Goal: Complete application form

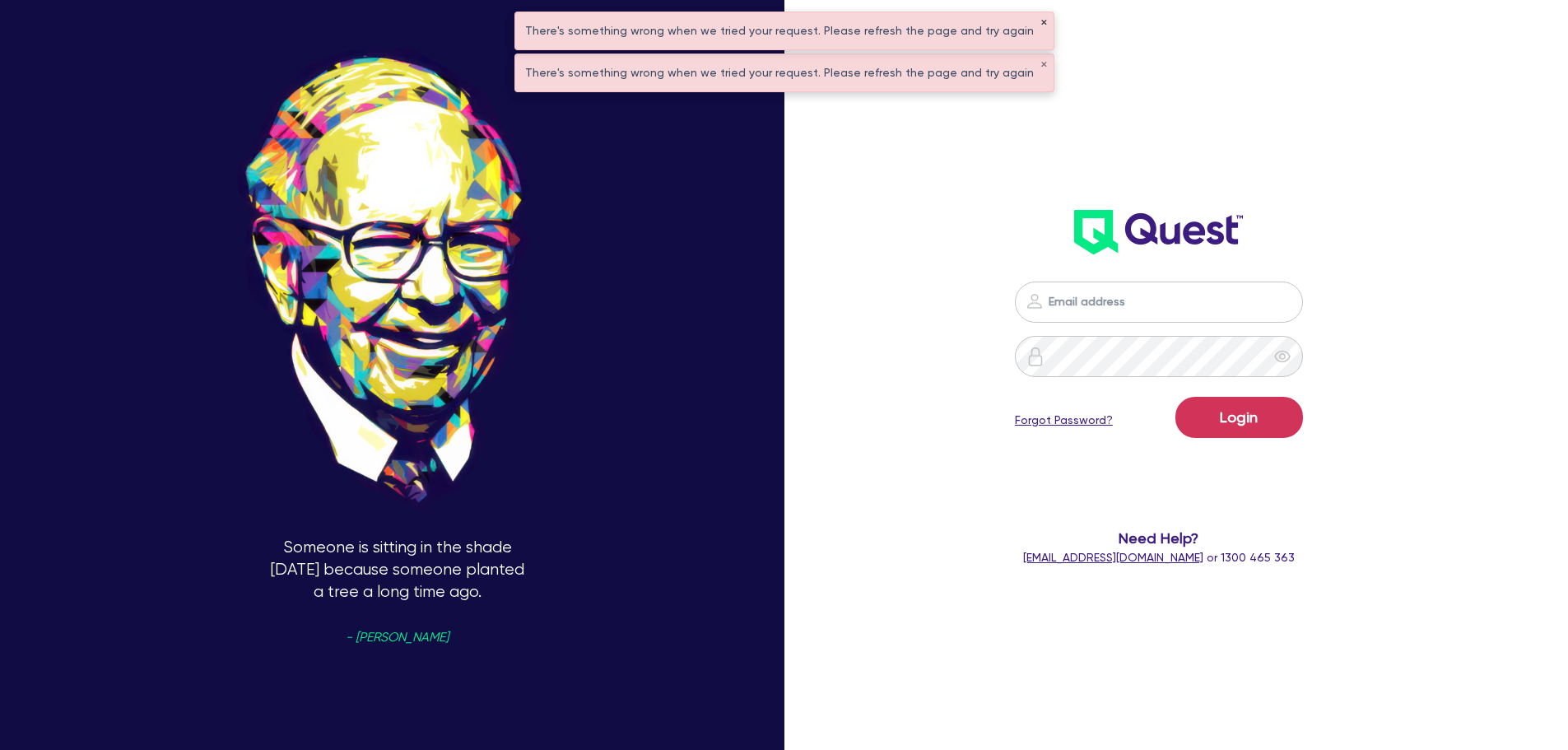
click at [1041, 22] on button "✕" at bounding box center [1043, 22] width 6 height 8
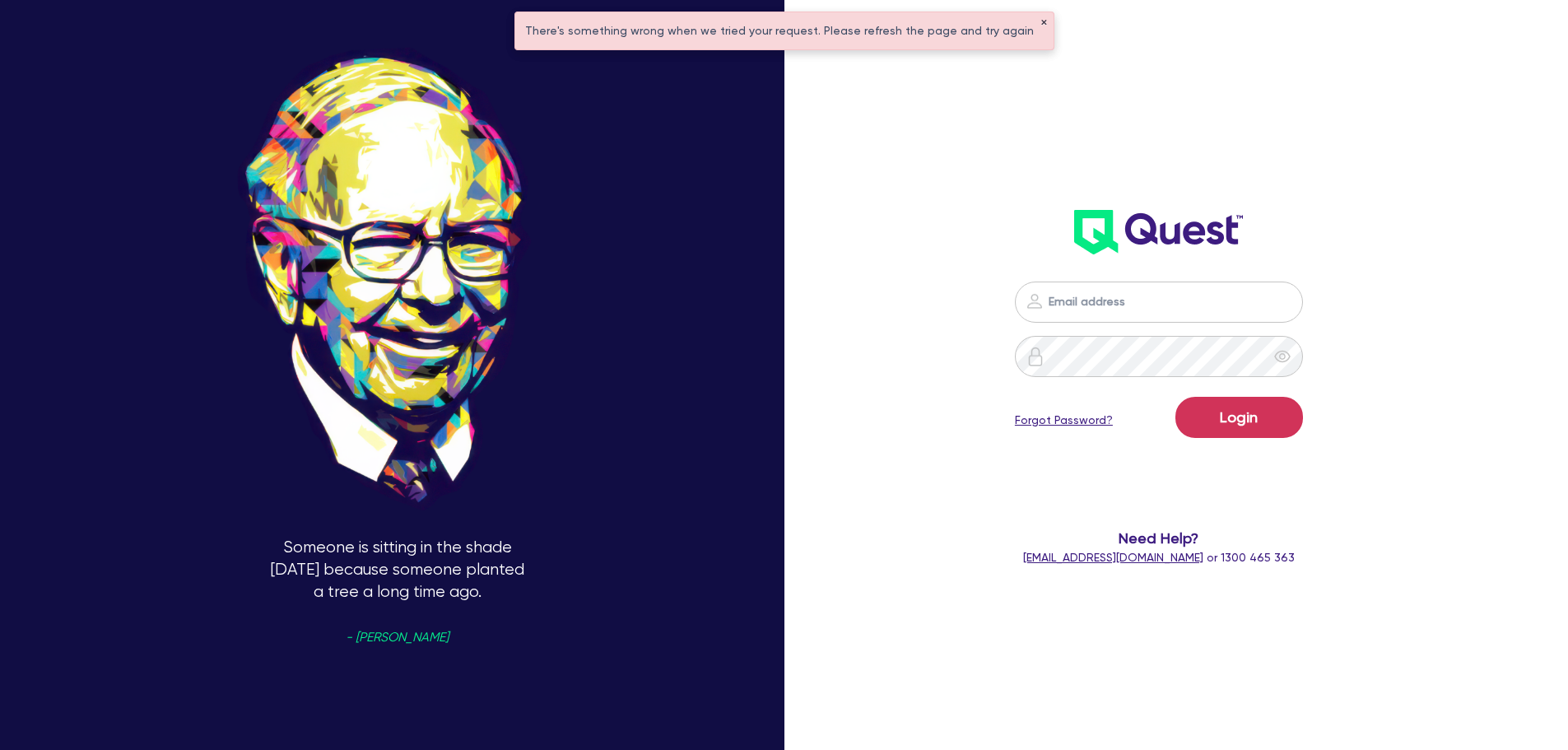
click at [1041, 22] on button "✕" at bounding box center [1043, 22] width 6 height 8
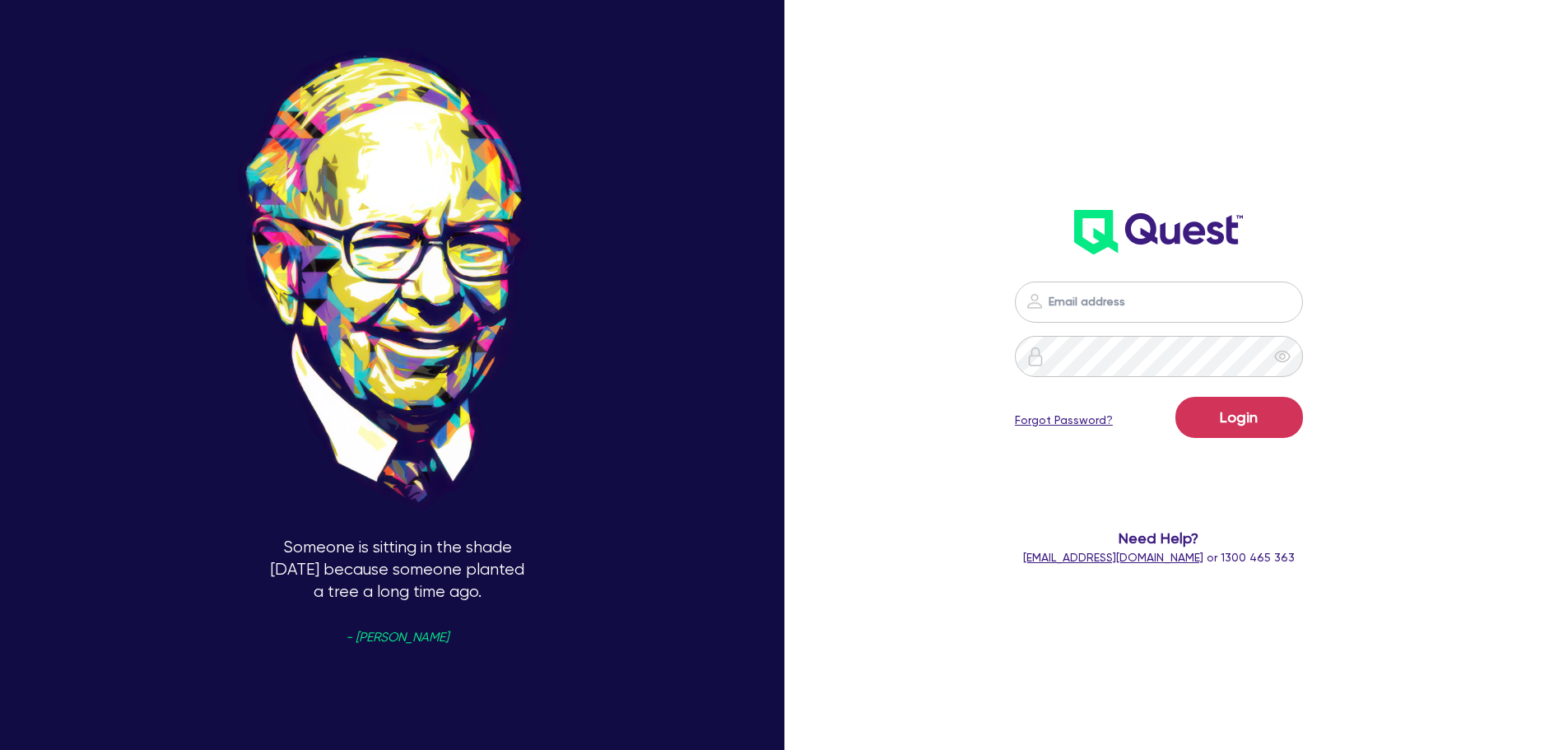
click at [1004, 185] on div "Login Forgot Password? Need Help? help@quest.finance or 1300 465 363" at bounding box center [1160, 258] width 454 height 645
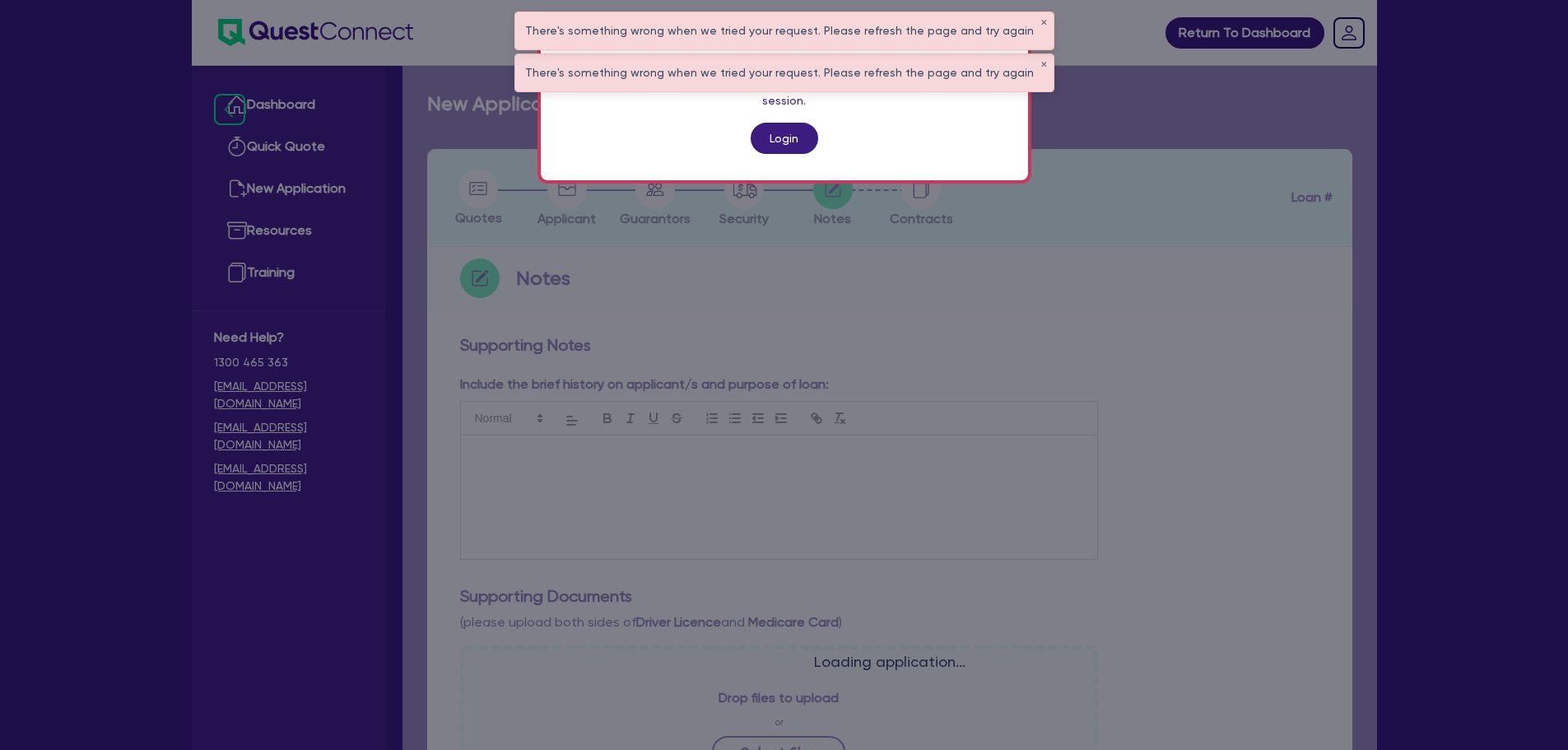
scroll to position [423, 0]
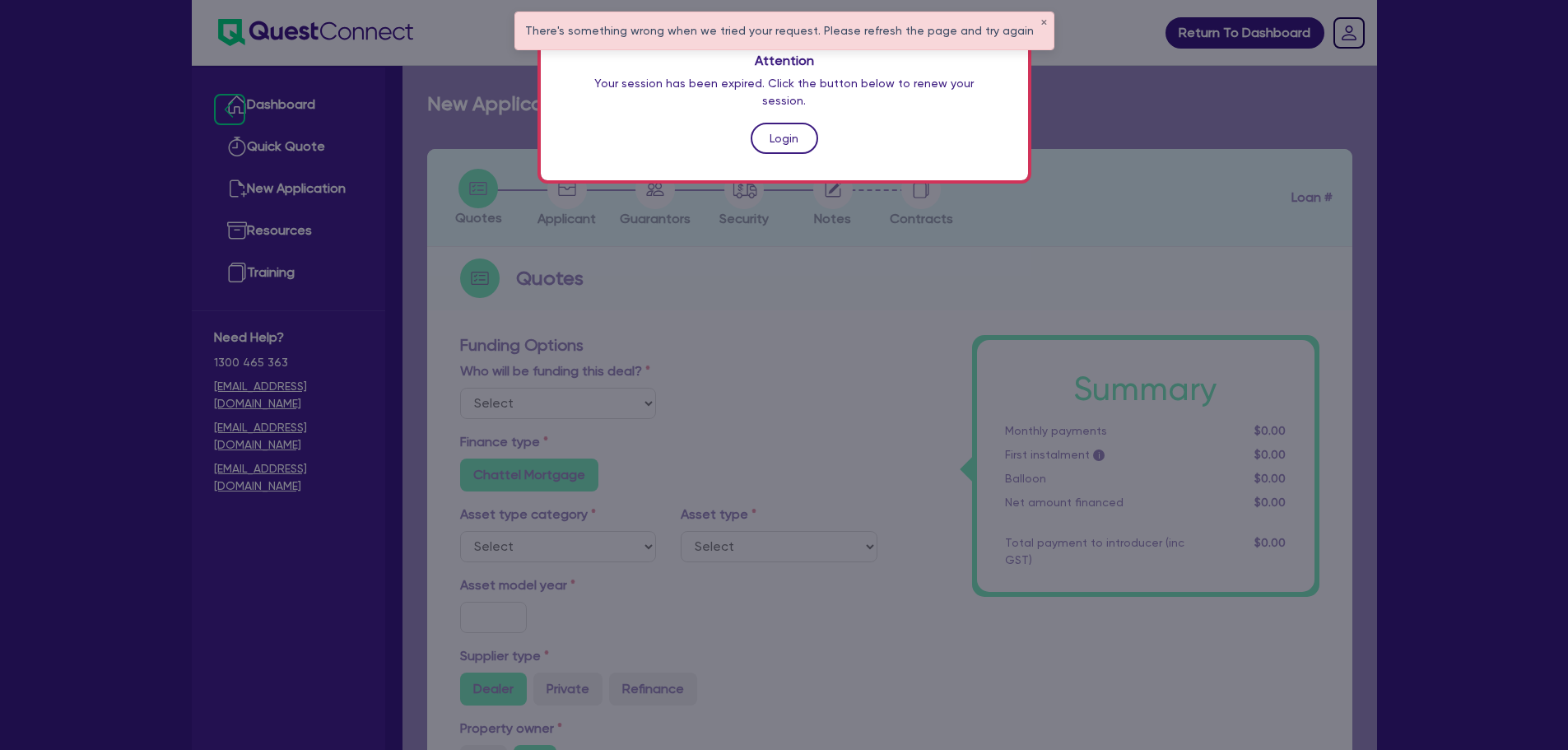
click at [768, 123] on link "Login" at bounding box center [784, 138] width 67 height 31
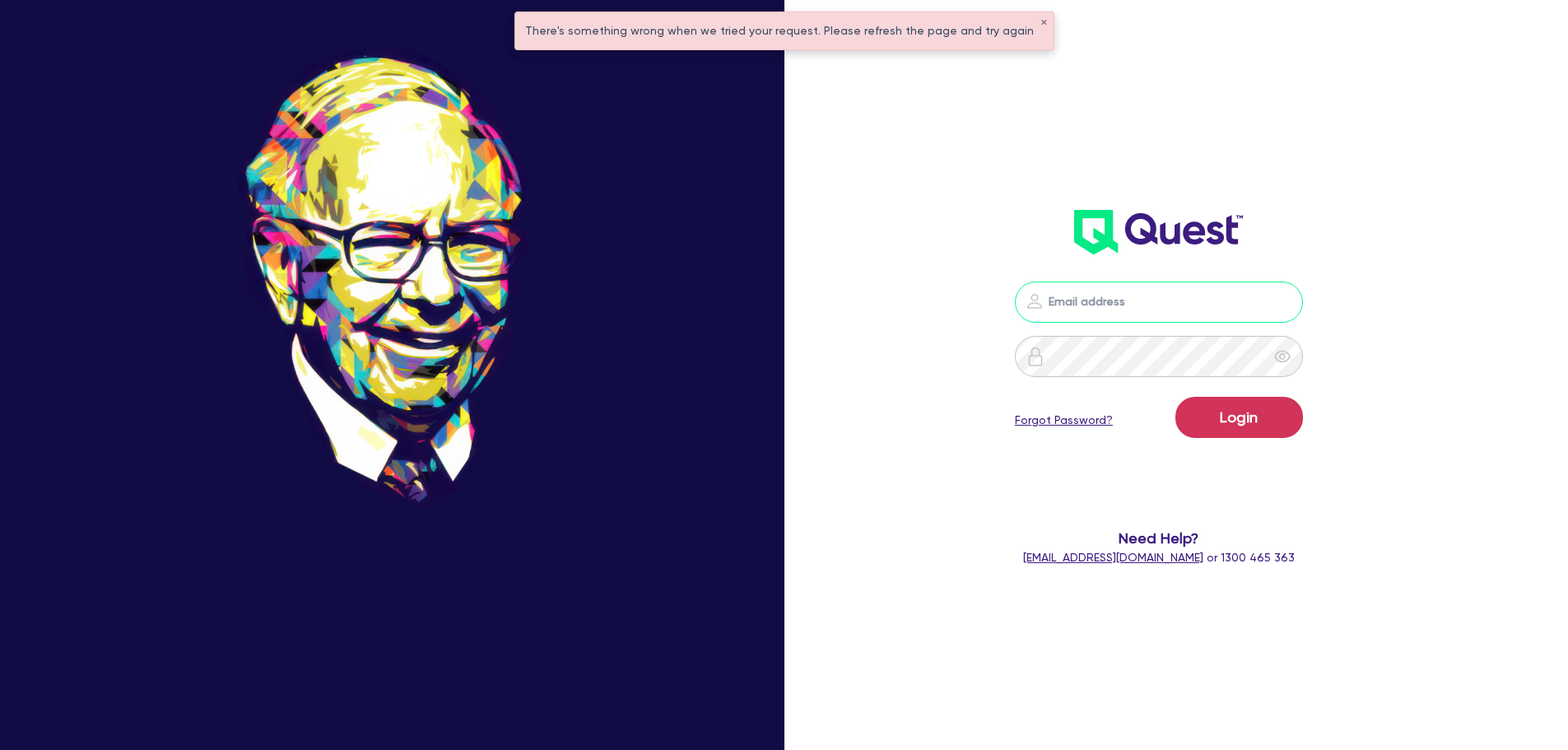
click at [1122, 307] on input "email" at bounding box center [1158, 302] width 288 height 41
type input "rob.matheson@quest.finance"
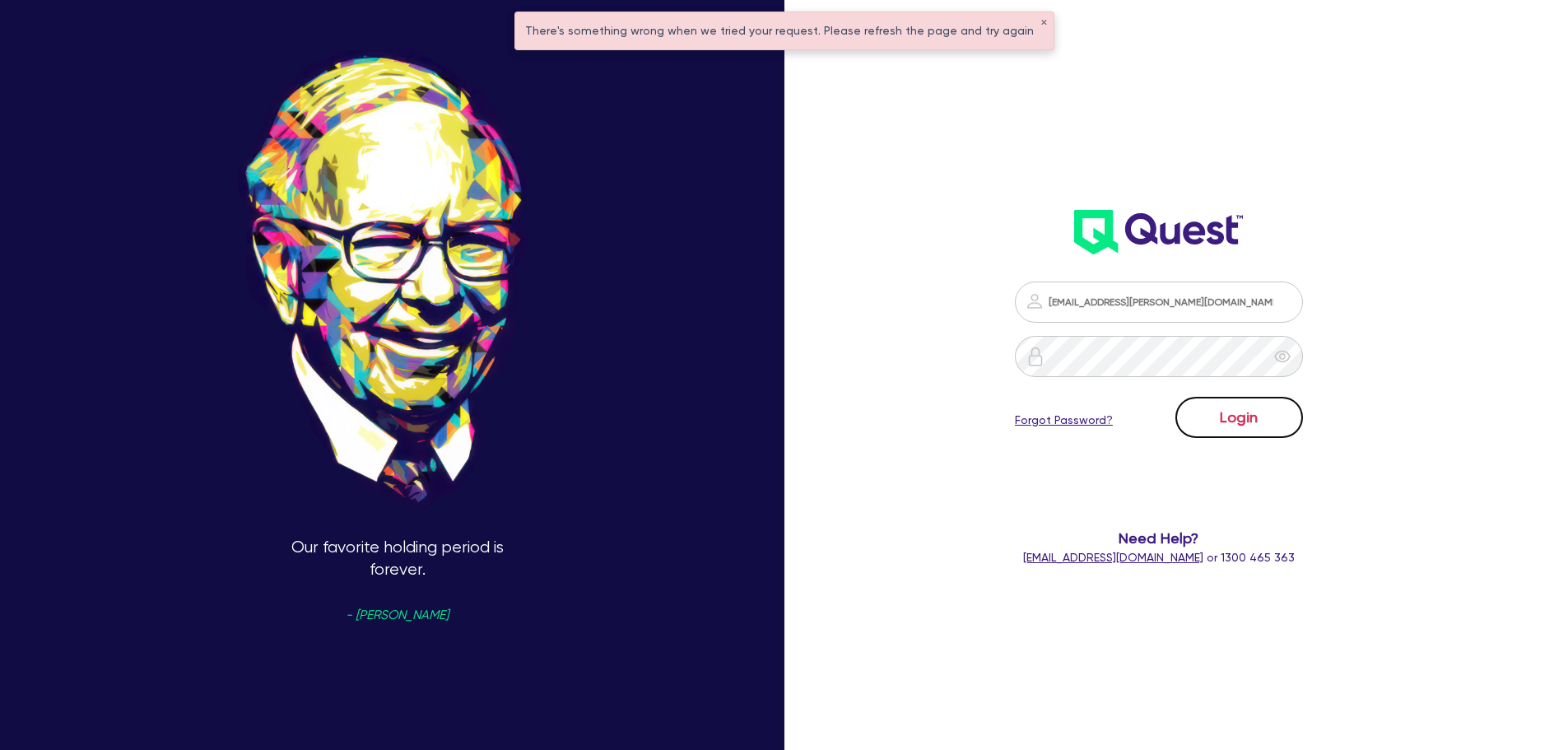
click at [1281, 418] on button "Login" at bounding box center [1239, 417] width 127 height 41
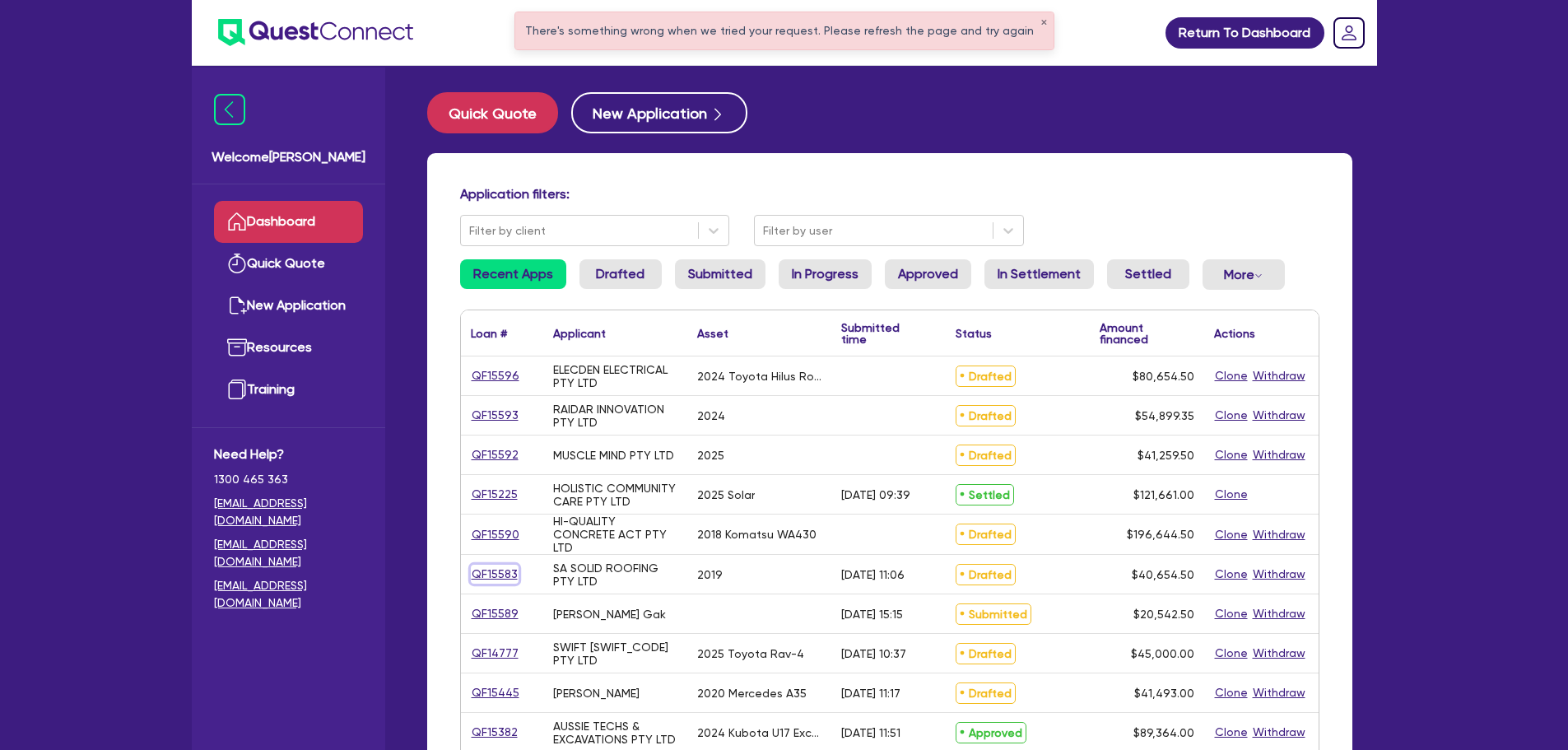
click at [492, 570] on link "QF15583" at bounding box center [494, 573] width 48 height 19
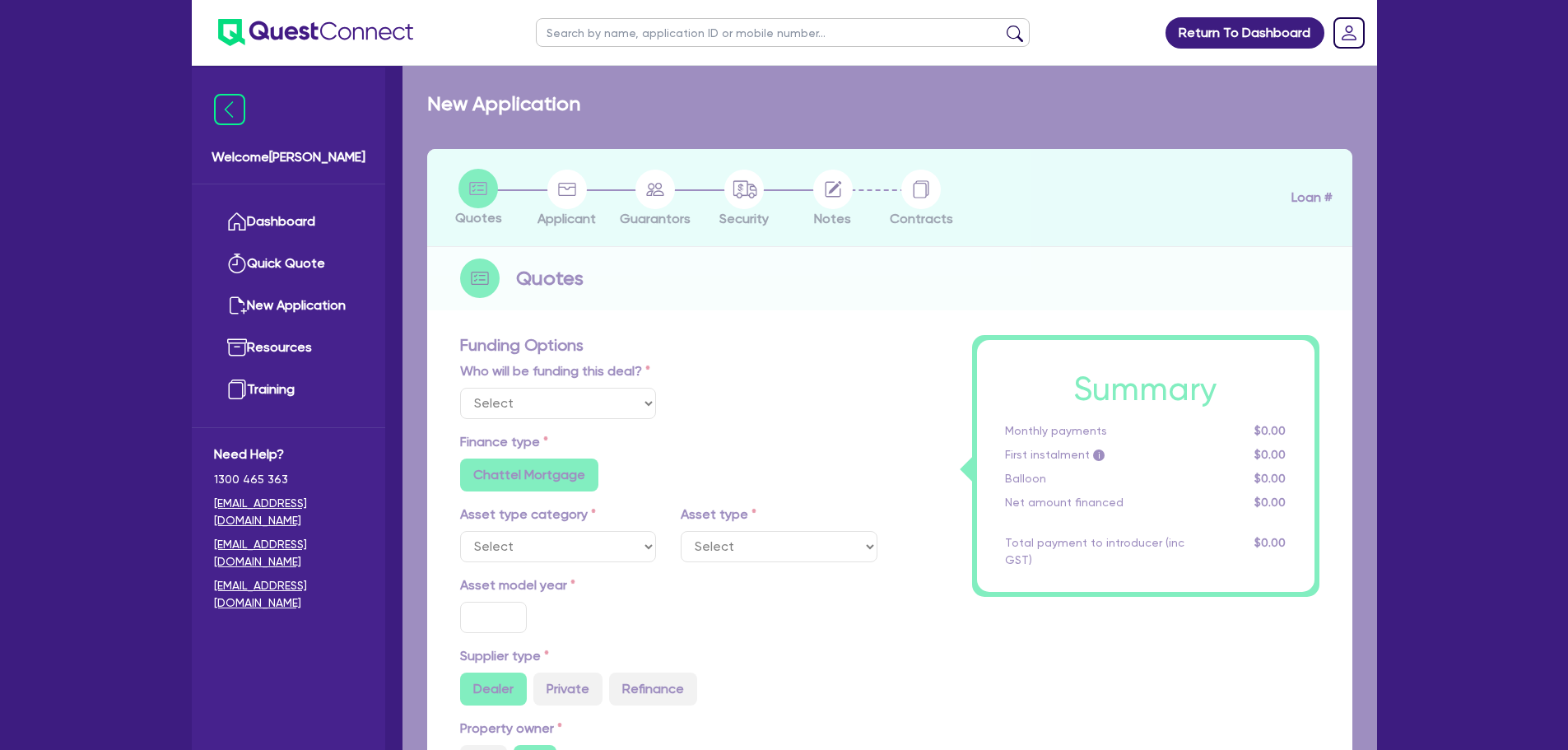
select select "Other"
select select "CARS_AND_LIGHT_TRUCKS"
type input "2019"
type input "40,000"
type input "10"
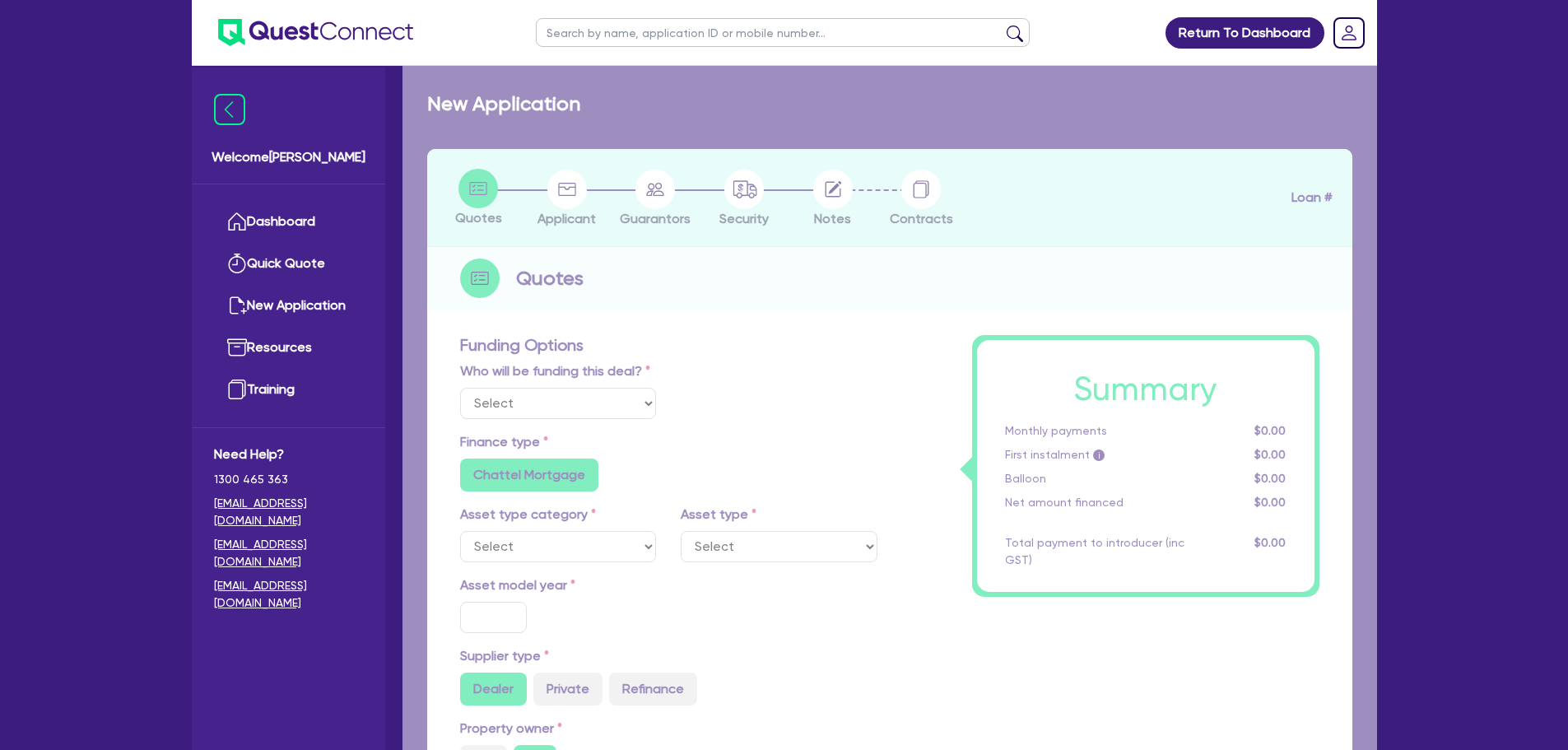
radio input "true"
select select "PASSENGER_VEHICLES"
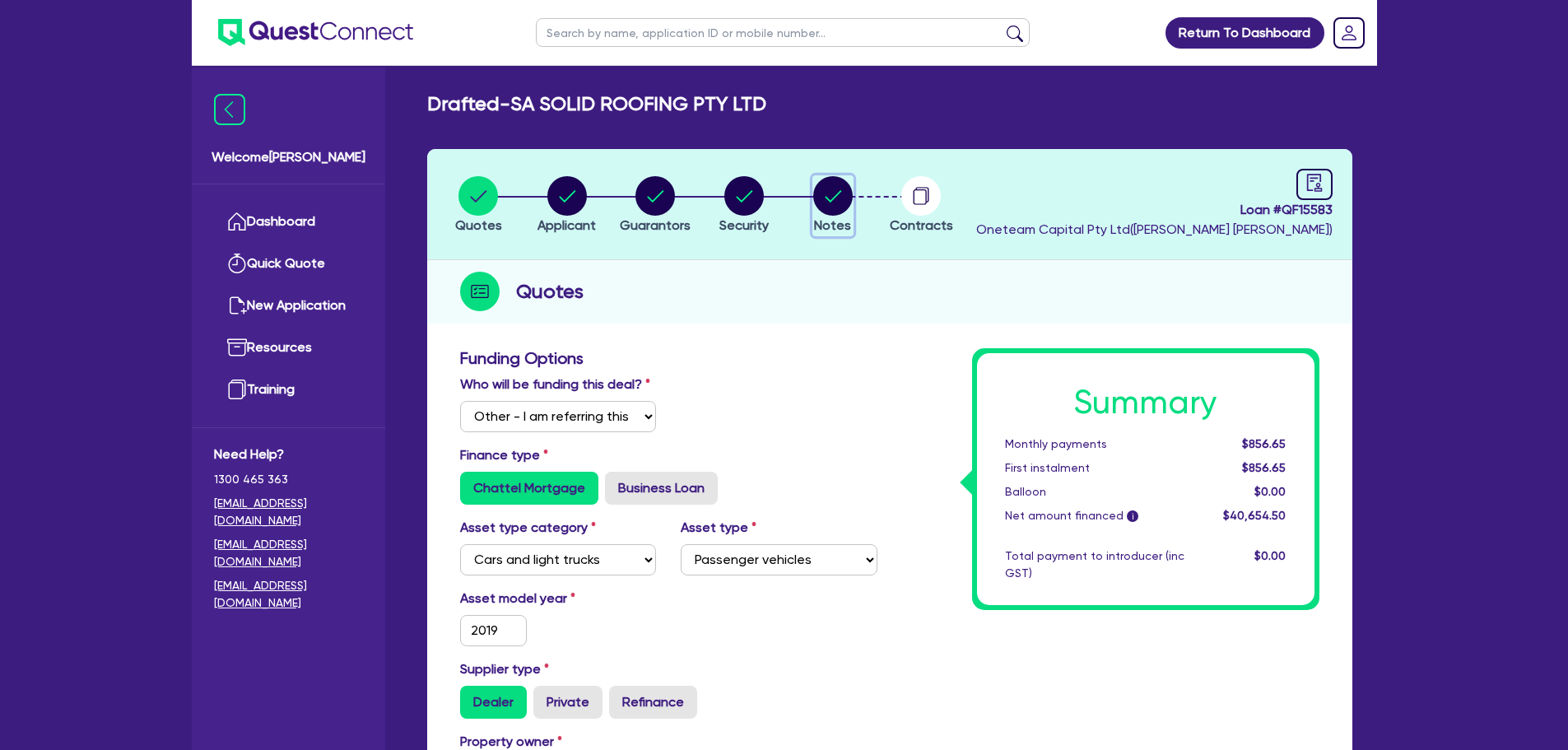
click at [843, 199] on circle "button" at bounding box center [832, 196] width 39 height 39
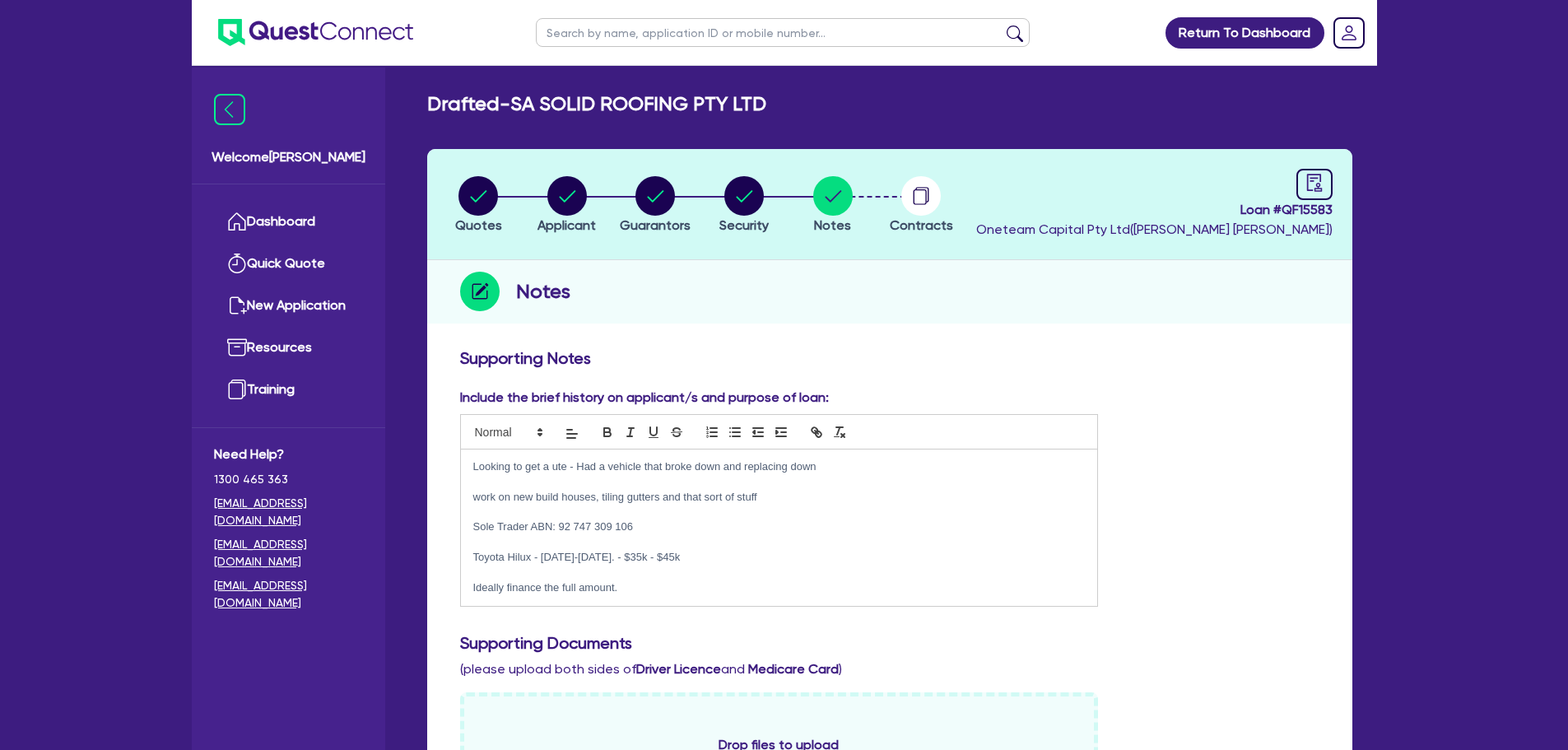
click at [472, 466] on div "Looking to get a ute - Had a vehicle that broke down and replacing down work on…" at bounding box center [780, 528] width 637 height 156
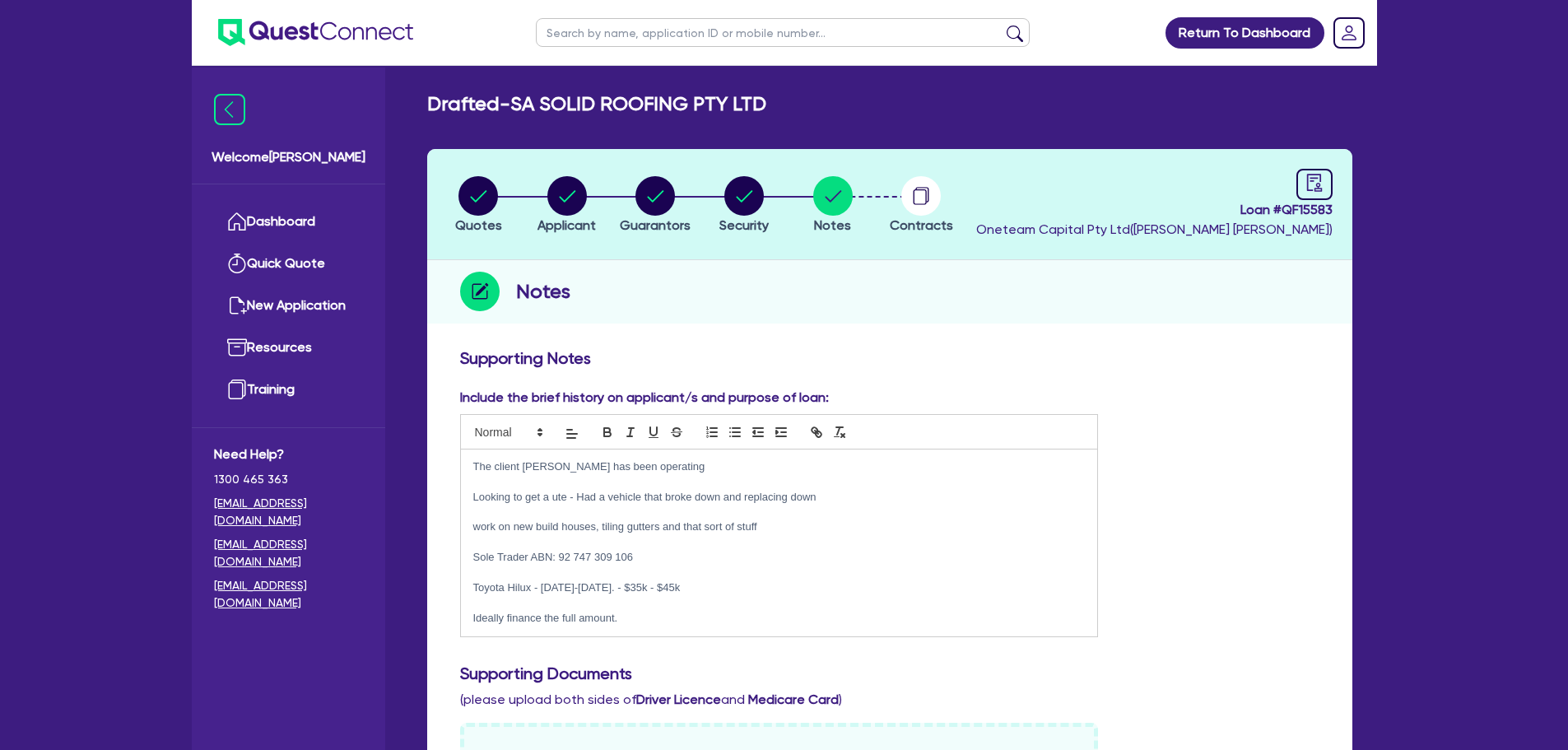
click at [680, 475] on p at bounding box center [780, 481] width 613 height 15
click at [674, 463] on p "The client Bilal has been operating" at bounding box center [780, 467] width 613 height 15
drag, startPoint x: 623, startPoint y: 555, endPoint x: 559, endPoint y: 563, distance: 64.5
click at [559, 563] on p "Sole Trader ABN: 92 747 309 106" at bounding box center [780, 557] width 613 height 15
copy p "92 747 309 106"
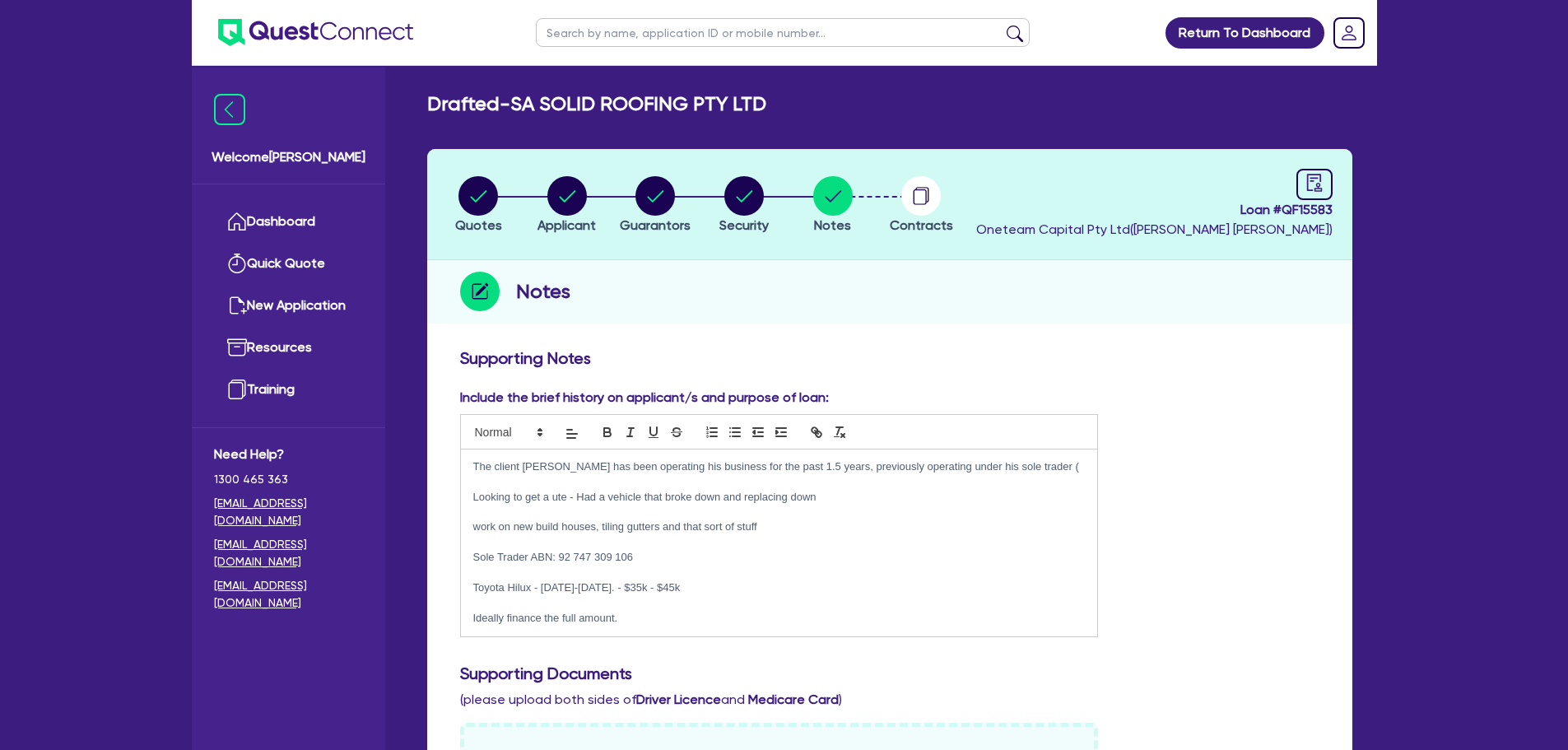
click at [1023, 453] on div "The client Bilal has been operating his business for the past 1.5 years, previo…" at bounding box center [780, 543] width 637 height 187
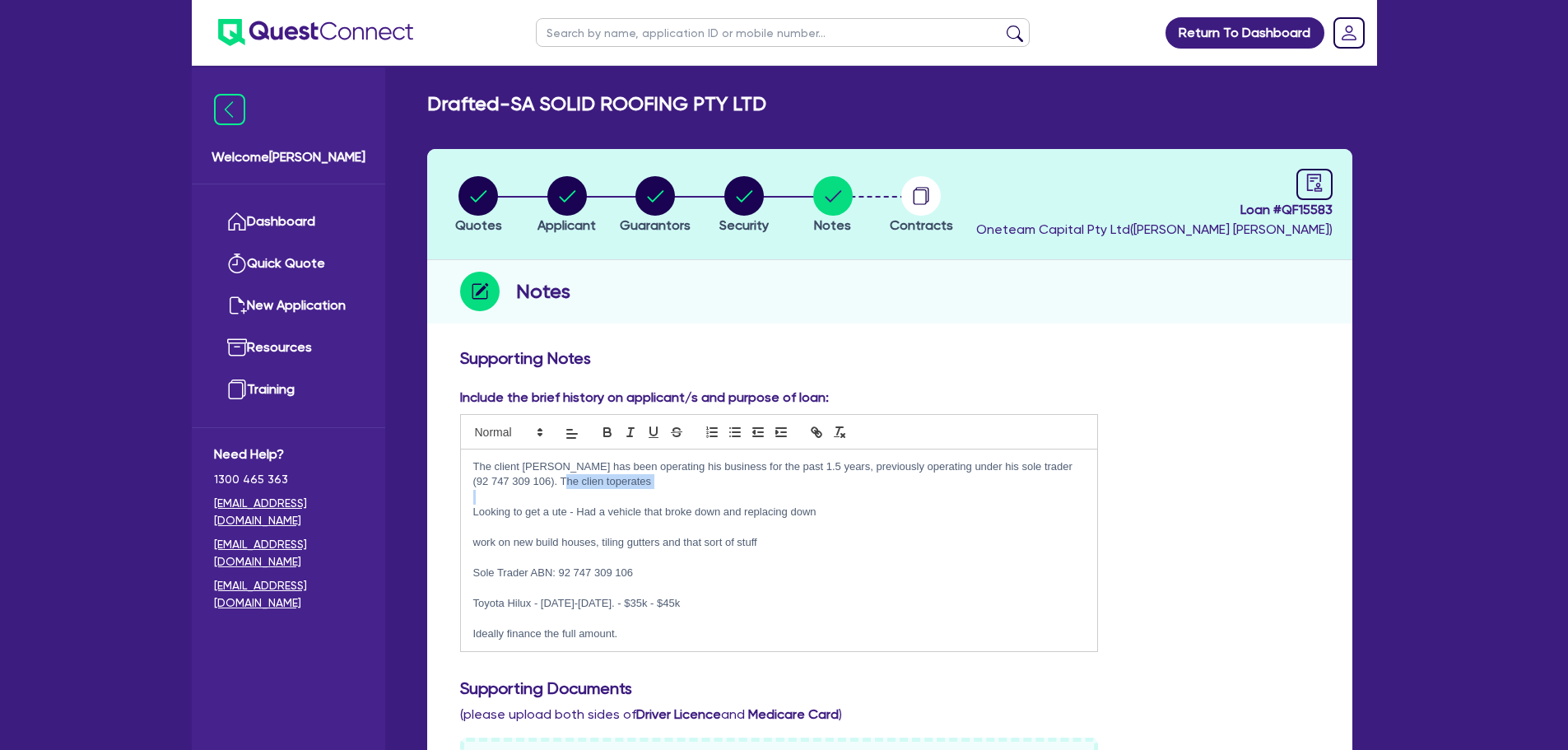
drag, startPoint x: 593, startPoint y: 487, endPoint x: 544, endPoint y: 485, distance: 49.0
click at [544, 485] on div "The client Bilal has been operating his business for the past 1.5 years, previo…" at bounding box center [780, 550] width 637 height 202
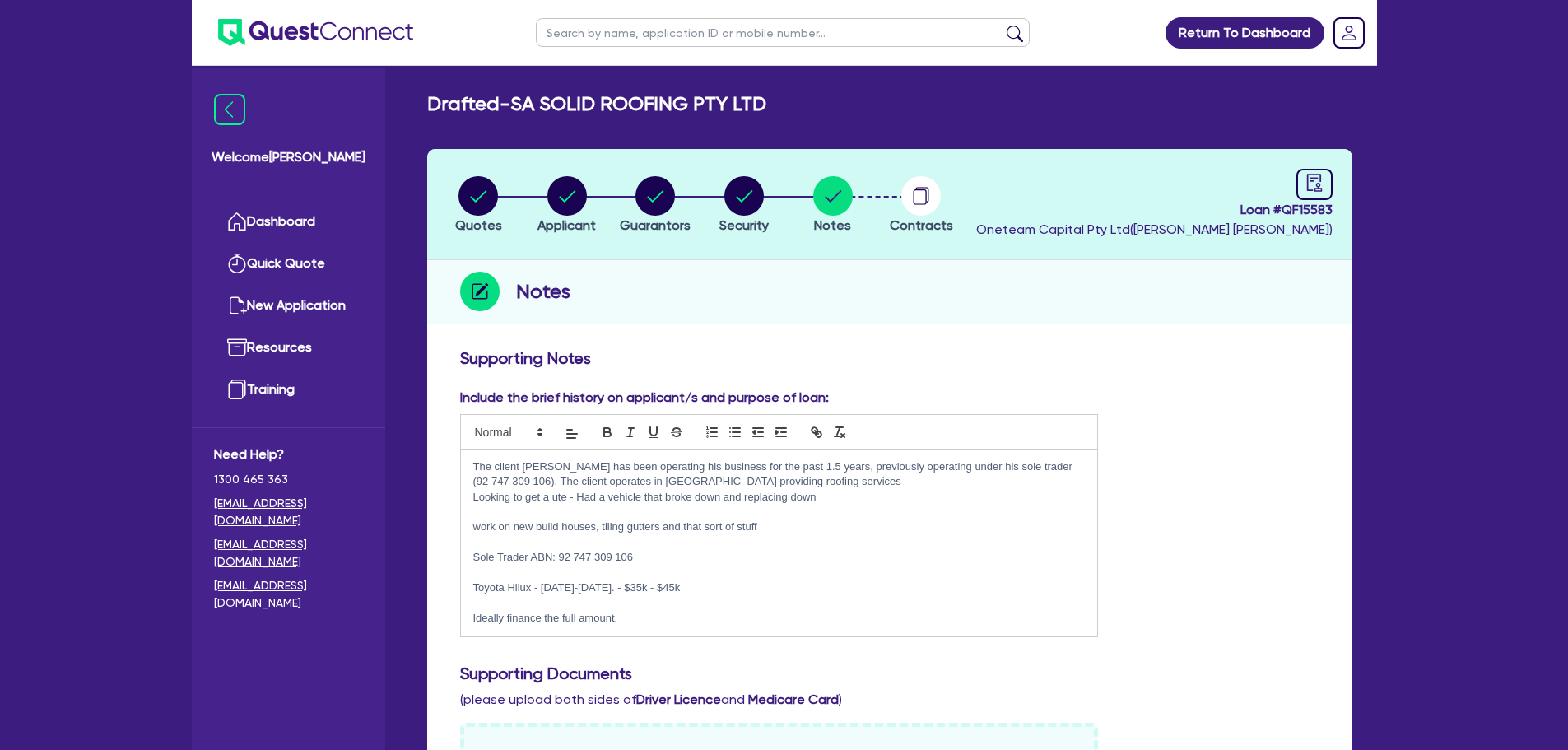
click at [822, 484] on p "The client Bilal has been operating his business for the past 1.5 years, previo…" at bounding box center [780, 475] width 613 height 31
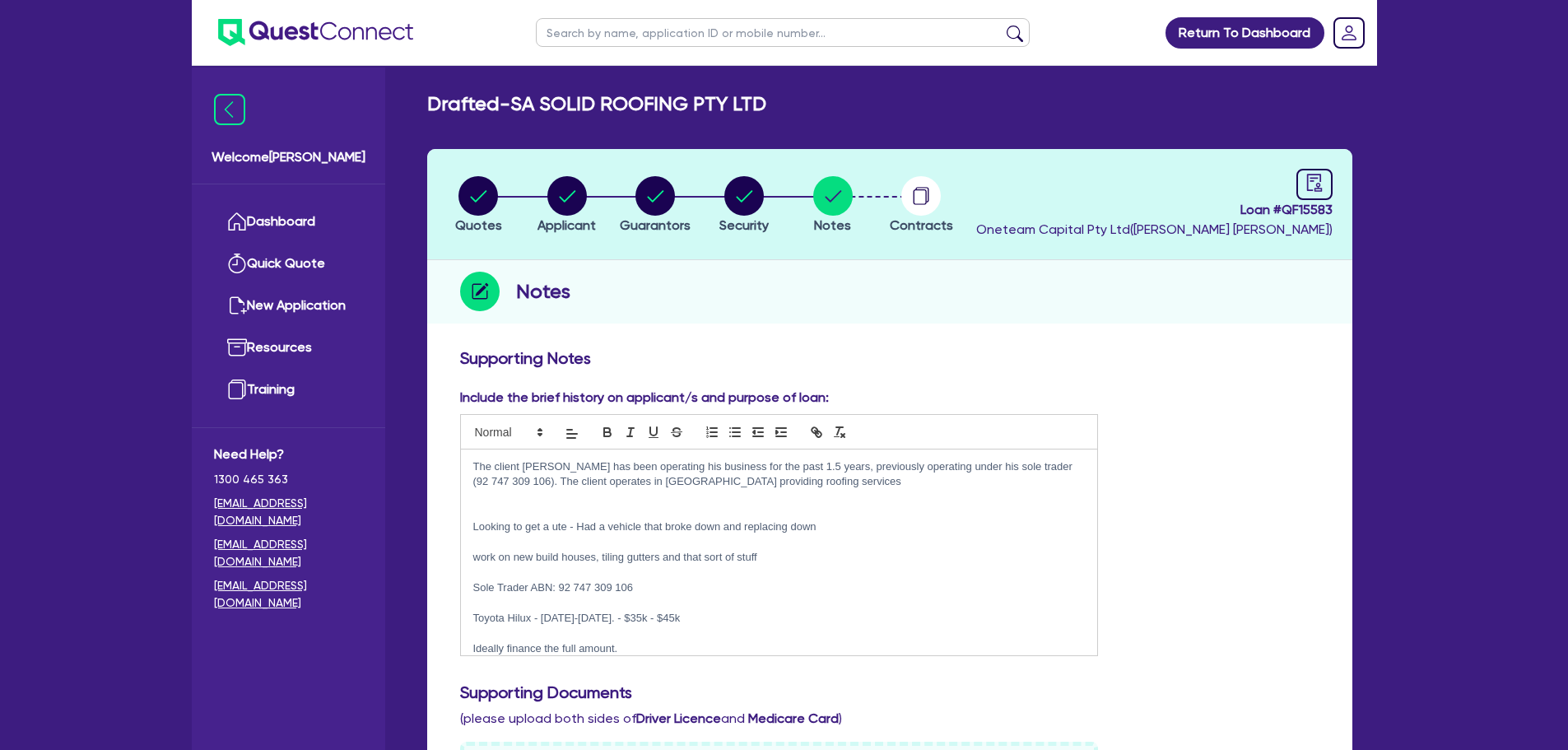
click at [823, 481] on p "The client Bilal has been operating his business for the past 1.5 years, previo…" at bounding box center [780, 475] width 613 height 31
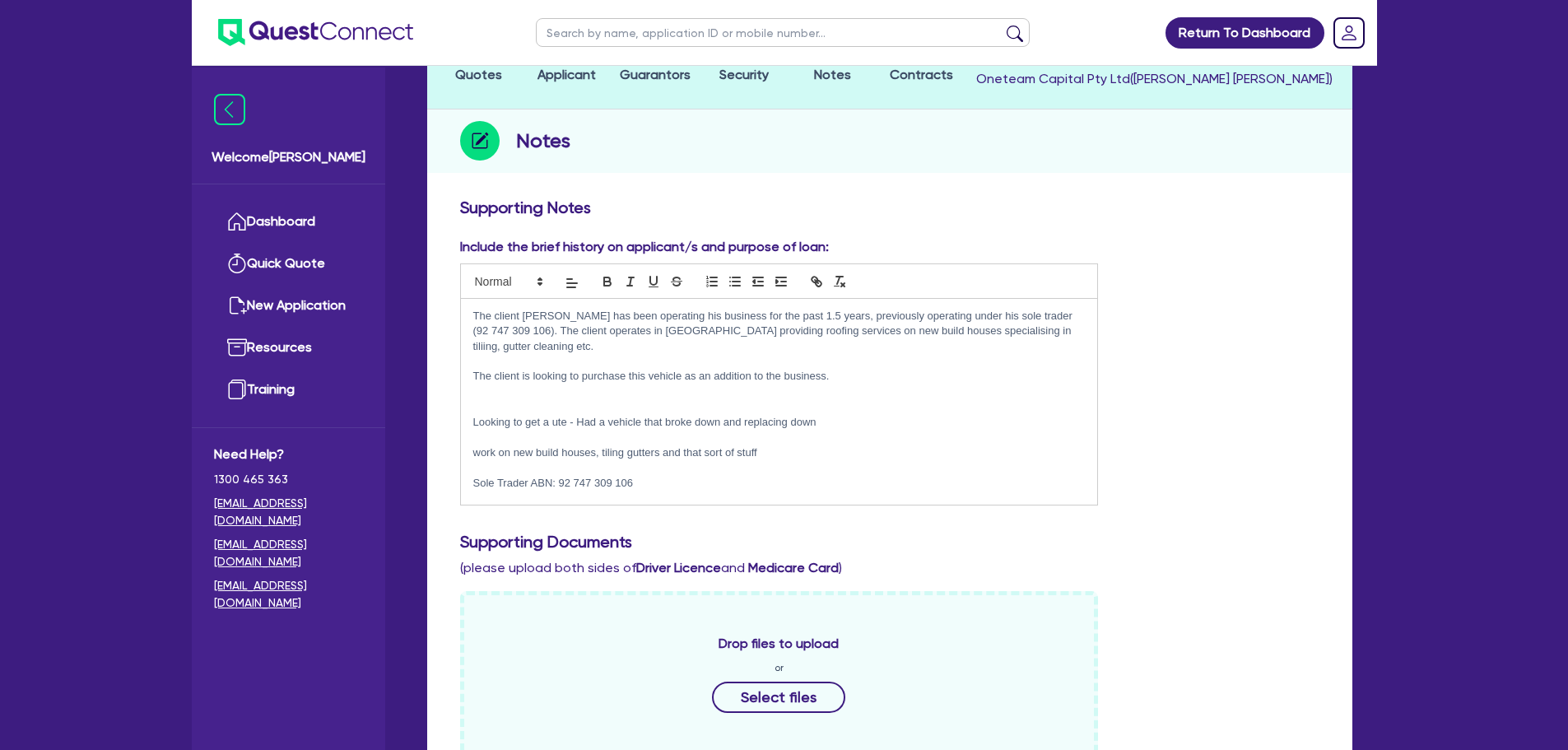
scroll to position [165, 0]
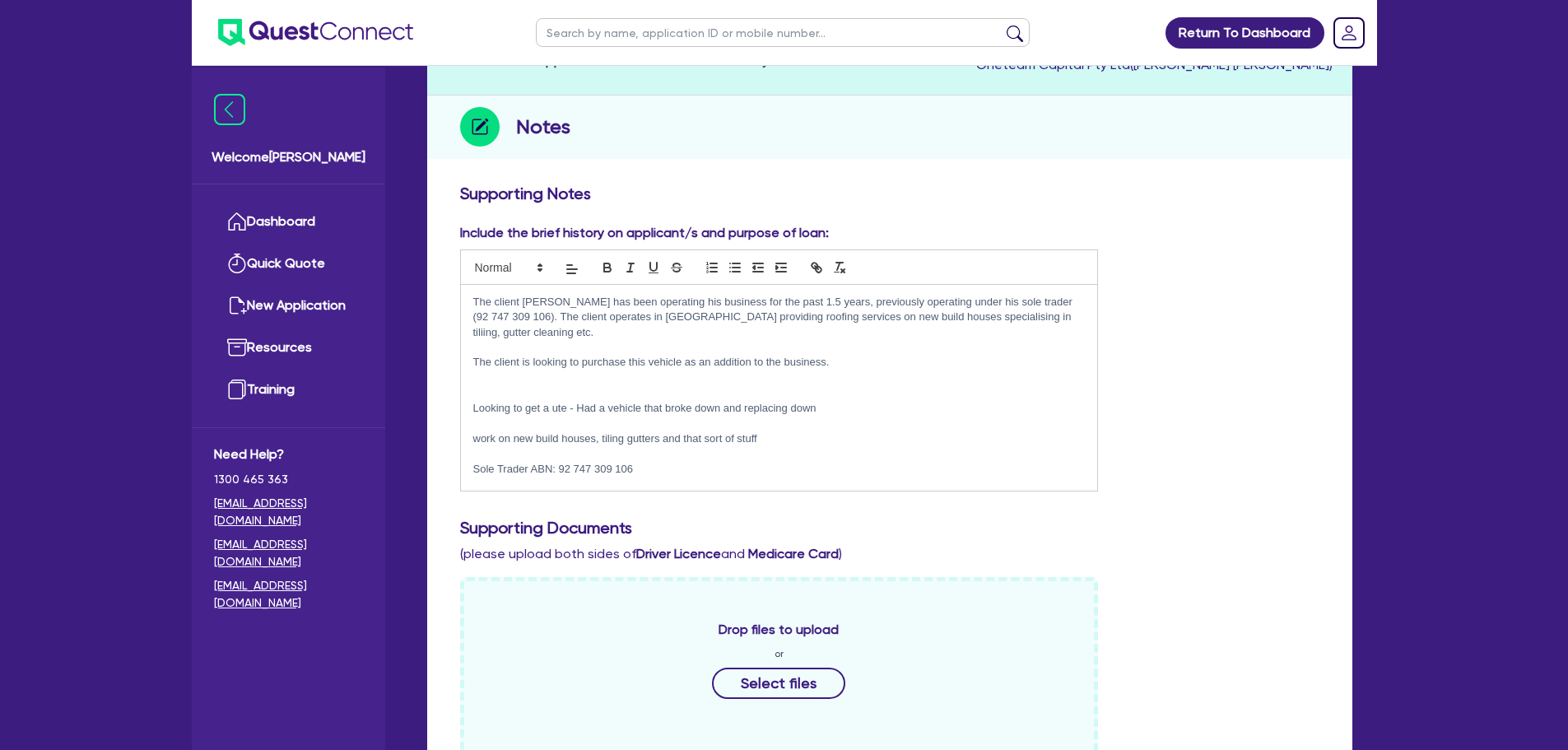
drag, startPoint x: 988, startPoint y: 315, endPoint x: 991, endPoint y: 366, distance: 51.1
click at [988, 315] on p "The client Bilal has been operating his business for the past 1.5 years, previo…" at bounding box center [780, 317] width 613 height 45
click at [913, 344] on p at bounding box center [780, 347] width 613 height 15
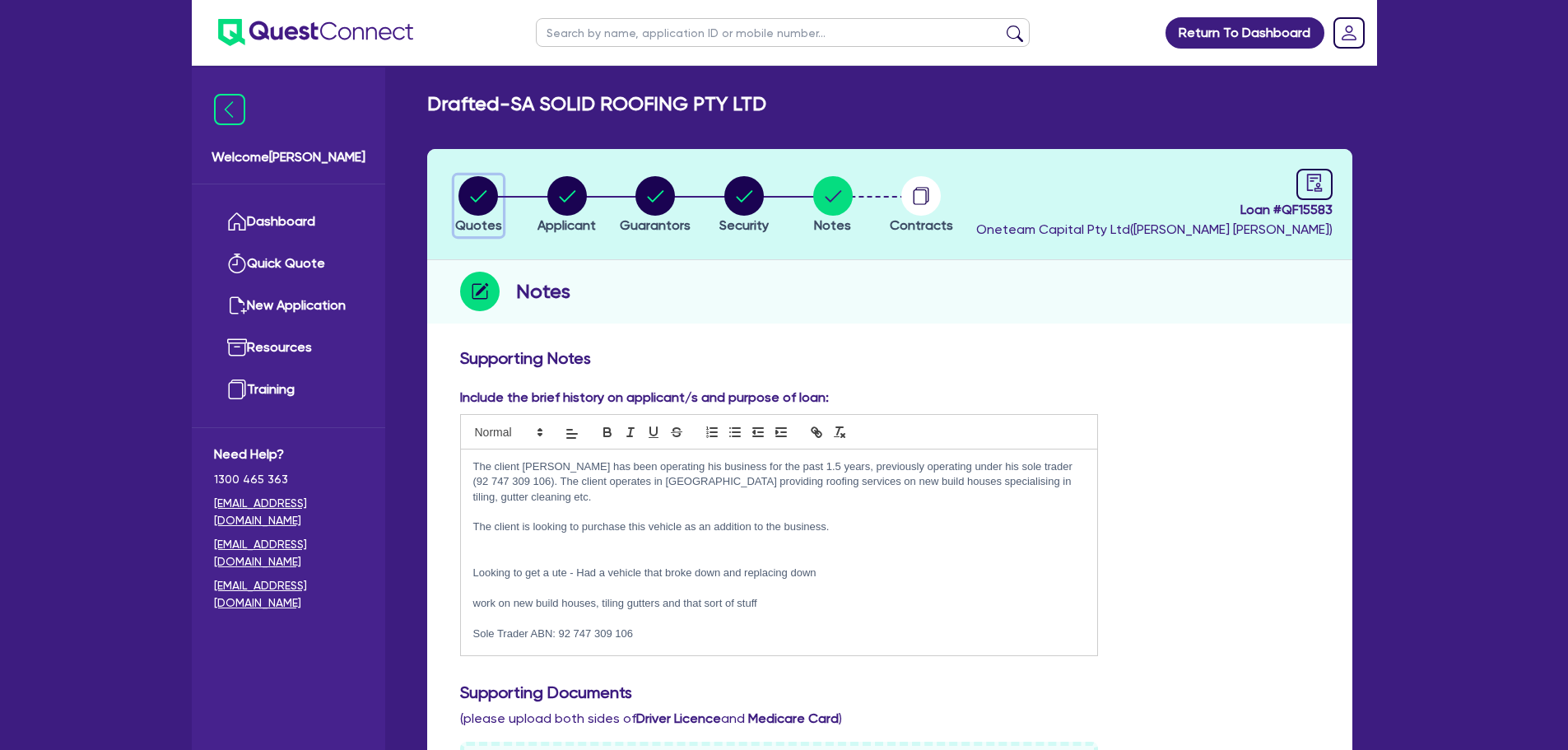
click at [484, 205] on circle "button" at bounding box center [478, 196] width 39 height 39
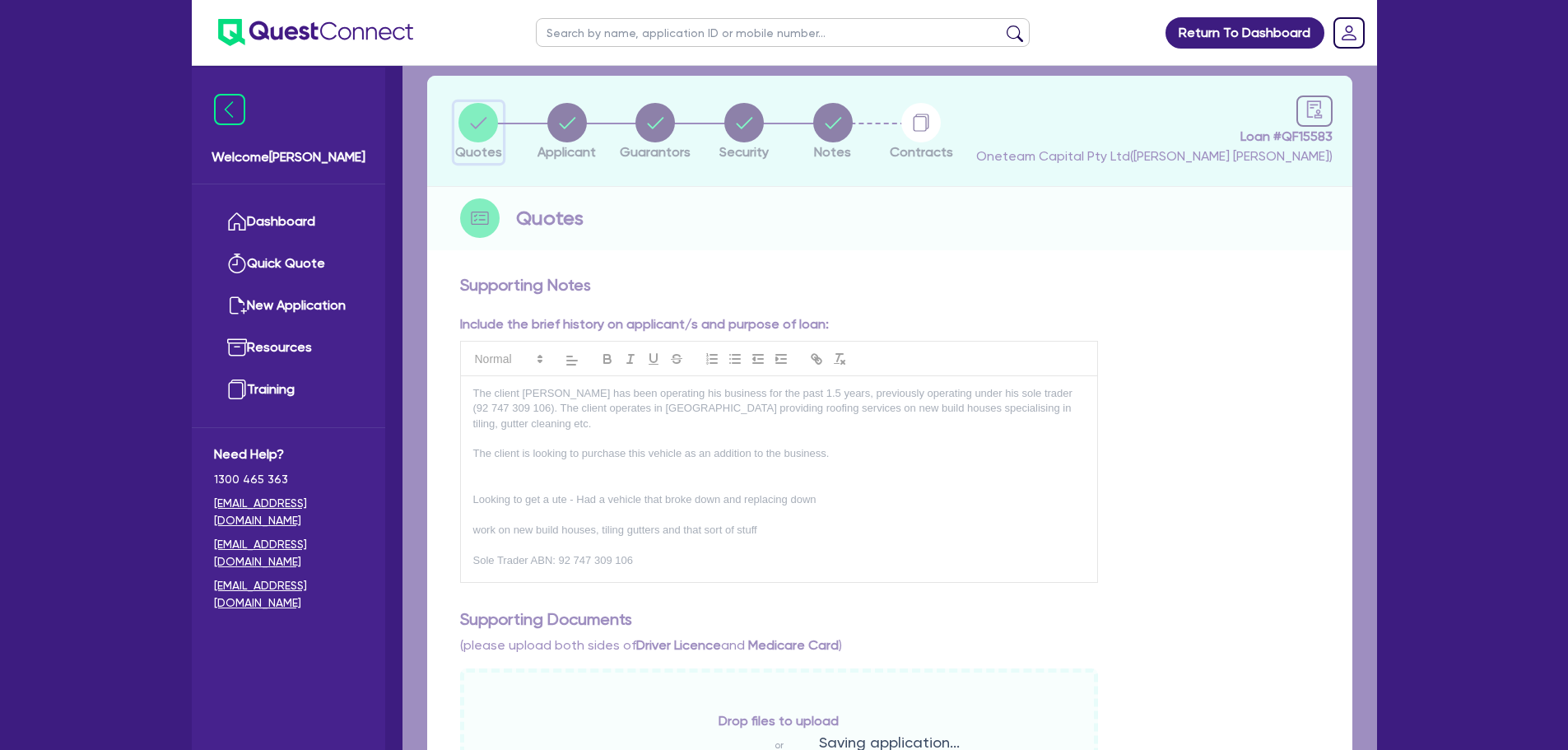
select select "Other"
select select "CARS_AND_LIGHT_TRUCKS"
select select "PASSENGER_VEHICLES"
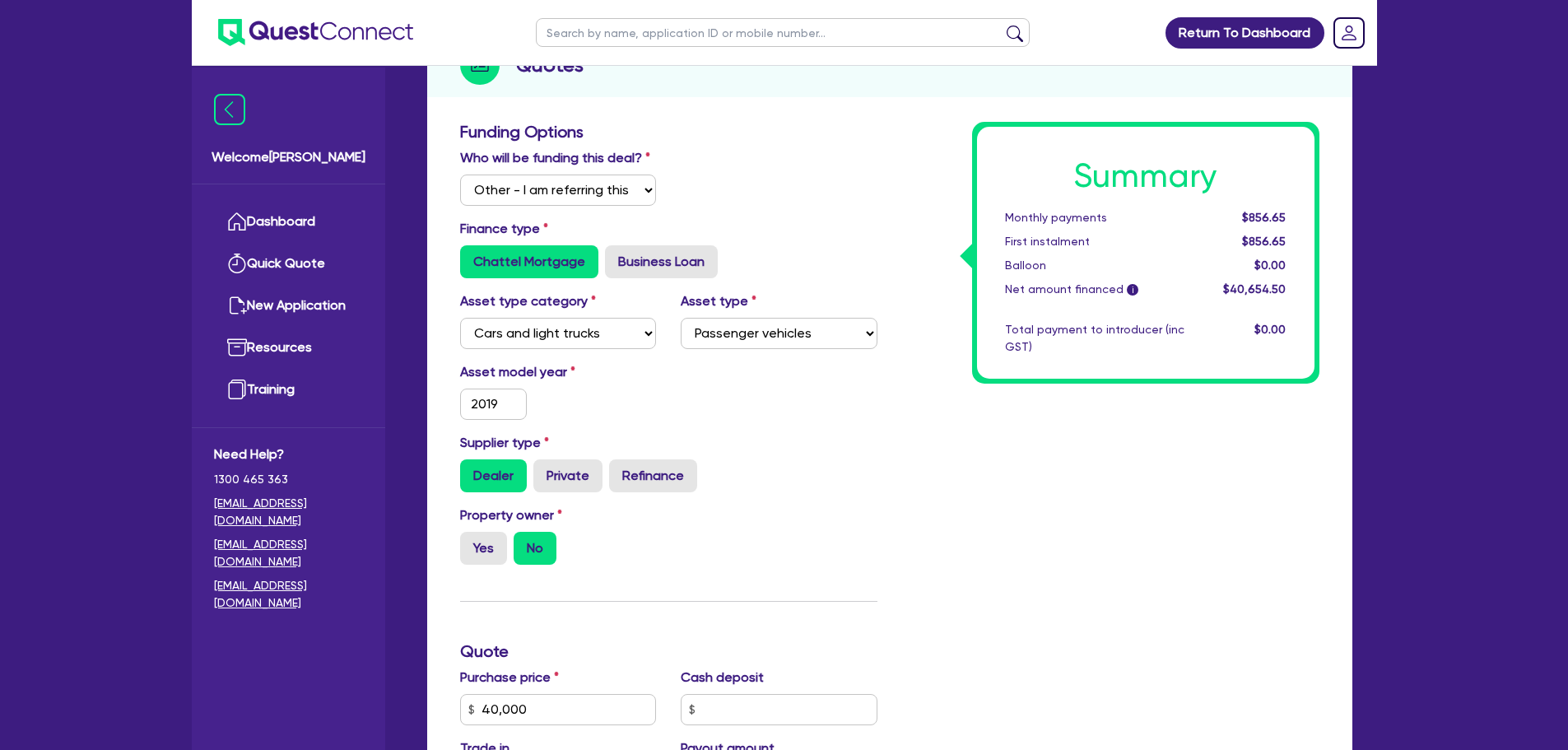
scroll to position [390, 0]
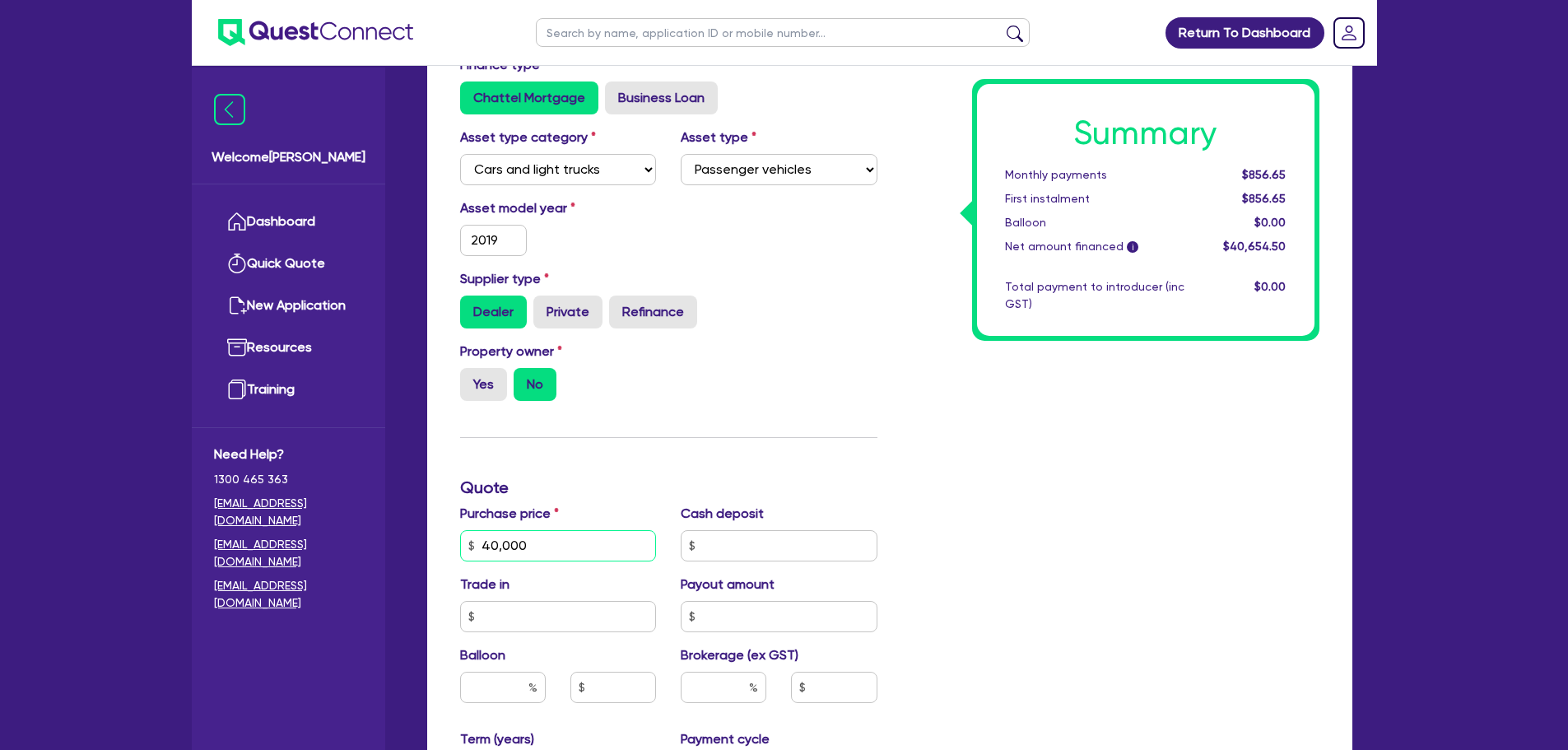
drag, startPoint x: 494, startPoint y: 552, endPoint x: 463, endPoint y: 550, distance: 31.1
click at [463, 551] on input "40,000" at bounding box center [558, 545] width 196 height 31
type input "45,000"
click at [729, 554] on input "text" at bounding box center [779, 545] width 196 height 31
type input "9,000"
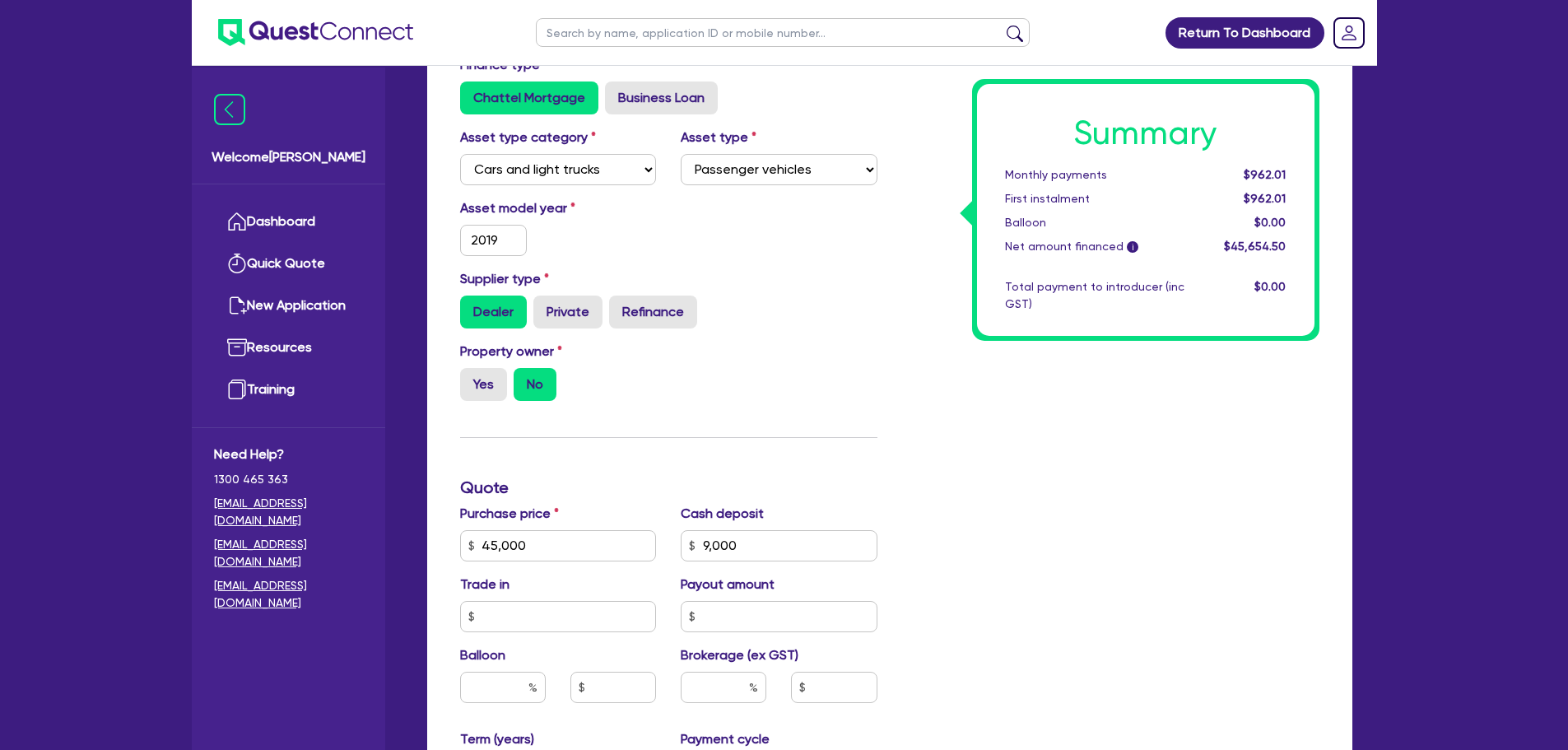
drag, startPoint x: 980, startPoint y: 499, endPoint x: 999, endPoint y: 498, distance: 19.0
click at [980, 500] on div "Summary Monthly payments $962.01 First instalment $962.01 Balloon $0.00 Net amo…" at bounding box center [1111, 487] width 442 height 1060
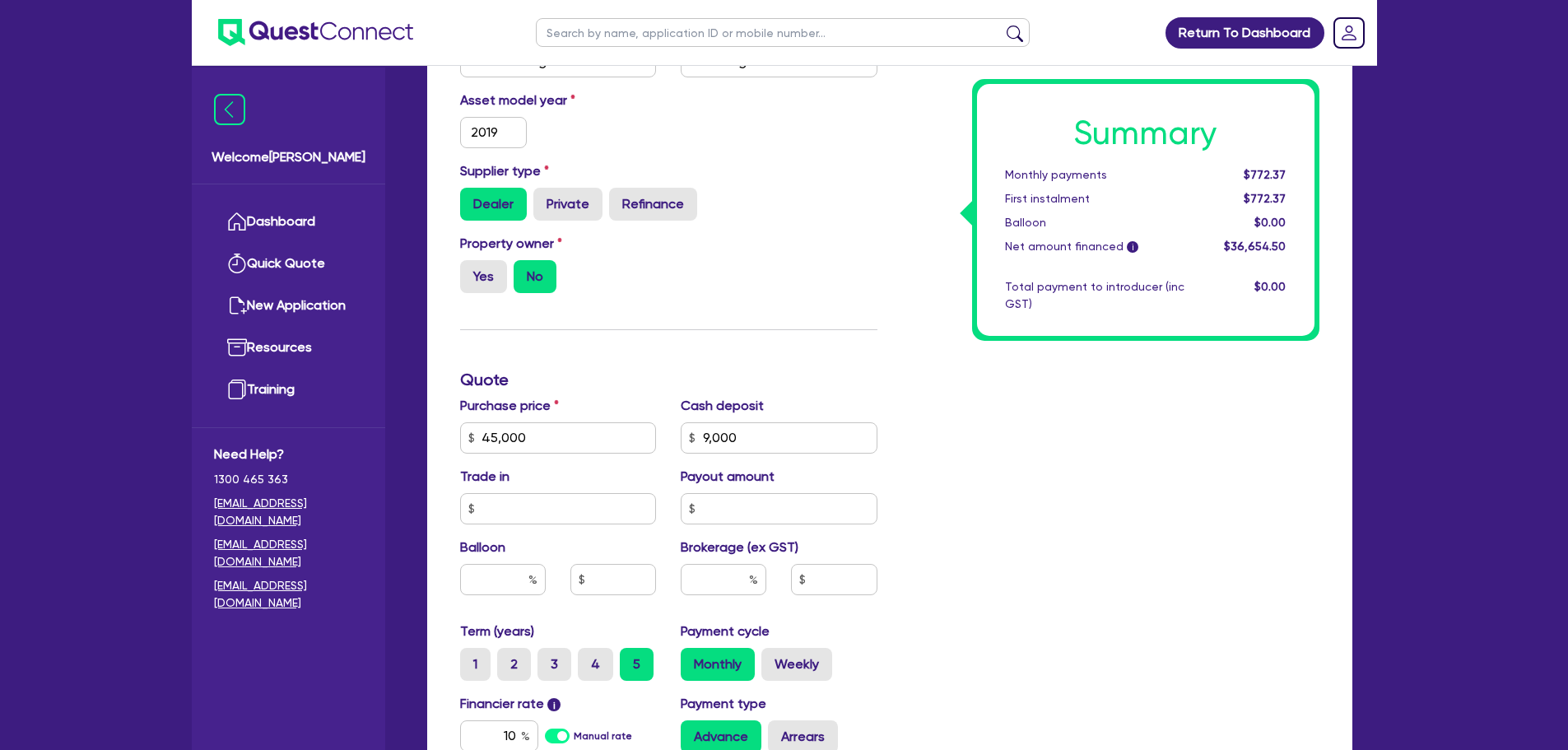
scroll to position [554, 0]
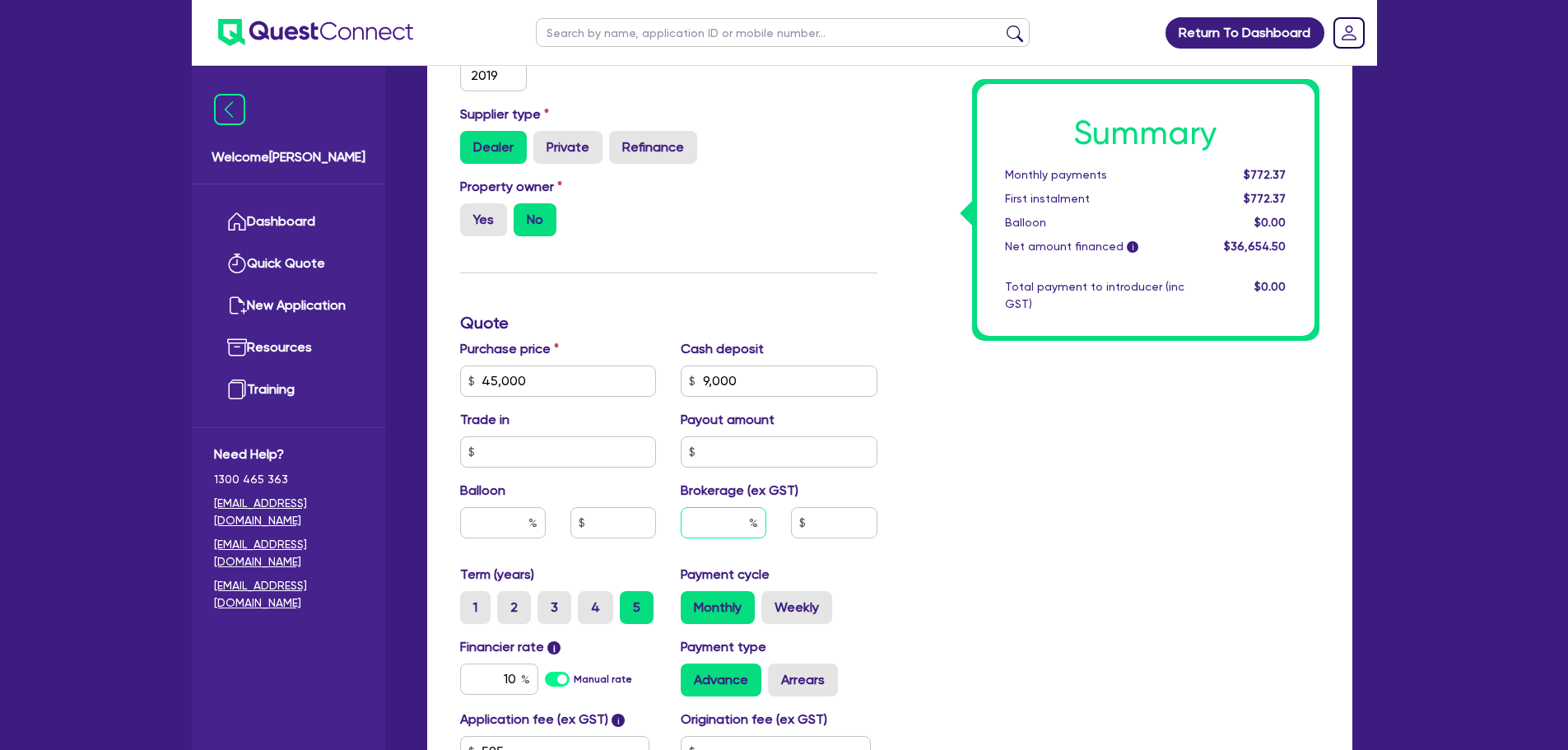
click at [724, 525] on input "text" at bounding box center [723, 522] width 85 height 31
type input "6"
click at [1046, 566] on div "Summary Monthly payments $772.37 First instalment $772.37 Balloon $0.00 Net amo…" at bounding box center [1111, 323] width 442 height 1060
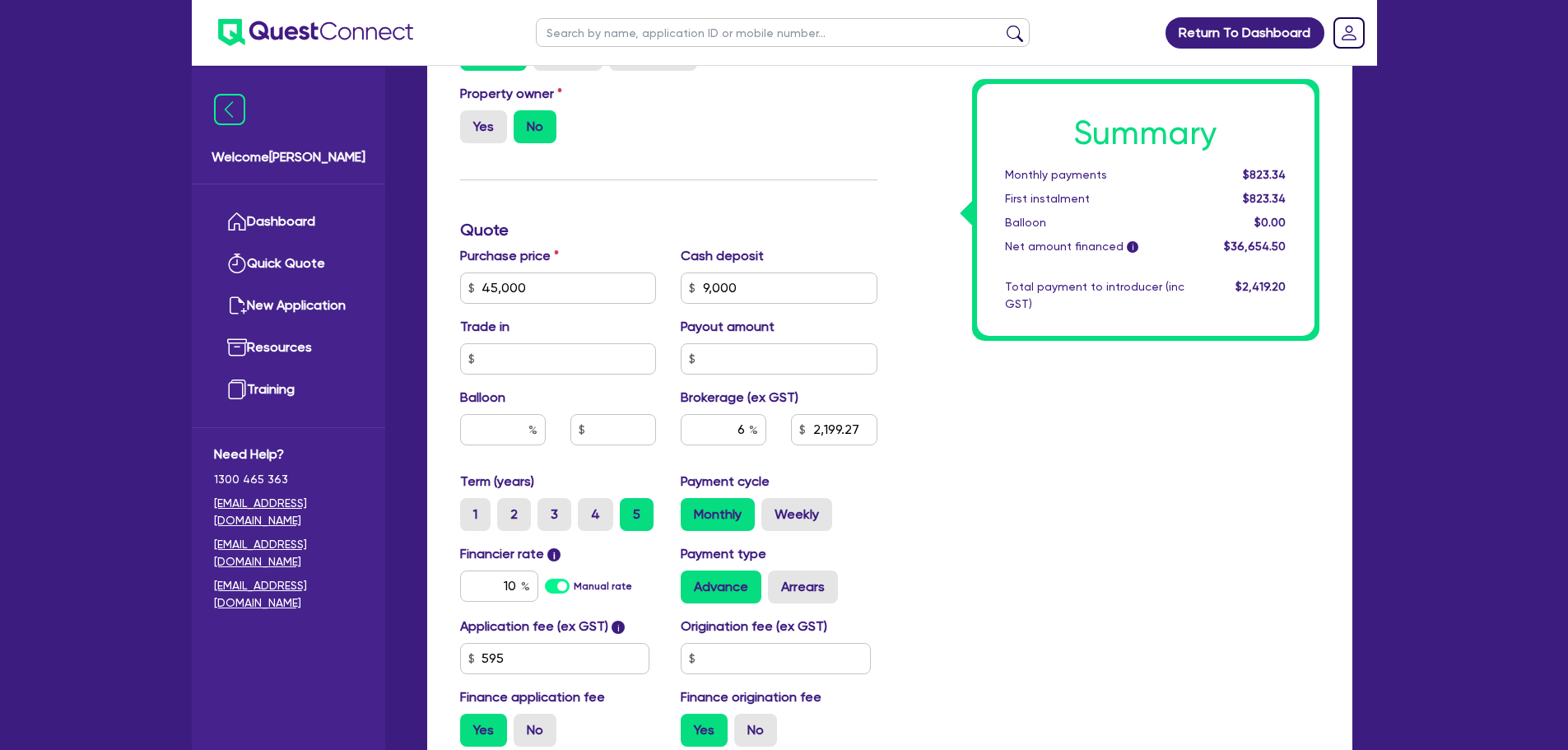
scroll to position [802, 0]
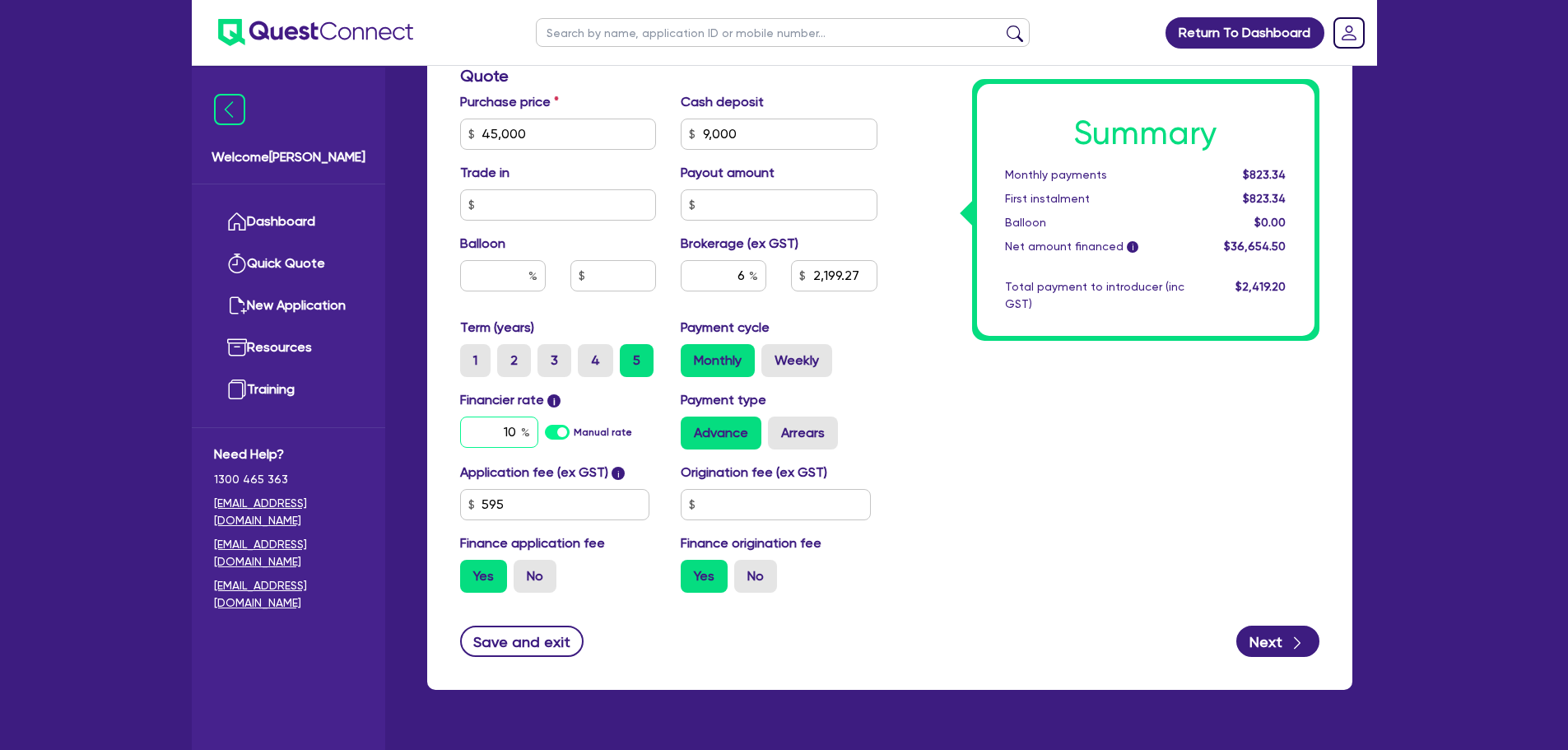
click at [518, 435] on input "10" at bounding box center [499, 432] width 78 height 31
type input "2,199.27"
type input "10."
type input "2,199.27"
type input "10.7"
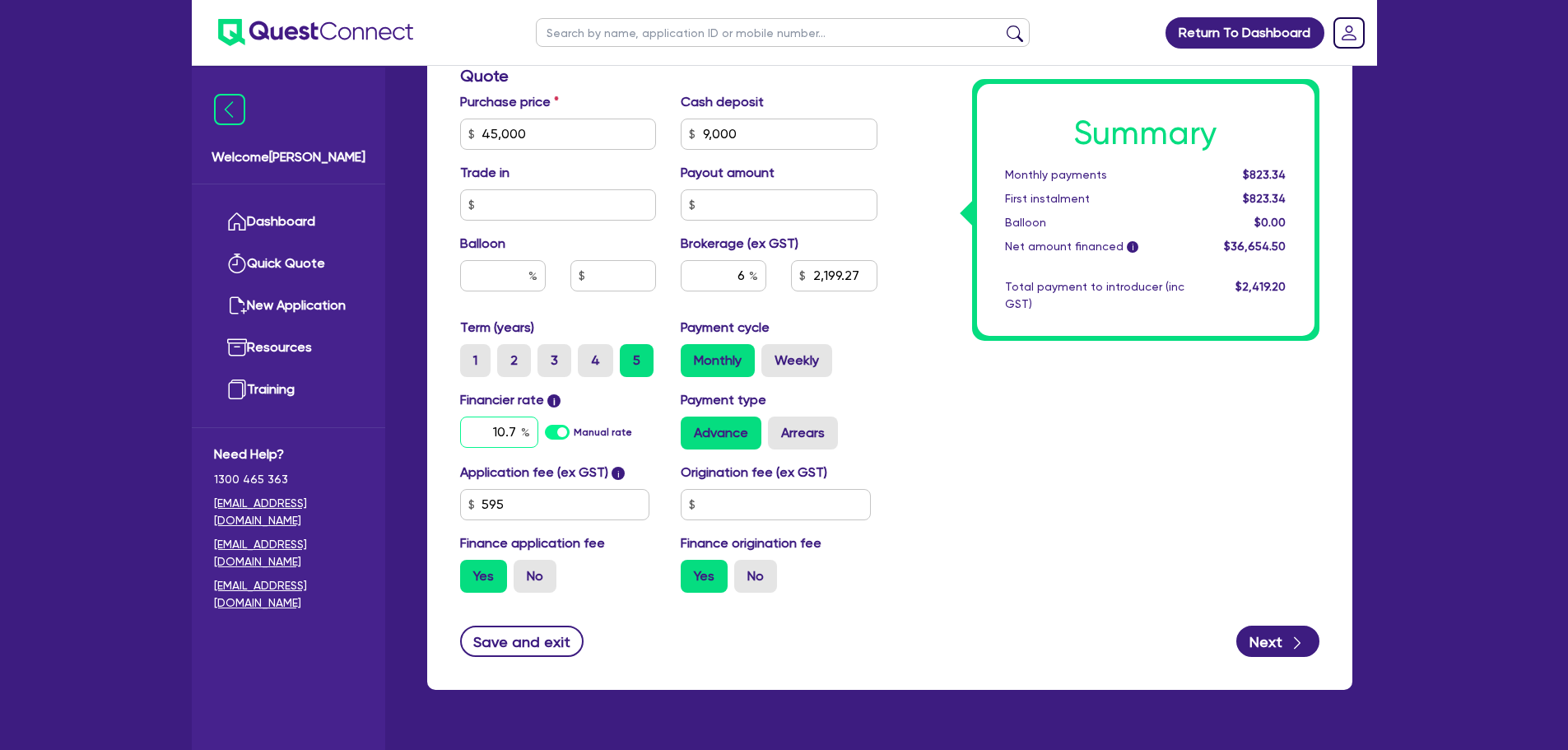
type input "2,199.27"
type input "10.75"
click at [953, 422] on div "Summary Monthly payments $823.34 First instalment $823.34 Balloon $0.00 Net amo…" at bounding box center [1111, 75] width 442 height 1060
click at [793, 510] on input "text" at bounding box center [776, 504] width 190 height 31
type input "2,199.27"
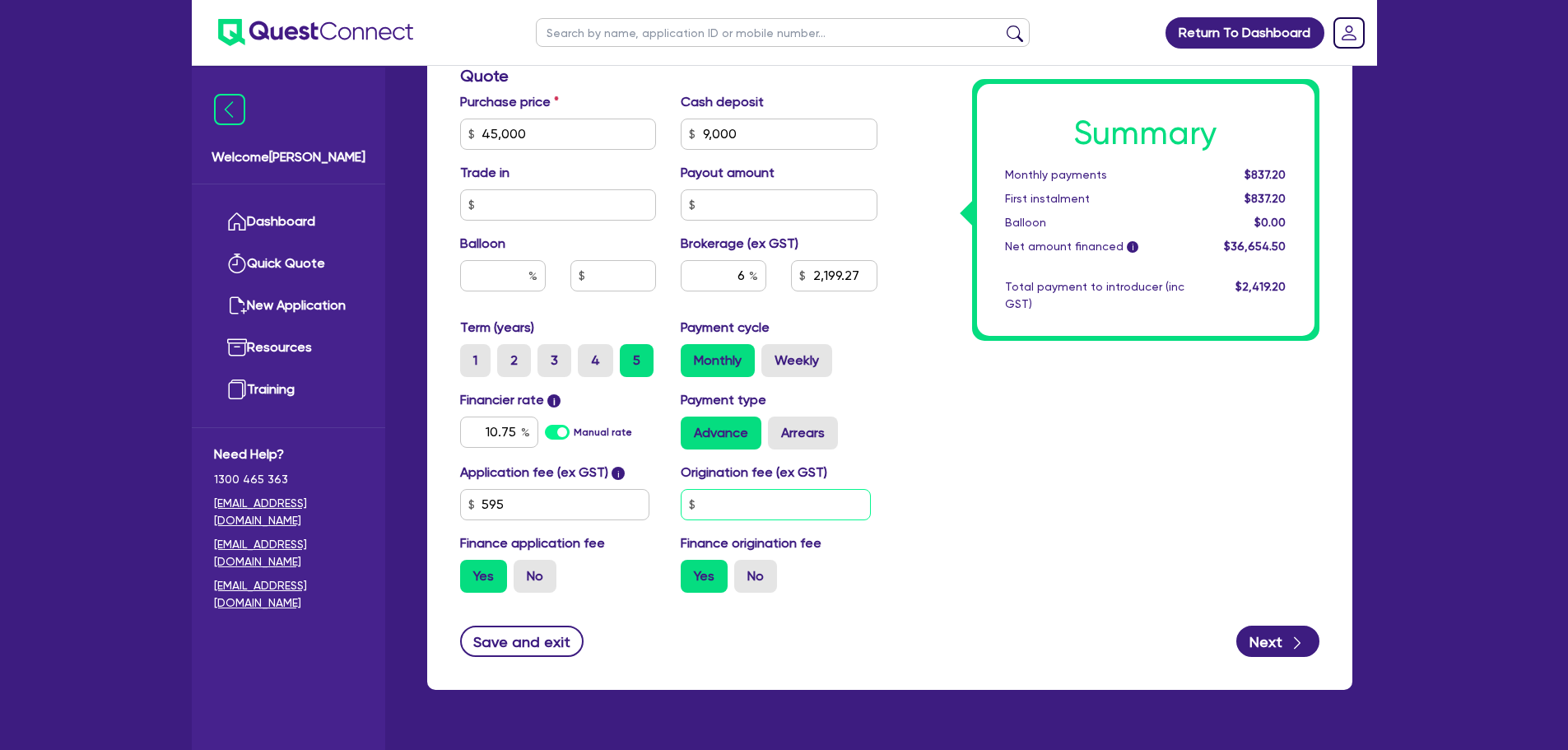
type input "9"
type input "2,199.27"
type input "99"
type input "2,199.27"
type input "990"
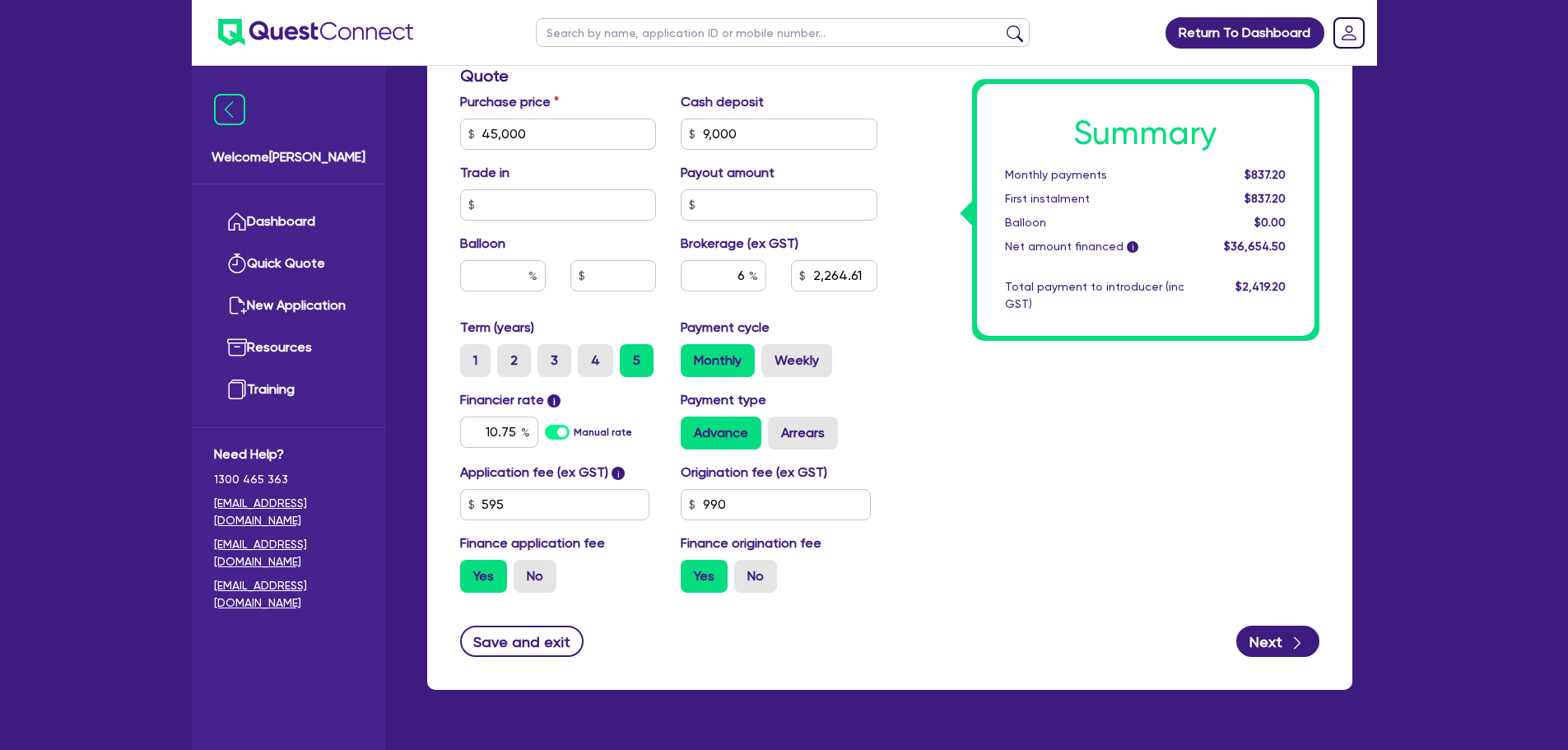
click at [1130, 498] on div "Summary Monthly payments $837.20 First instalment $837.20 Balloon $0.00 Net amo…" at bounding box center [1111, 75] width 442 height 1060
click at [1252, 641] on button "Next" at bounding box center [1277, 641] width 83 height 31
type input "2,264.61"
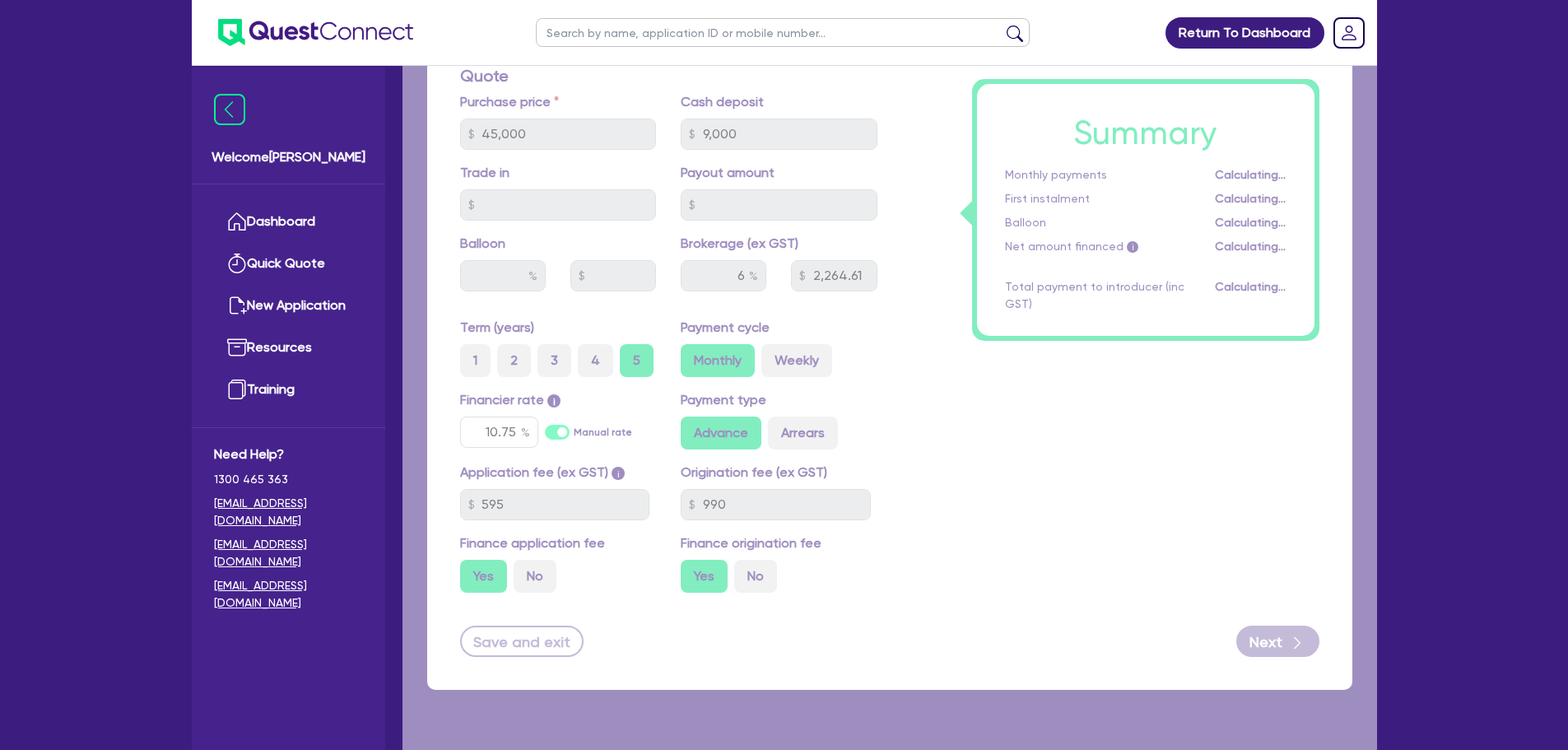
select select "COMPANY"
select select "BUILDING_CONSTRUCTION"
select select "TRADES_SERVICES_BUSINESSES_GOVERNMENT"
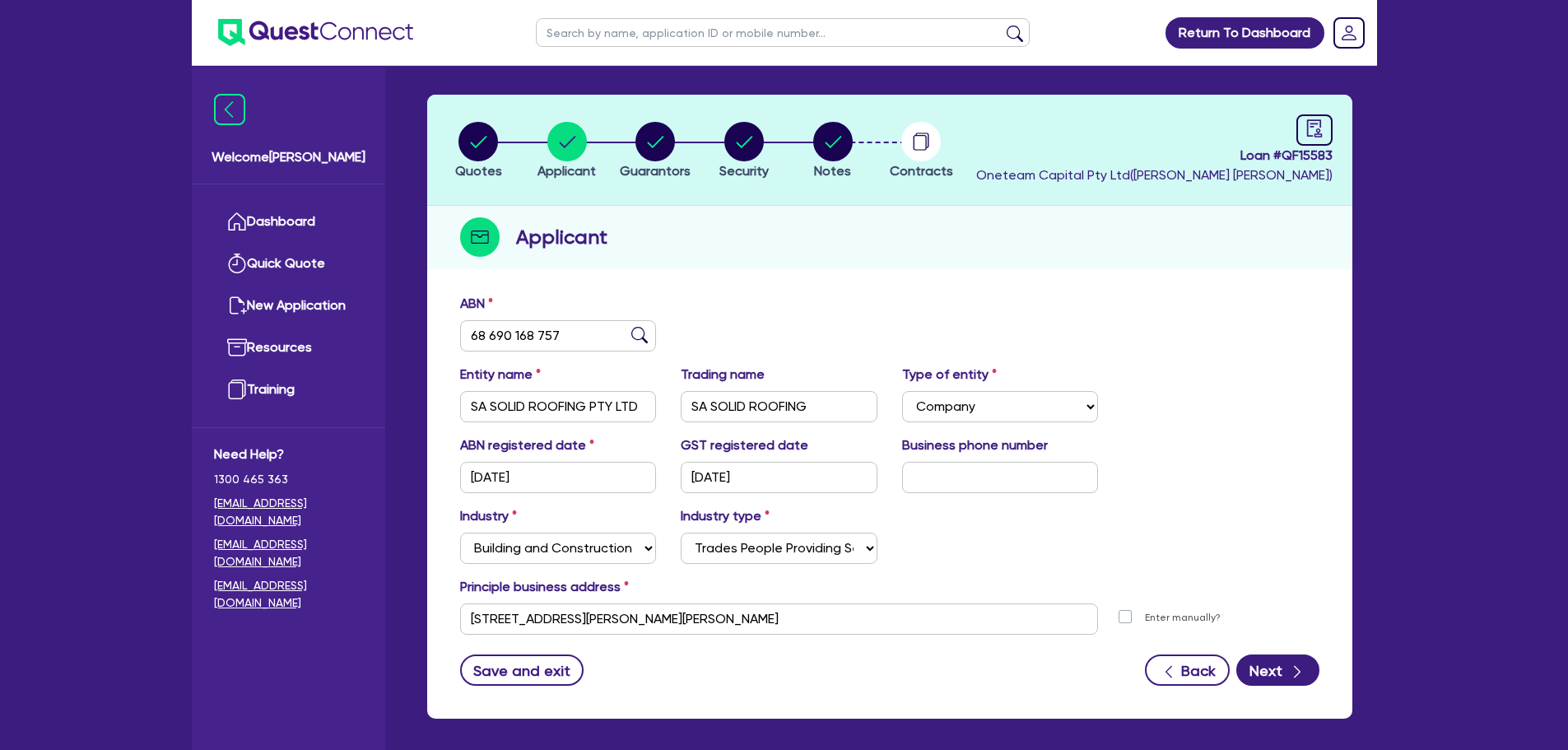
scroll to position [124, 0]
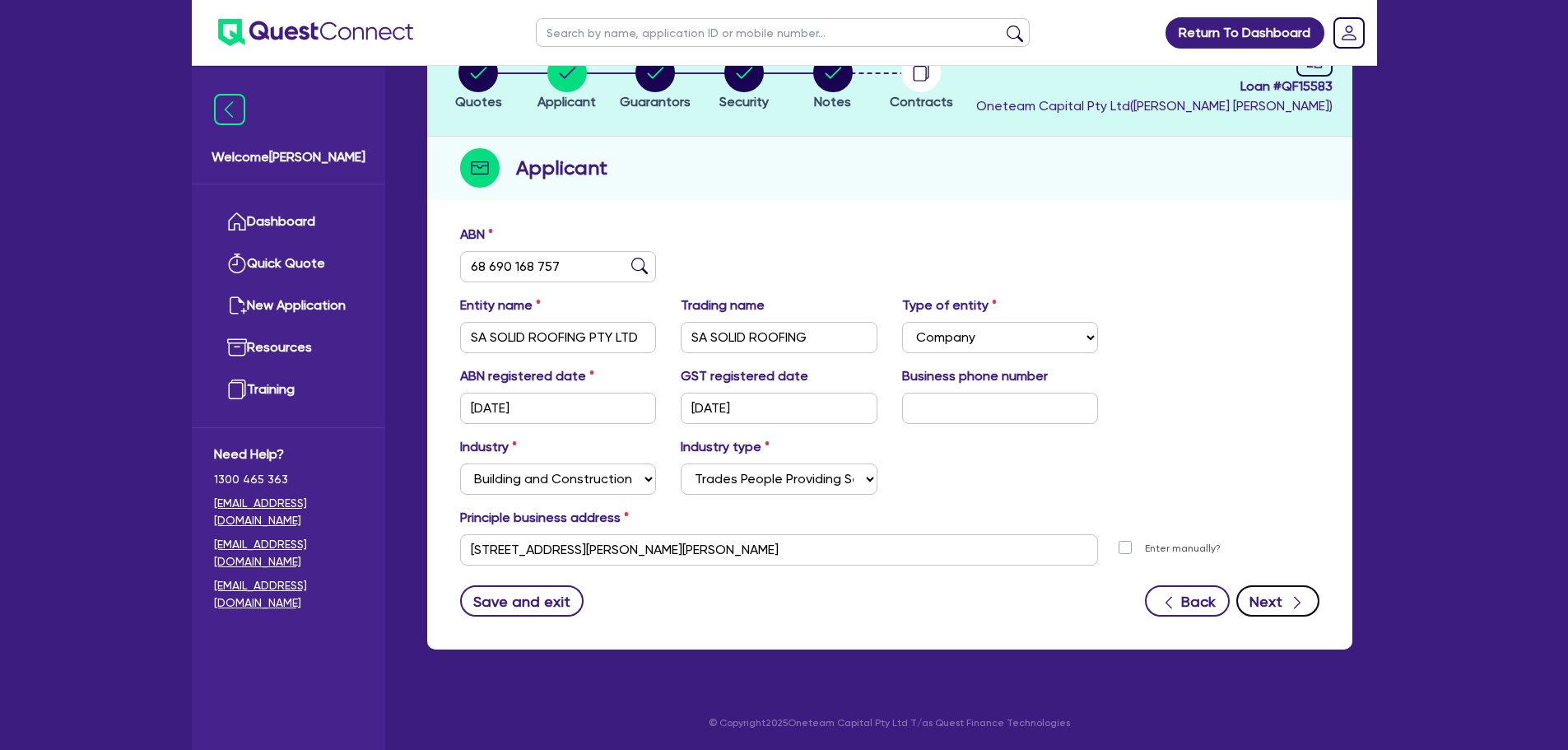
click at [1275, 590] on button "Next" at bounding box center [1277, 600] width 83 height 31
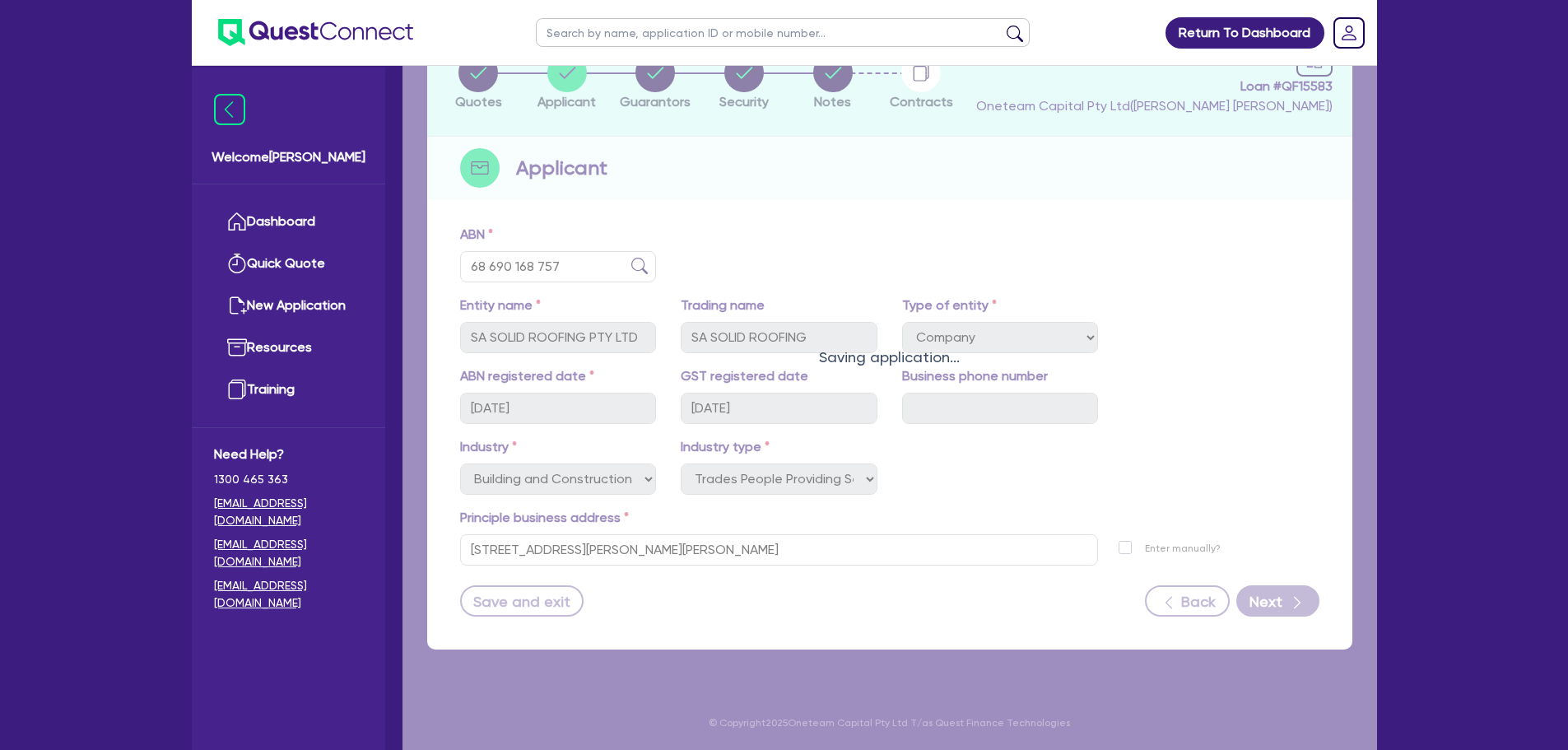
select select "MR"
select select "SINGLE"
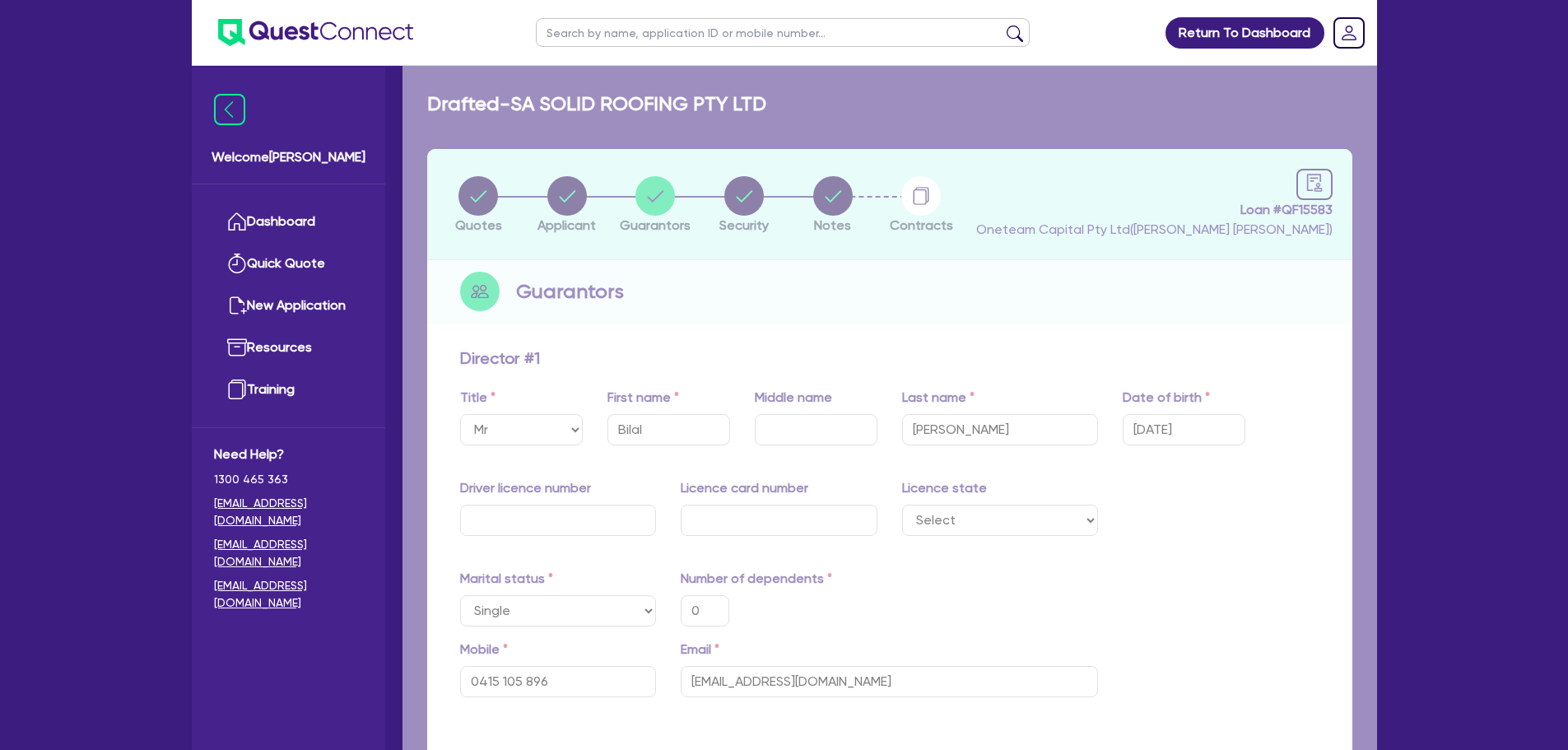
type input "0"
type input "0415 105 896"
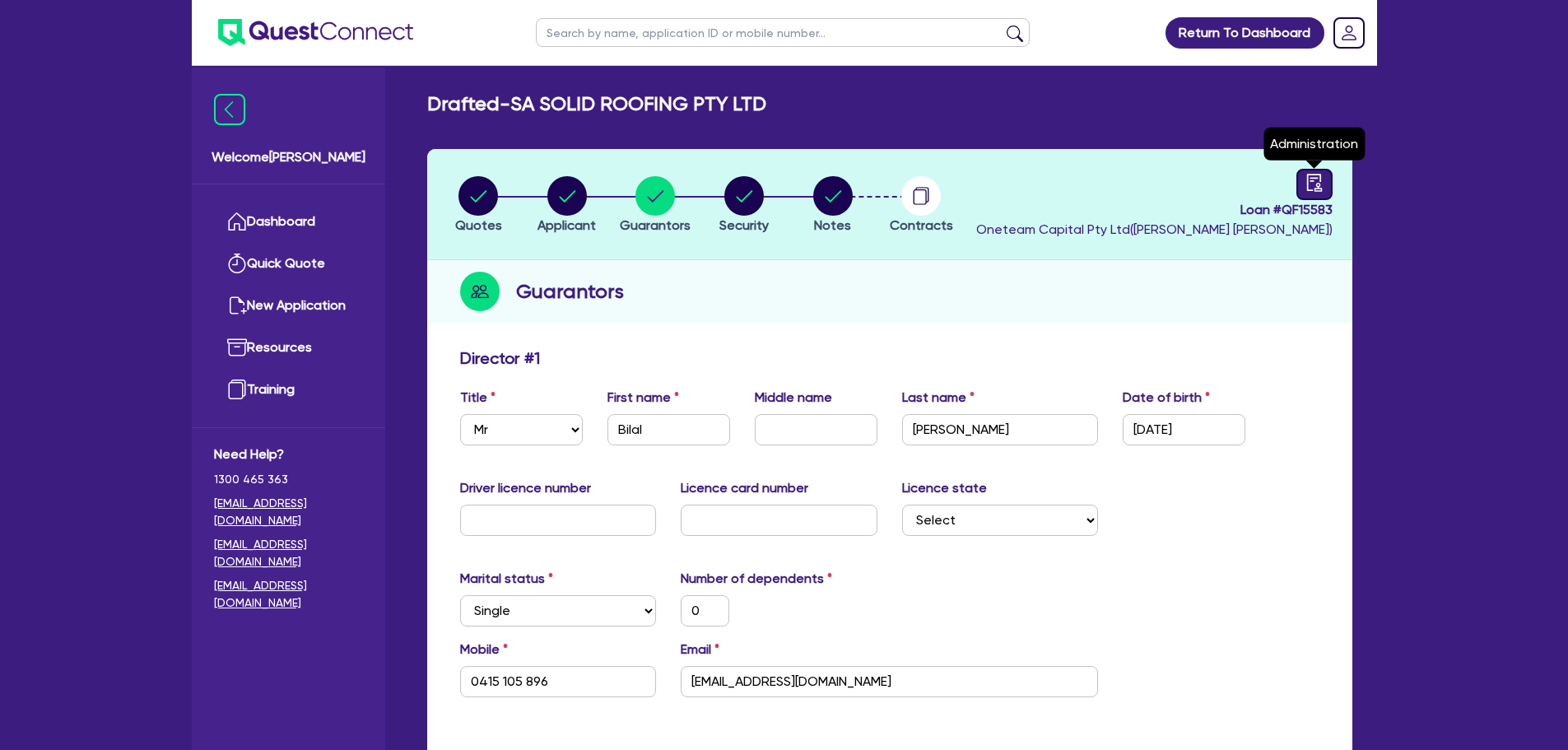
click at [1308, 174] on icon "audit" at bounding box center [1314, 183] width 18 height 18
select select "DRAFTED_AMENDED"
select select "Other"
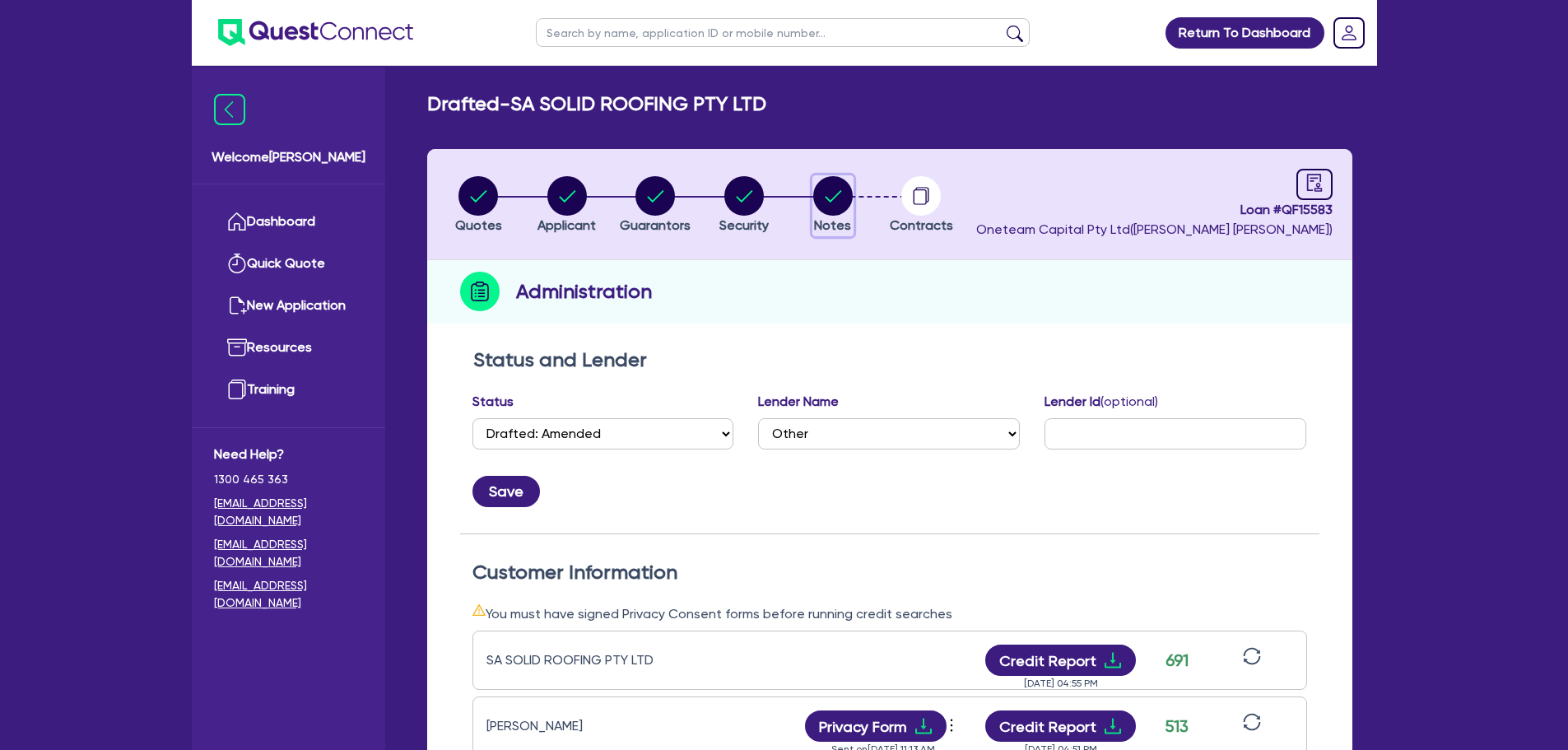
click at [833, 196] on icon "button" at bounding box center [832, 196] width 39 height 39
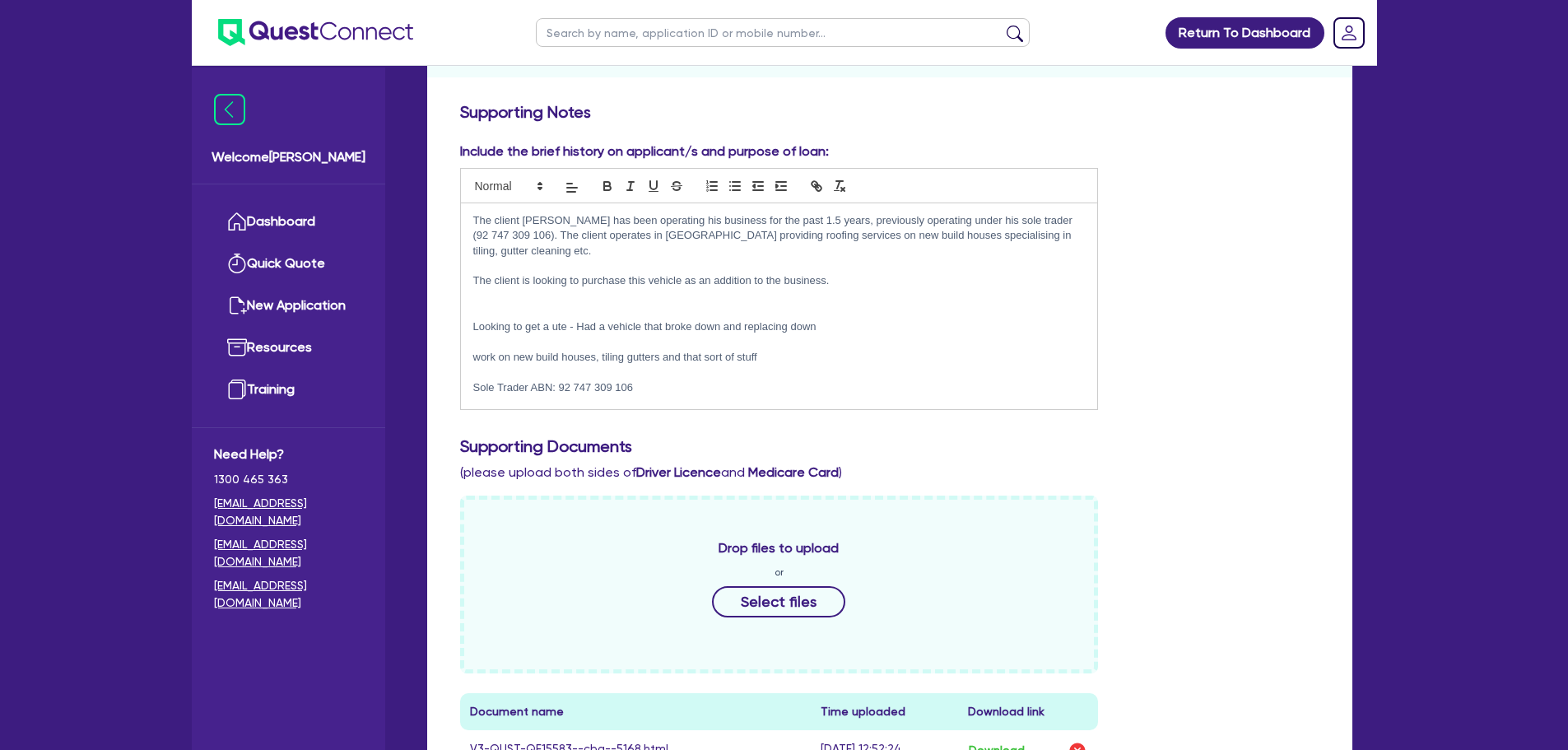
scroll to position [247, 0]
click at [847, 275] on p "The client is looking to purchase this vehicle as an addition to the business." at bounding box center [780, 280] width 613 height 15
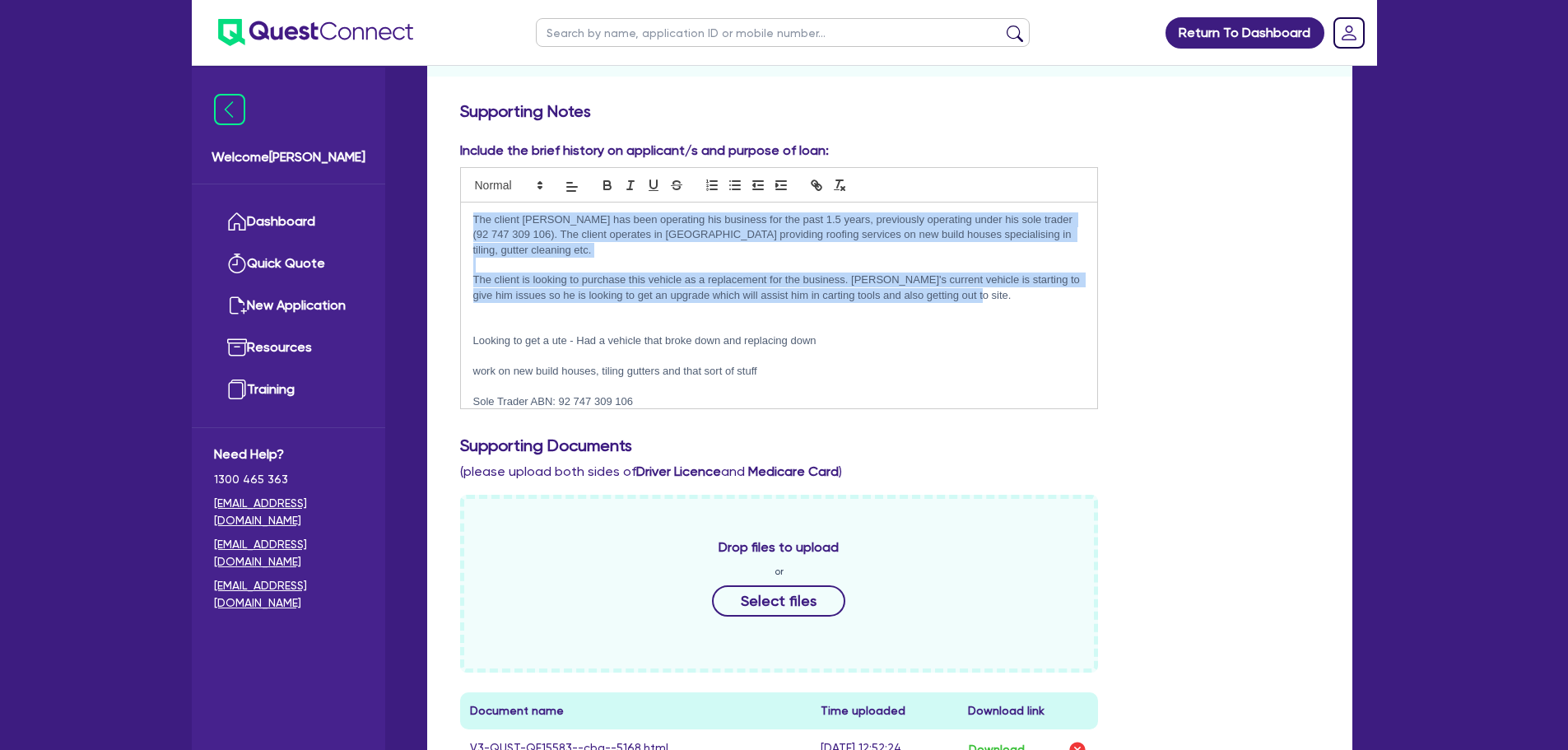
drag, startPoint x: 966, startPoint y: 297, endPoint x: 470, endPoint y: 218, distance: 502.3
click at [470, 218] on div "The client Bilal has been operating his business for the past 1.5 years, previo…" at bounding box center [780, 305] width 637 height 205
copy div "The client Bilal has been operating his business for the past 1.5 years, previo…"
click at [925, 294] on p "The client is looking to purchase this vehicle as a replacement for the busines…" at bounding box center [780, 288] width 613 height 31
click at [638, 240] on p "The client Bilal has been operating his business for the past 1.5 years, previo…" at bounding box center [780, 235] width 613 height 45
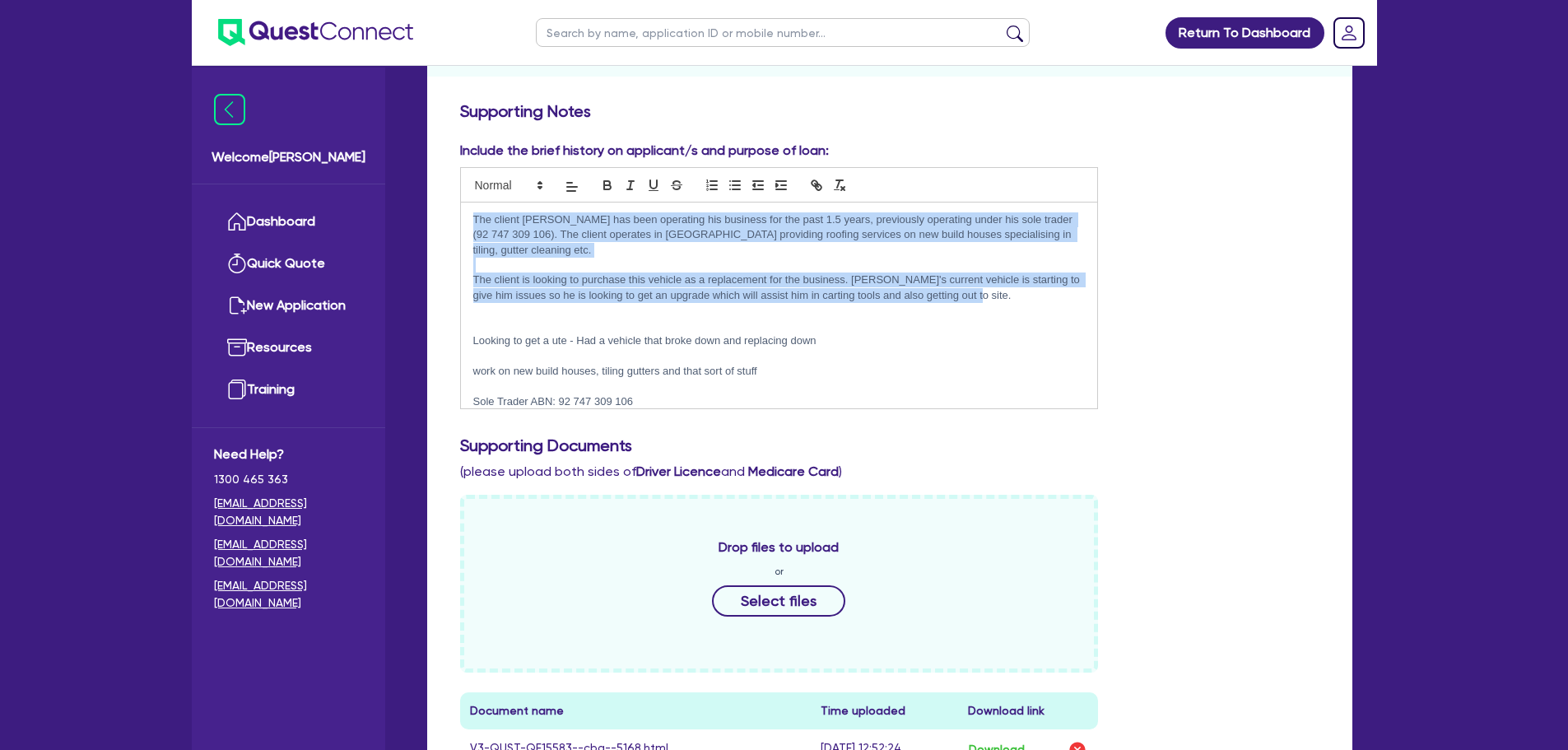
click at [571, 257] on div "The client Bilal has been operating his business for the past 1.5 years, previo…" at bounding box center [780, 305] width 637 height 205
click at [562, 254] on p "The client Bilal has been operating his business for the past 1.5 years, previo…" at bounding box center [780, 235] width 613 height 45
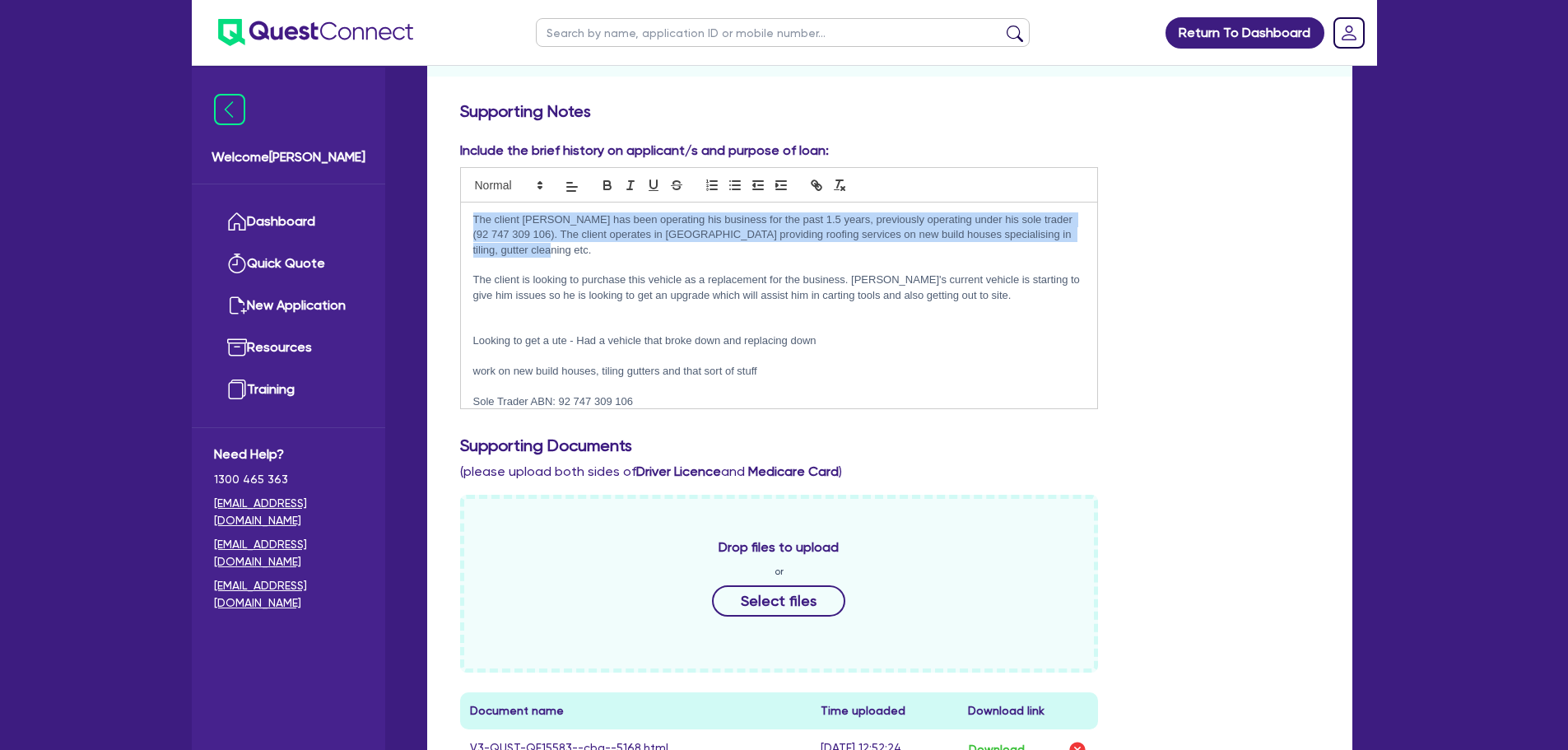
drag, startPoint x: 514, startPoint y: 246, endPoint x: 474, endPoint y: 213, distance: 51.9
click at [474, 213] on p "The client Bilal has been operating his business for the past 1.5 years, previo…" at bounding box center [780, 235] width 613 height 45
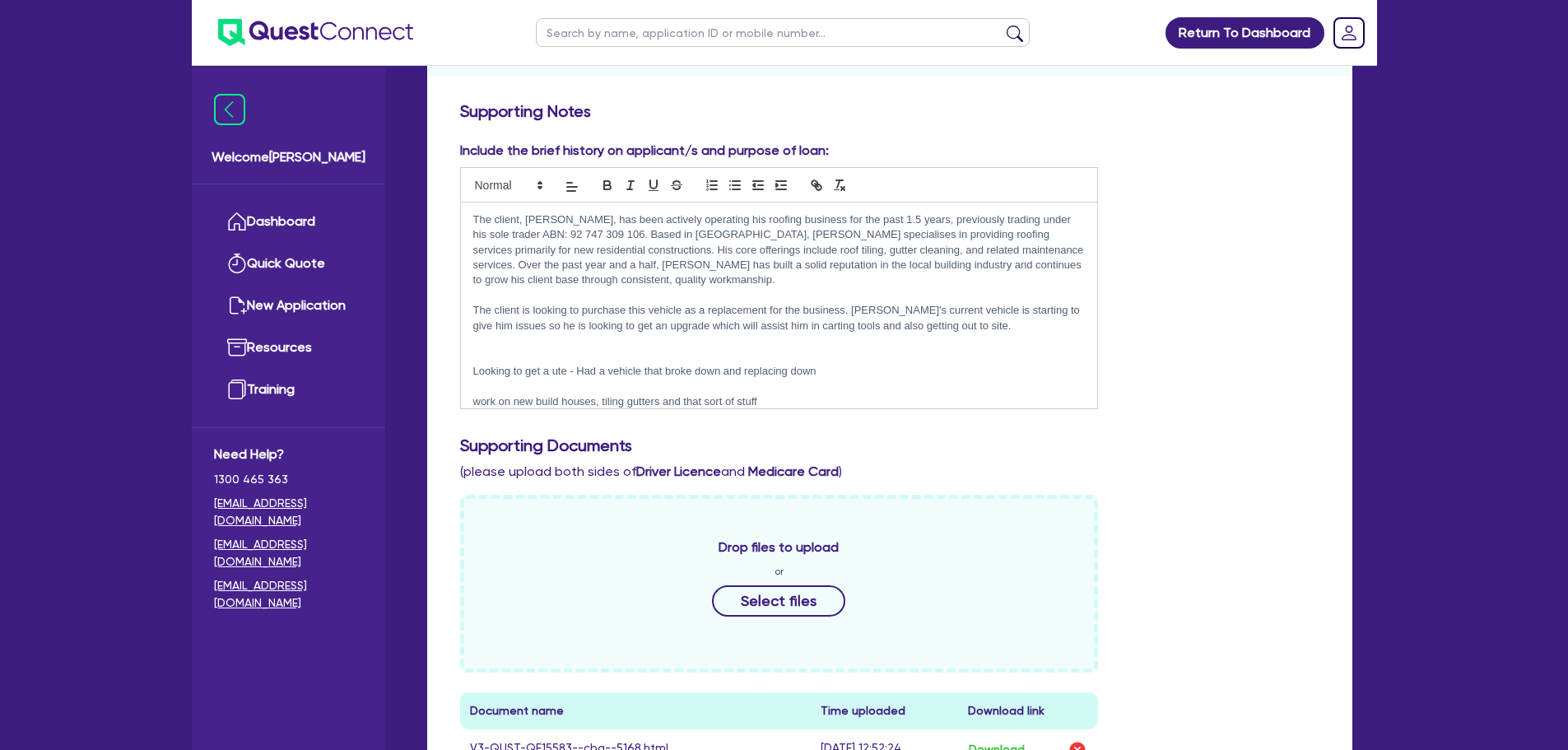
scroll to position [0, 0]
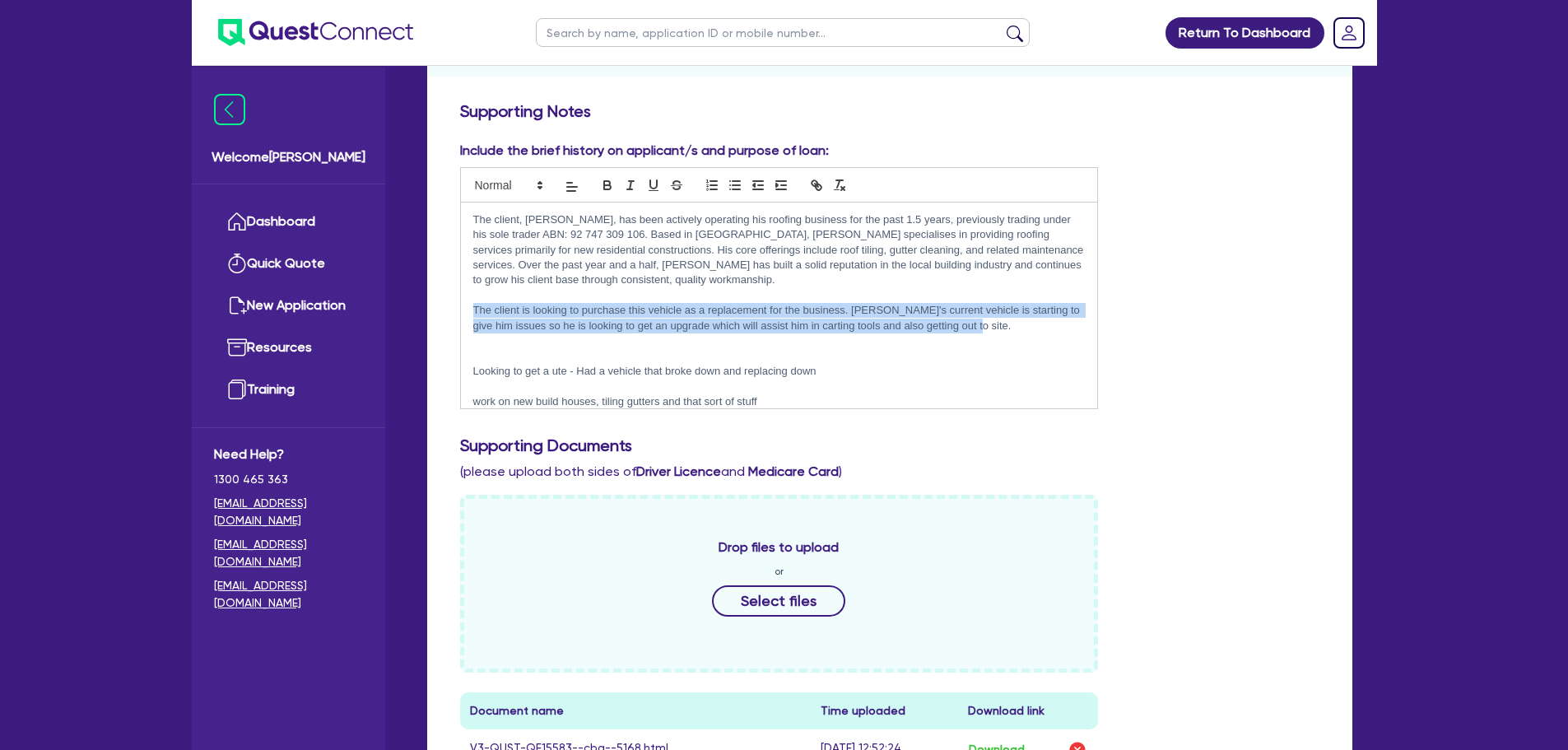
drag, startPoint x: 971, startPoint y: 328, endPoint x: 453, endPoint y: 304, distance: 518.6
click at [453, 304] on div "Include the brief history on applicant/s and purpose of loan: The client, Bilal…" at bounding box center [780, 275] width 664 height 268
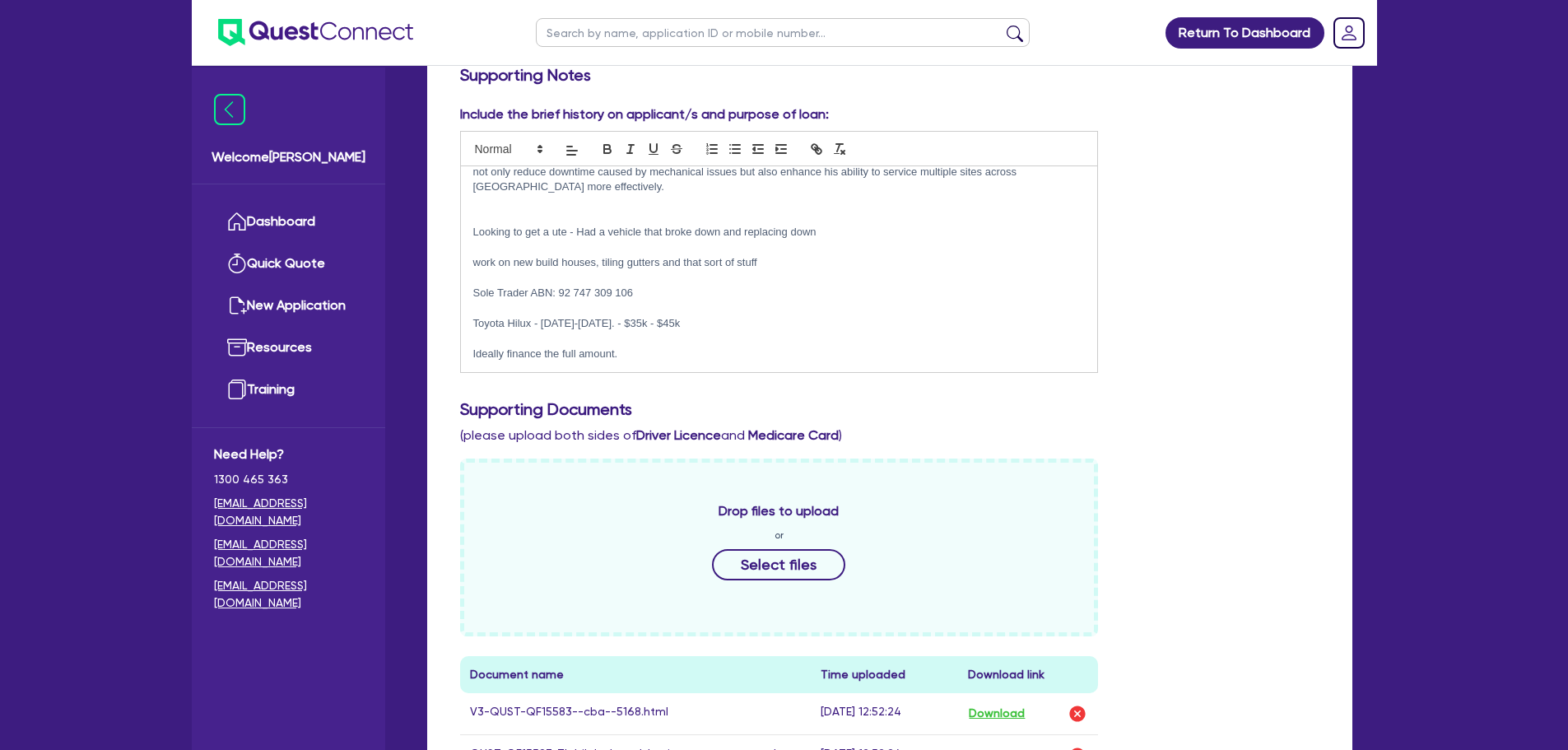
scroll to position [247, 0]
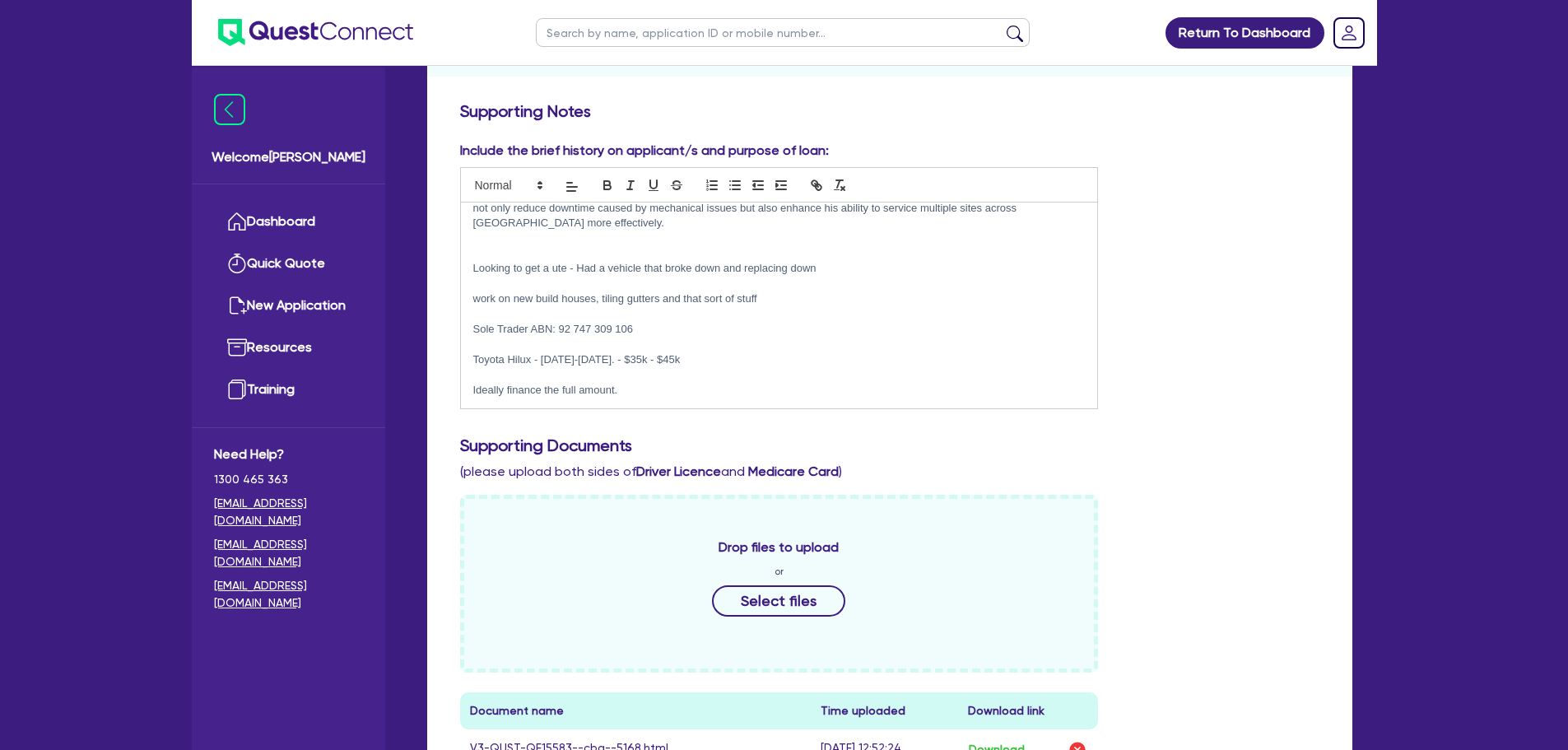
drag, startPoint x: 662, startPoint y: 394, endPoint x: 453, endPoint y: 235, distance: 262.6
click at [453, 235] on div "Include the brief history on applicant/s and purpose of loan: The client, Bilal…" at bounding box center [780, 275] width 664 height 268
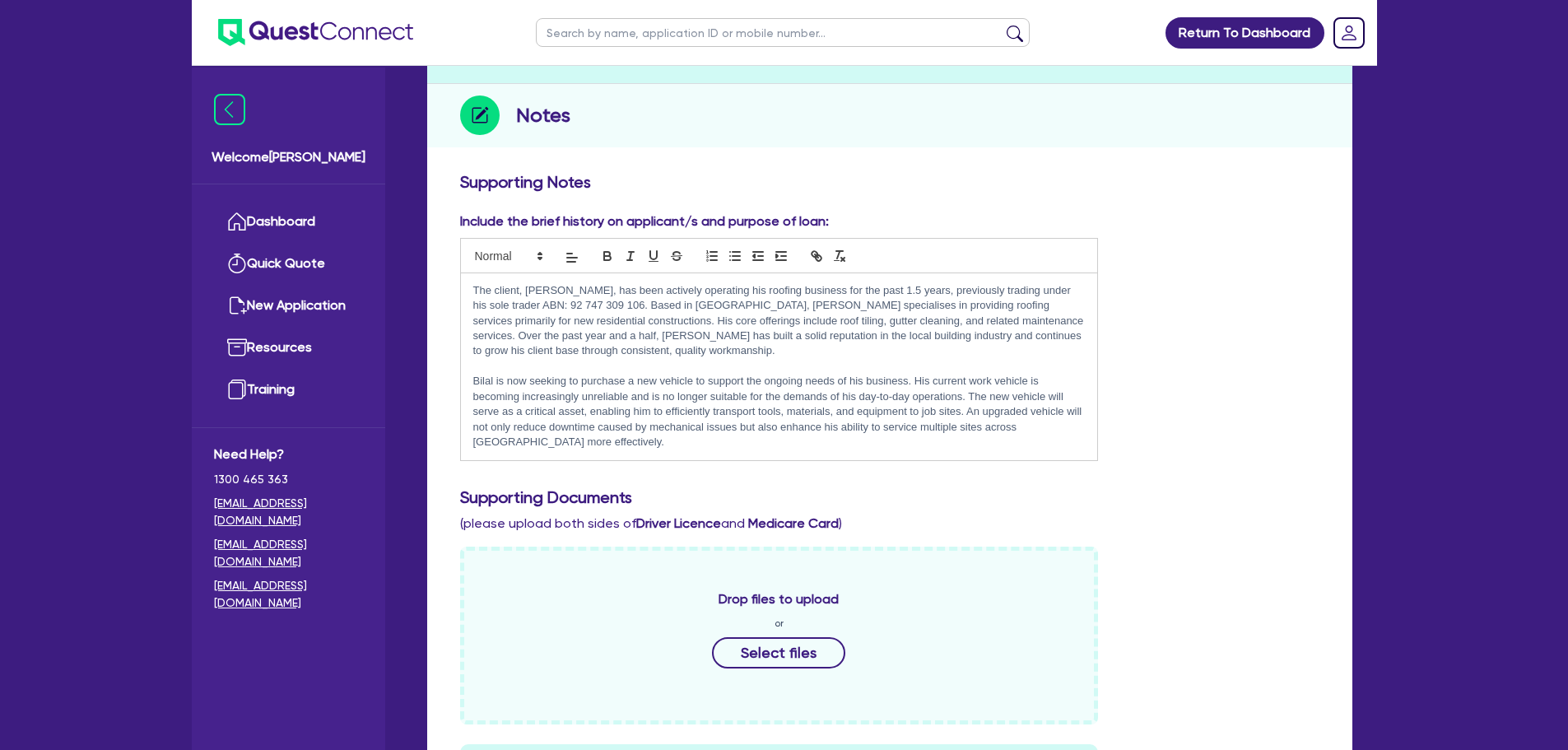
scroll to position [83, 0]
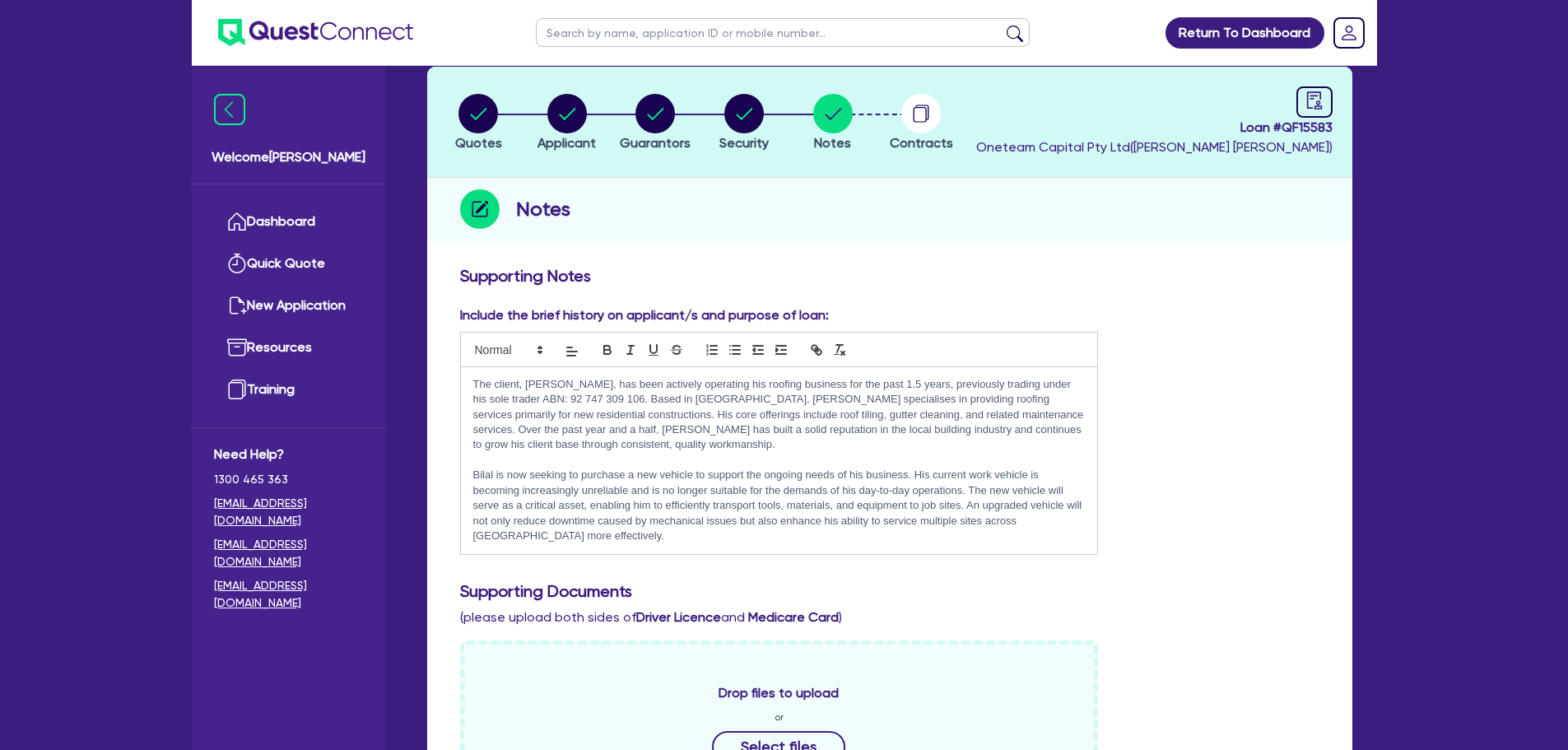
click at [628, 459] on p at bounding box center [780, 460] width 613 height 15
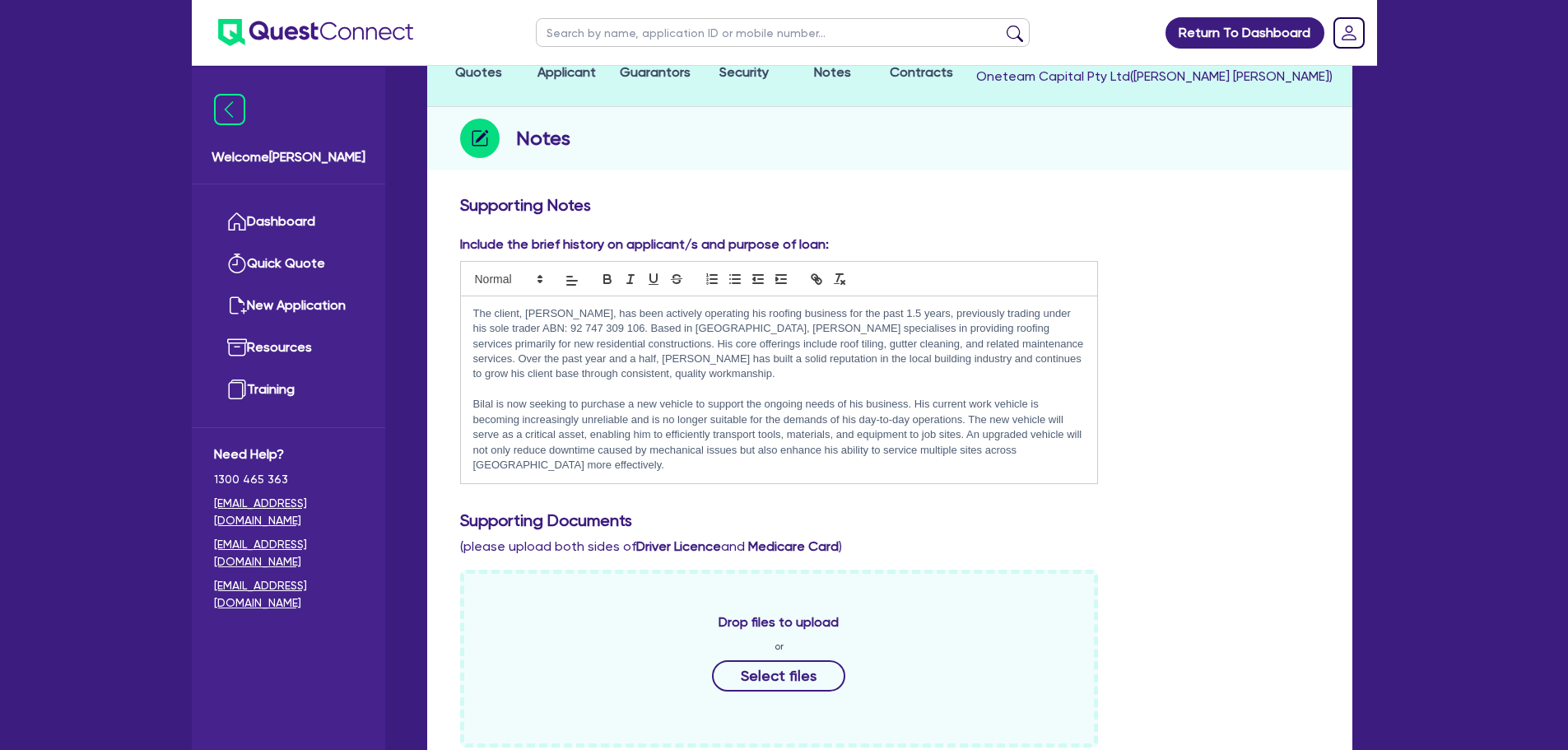
scroll to position [0, 0]
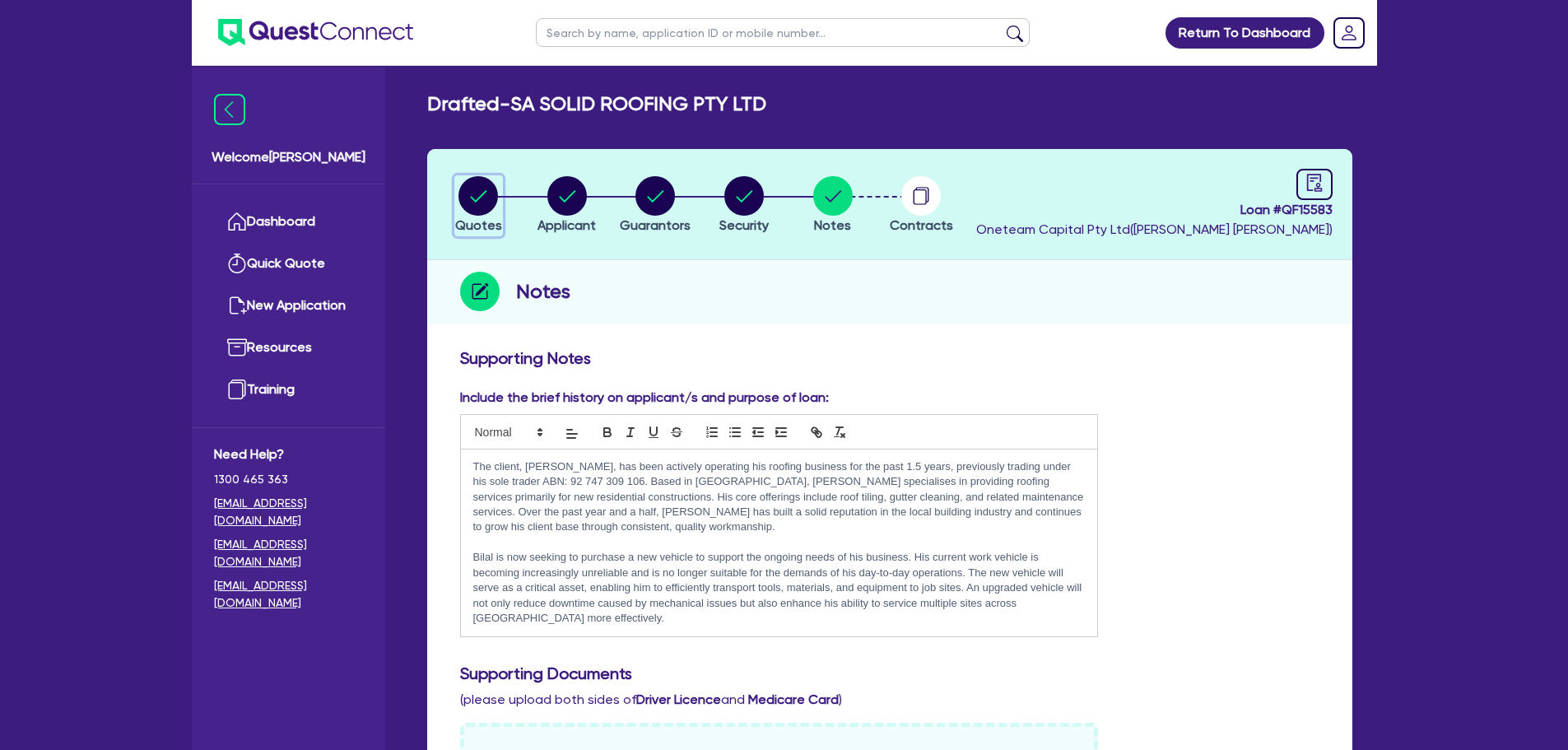
click at [470, 205] on circle "button" at bounding box center [478, 196] width 39 height 39
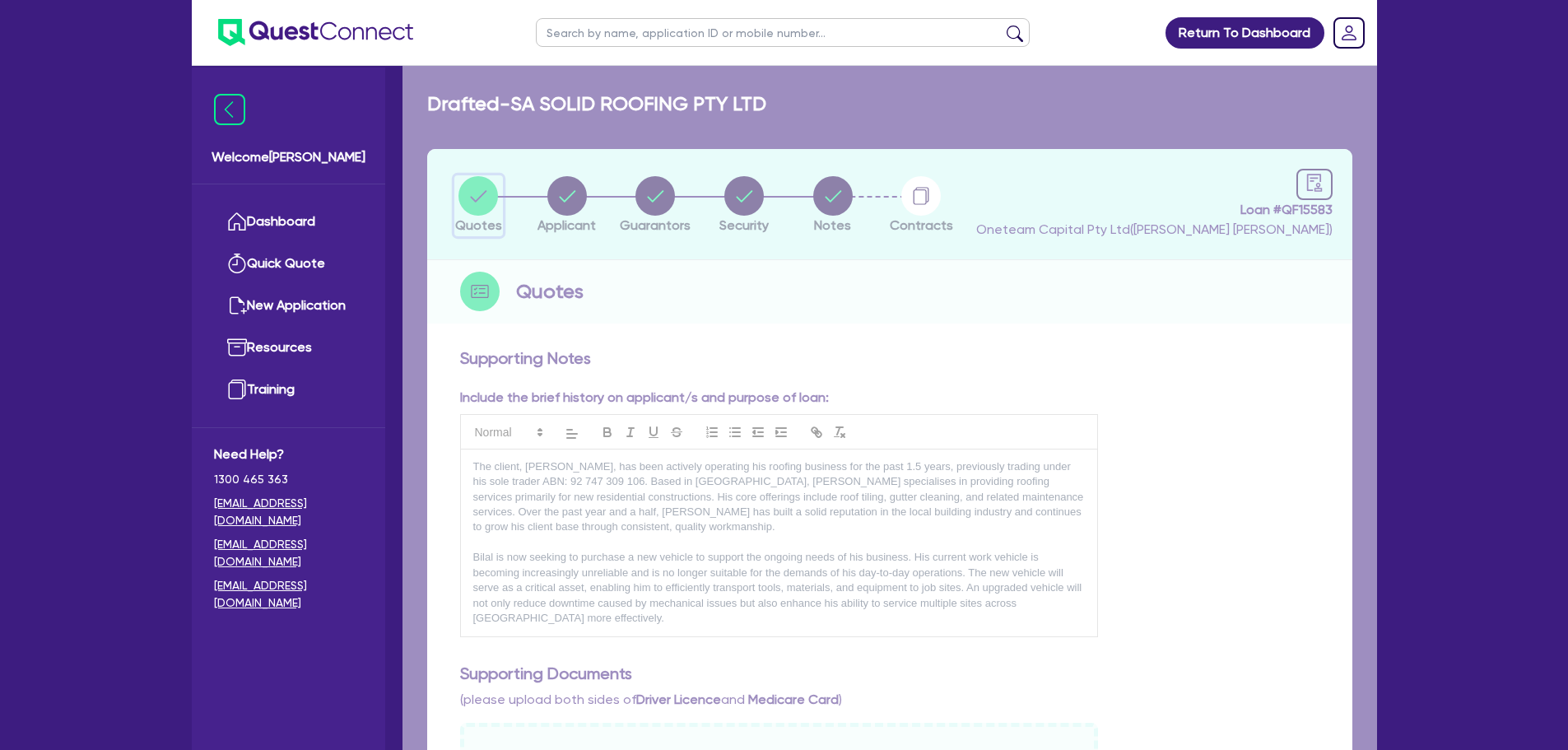
select select "Other"
select select "CARS_AND_LIGHT_TRUCKS"
select select "PASSENGER_VEHICLES"
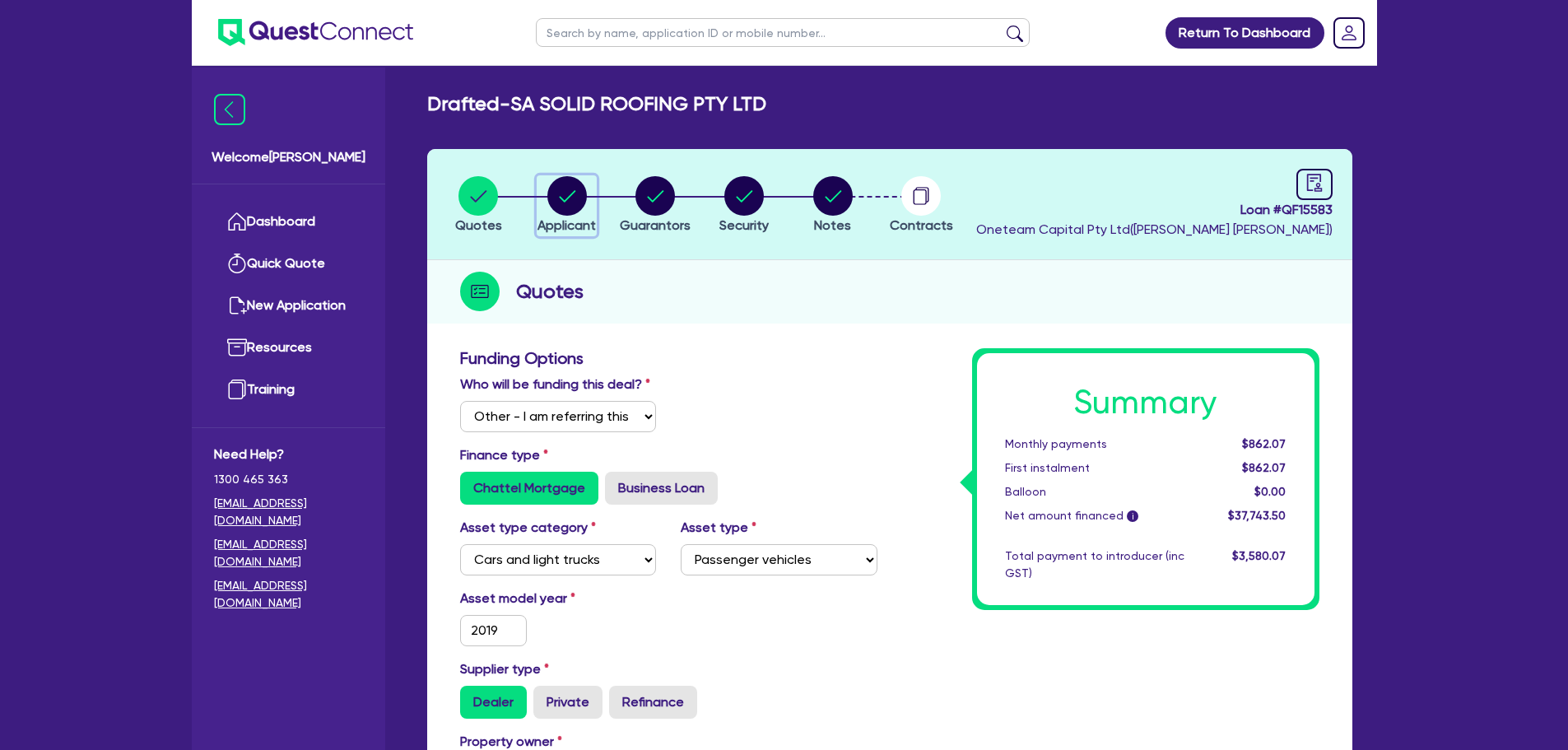
click at [554, 191] on circle "button" at bounding box center [567, 196] width 39 height 39
select select "COMPANY"
select select "BUILDING_CONSTRUCTION"
select select "TRADES_SERVICES_BUSINESSES_GOVERNMENT"
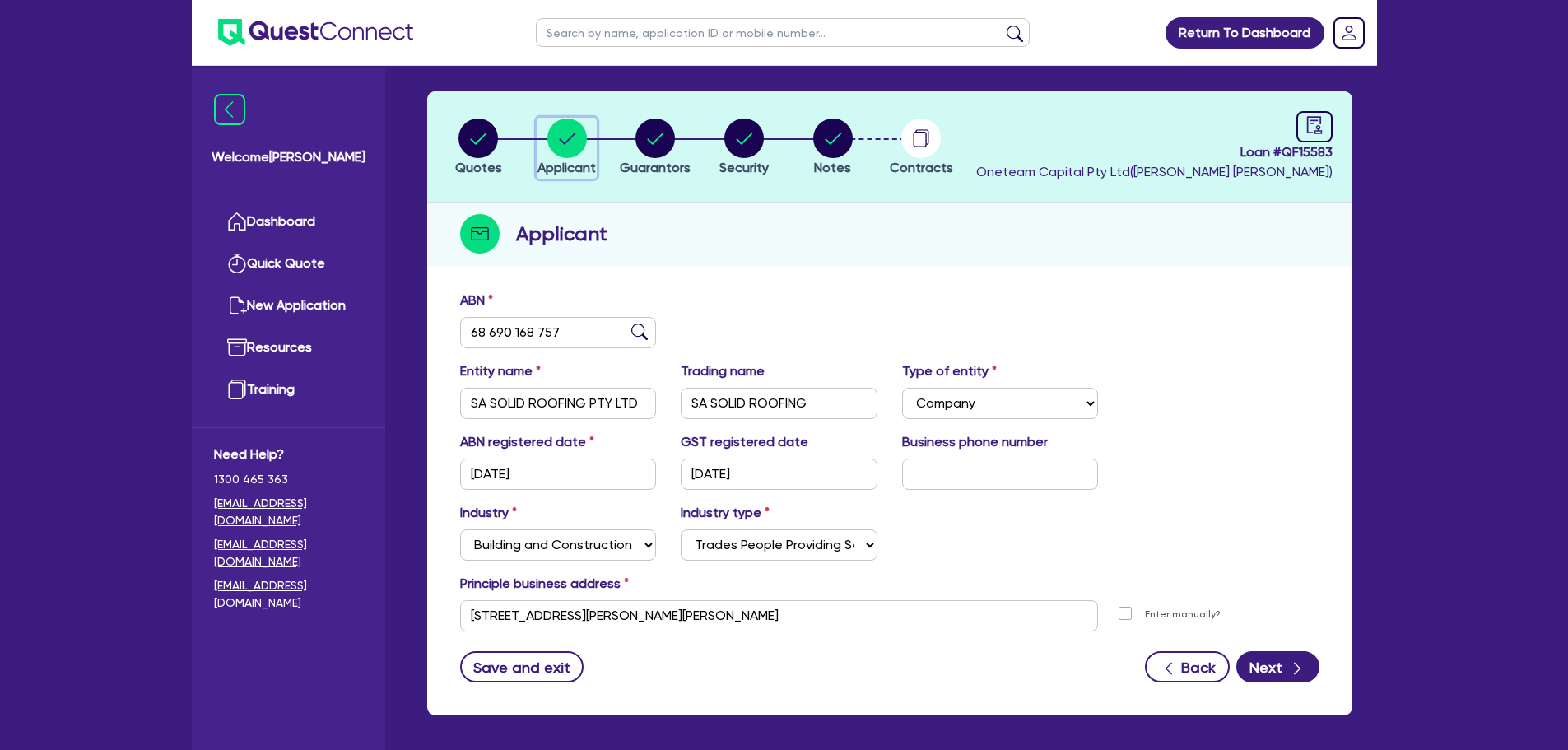
scroll to position [124, 0]
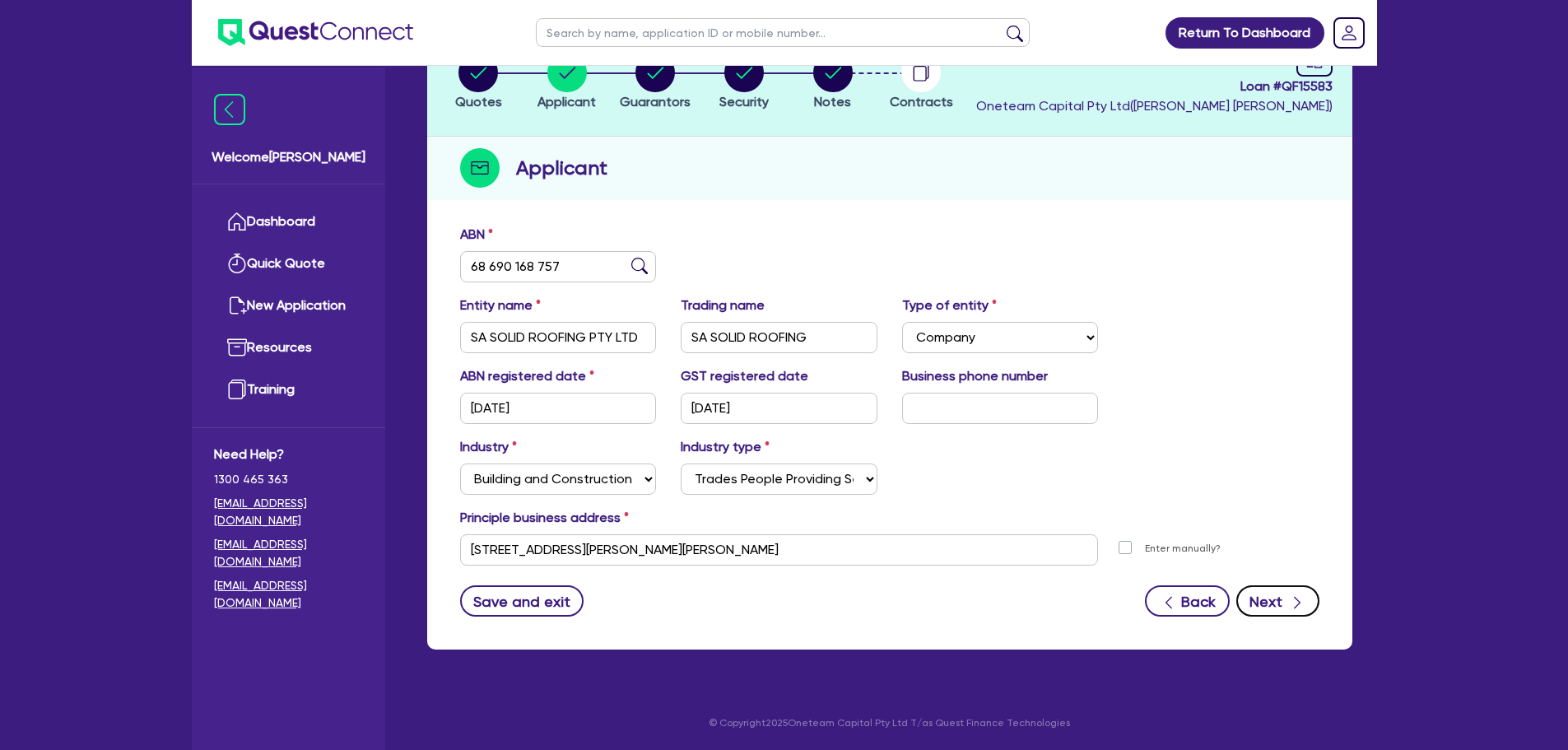
click at [1263, 599] on button "Next" at bounding box center [1277, 600] width 83 height 31
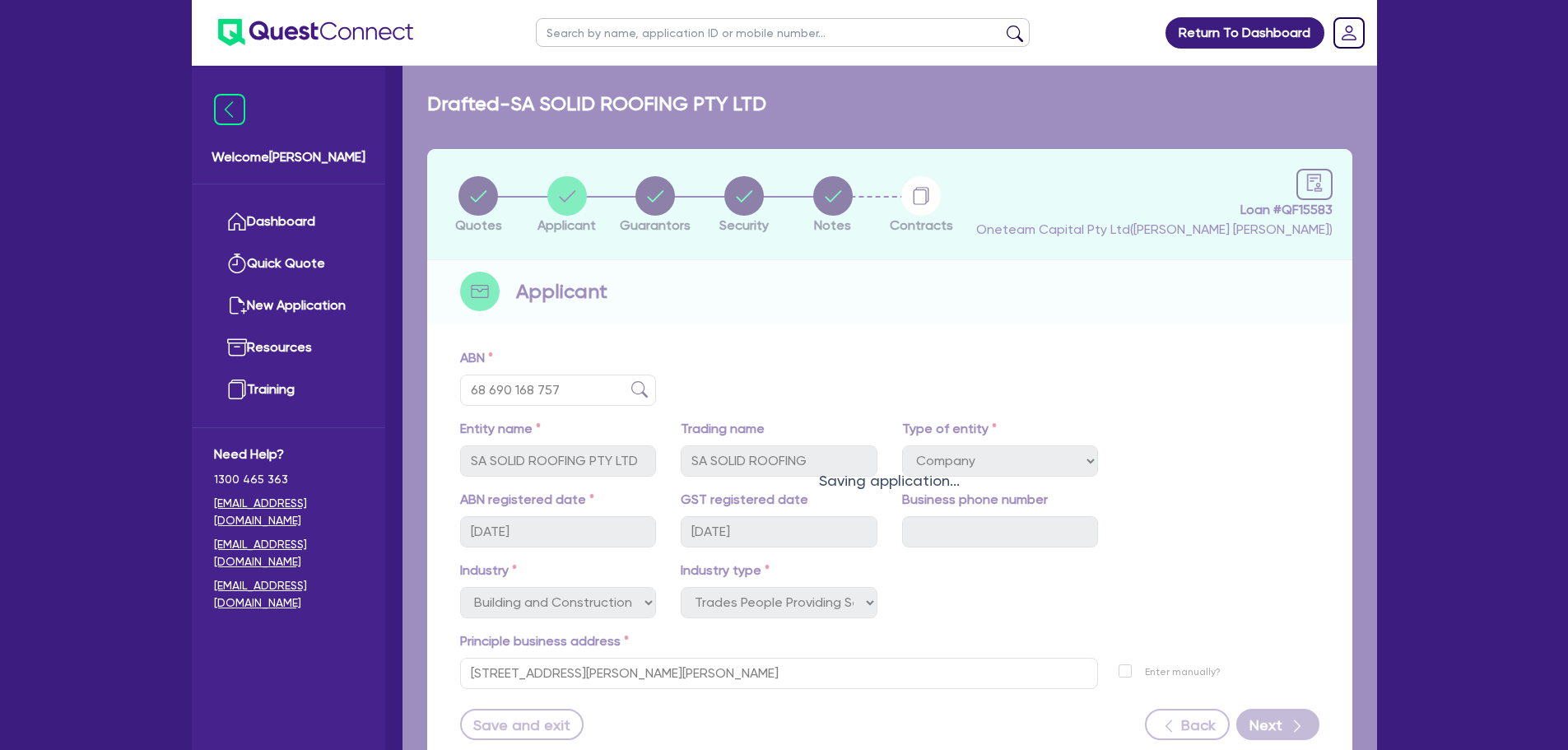
select select "MR"
select select "SINGLE"
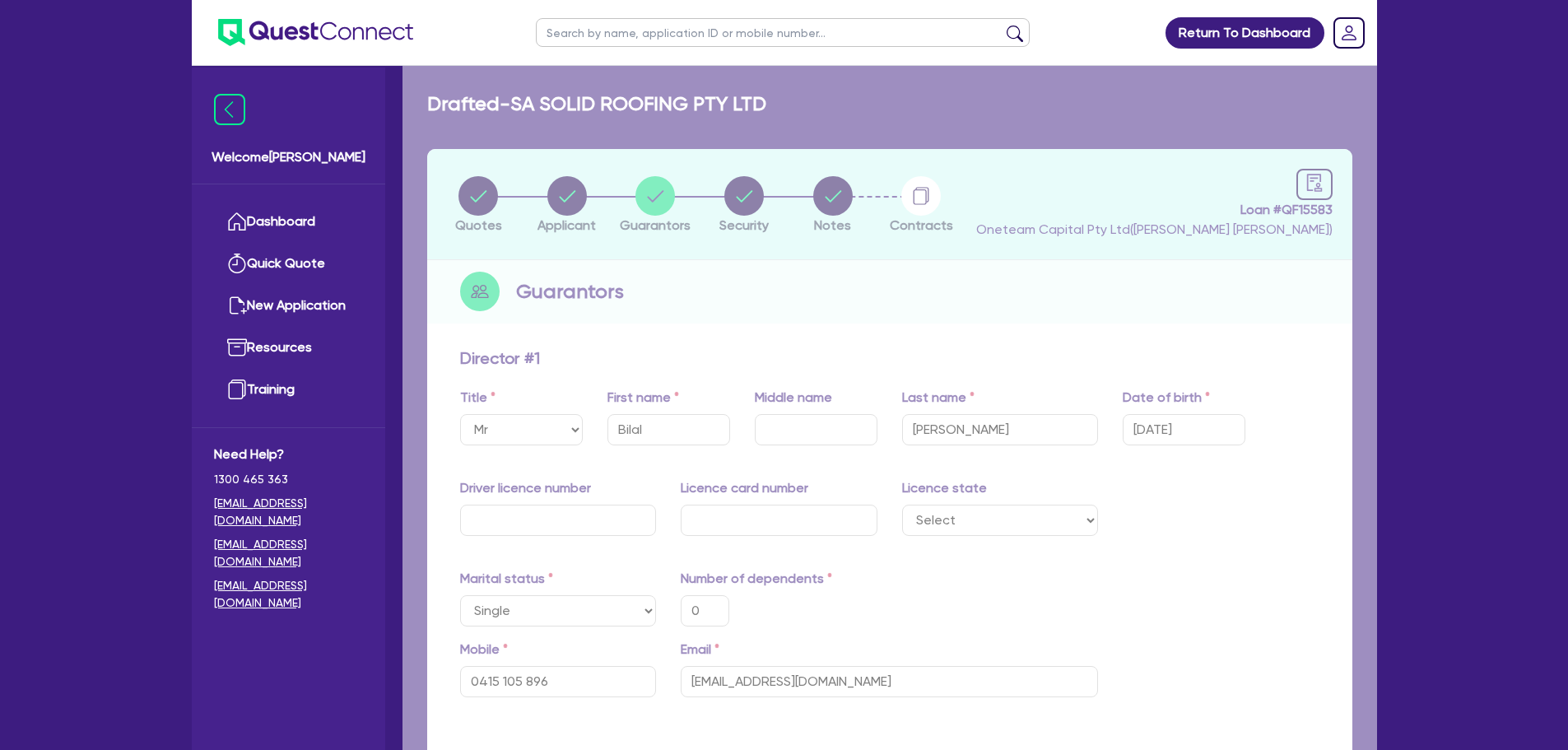
type input "0"
type input "0415 105 896"
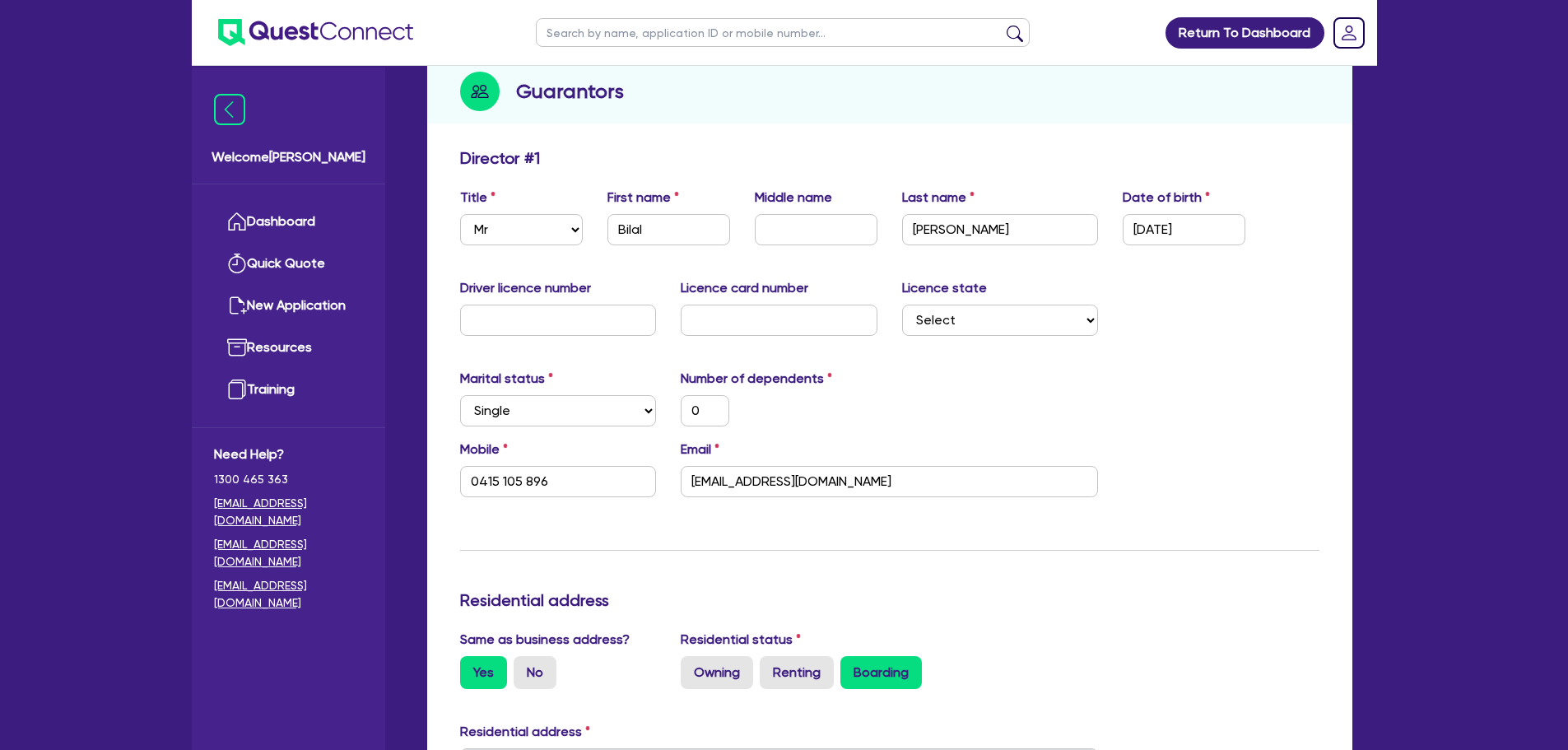
scroll to position [165, 0]
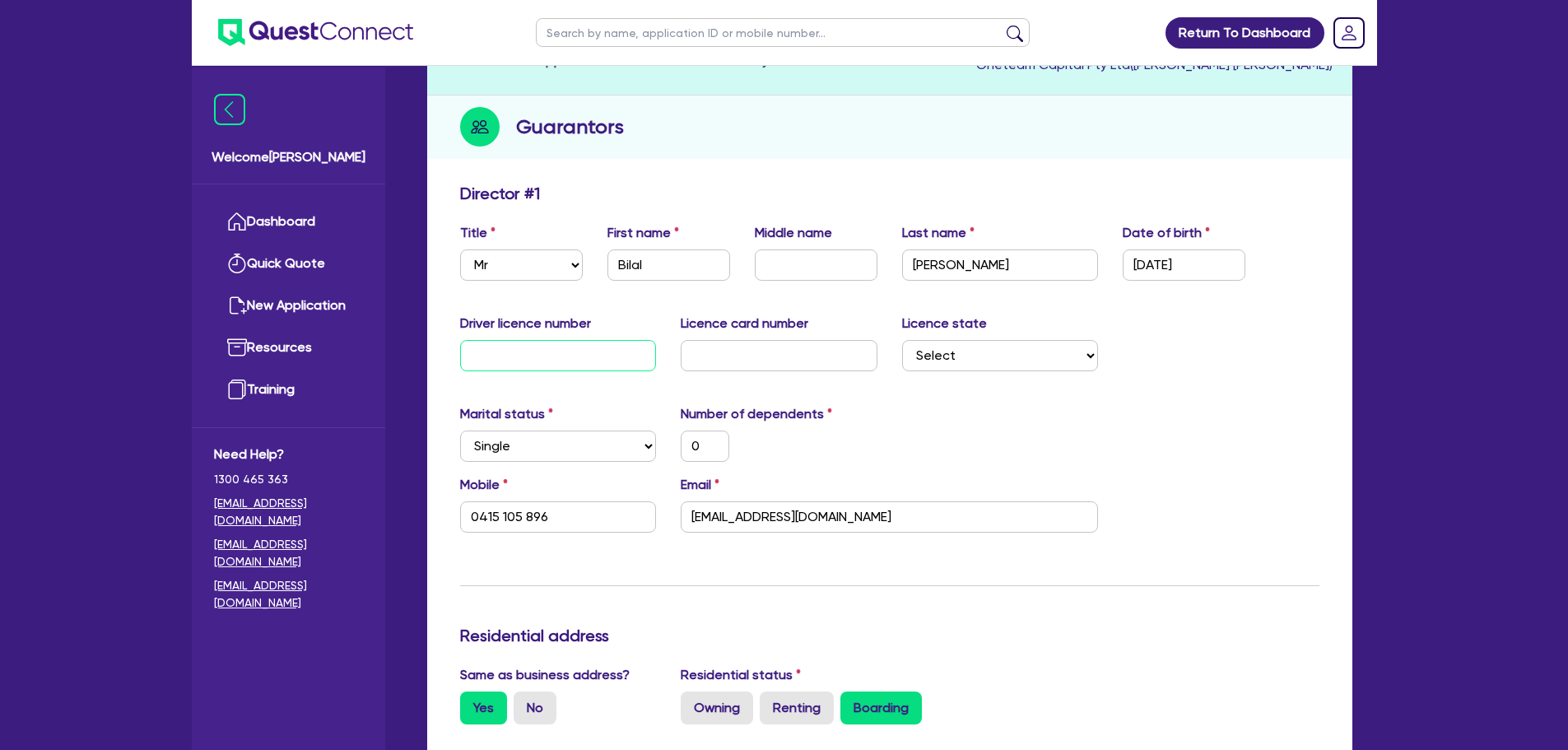
click at [524, 345] on input "text" at bounding box center [558, 355] width 196 height 31
type input "E"
type input "0"
type input "0415 105 896"
type input "ES"
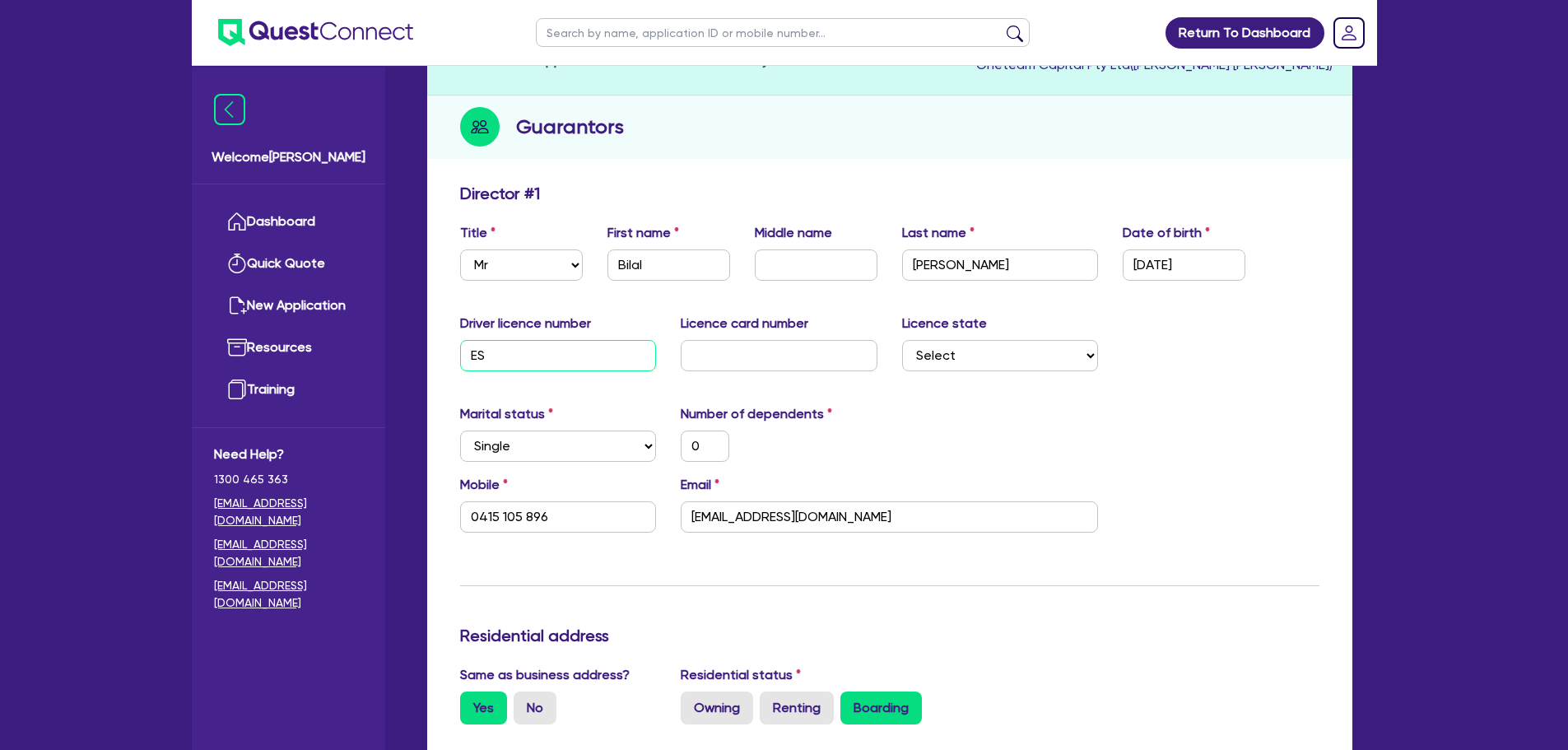
type input "0"
type input "0415 105 896"
type input "ES2"
type input "0"
type input "0415 105 896"
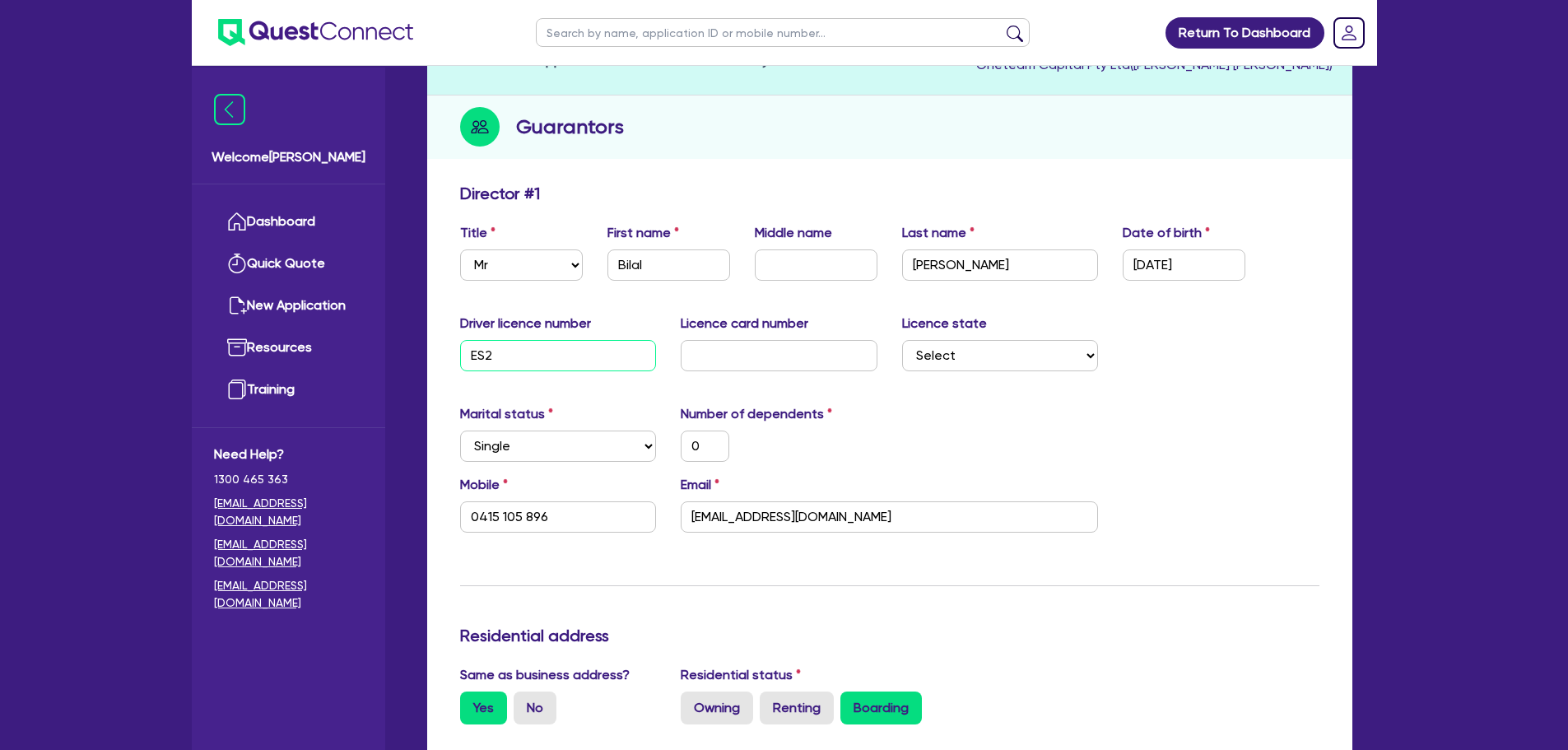
type input "ES24"
type input "0"
type input "0415 105 896"
type input "ES248"
type input "0"
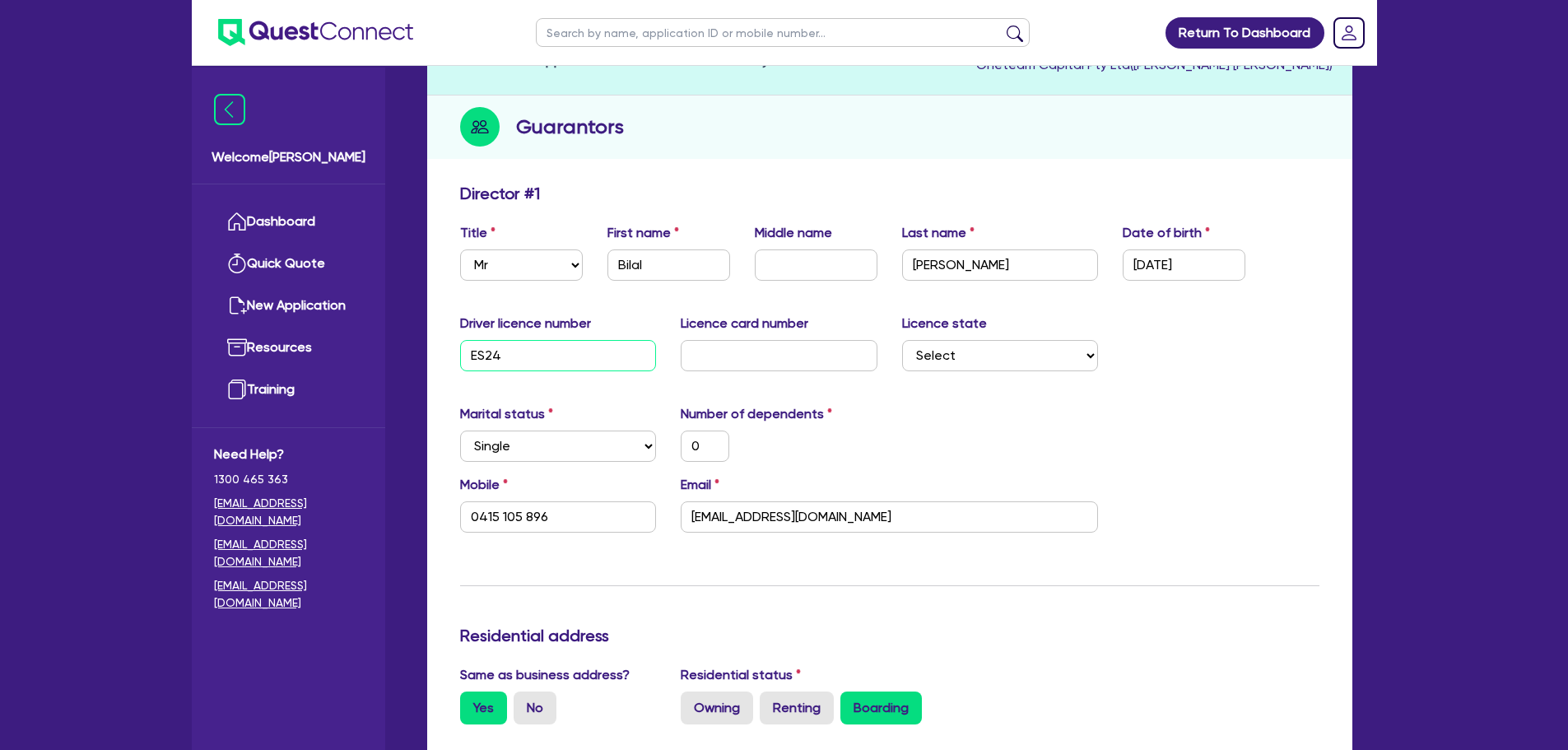
type input "0415 105 896"
type input "ES2481"
type input "0"
type input "0415 105 896"
type input "ES2481"
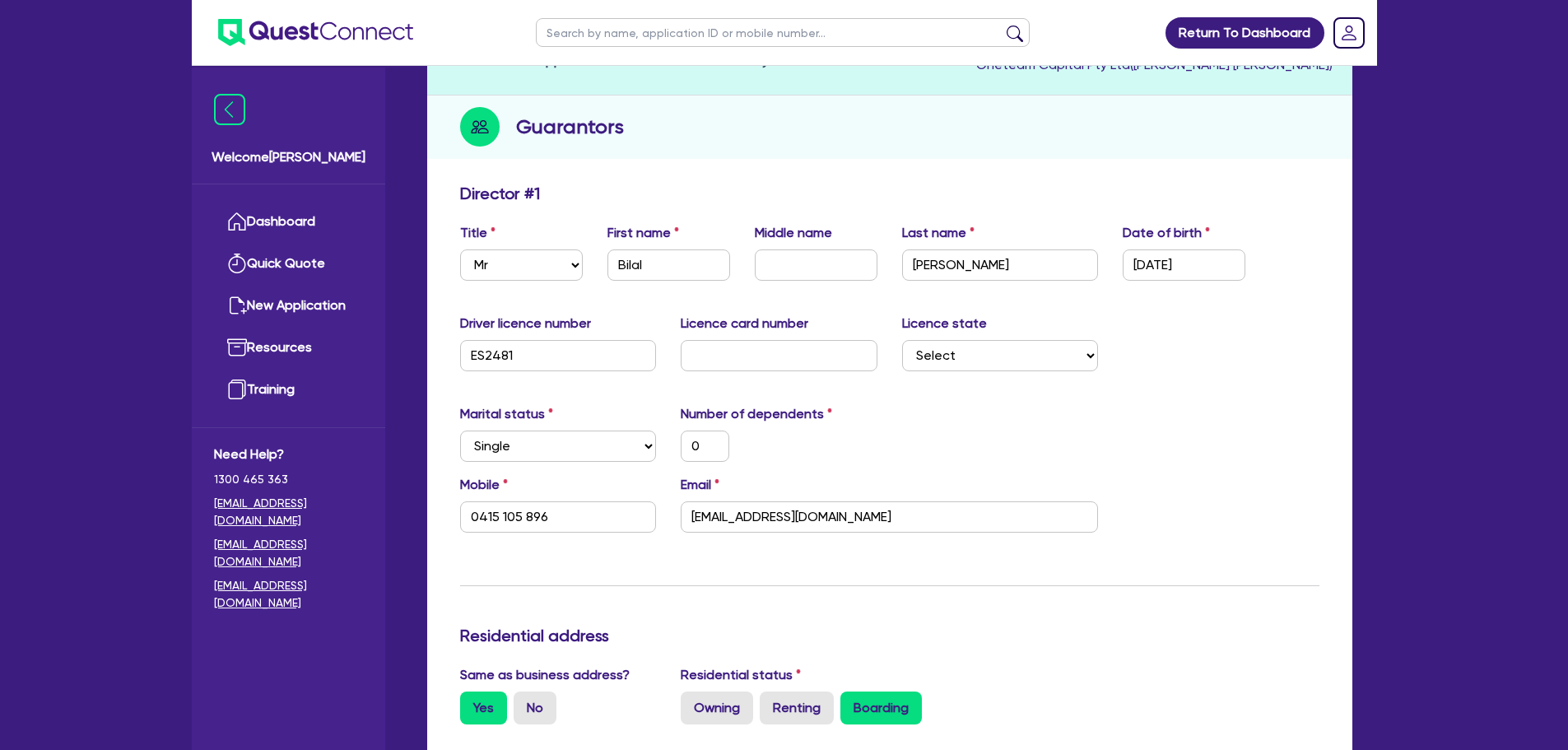
click at [747, 373] on div "Driver licence number ES2481 Licence card number Licence state Select NSW VIC Q…" at bounding box center [889, 349] width 884 height 71
drag, startPoint x: 744, startPoint y: 362, endPoint x: 733, endPoint y: 360, distance: 11.2
click at [744, 362] on input "text" at bounding box center [779, 355] width 196 height 31
click at [807, 361] on input "text" at bounding box center [779, 355] width 196 height 31
type input "D"
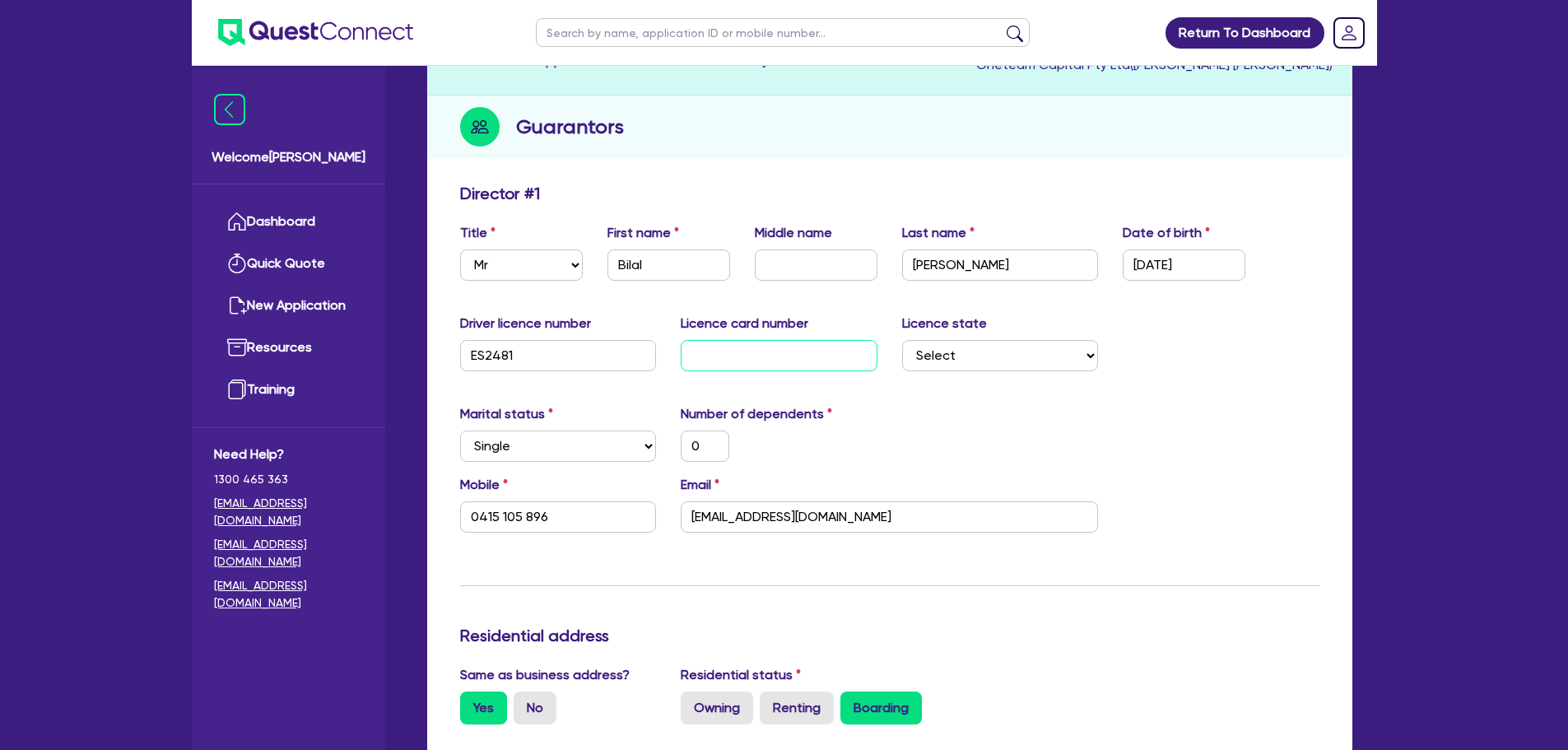
type input "0"
type input "0415 105 896"
type input "D0"
type input "0"
type input "0415 105 896"
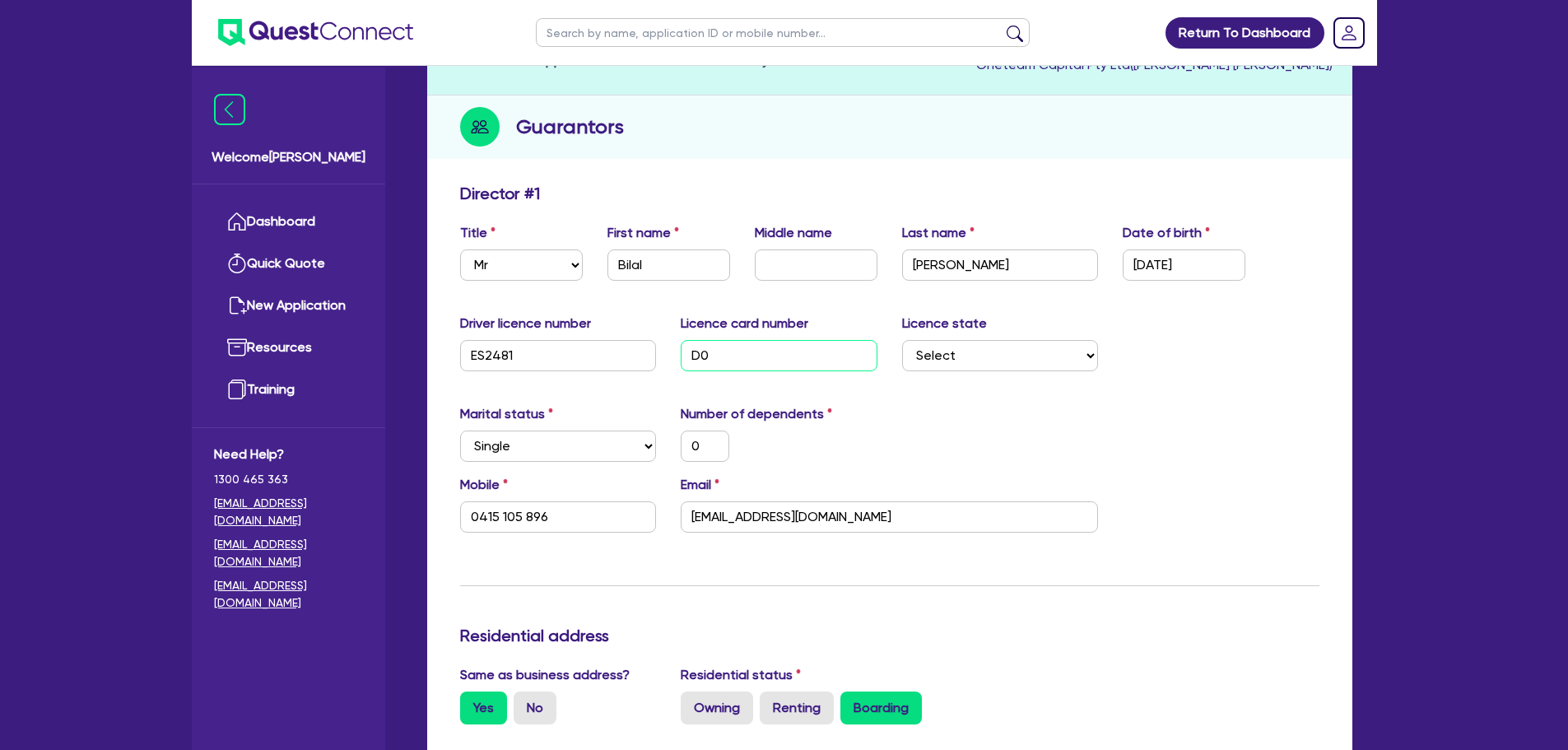
type input "D03"
type input "0"
type input "0415 105 896"
type input "D035"
type input "0"
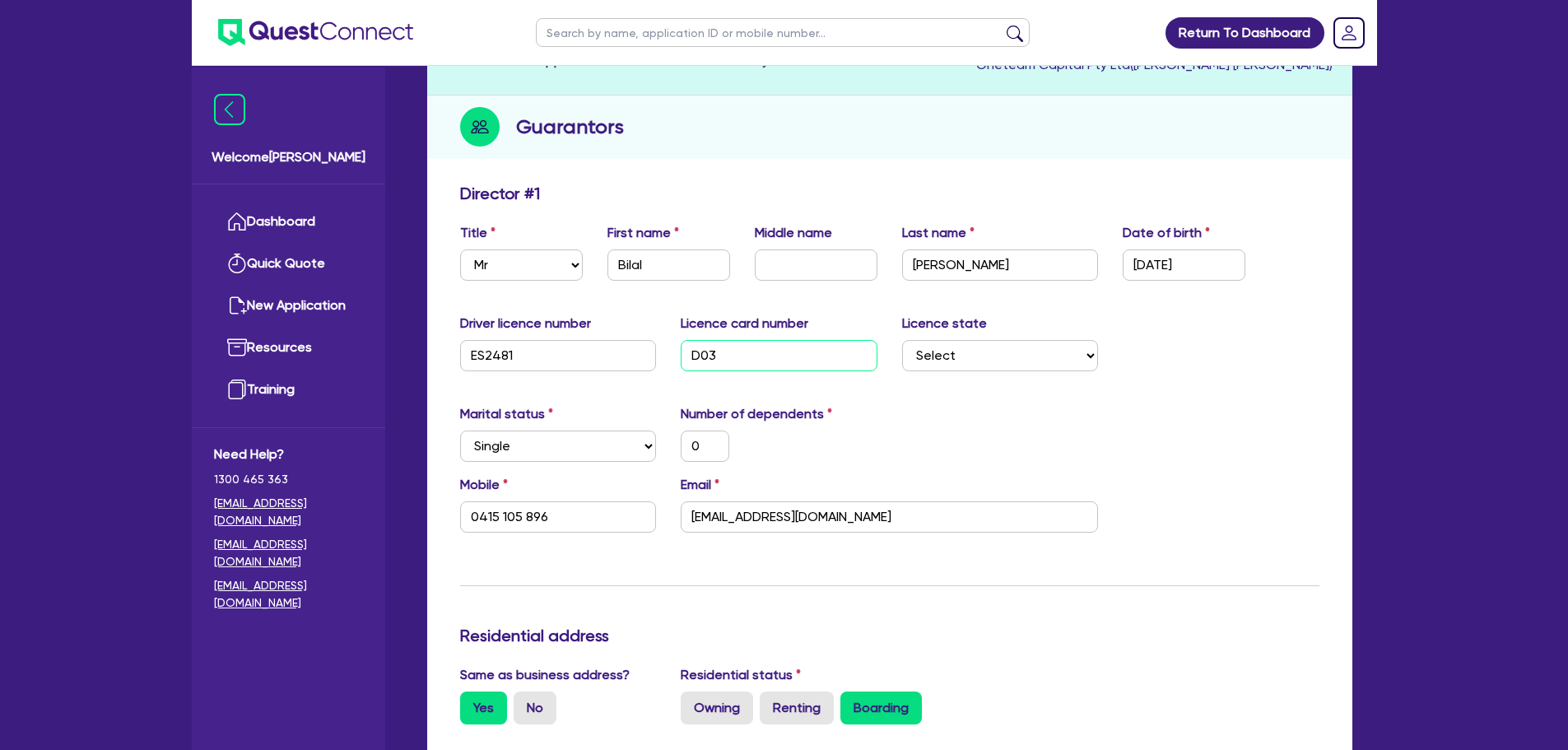
type input "0415 105 896"
type input "D0354"
type input "0"
type input "0415 105 896"
type input "D03543"
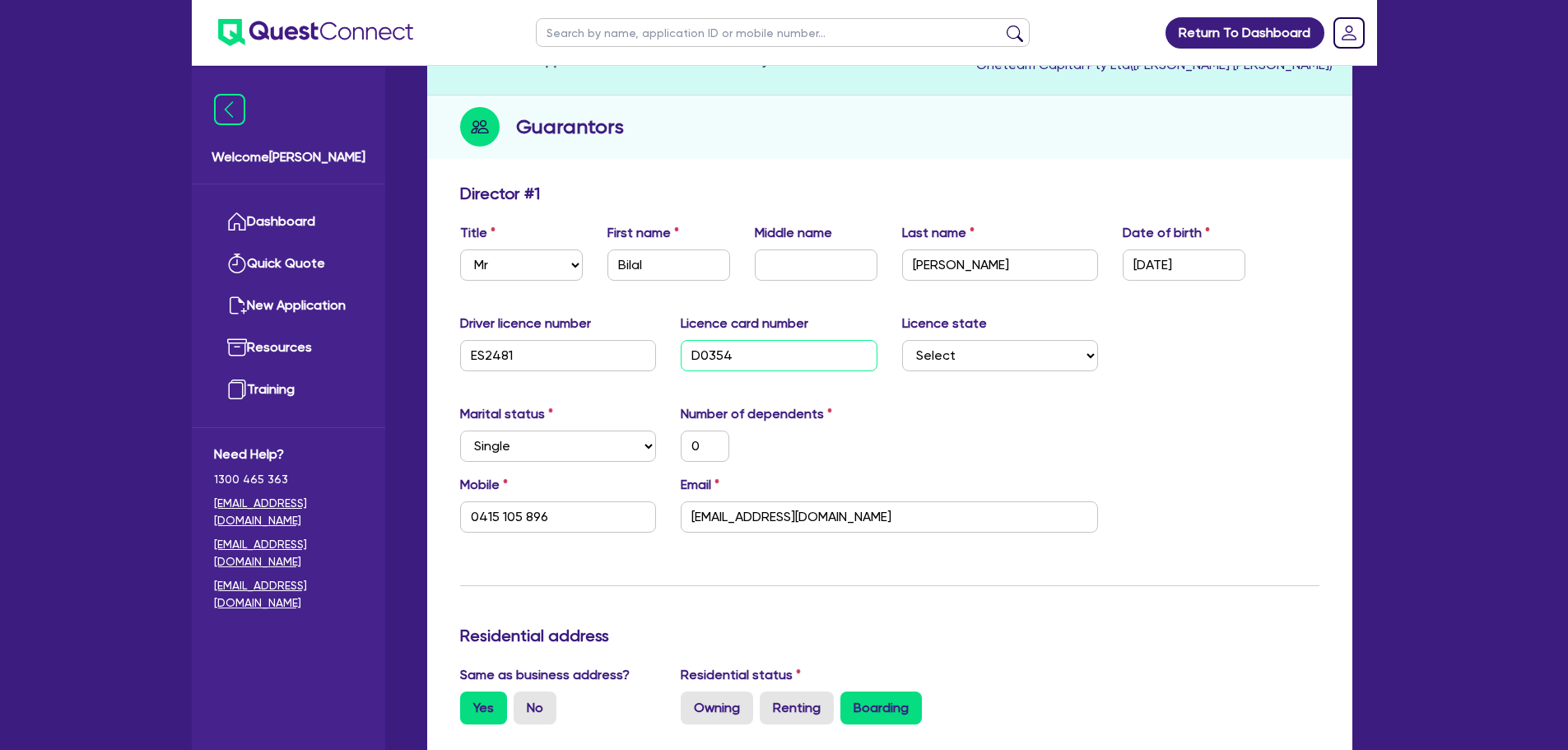
type input "0"
type input "0415 105 896"
type input "D035435"
type input "0"
type input "0415 105 896"
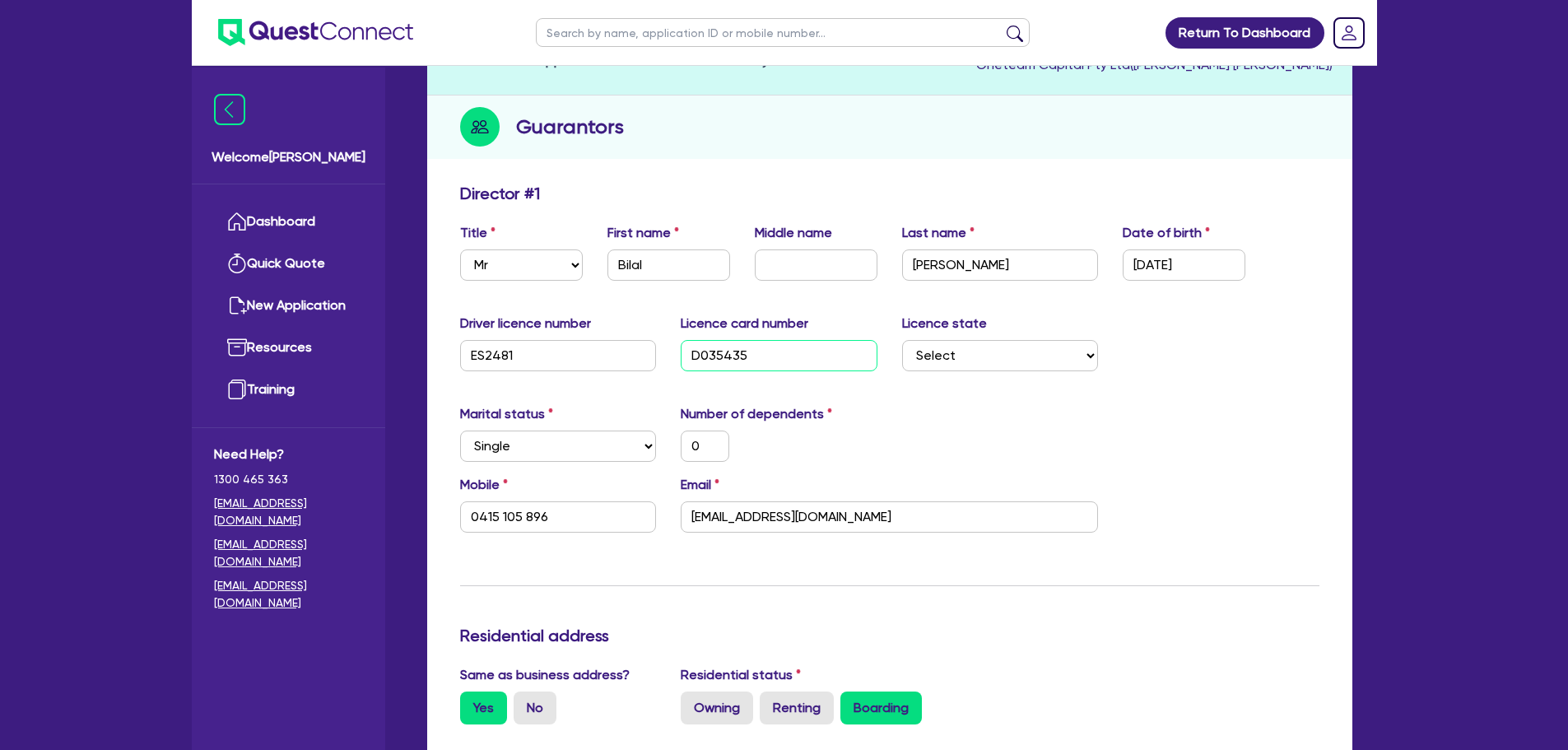
type input "D0354353"
type input "0"
type input "0415 105 896"
type input "D03543533"
type input "0"
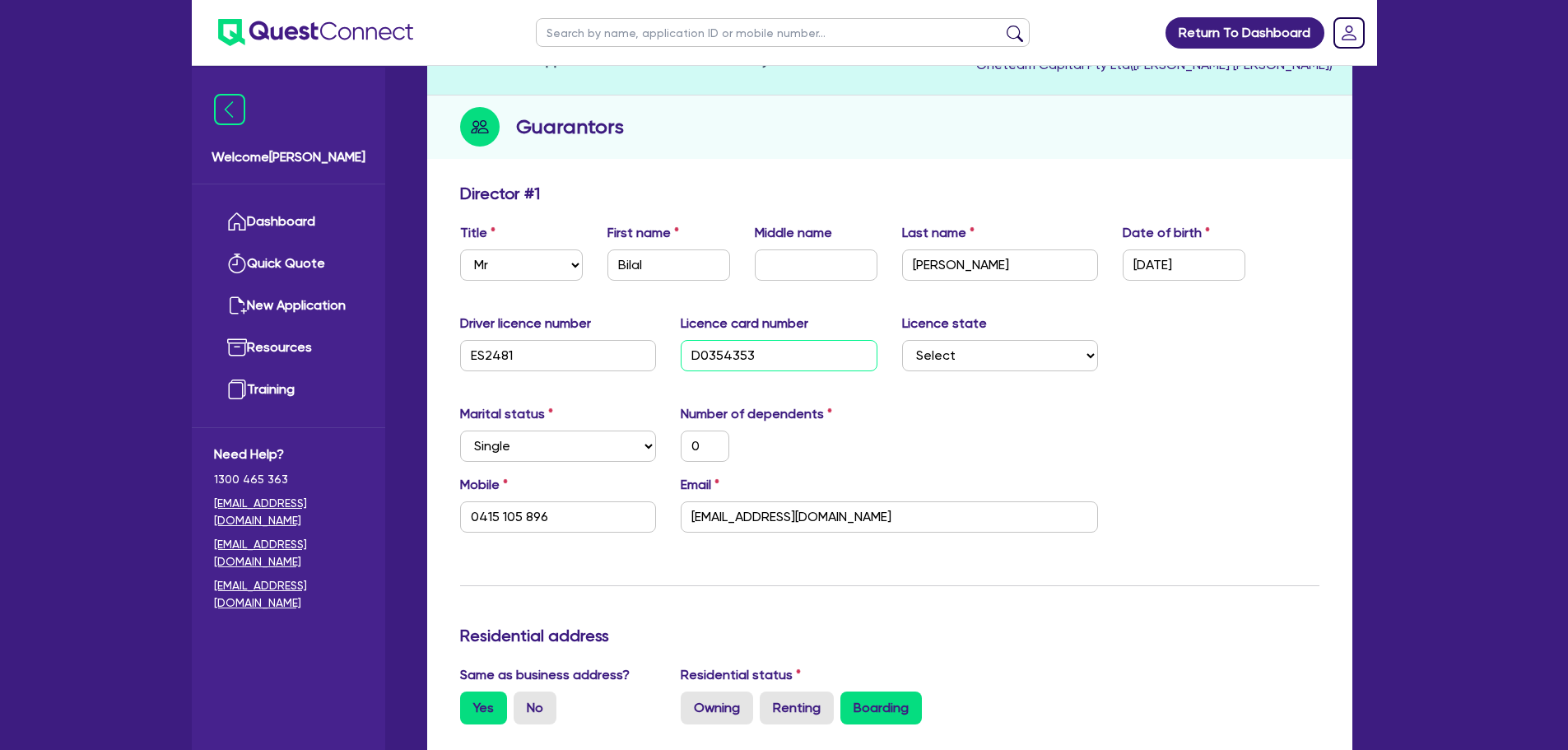
type input "0415 105 896"
type input "D03543533"
click at [983, 342] on div "Licence state Select NSW VIC QLD TAS ACT SA NT WA" at bounding box center [1000, 343] width 222 height 57
click at [969, 351] on select "Select NSW VIC QLD TAS ACT SA NT WA" at bounding box center [1000, 355] width 196 height 31
select select "SA"
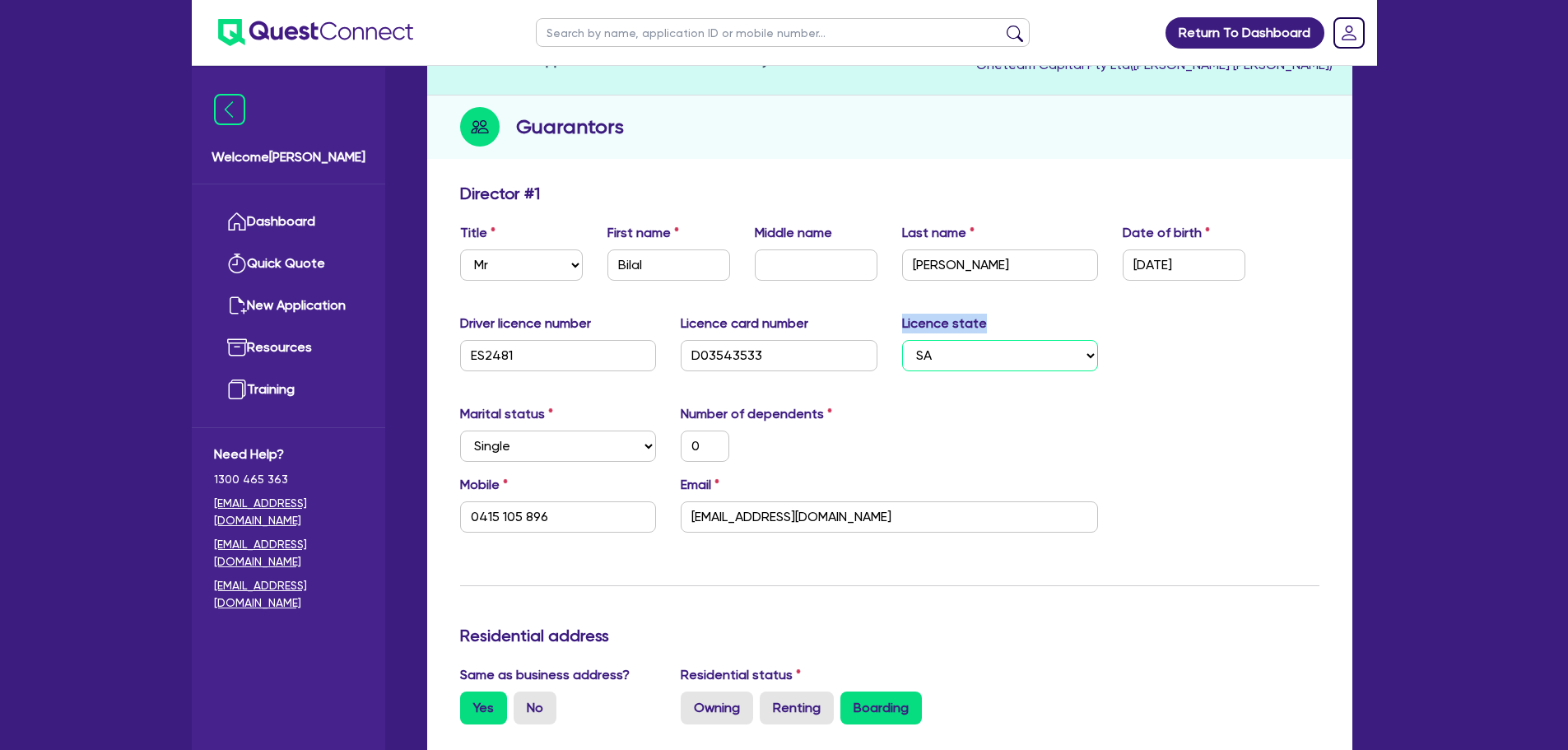
click at [902, 340] on select "Select NSW VIC QLD TAS ACT SA NT WA" at bounding box center [1000, 355] width 196 height 31
type input "0"
type input "0415 105 896"
click at [911, 444] on div "Marital status Select Single Married De Facto / Partner Number of dependents 0" at bounding box center [889, 439] width 884 height 71
drag, startPoint x: 868, startPoint y: 416, endPoint x: 680, endPoint y: 416, distance: 188.0
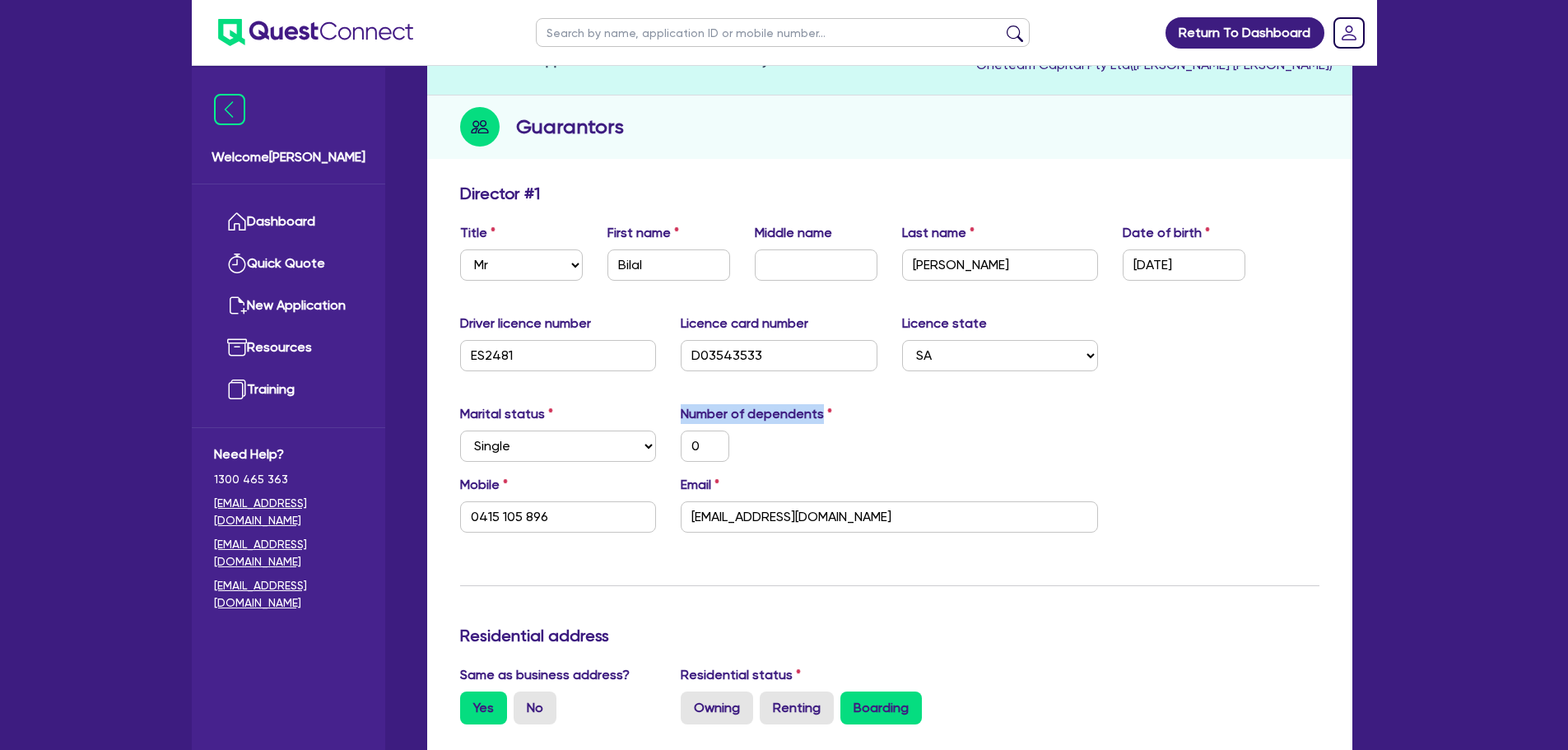
click at [680, 416] on div "Number of dependents 0" at bounding box center [779, 432] width 222 height 57
click at [831, 444] on div "0" at bounding box center [779, 446] width 222 height 31
drag, startPoint x: 825, startPoint y: 415, endPoint x: 683, endPoint y: 414, distance: 142.0
click at [683, 414] on label "Number of dependents" at bounding box center [756, 414] width 152 height 20
click at [824, 469] on div "Marital status Select Single Married De Facto / Partner Number of dependents 0" at bounding box center [889, 439] width 884 height 71
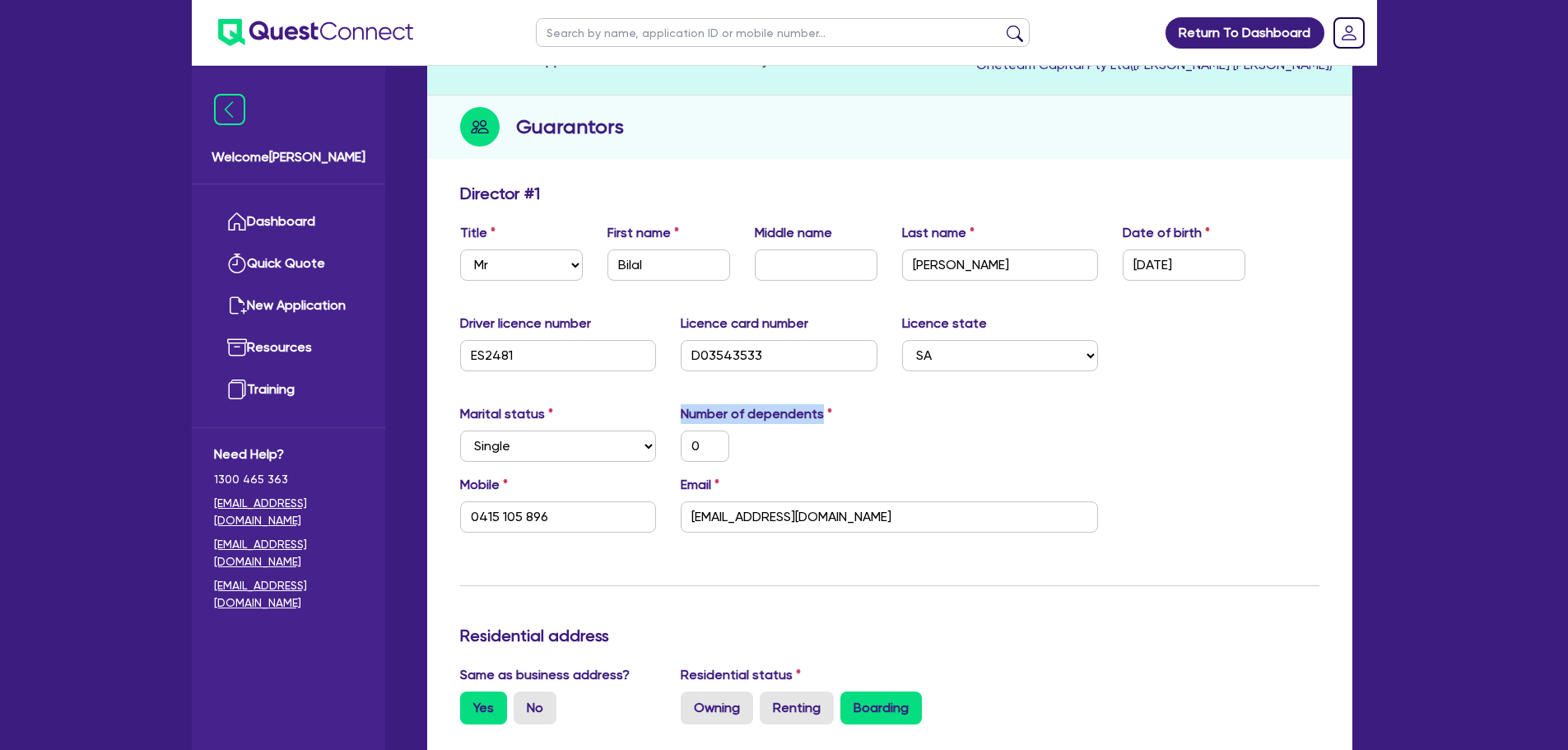
drag, startPoint x: 825, startPoint y: 414, endPoint x: 684, endPoint y: 419, distance: 141.1
click at [684, 419] on label "Number of dependents" at bounding box center [756, 414] width 152 height 20
click at [804, 452] on div "0" at bounding box center [779, 446] width 222 height 31
drag, startPoint x: 824, startPoint y: 418, endPoint x: 682, endPoint y: 421, distance: 142.0
click at [682, 421] on label "Number of dependents" at bounding box center [756, 414] width 152 height 20
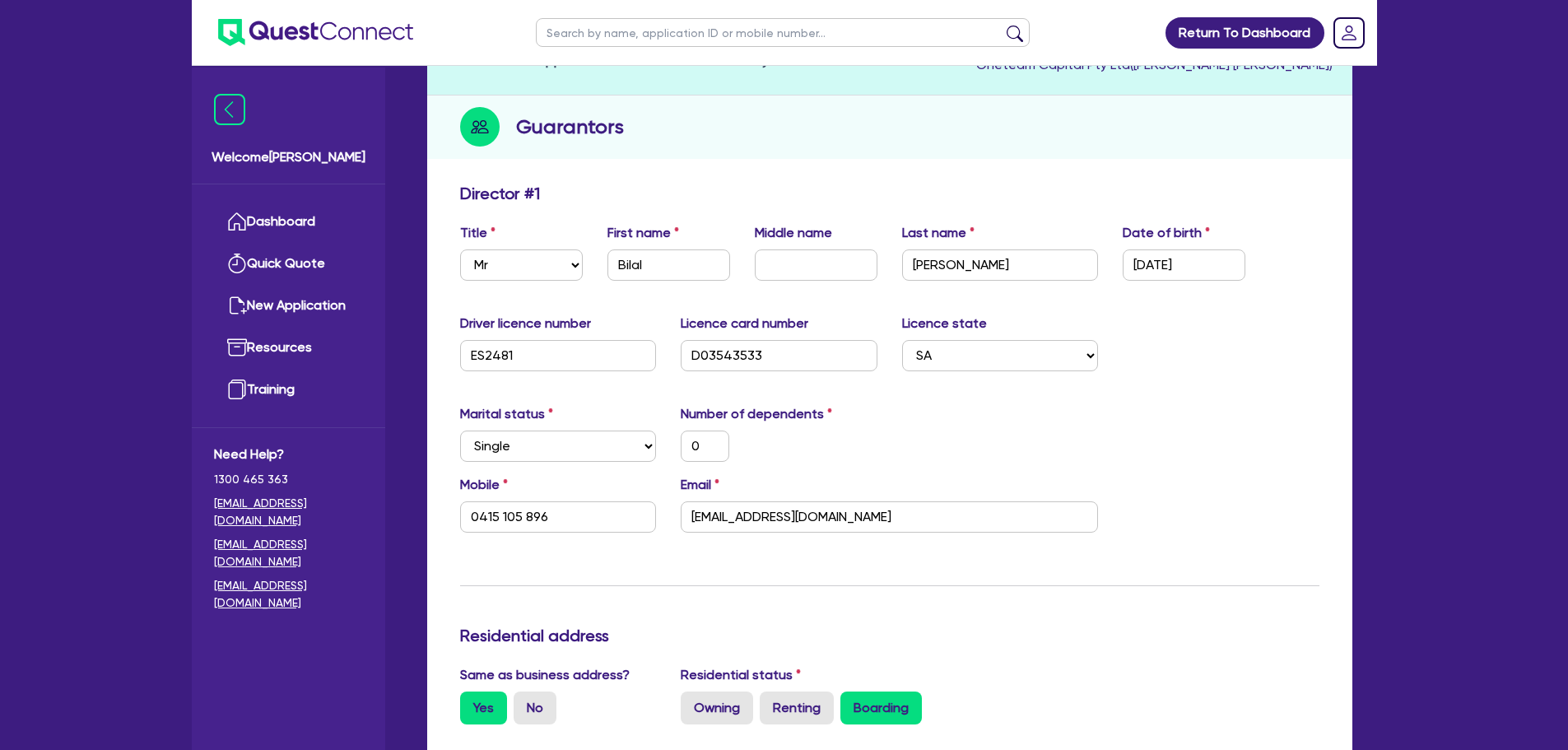
click at [845, 456] on div "0" at bounding box center [779, 446] width 222 height 31
drag, startPoint x: 823, startPoint y: 414, endPoint x: 678, endPoint y: 414, distance: 145.0
click at [678, 414] on div "Number of dependents 0" at bounding box center [779, 432] width 222 height 57
click at [814, 438] on div "0" at bounding box center [779, 446] width 222 height 31
drag, startPoint x: 835, startPoint y: 411, endPoint x: 682, endPoint y: 419, distance: 153.2
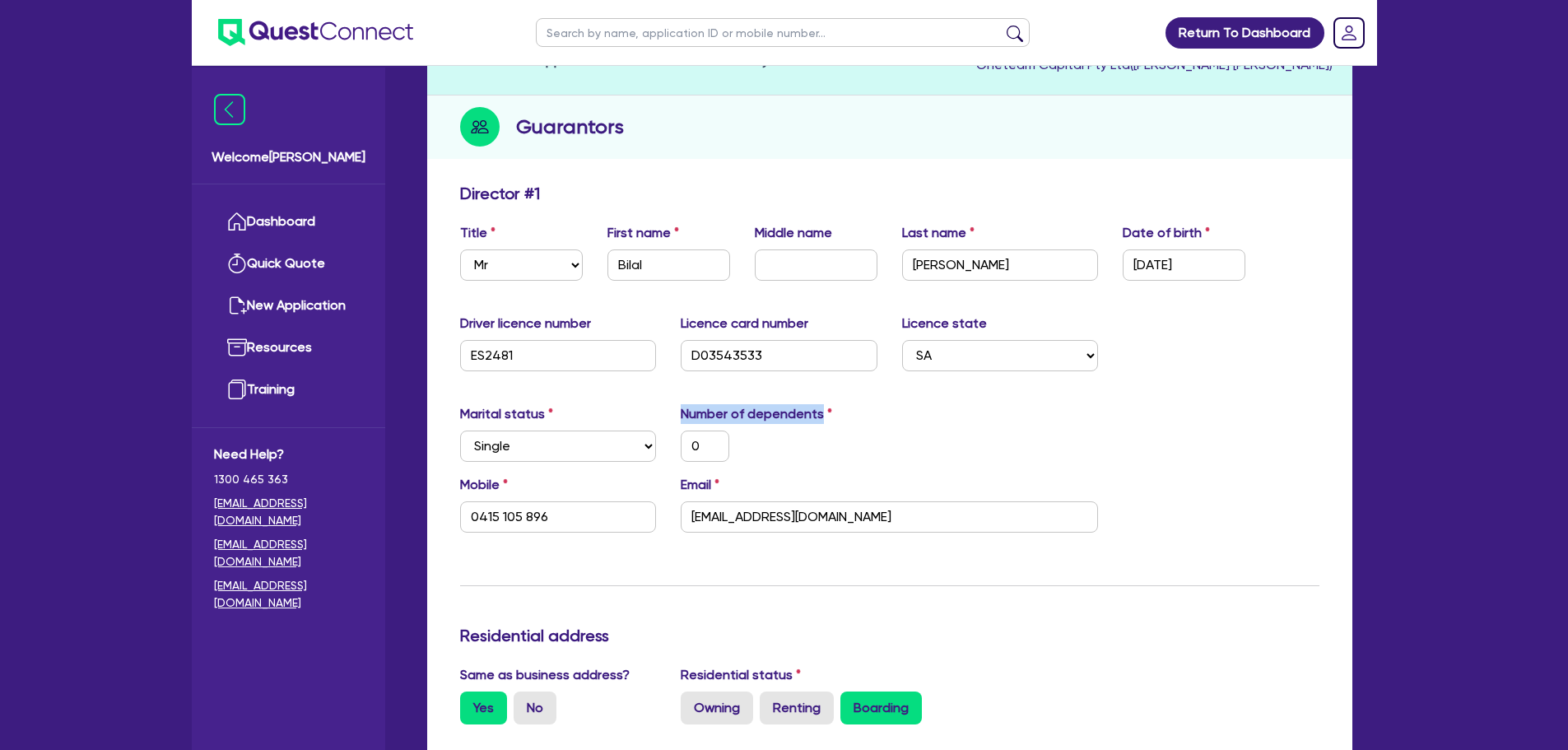
click at [682, 419] on div "Number of dependents 0" at bounding box center [779, 432] width 222 height 57
click at [839, 428] on div "Number of dependents 0" at bounding box center [779, 432] width 222 height 57
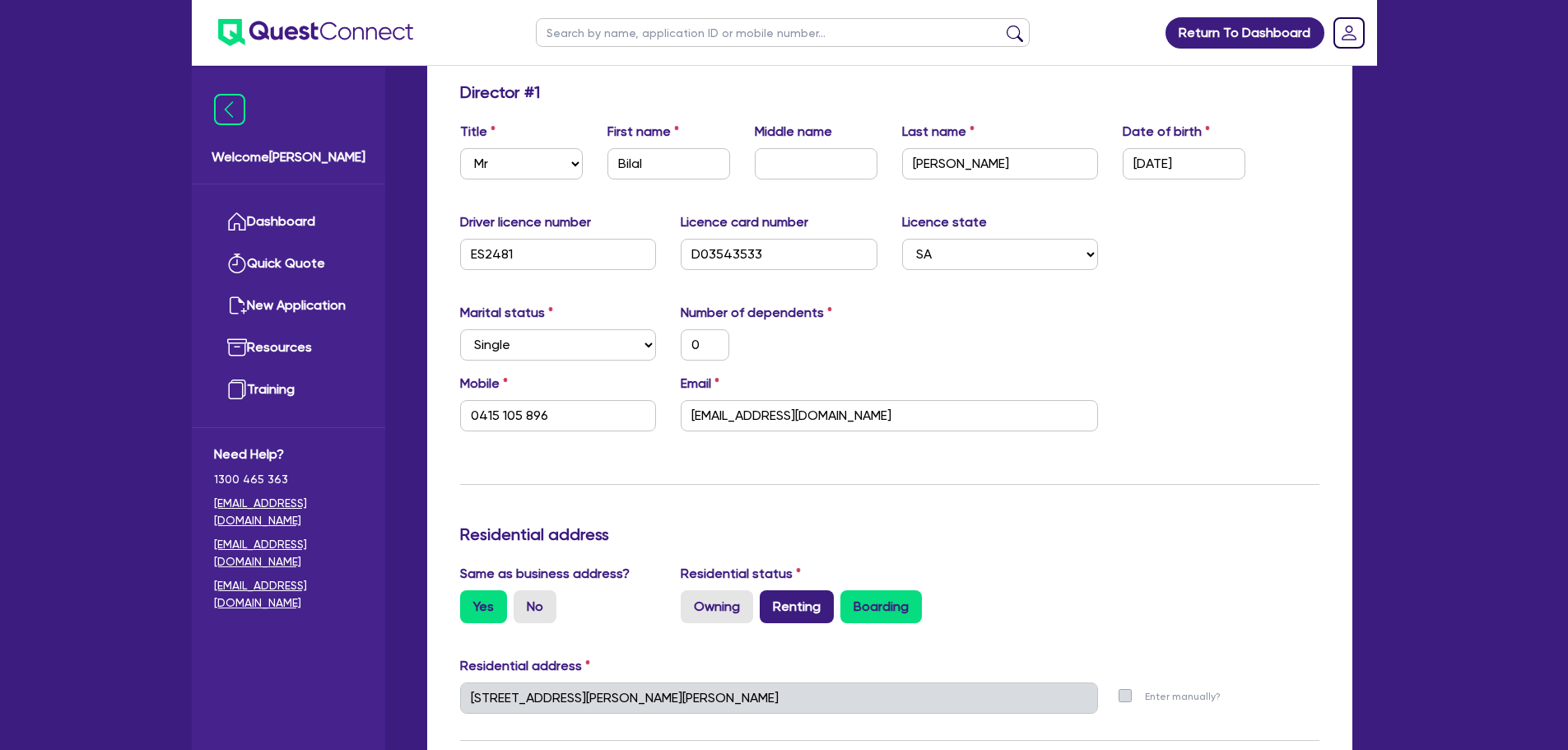
scroll to position [741, 0]
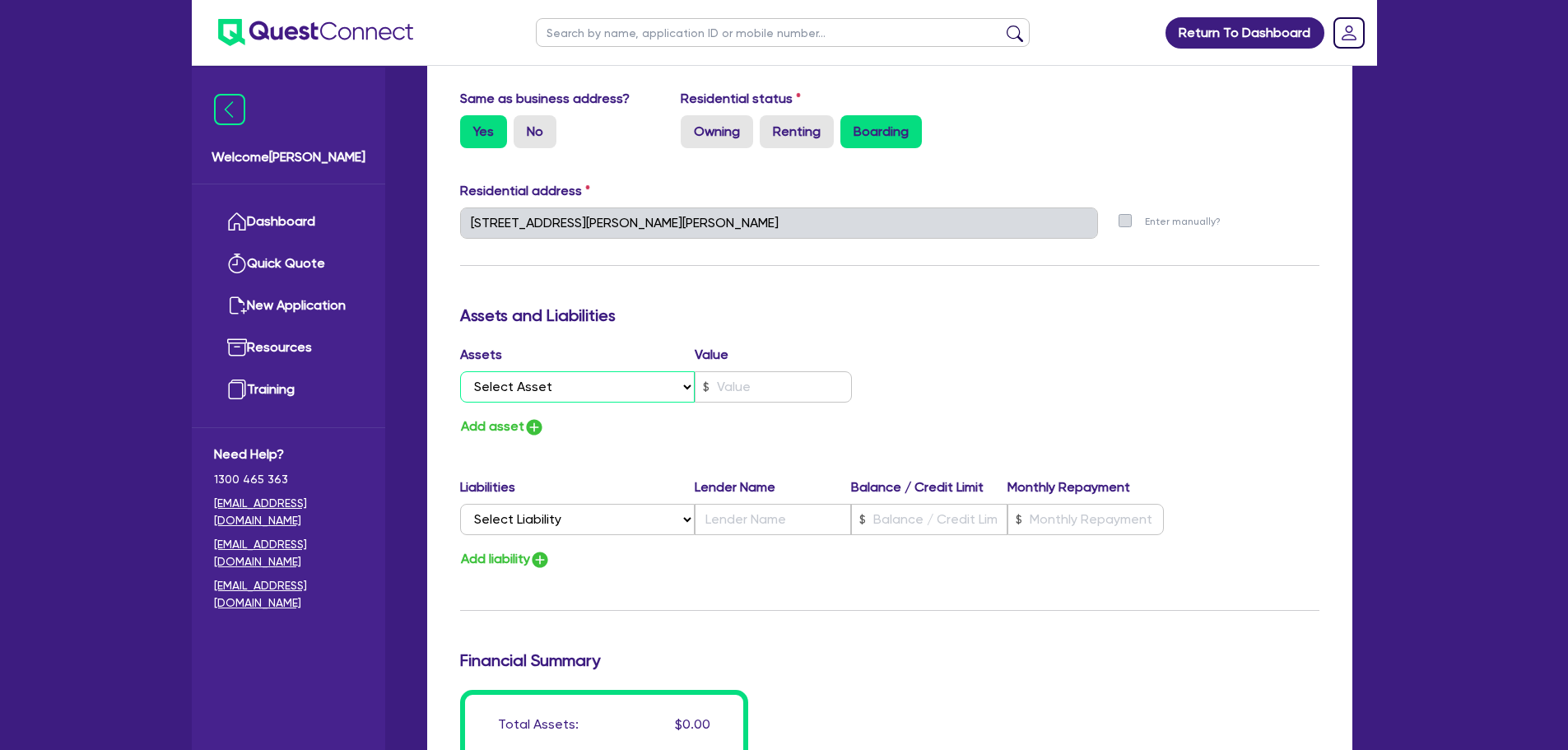
click at [624, 393] on select "Select Asset Cash Property Investment property Vehicle Truck Trailer Equipment …" at bounding box center [578, 387] width 235 height 31
select select "CASH"
click at [460, 371] on select "Select Asset Cash Property Investment property Vehicle Truck Trailer Equipment …" at bounding box center [578, 387] width 235 height 31
type input "0"
type input "0415 105 896"
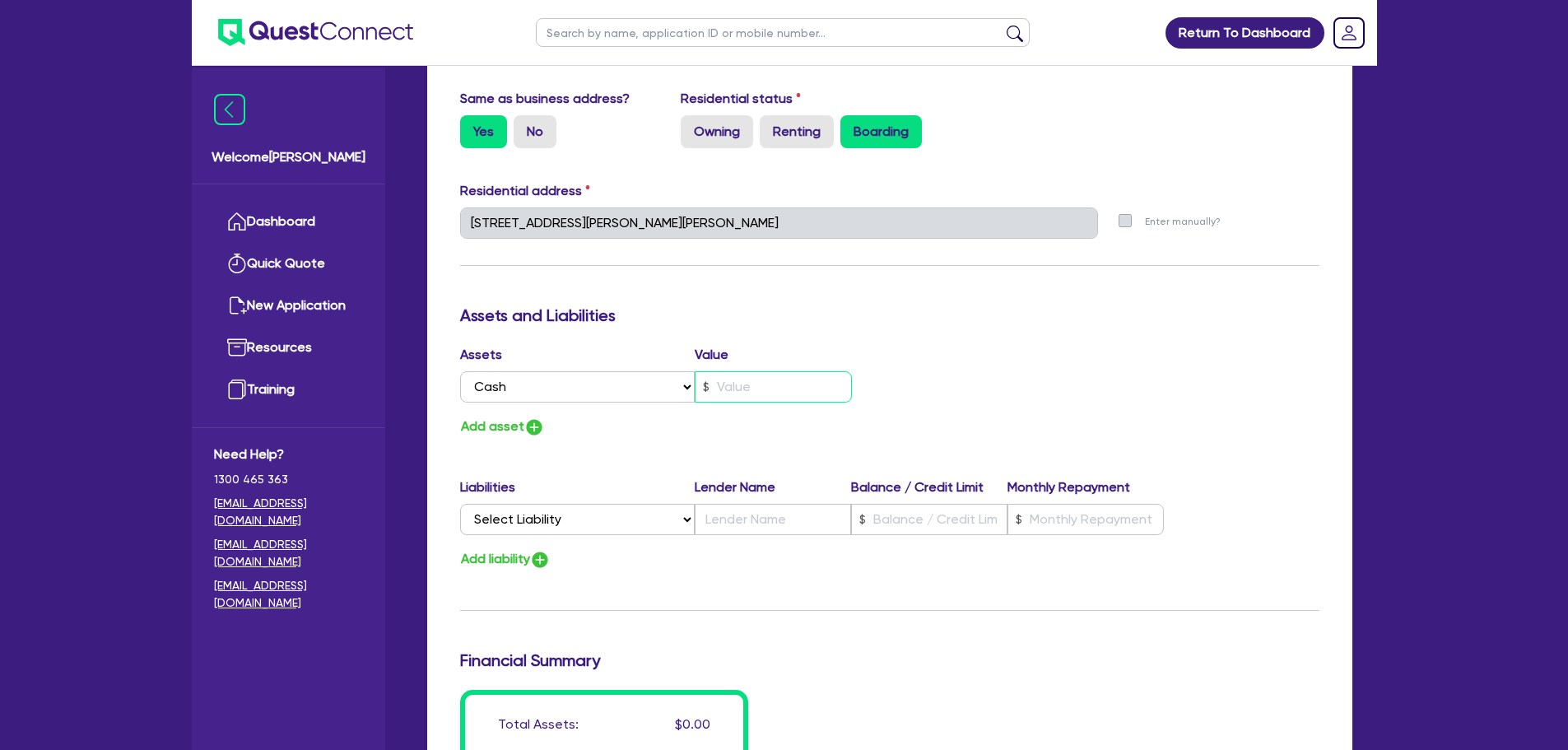
click at [764, 389] on input "text" at bounding box center [772, 387] width 157 height 31
type input "0"
type input "0415 105 896"
type input "1"
type input "0"
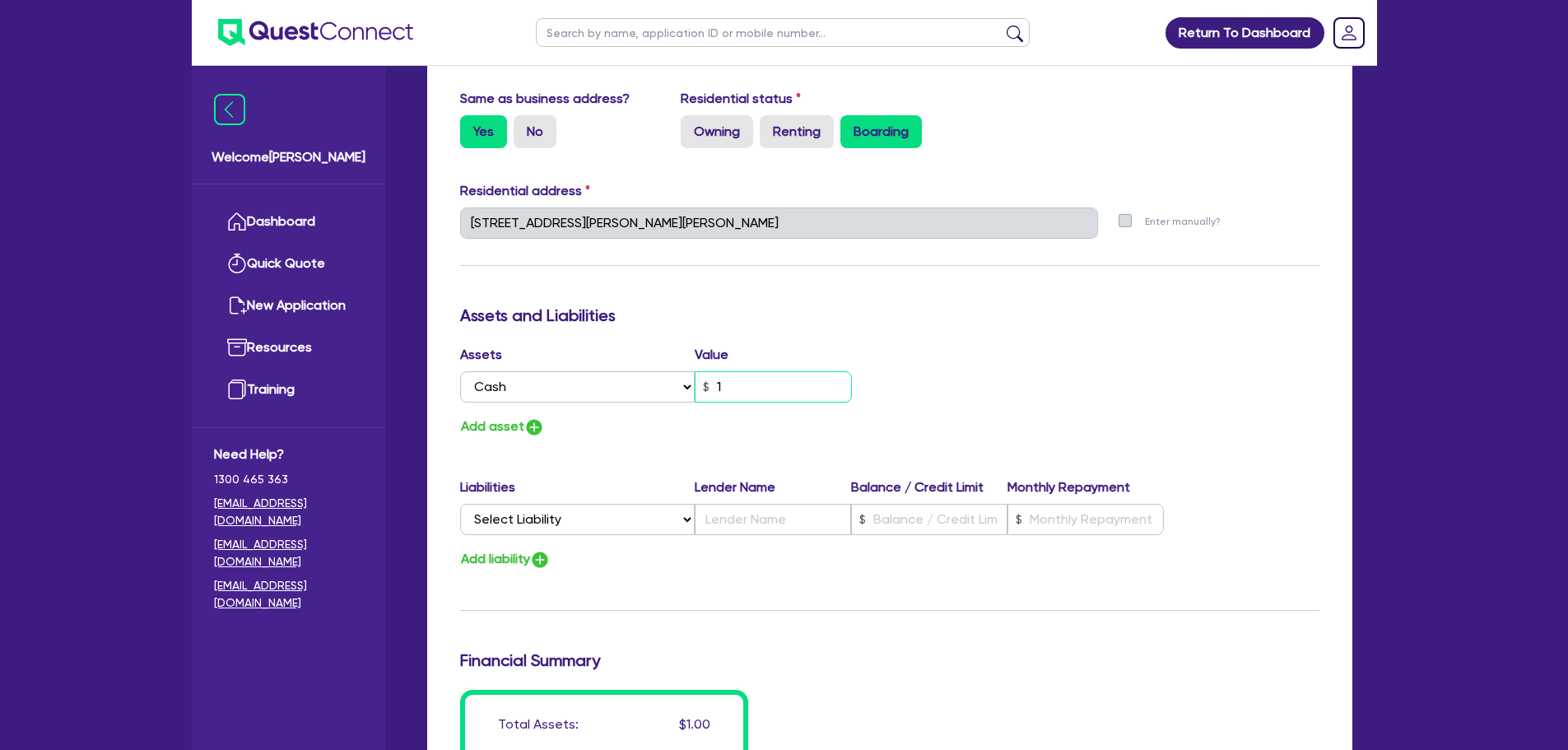
type input "0415 105 896"
type input "10"
type input "0"
type input "0415 105 896"
type input "100"
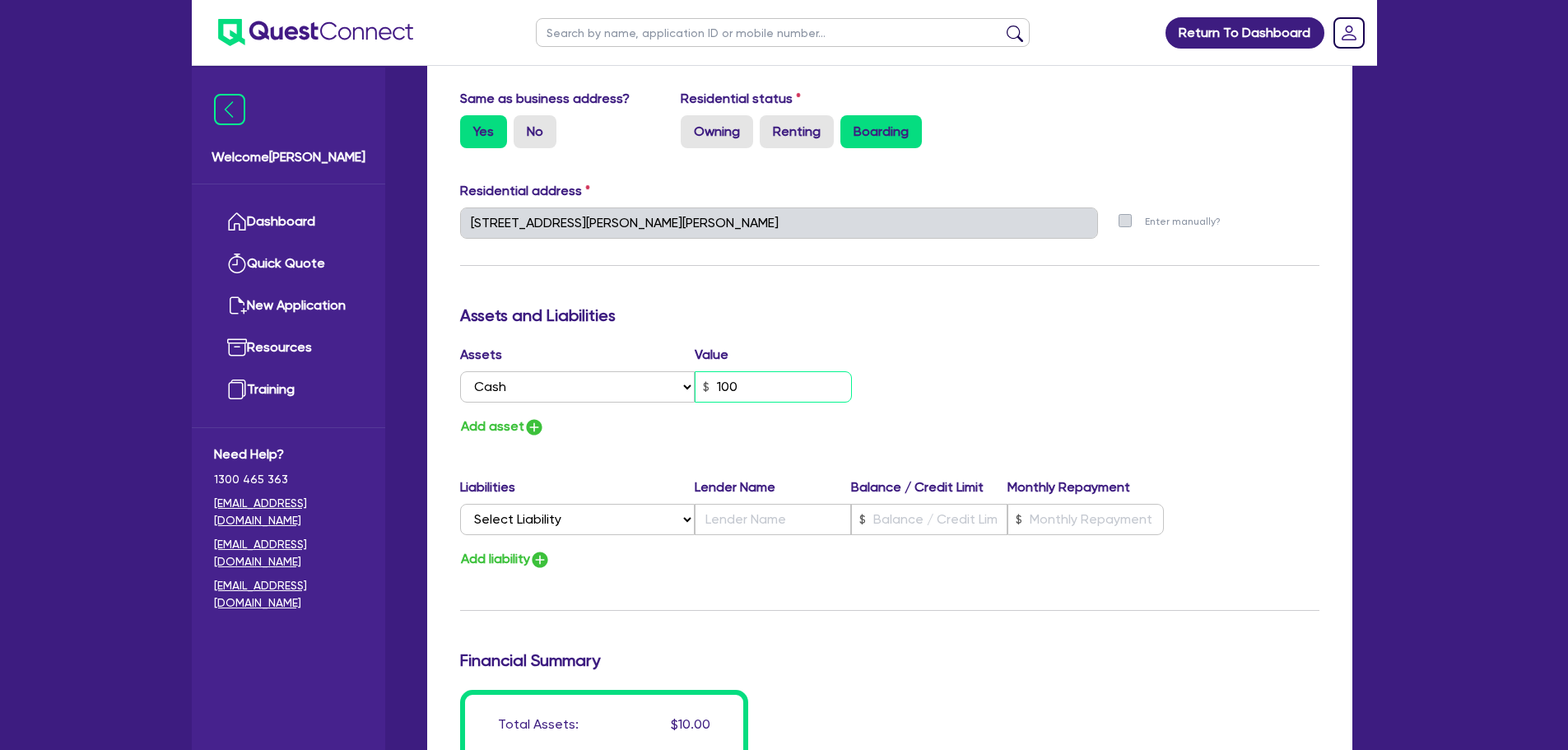
type input "0"
type input "0415 105 896"
type input "1,000"
type input "0"
type input "0415 105 896"
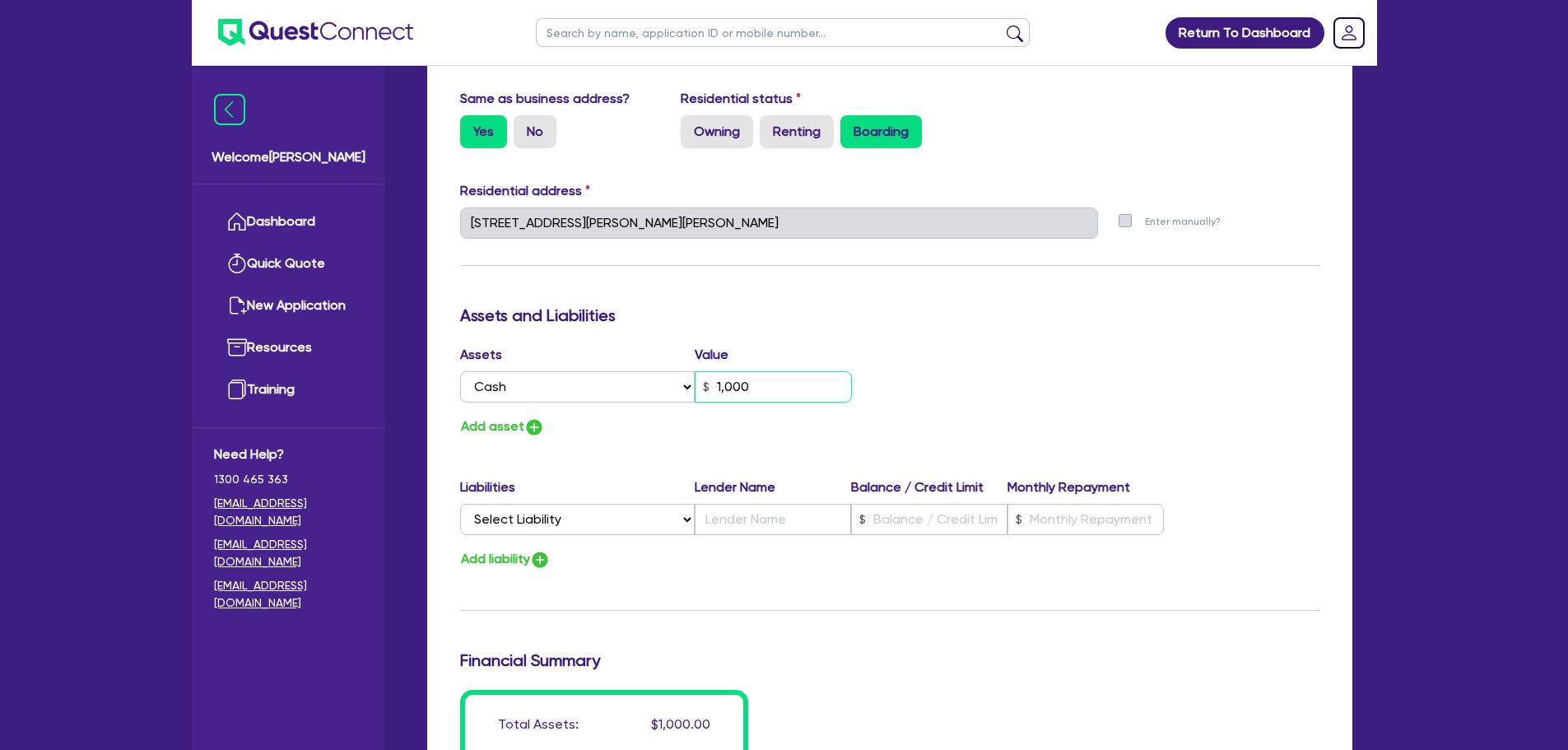
type input "10,000"
type input "0"
type input "0415 105 896"
type input "100,000"
type input "0"
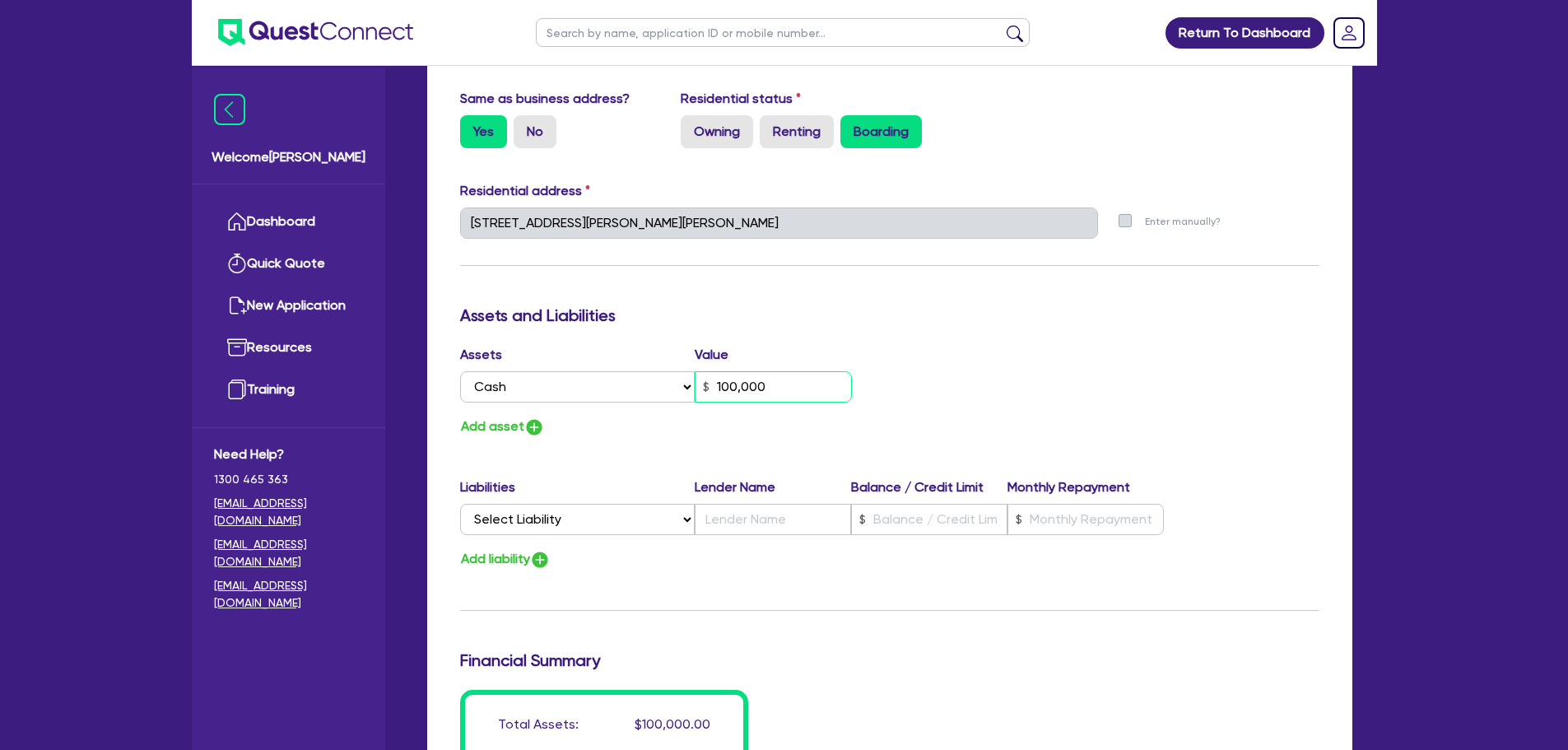
type input "0415 105 896"
type input "10,000"
click at [532, 421] on img "button" at bounding box center [534, 427] width 20 height 20
type input "0"
type input "0415 105 896"
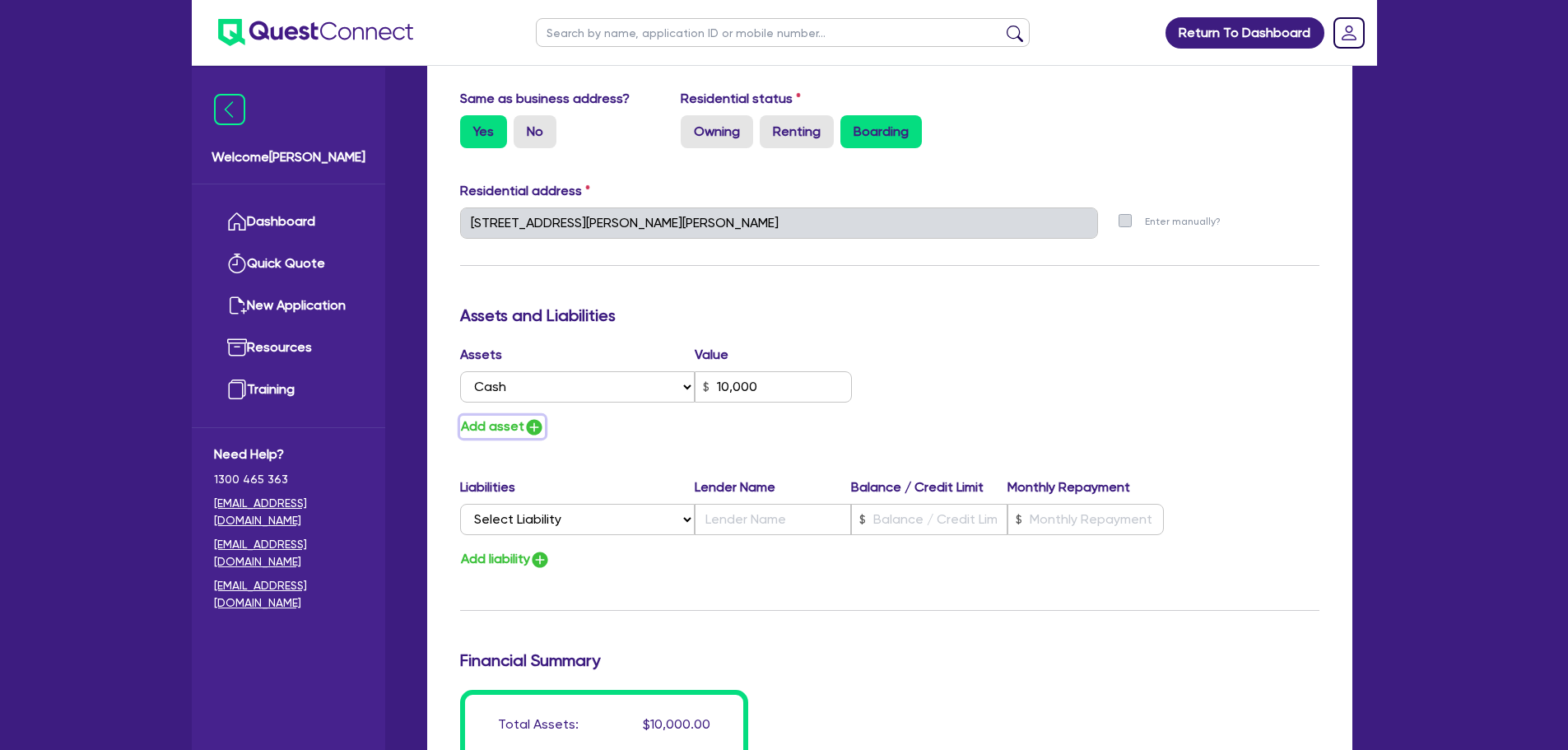
type input "10,000"
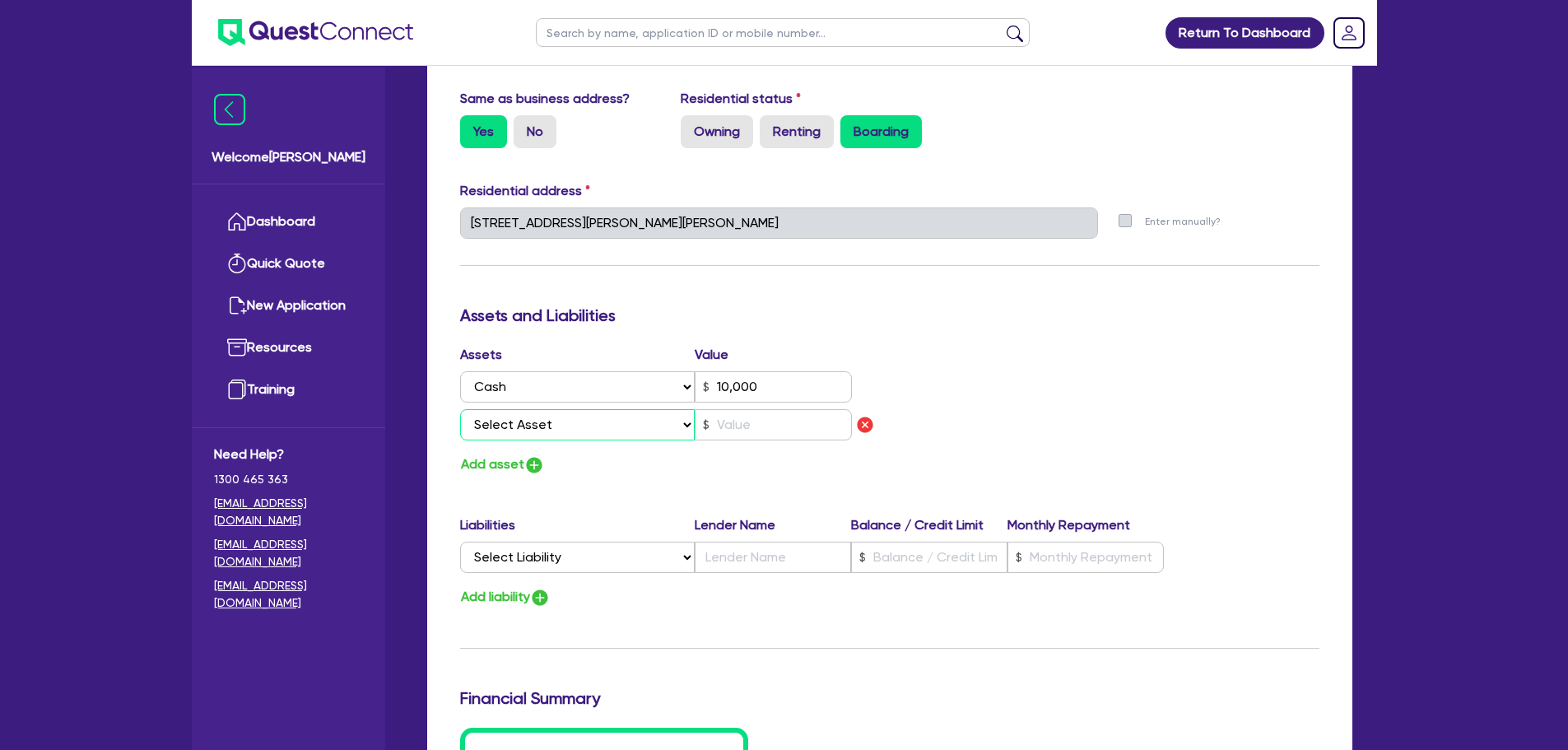
click at [553, 424] on select "Select Asset Cash Property Investment property Vehicle Truck Trailer Equipment …" at bounding box center [578, 424] width 235 height 31
select select "HOUSEHOLD_PERSONAL"
click at [460, 409] on select "Select Asset Cash Property Investment property Vehicle Truck Trailer Equipment …" at bounding box center [578, 424] width 235 height 31
type input "0"
type input "0415 105 896"
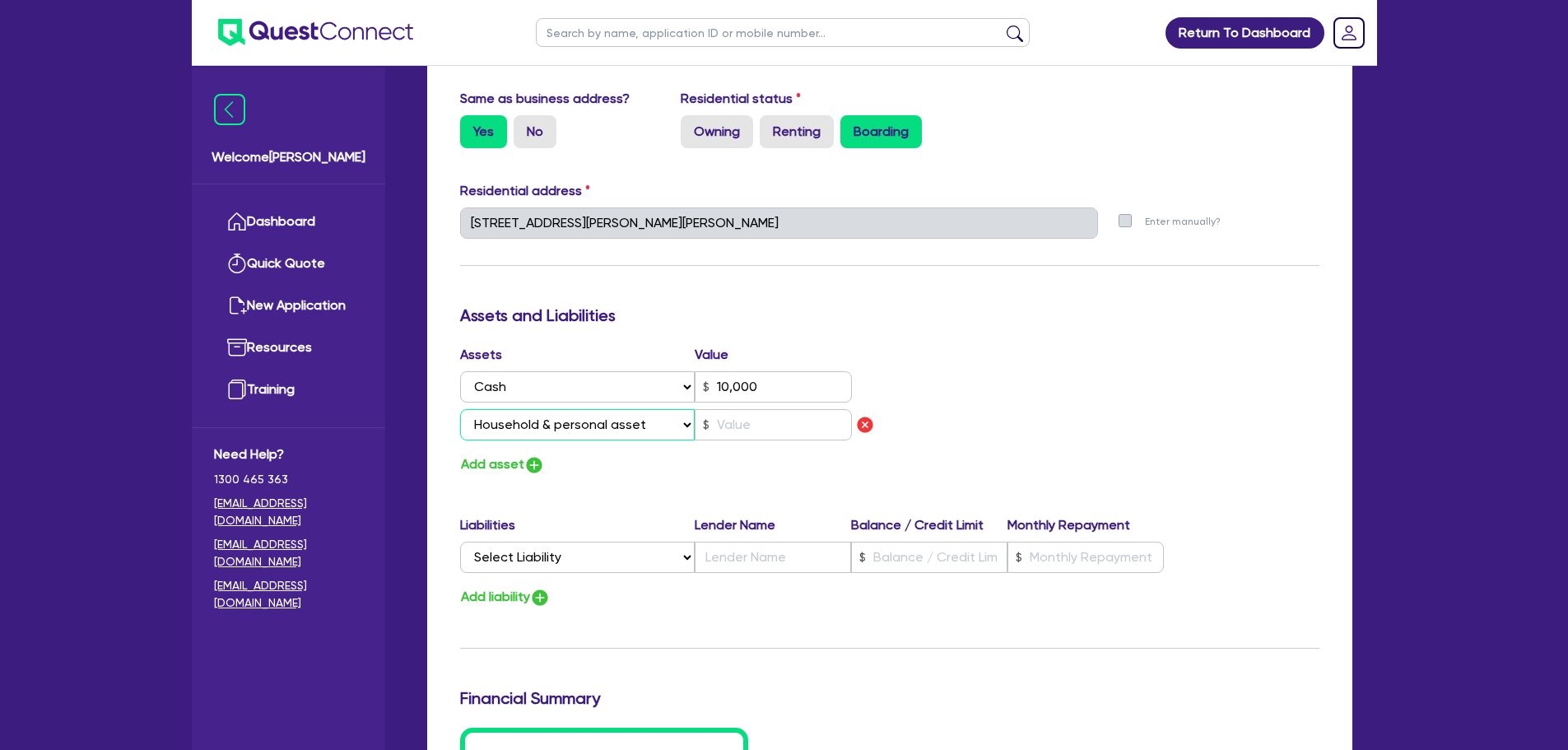
type input "10,000"
click at [723, 434] on input "text" at bounding box center [772, 424] width 157 height 31
type input "0"
type input "0415 105 896"
type input "10,000"
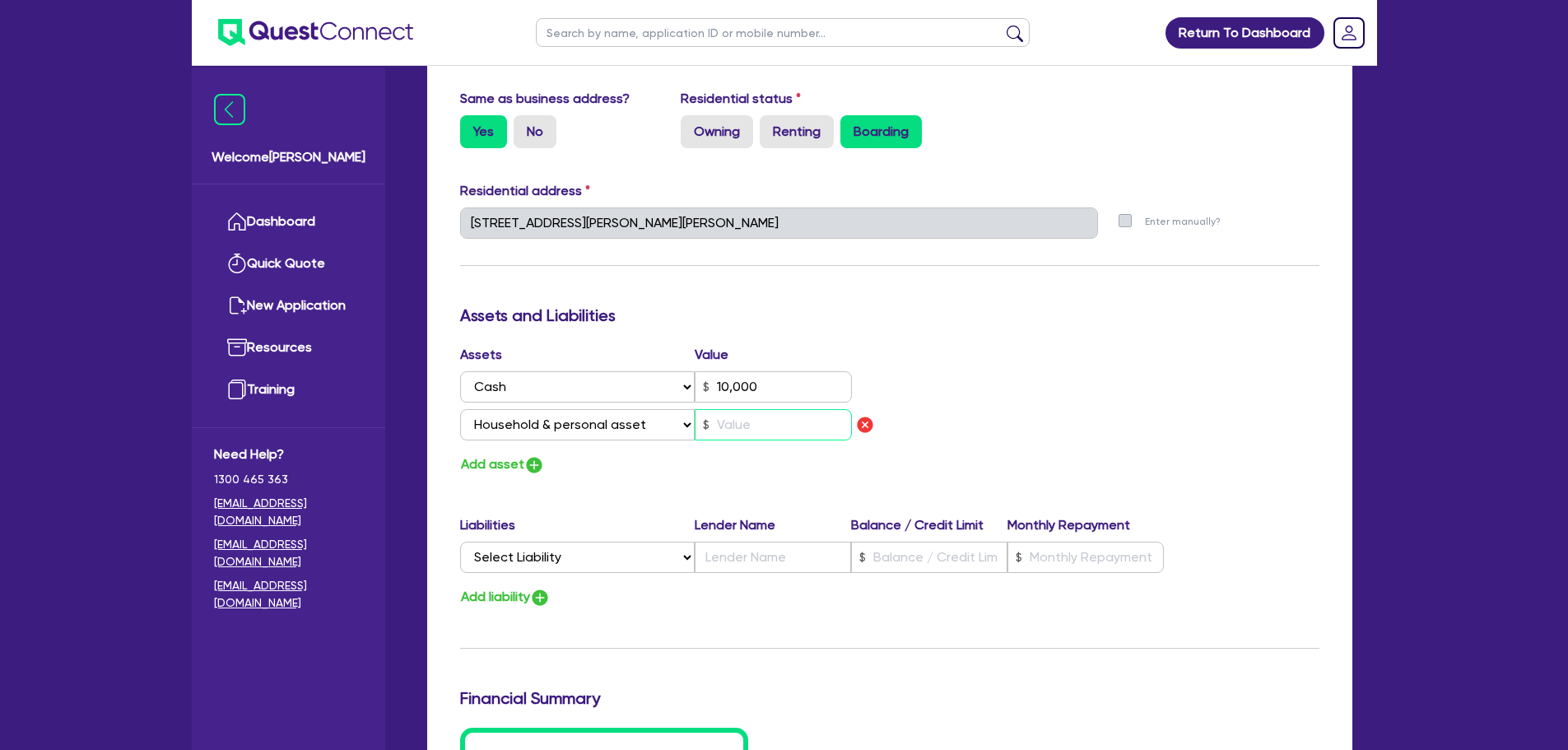
type input "2"
type input "0"
type input "0415 105 896"
type input "10,000"
type input "20"
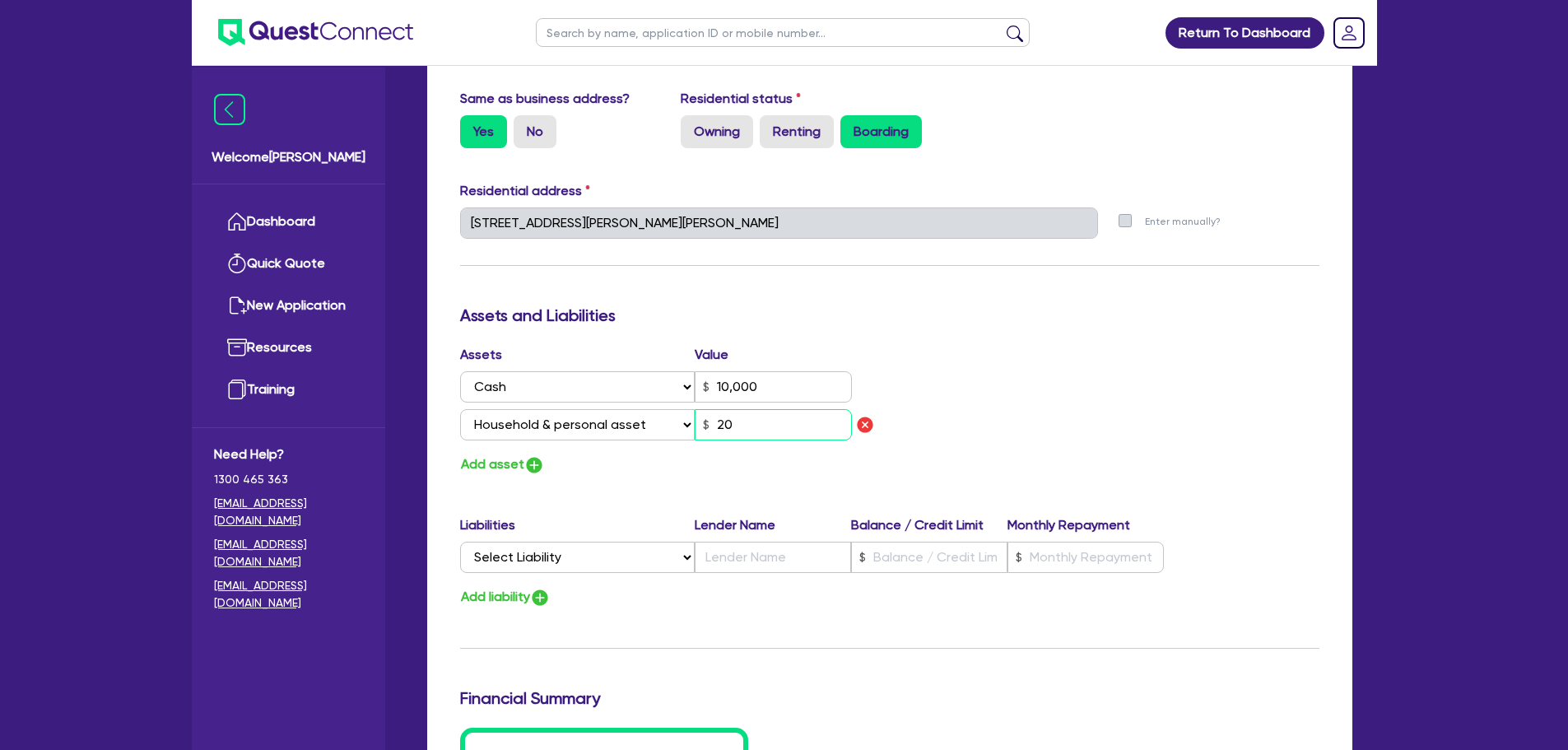
type input "0"
type input "0415 105 896"
type input "10,000"
type input "200"
type input "0"
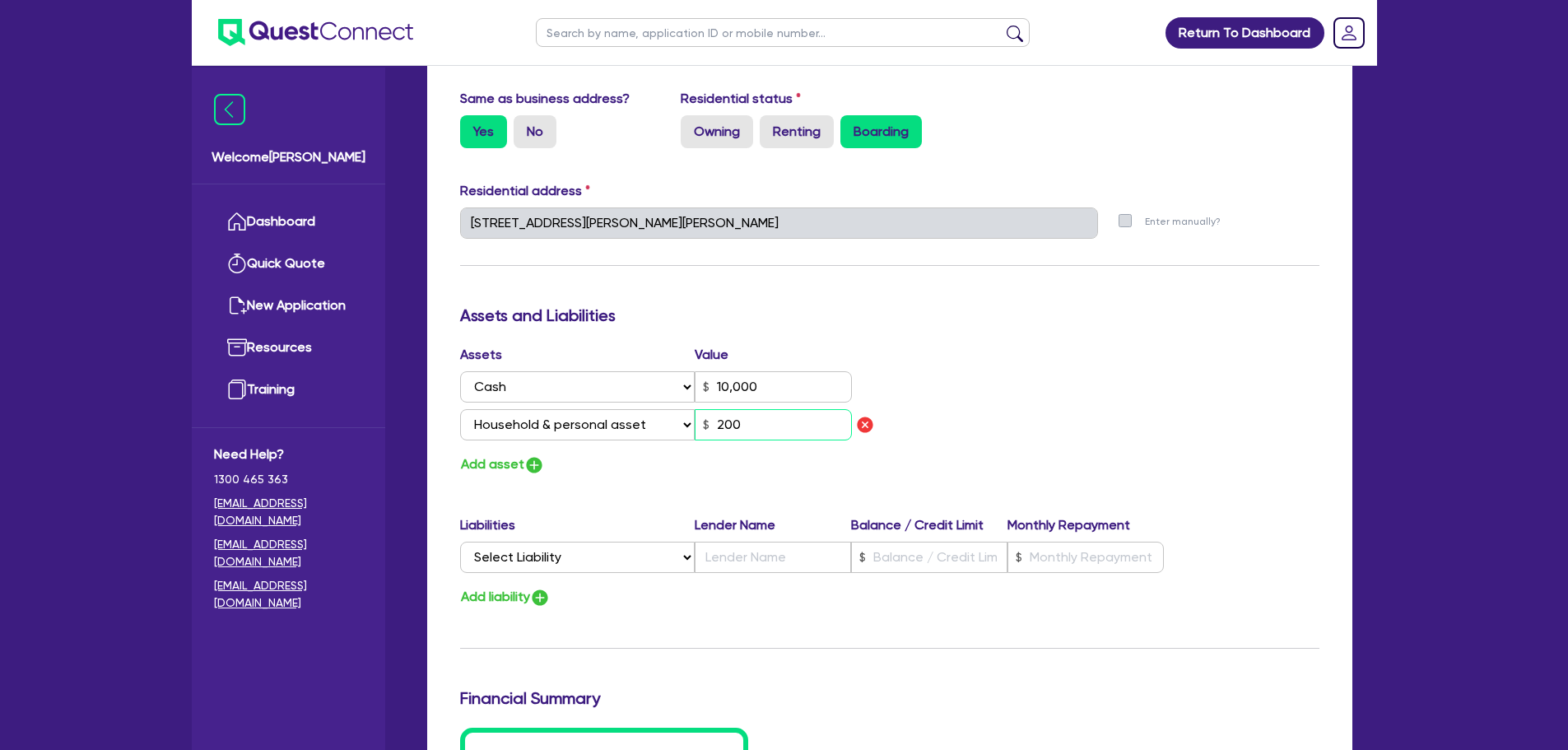
type input "0415 105 896"
type input "10,000"
type input "2,000"
type input "0"
type input "0415 105 896"
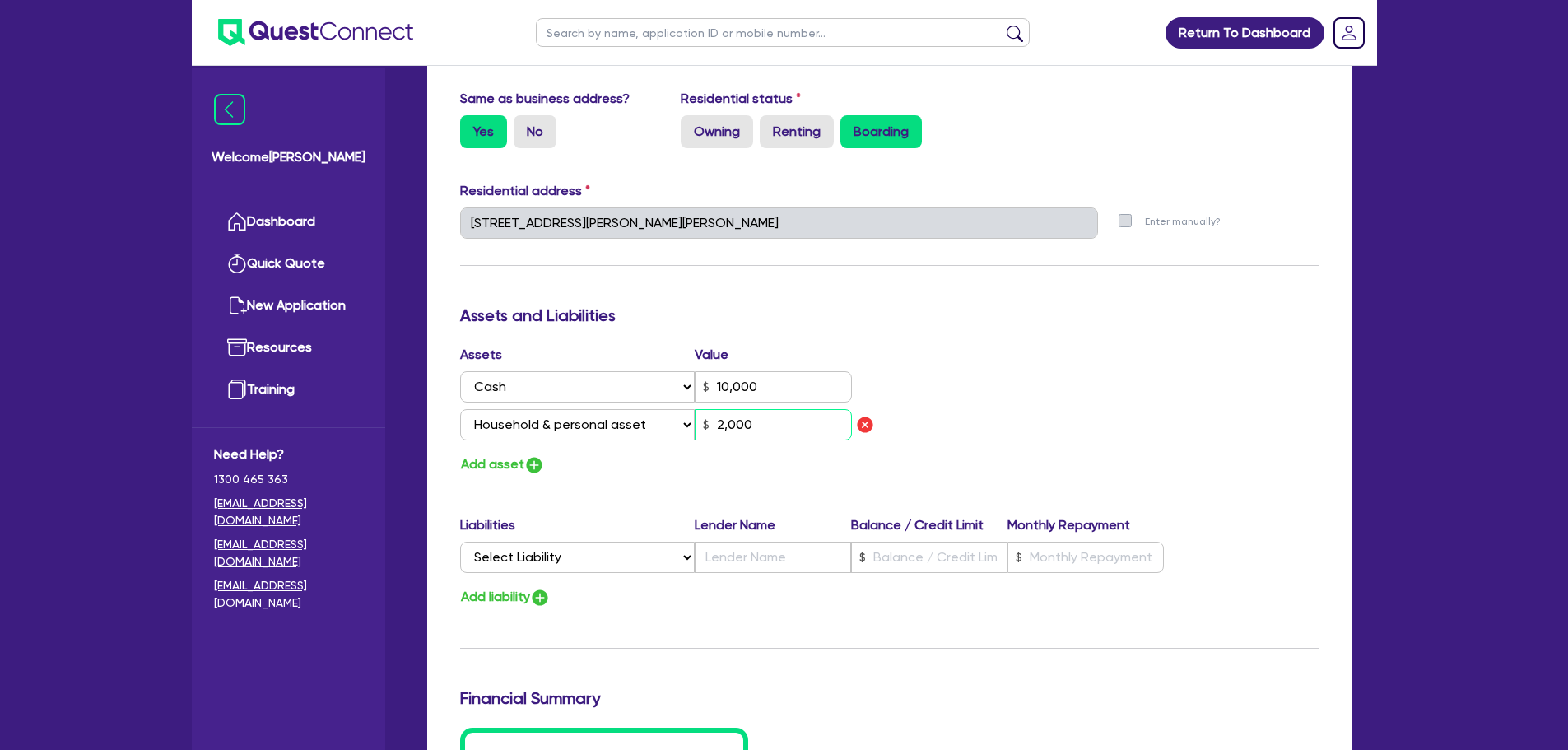
type input "10,000"
type input "20,000"
type input "0"
type input "0415 105 896"
type input "10,000"
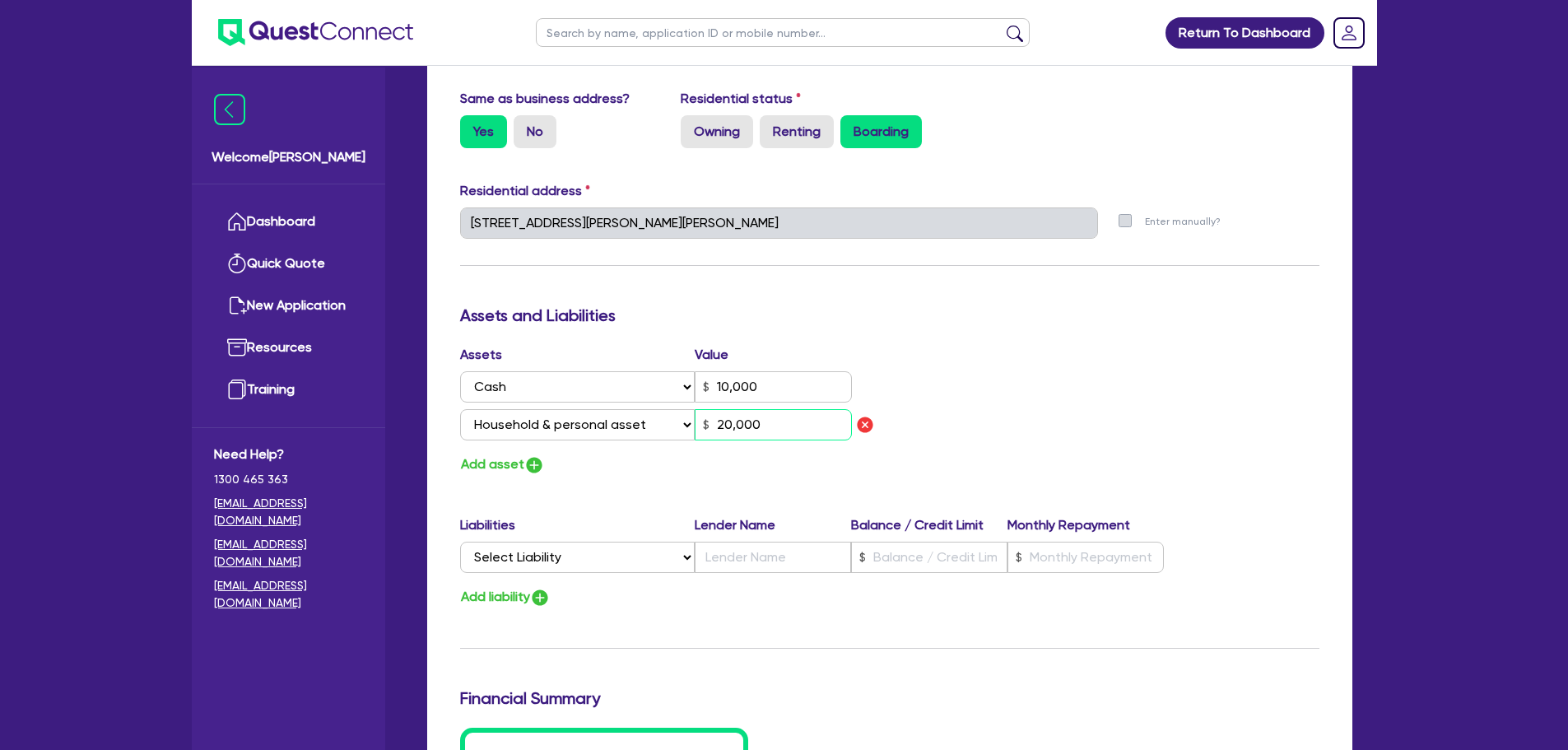
type input "2,000"
type input "0"
type input "0415 105 896"
type input "10,000"
type input "200"
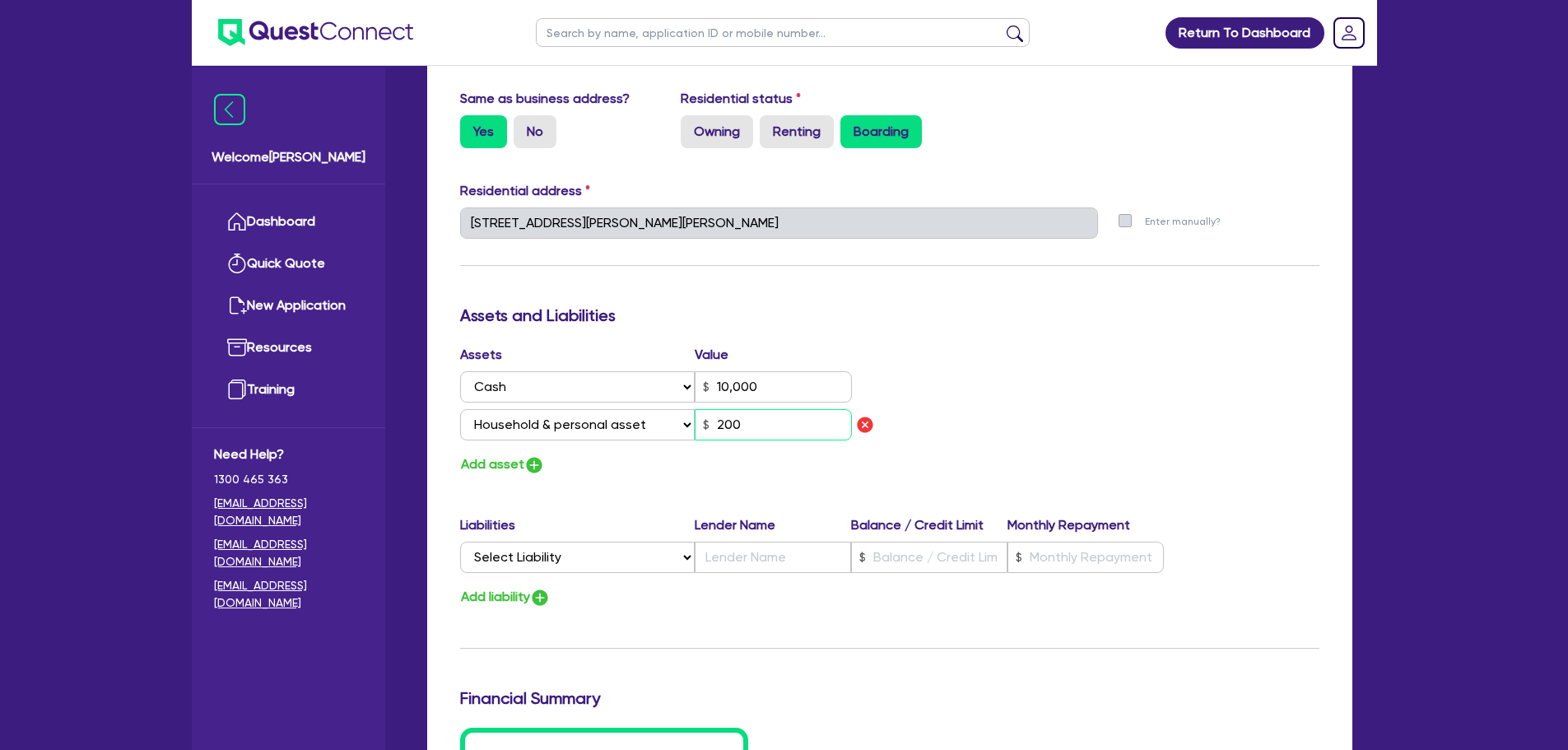
type input "0"
type input "0415 105 896"
type input "10,000"
type input "20"
type input "0"
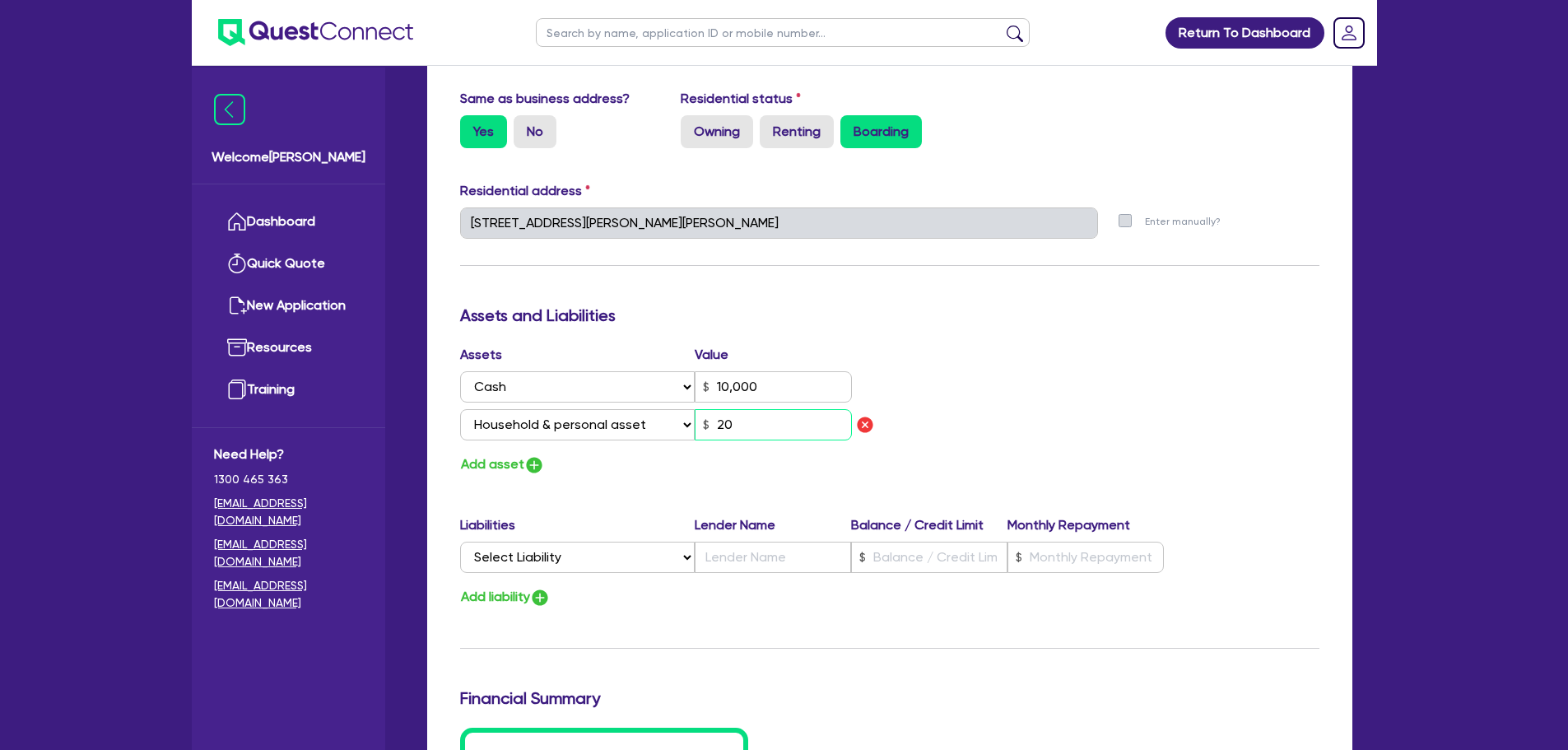
type input "0415 105 896"
type input "10,000"
type input "2"
type input "0"
type input "0415 105 896"
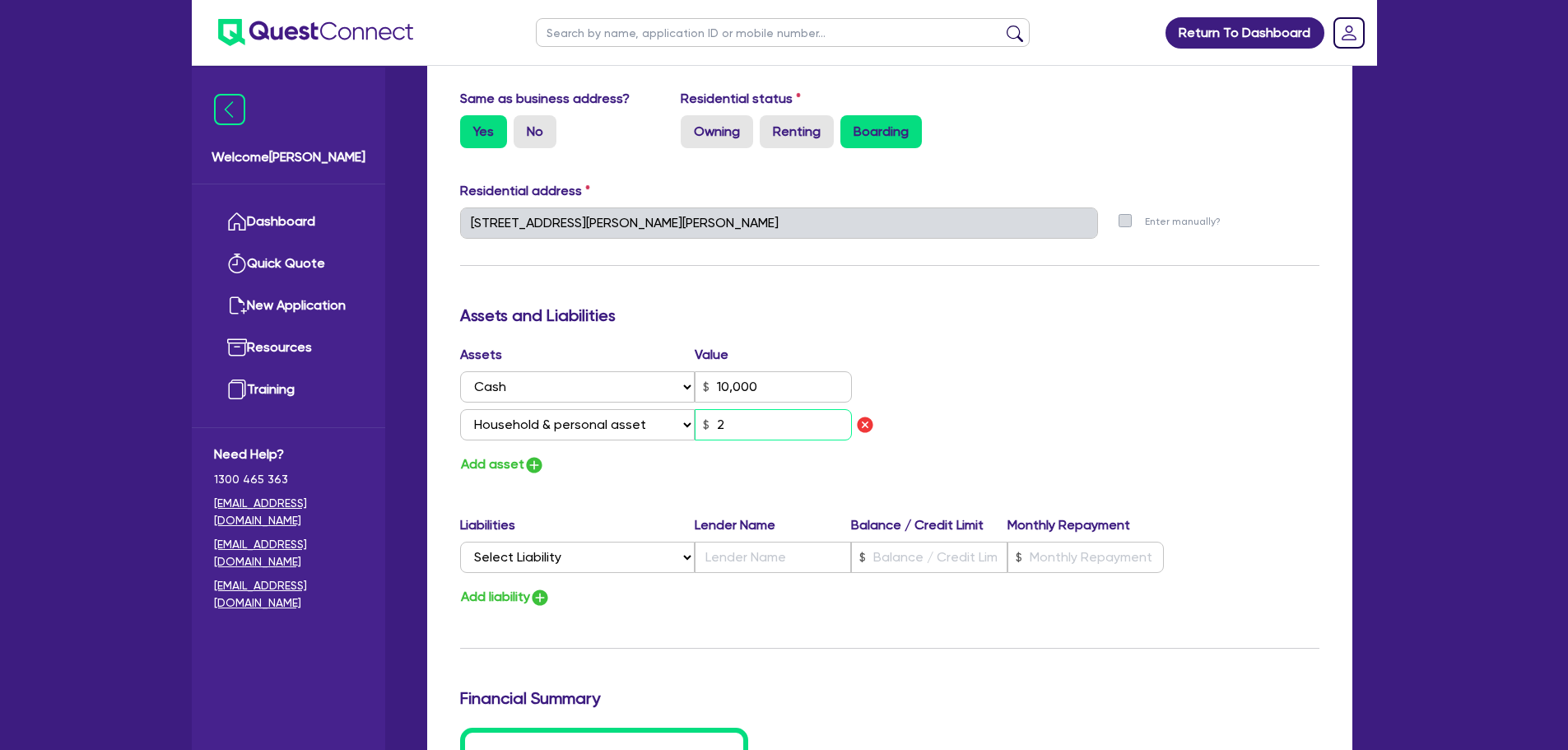
type input "10,000"
type input "0"
type input "0415 105 896"
type input "10,000"
type input "1"
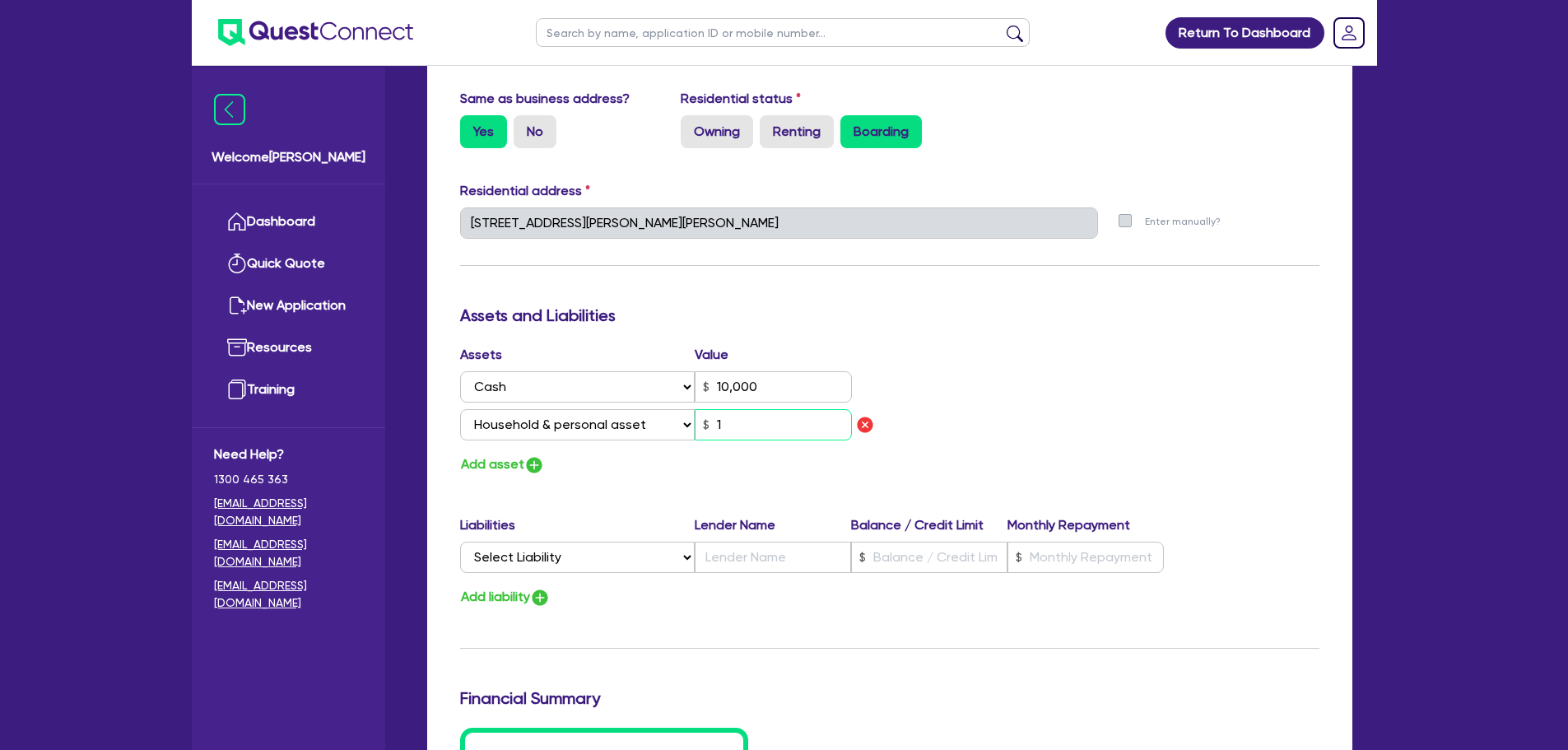
type input "0"
type input "0415 105 896"
type input "10,000"
type input "15"
type input "0"
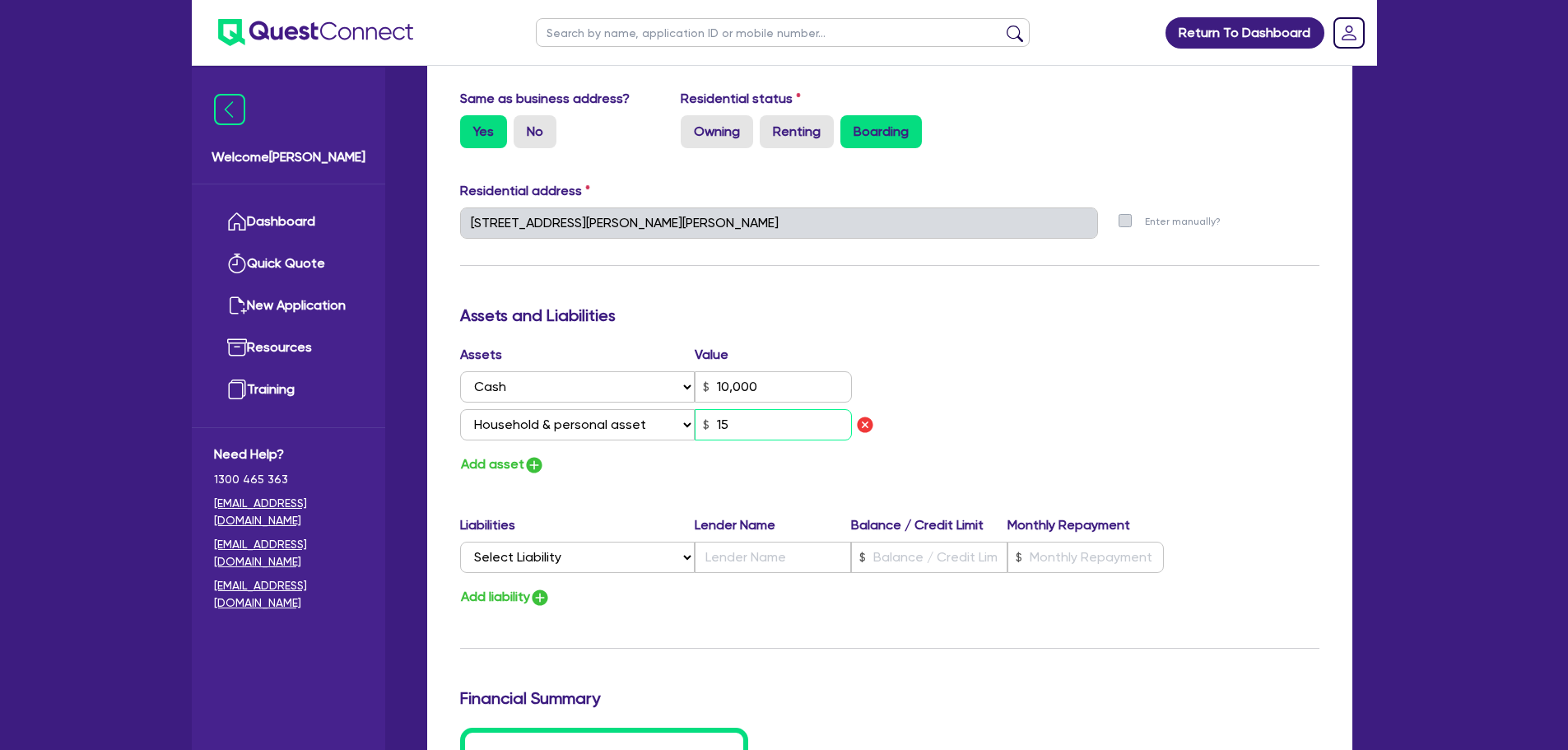
type input "0415 105 896"
type input "10,000"
type input "150"
type input "0"
type input "0415 105 896"
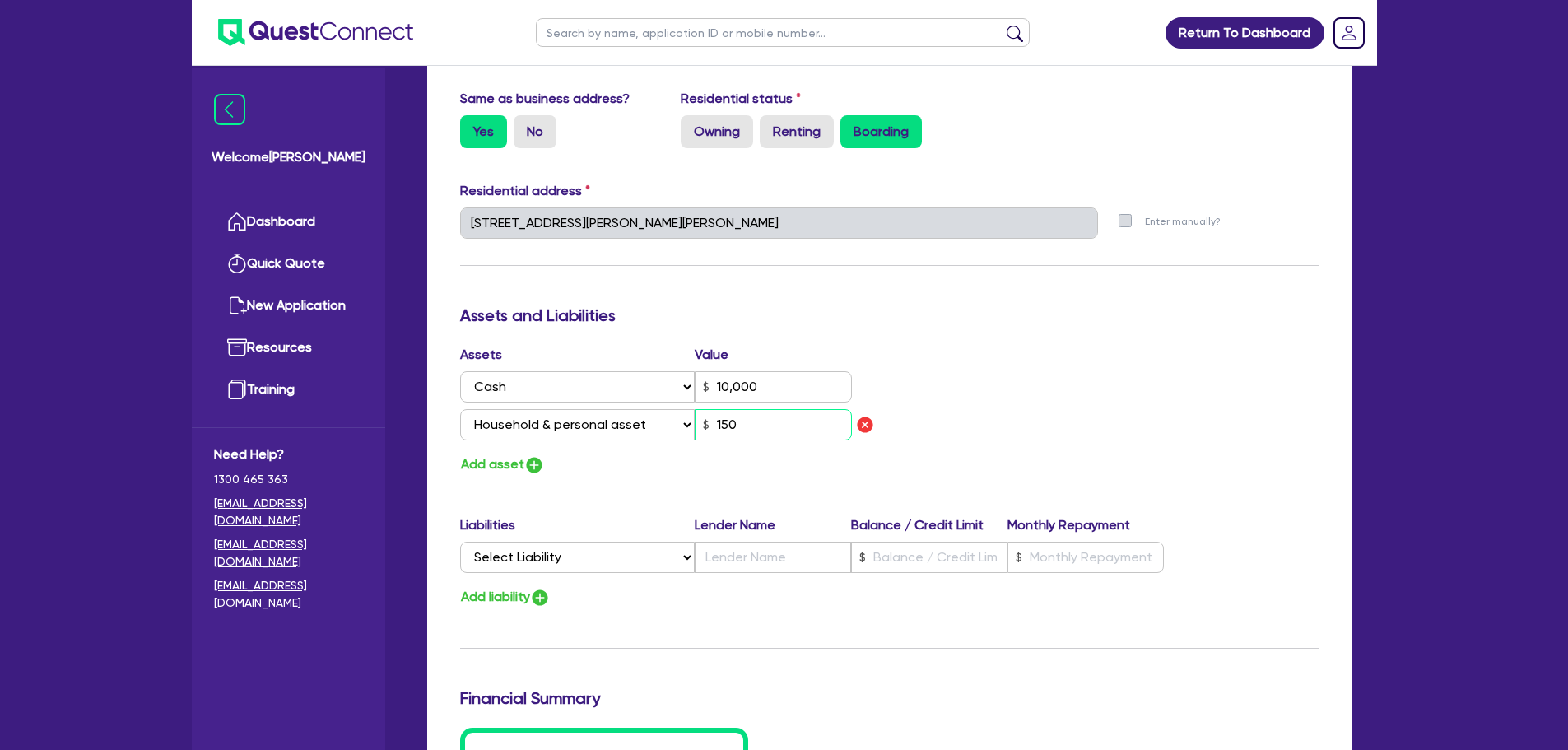
type input "10,000"
type input "1,500"
type input "0"
type input "0415 105 896"
type input "10,000"
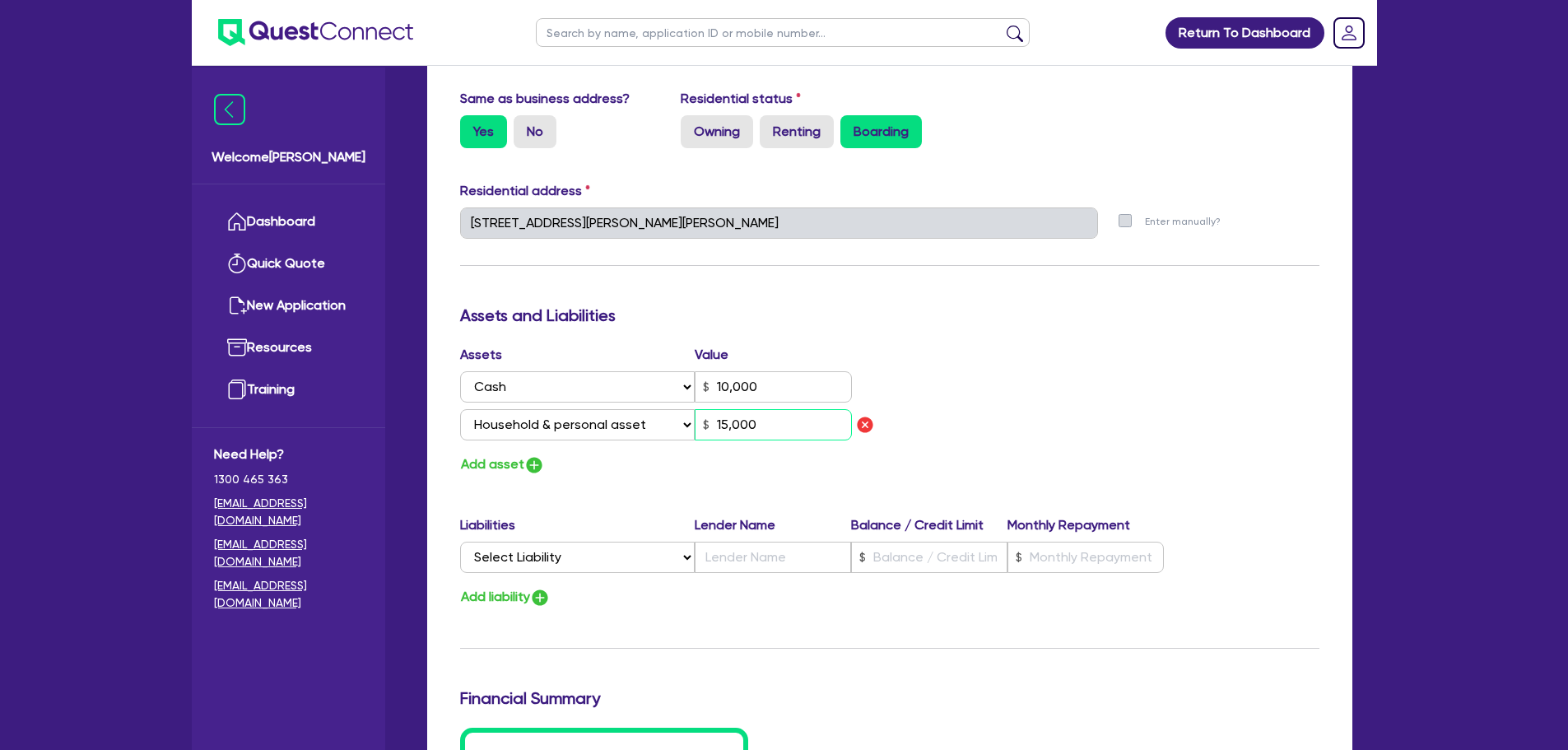
click at [754, 425] on input "15,000" at bounding box center [772, 424] width 157 height 31
type input "15,000"
click at [527, 468] on img "button" at bounding box center [534, 465] width 20 height 20
type input "0"
type input "0415 105 896"
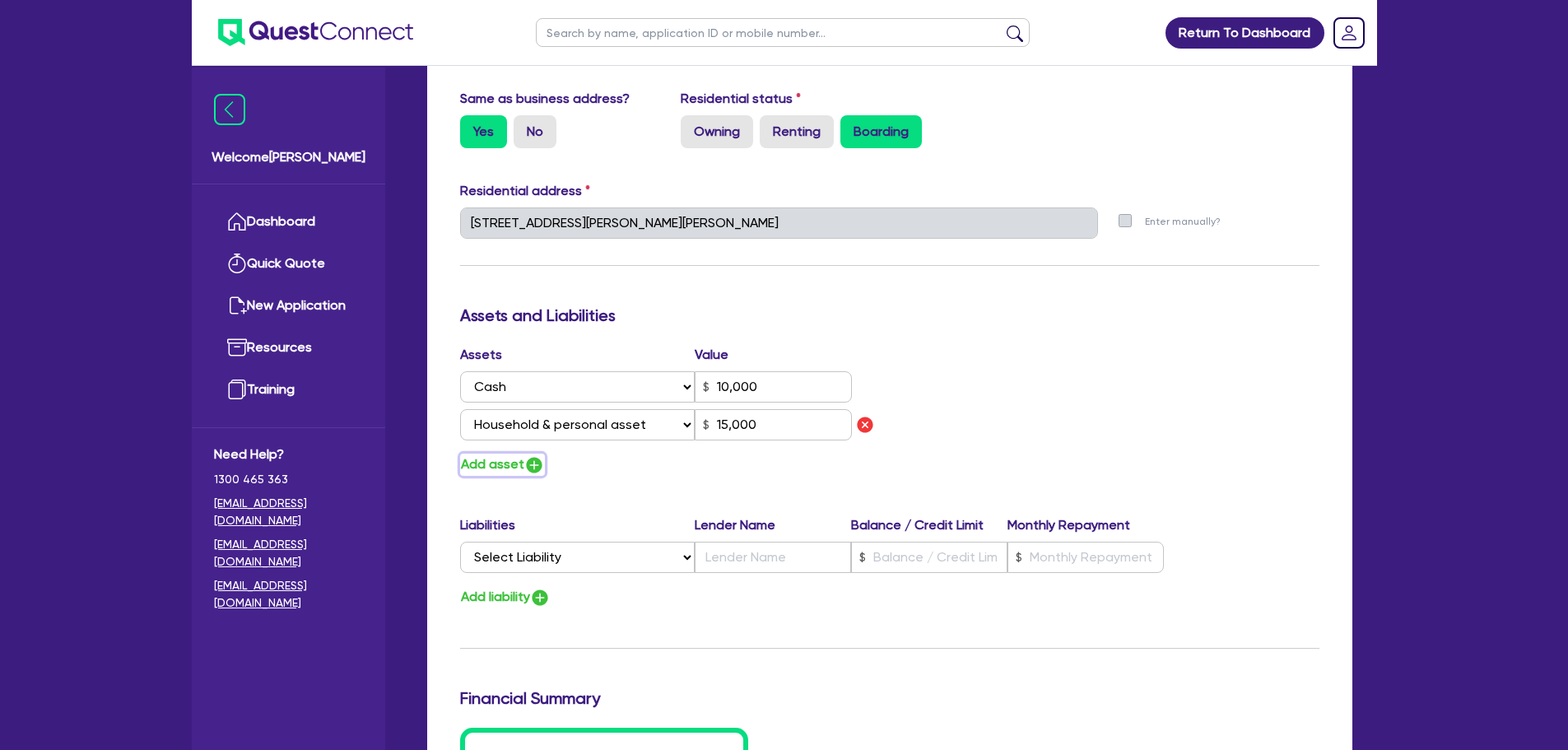
type input "10,000"
type input "15,000"
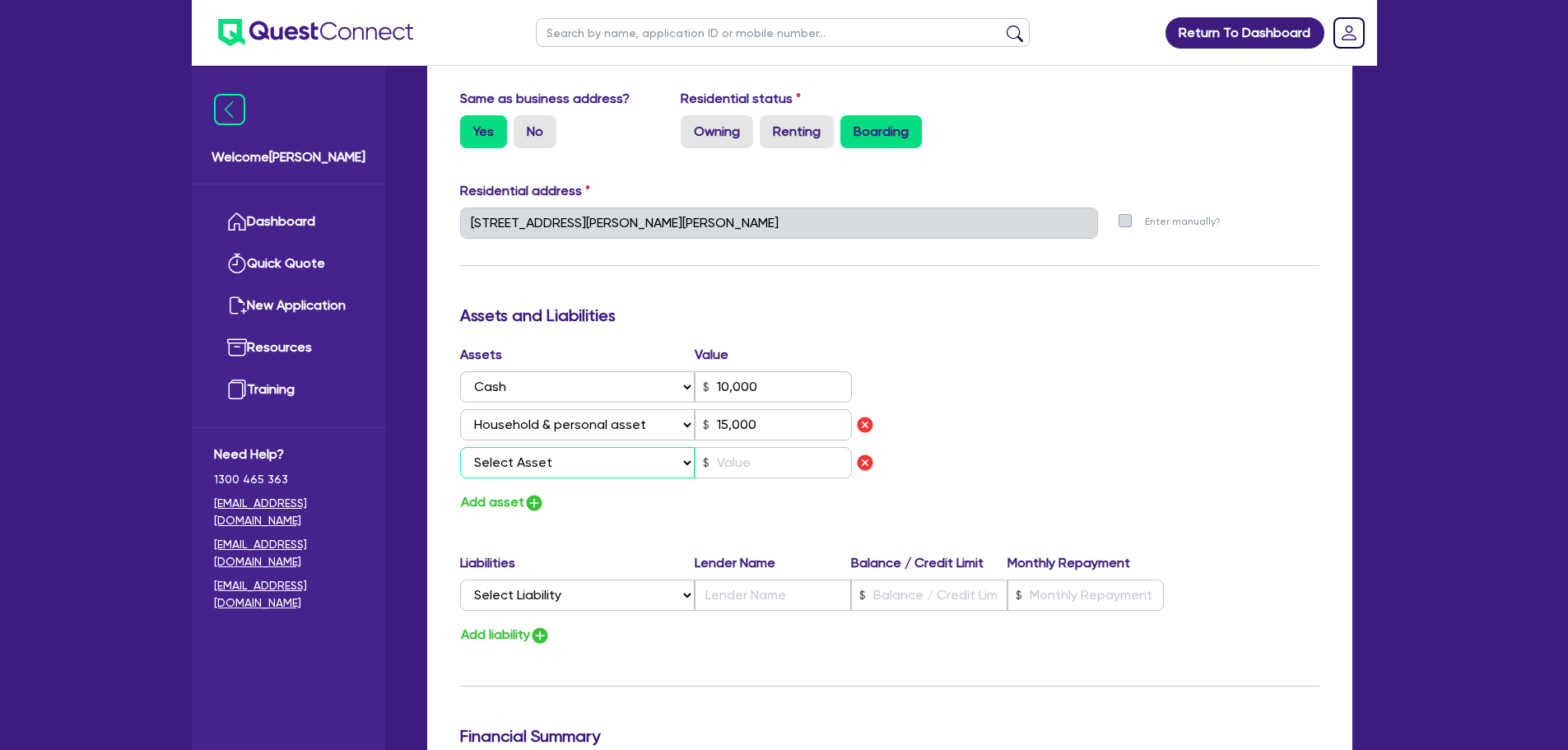
click at [544, 453] on select "Select Asset Cash Property Investment property Vehicle Truck Trailer Equipment …" at bounding box center [578, 462] width 235 height 31
select select "VEHICLE"
click at [460, 447] on select "Select Asset Cash Property Investment property Vehicle Truck Trailer Equipment …" at bounding box center [578, 462] width 235 height 31
type input "0"
type input "0415 105 896"
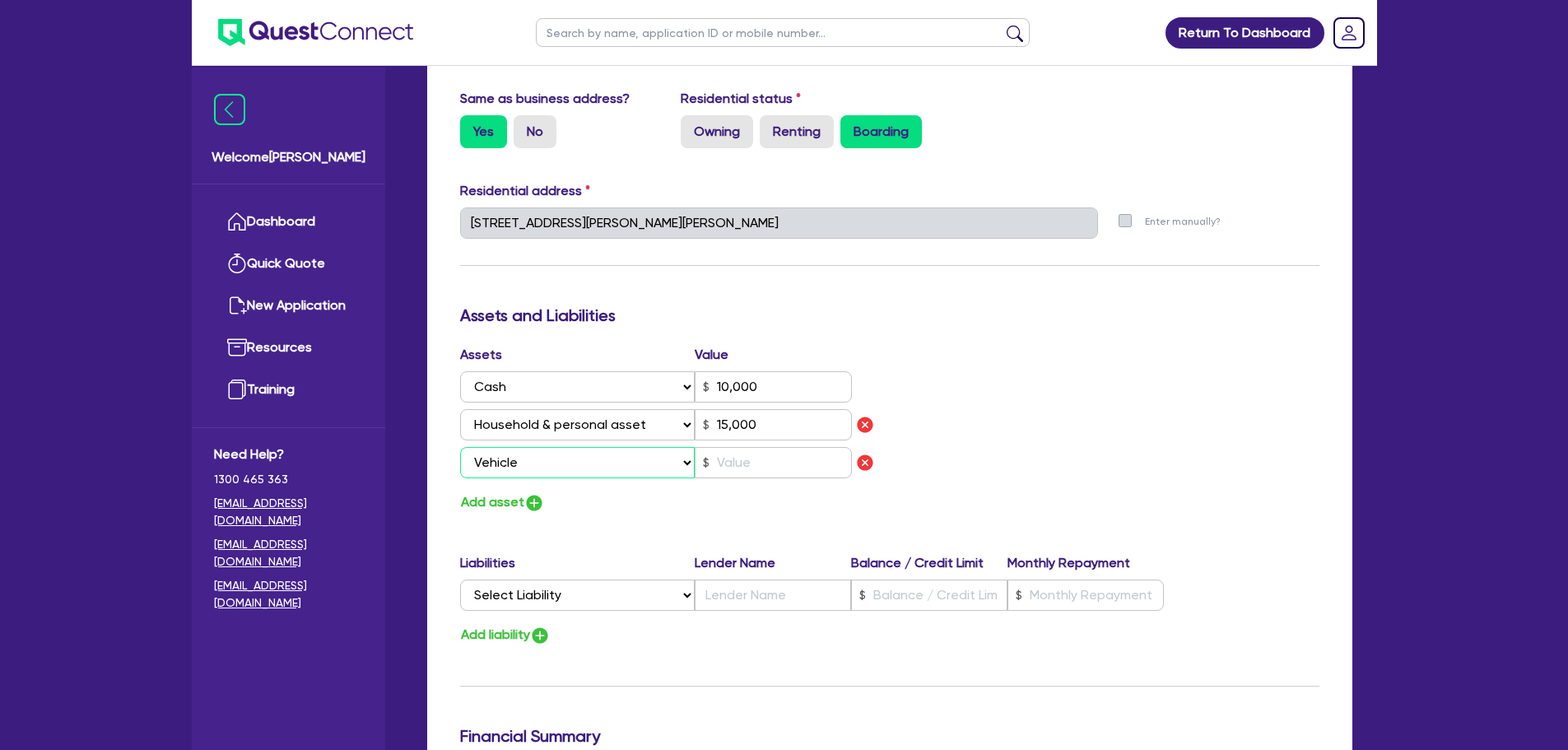
type input "10,000"
type input "15,000"
click at [730, 460] on input "text" at bounding box center [772, 462] width 157 height 31
type input "0"
click at [537, 494] on img "button" at bounding box center [534, 503] width 20 height 20
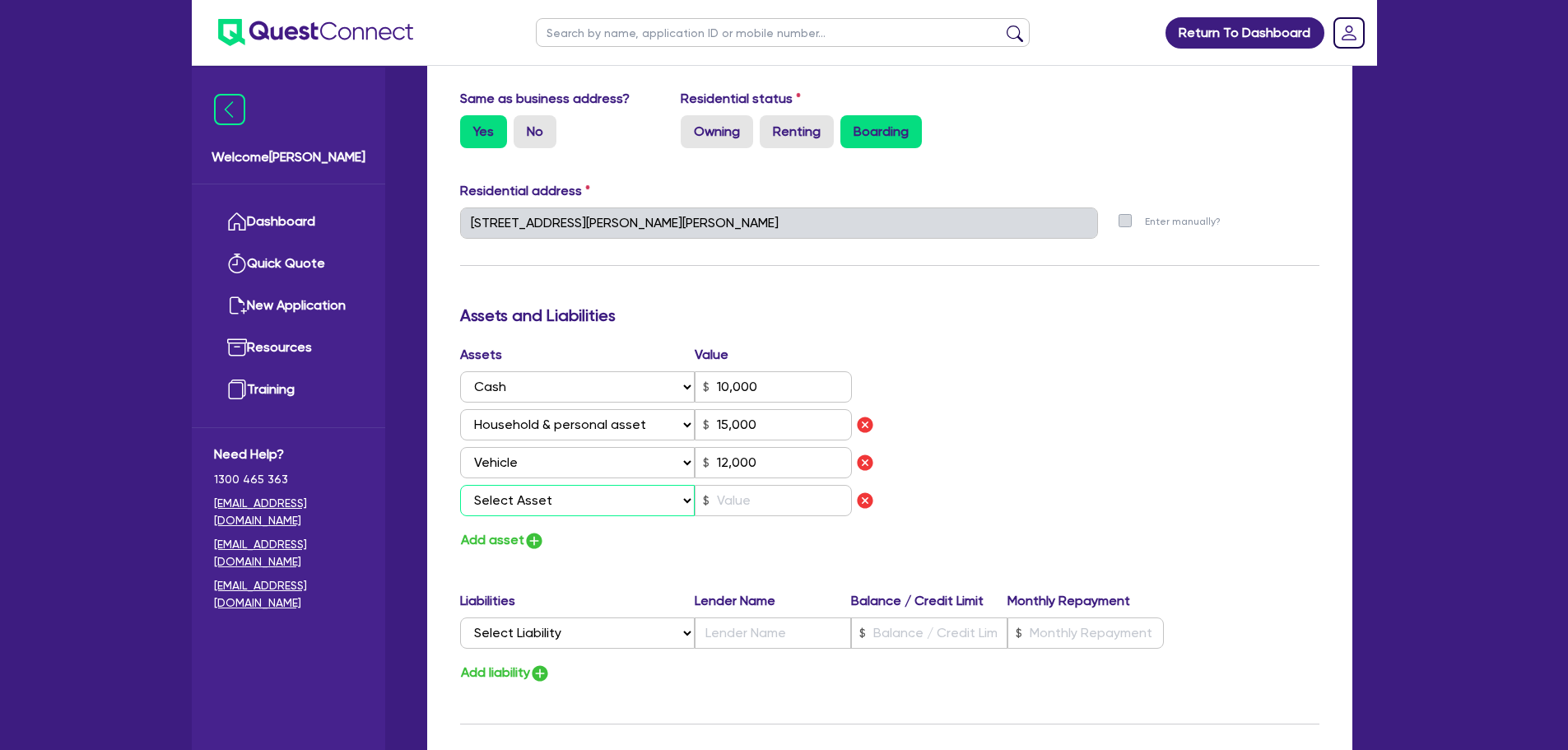
click at [538, 494] on select "Select Asset Cash Property Investment property Vehicle Truck Trailer Equipment …" at bounding box center [578, 500] width 235 height 31
click at [460, 484] on select "Select Asset Cash Property Investment property Vehicle Truck Trailer Equipment …" at bounding box center [578, 500] width 235 height 31
click at [742, 498] on input "text" at bounding box center [772, 500] width 157 height 31
click at [1102, 455] on div "Assets Value Select Asset Cash Property Investment property Vehicle Truck Trail…" at bounding box center [889, 448] width 884 height 206
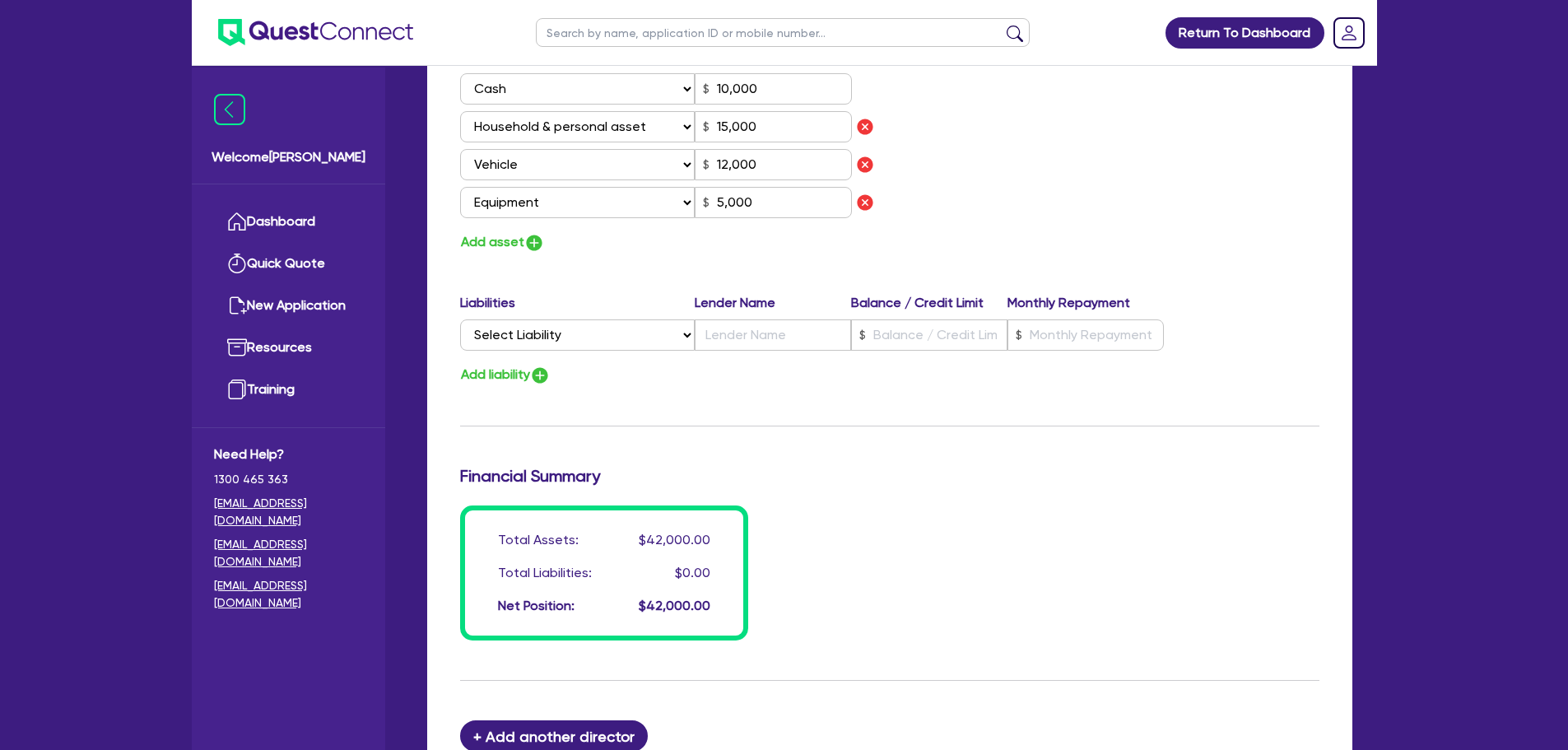
scroll to position [1285, 0]
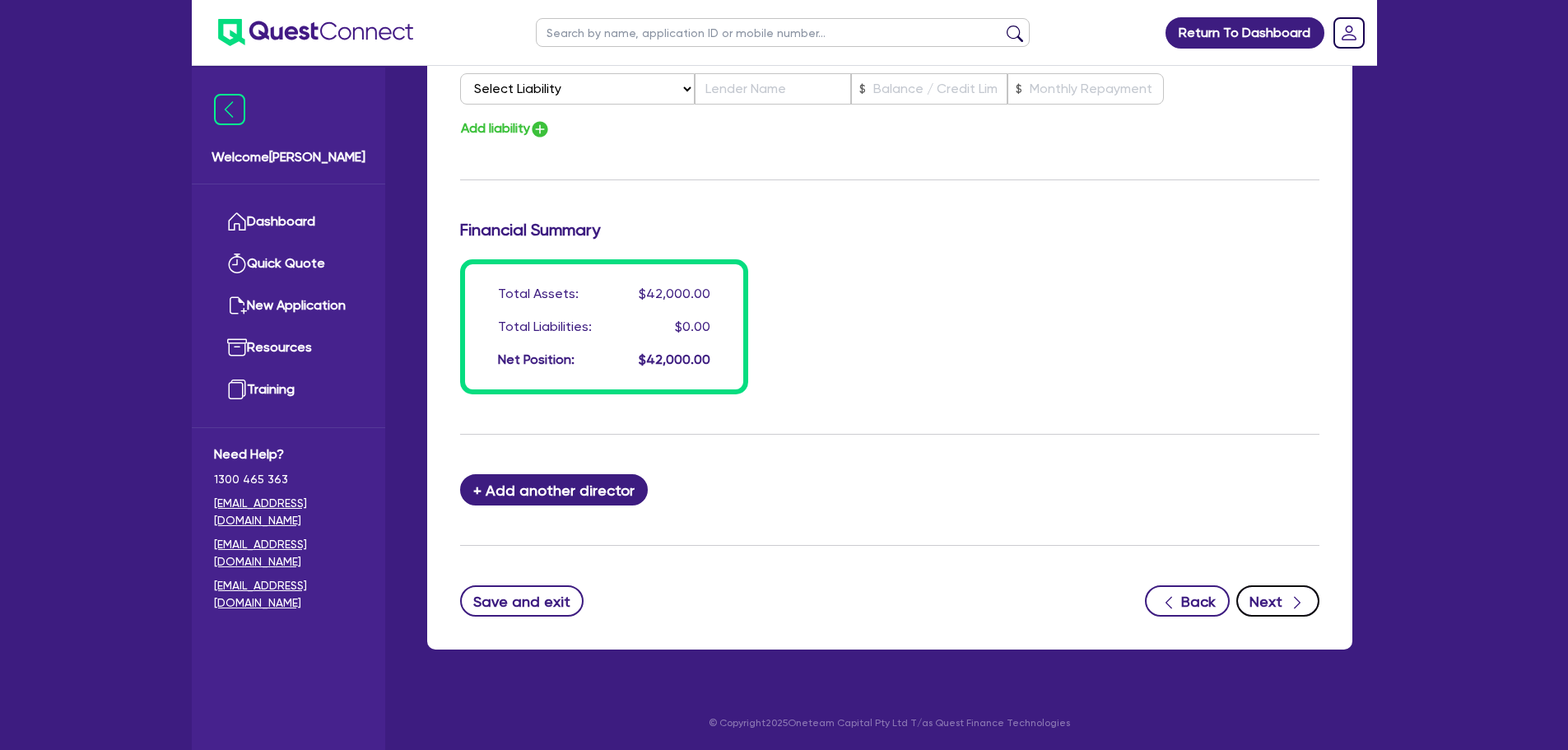
click at [1286, 590] on button "Next" at bounding box center [1277, 600] width 83 height 31
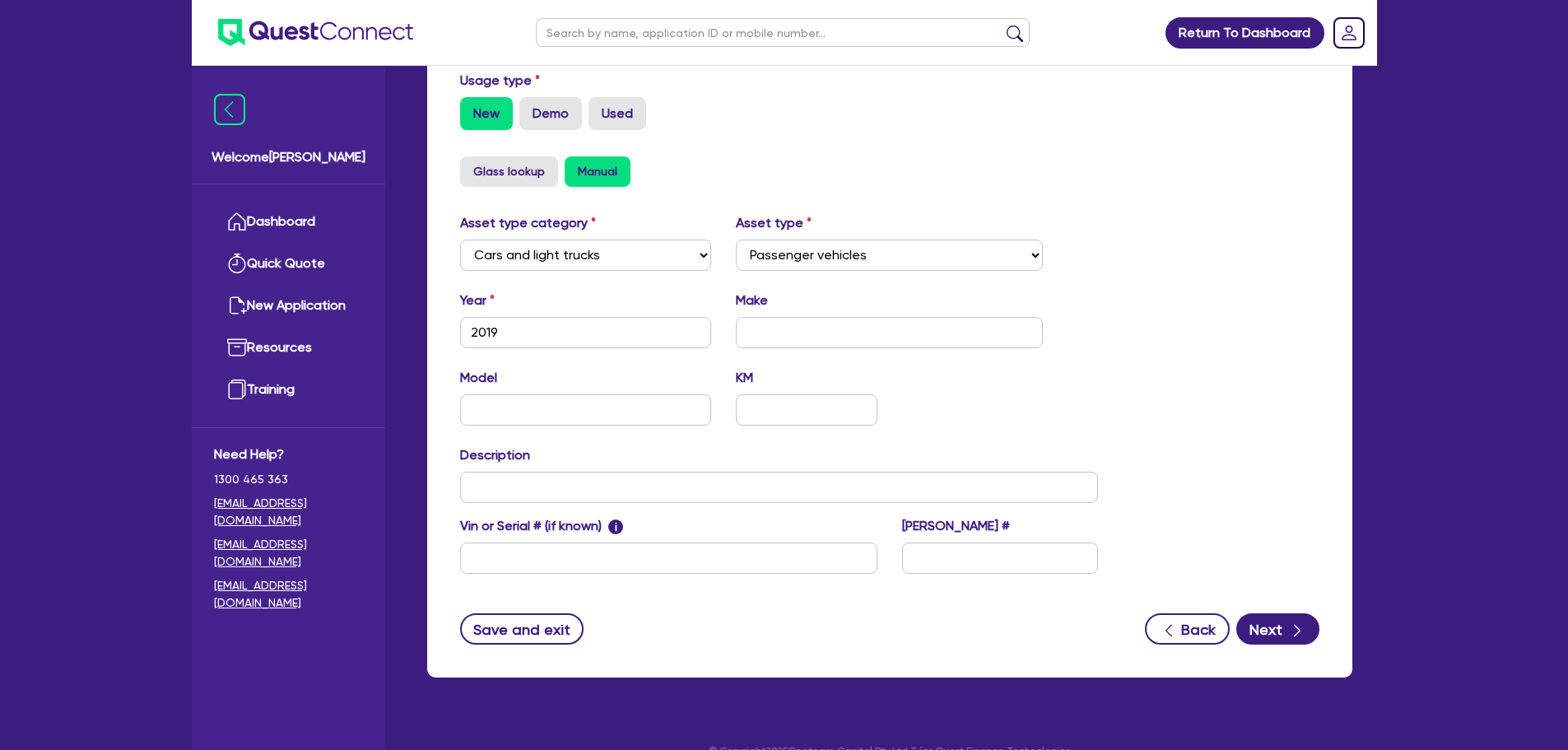
scroll to position [517, 0]
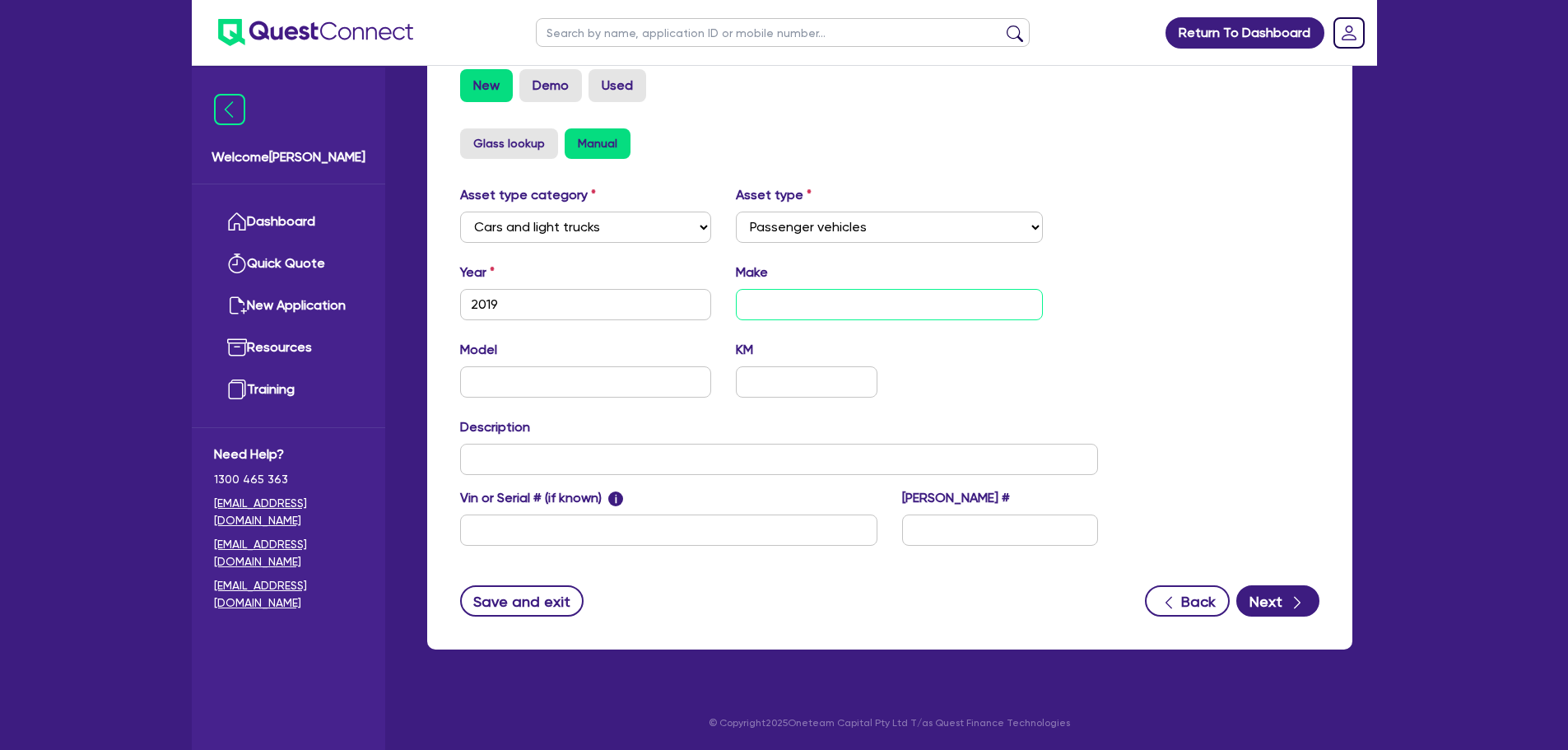
click at [871, 314] on input "text" at bounding box center [889, 304] width 307 height 31
click at [1288, 594] on div "button" at bounding box center [1297, 601] width 18 height 21
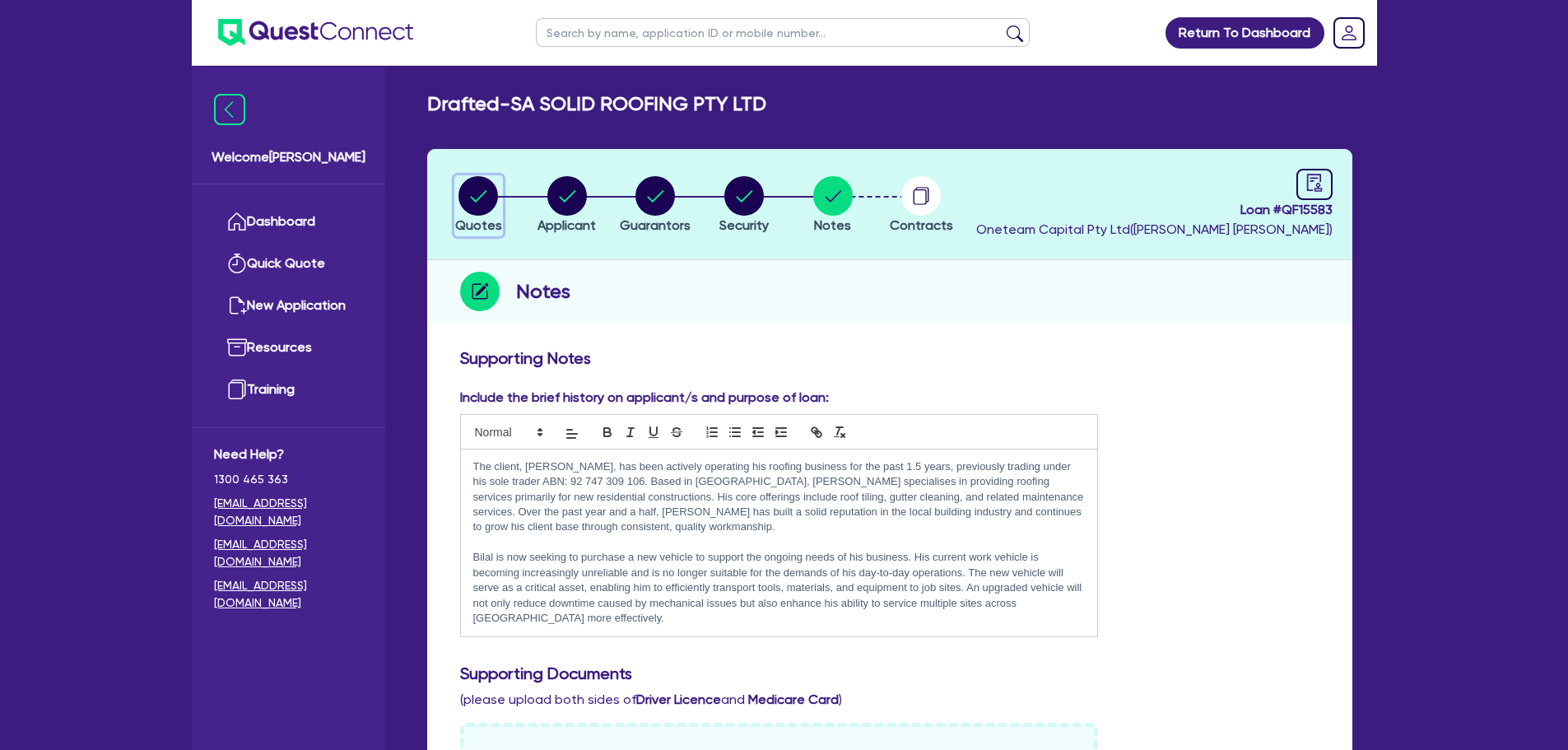
click at [479, 202] on circle "button" at bounding box center [478, 196] width 39 height 39
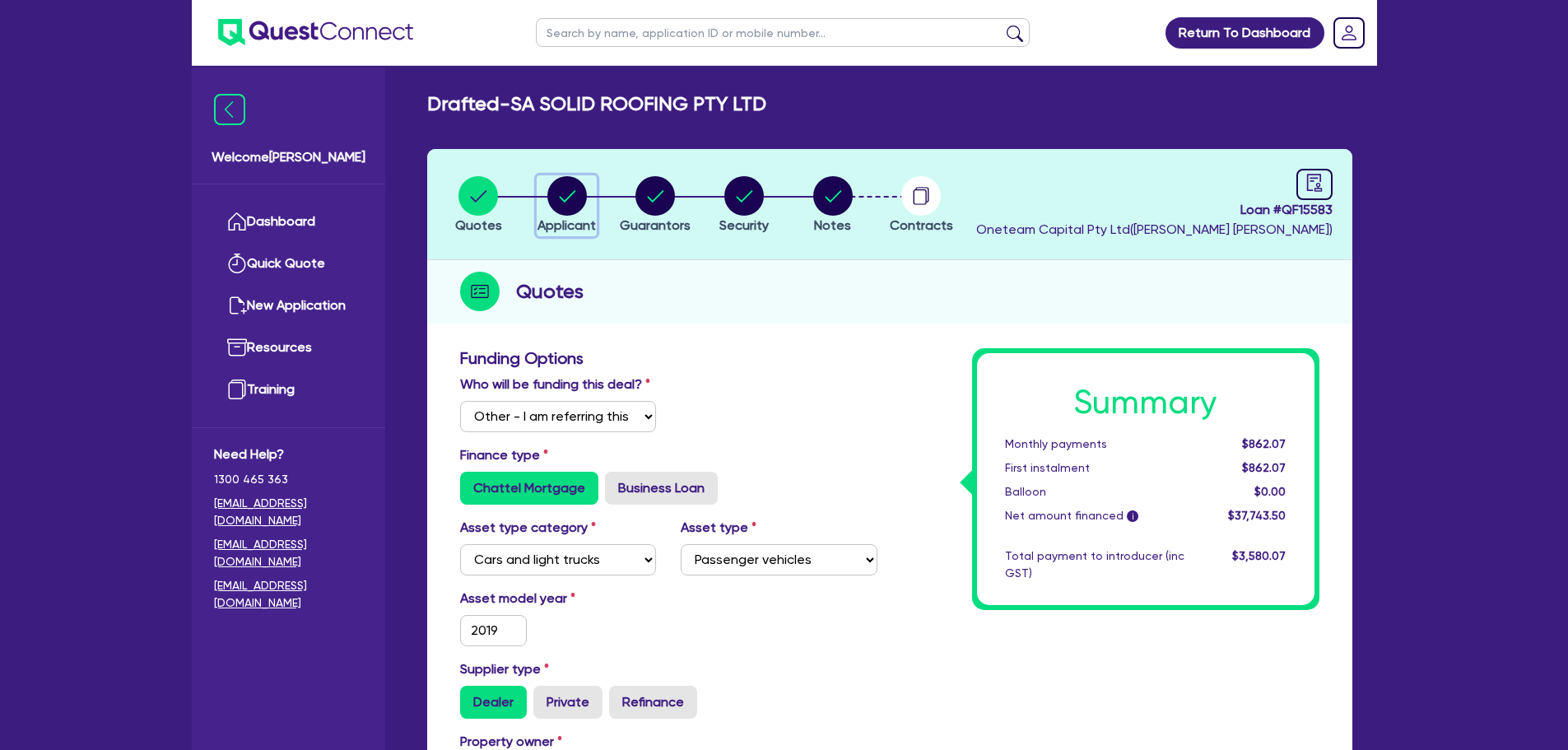
click at [563, 192] on circle "button" at bounding box center [567, 196] width 39 height 39
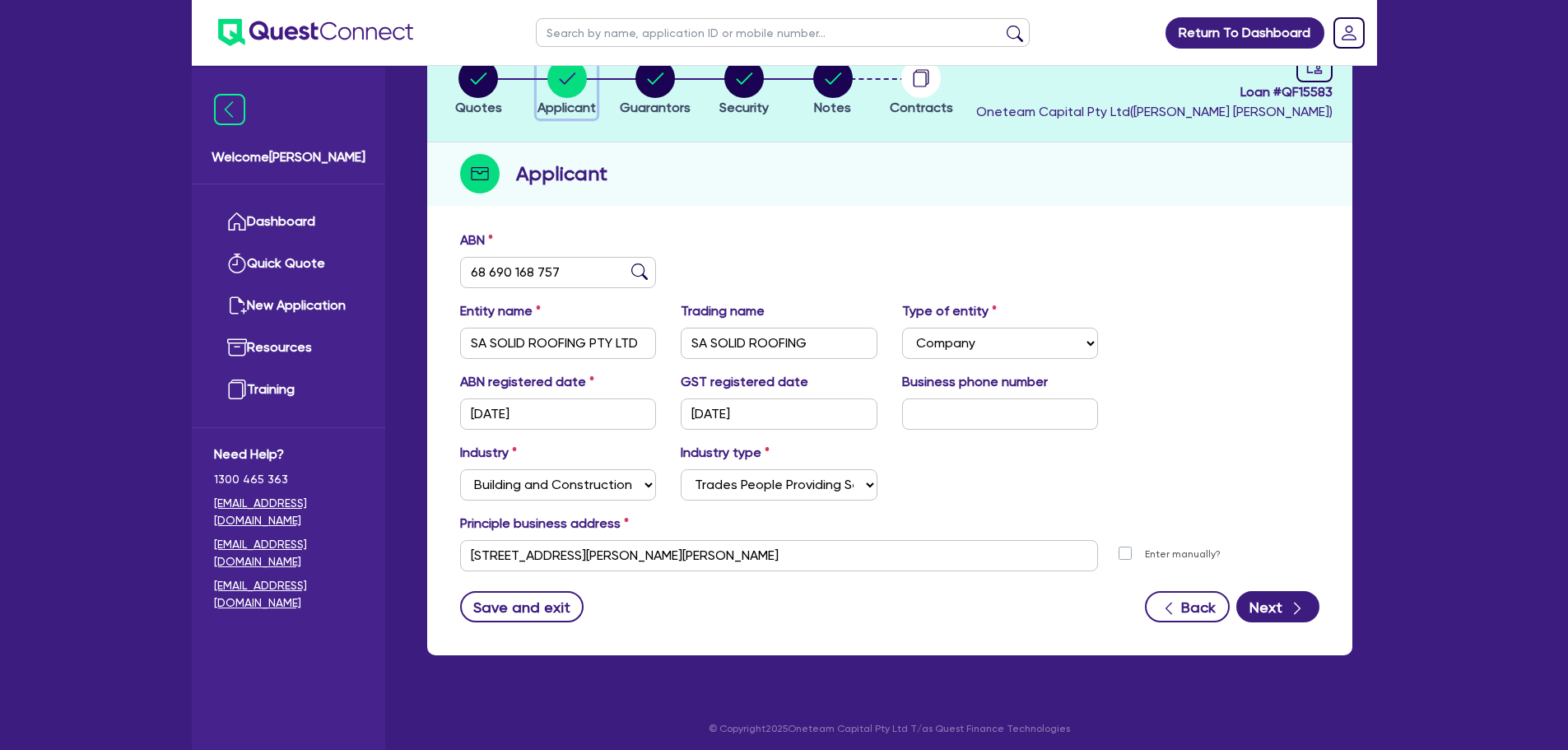
scroll to position [124, 0]
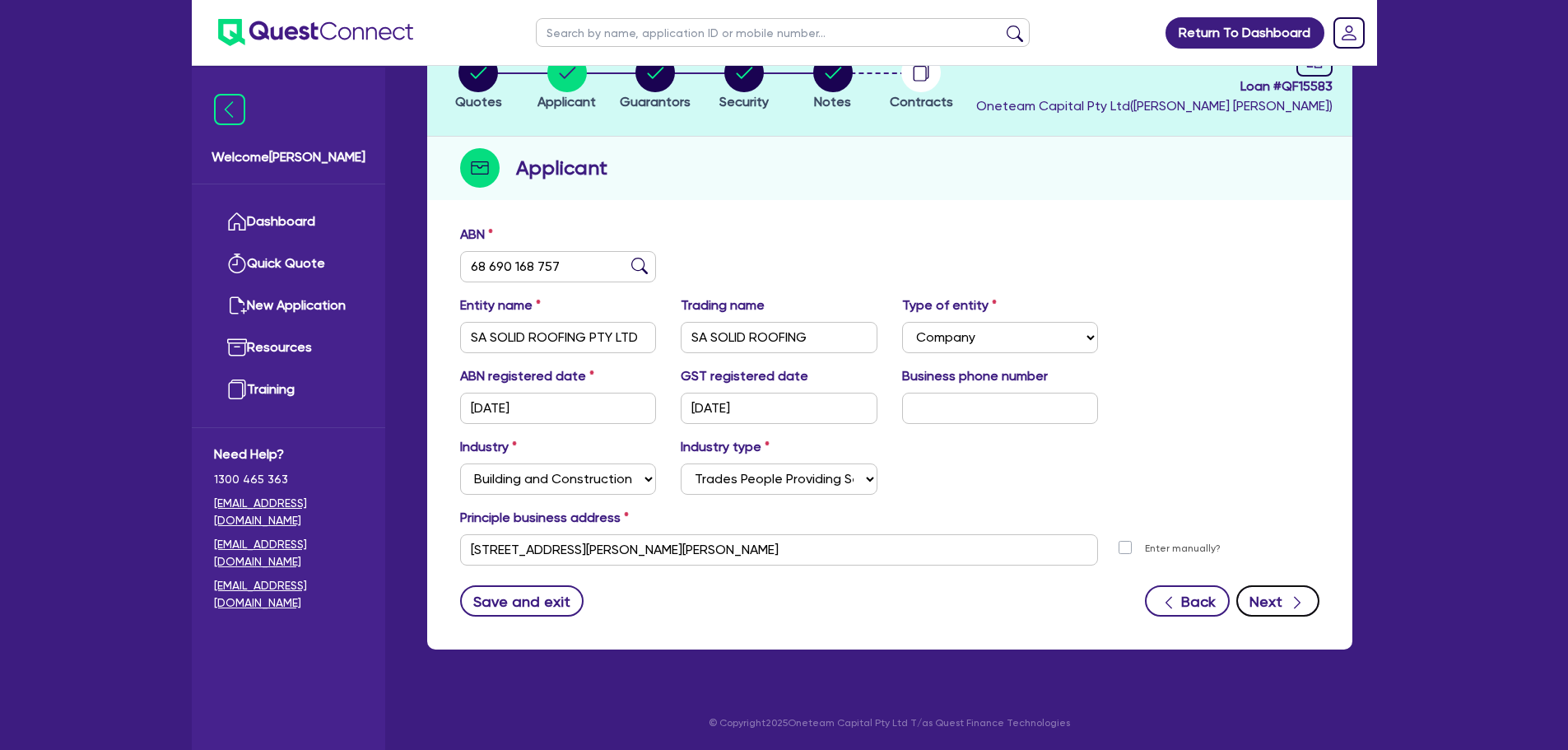
click at [1290, 605] on icon "button" at bounding box center [1297, 602] width 16 height 16
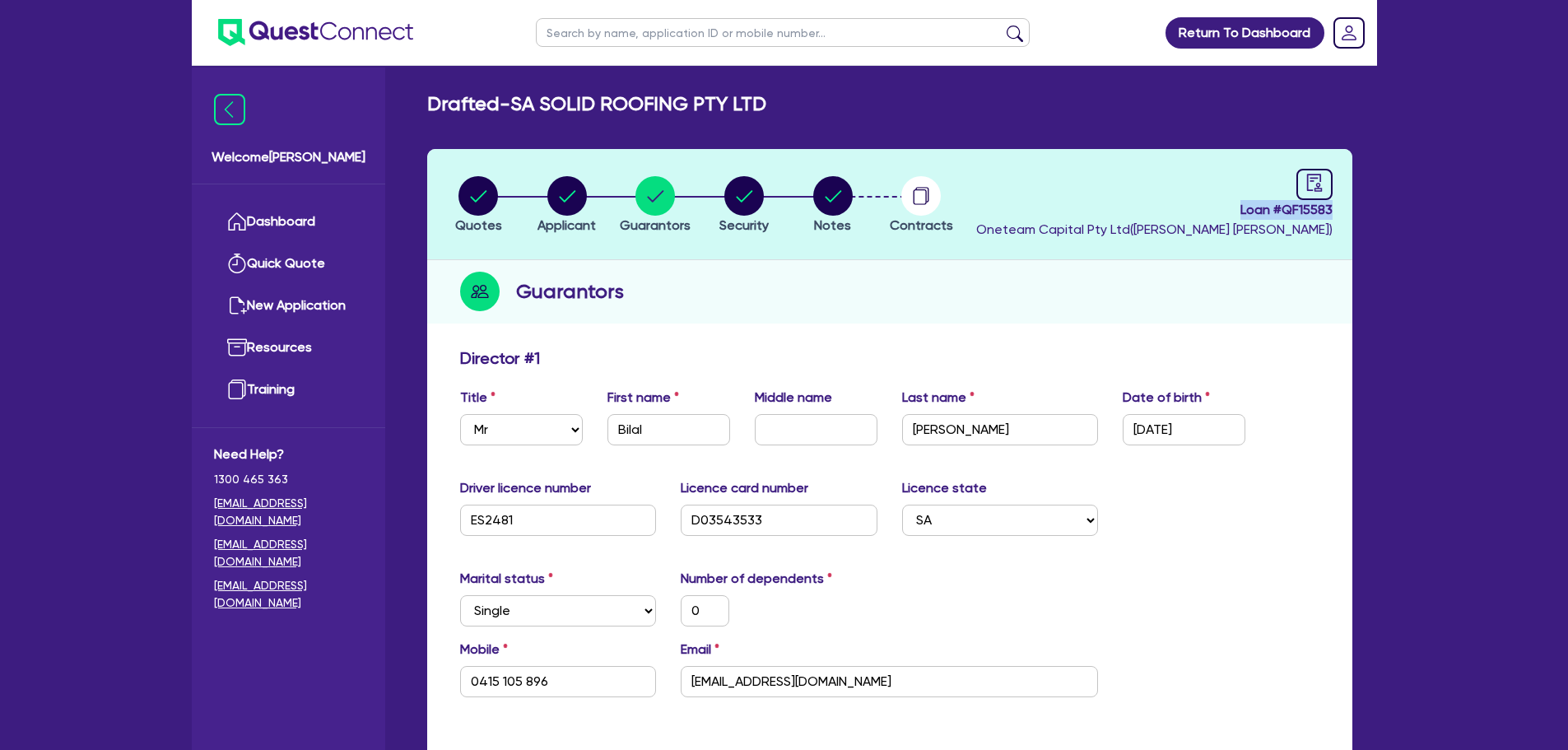
drag, startPoint x: 1233, startPoint y: 209, endPoint x: 1332, endPoint y: 206, distance: 99.0
click at [1332, 206] on header "Quotes Applicant Guarantors Security Notes Contracts Loan # QF15583 Oneteam Cap…" at bounding box center [889, 205] width 925 height 111
copy span "Loan # QF15583"
click at [347, 217] on link "Dashboard" at bounding box center [289, 222] width 149 height 42
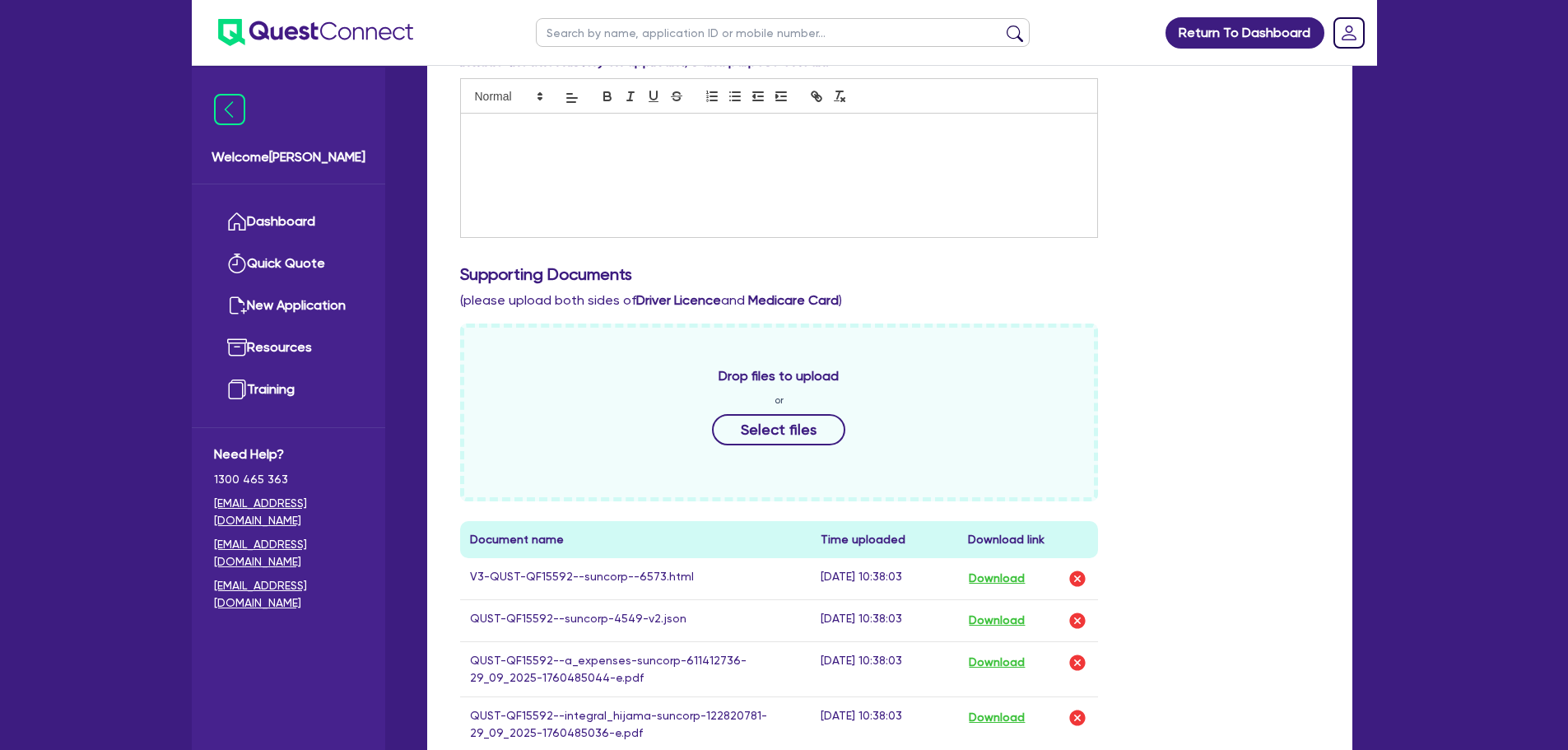
scroll to position [576, 0]
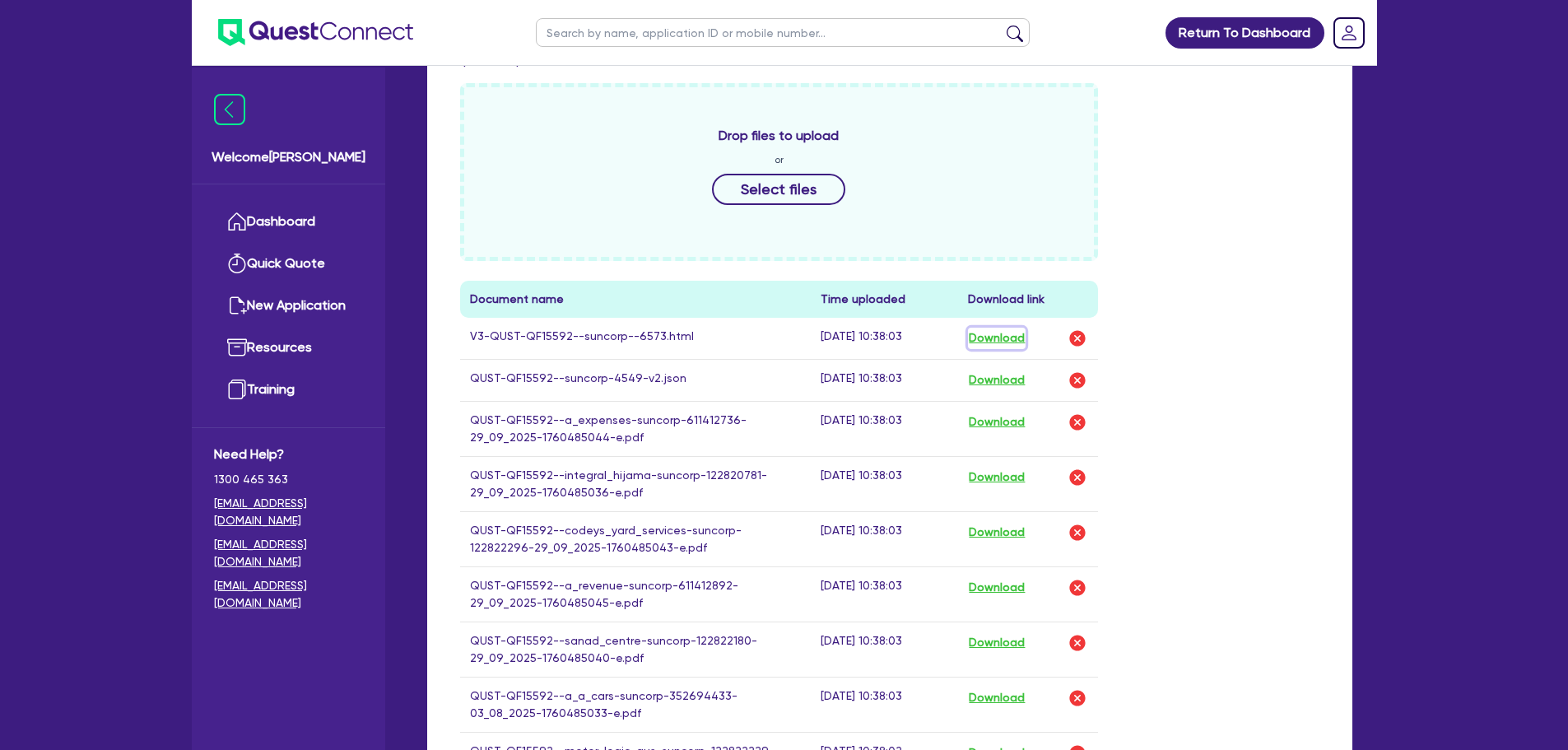
click at [1003, 344] on button "Download" at bounding box center [997, 338] width 57 height 22
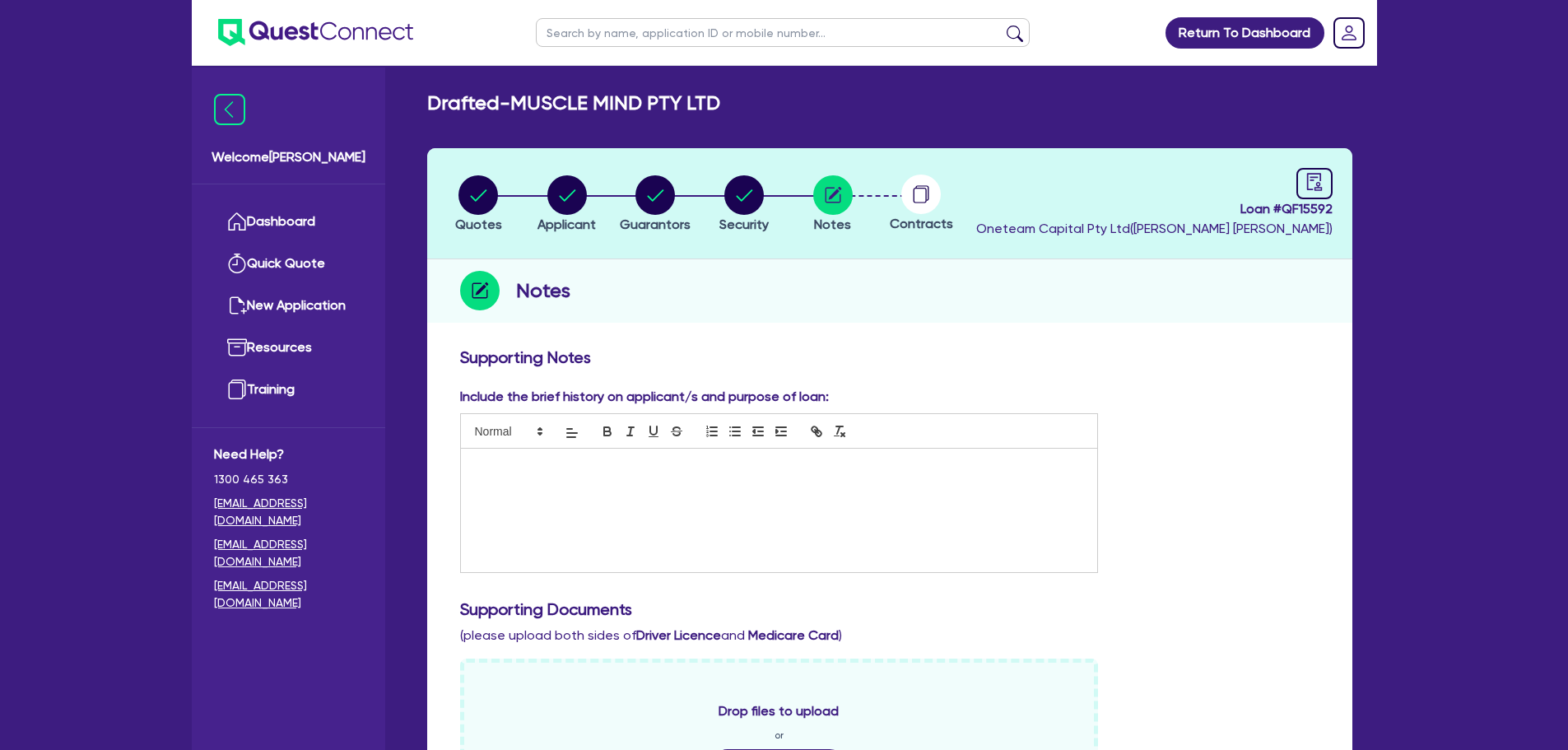
scroll to position [0, 0]
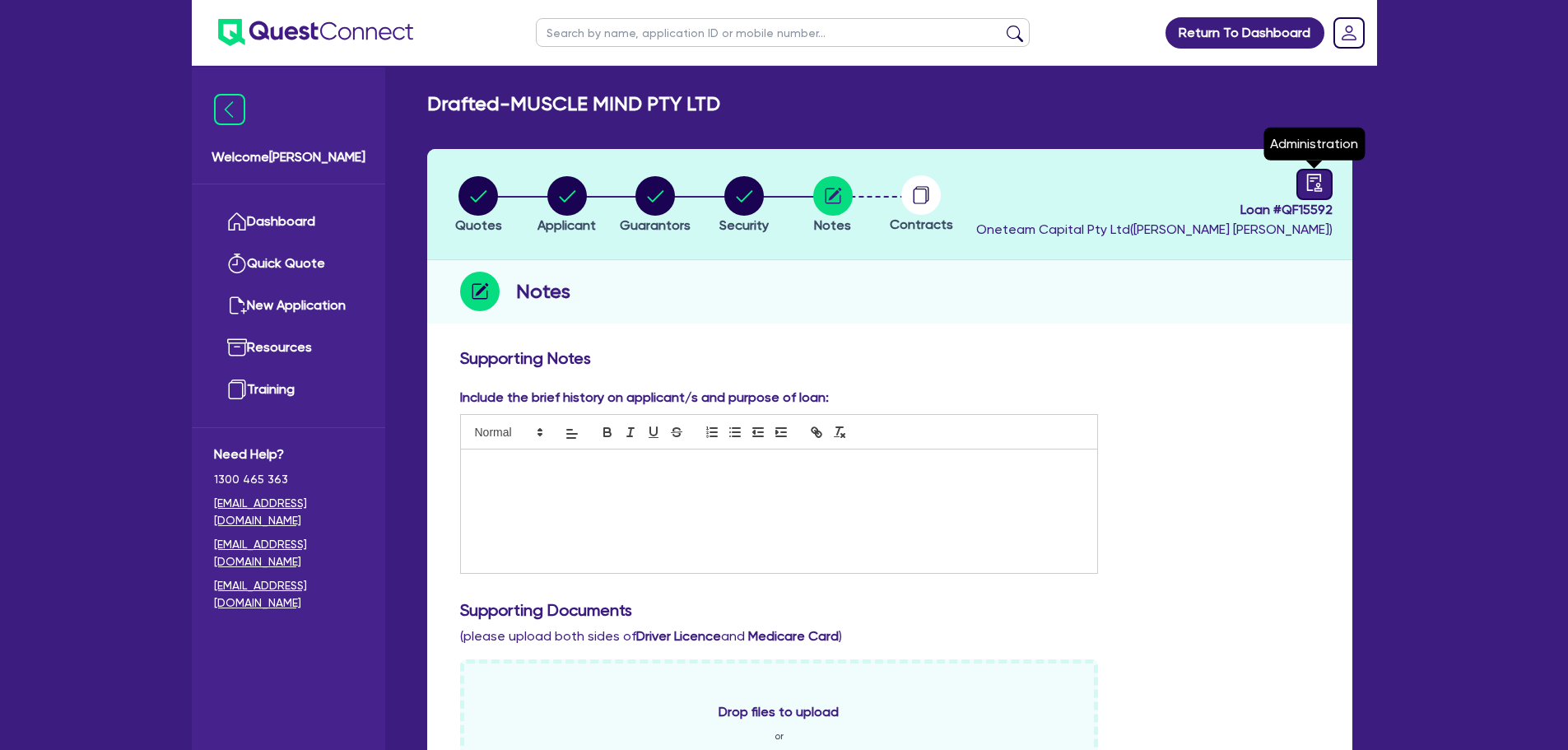
click at [1326, 188] on div at bounding box center [1314, 184] width 36 height 31
select select "DRAFTED_NEW"
select select "Other"
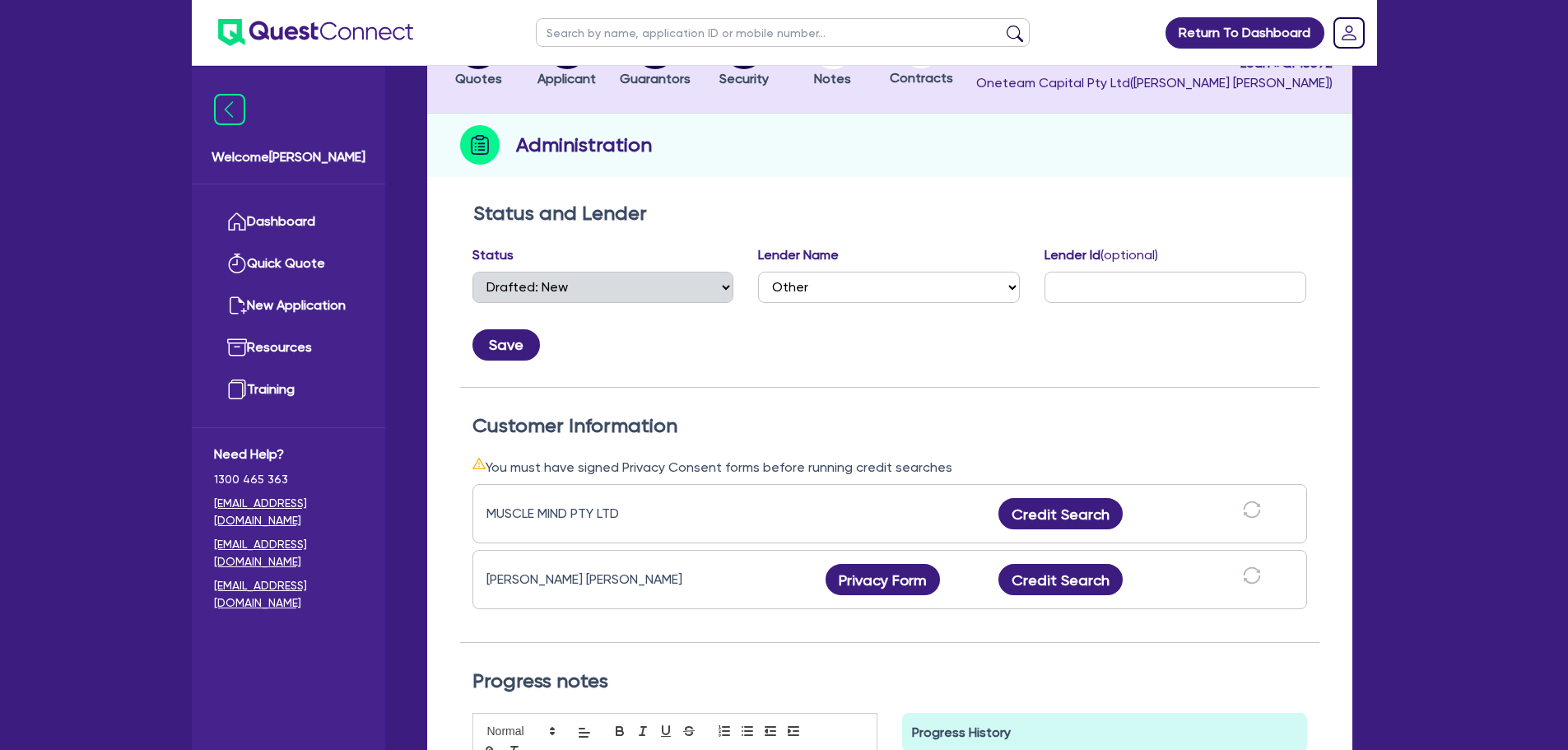
scroll to position [329, 0]
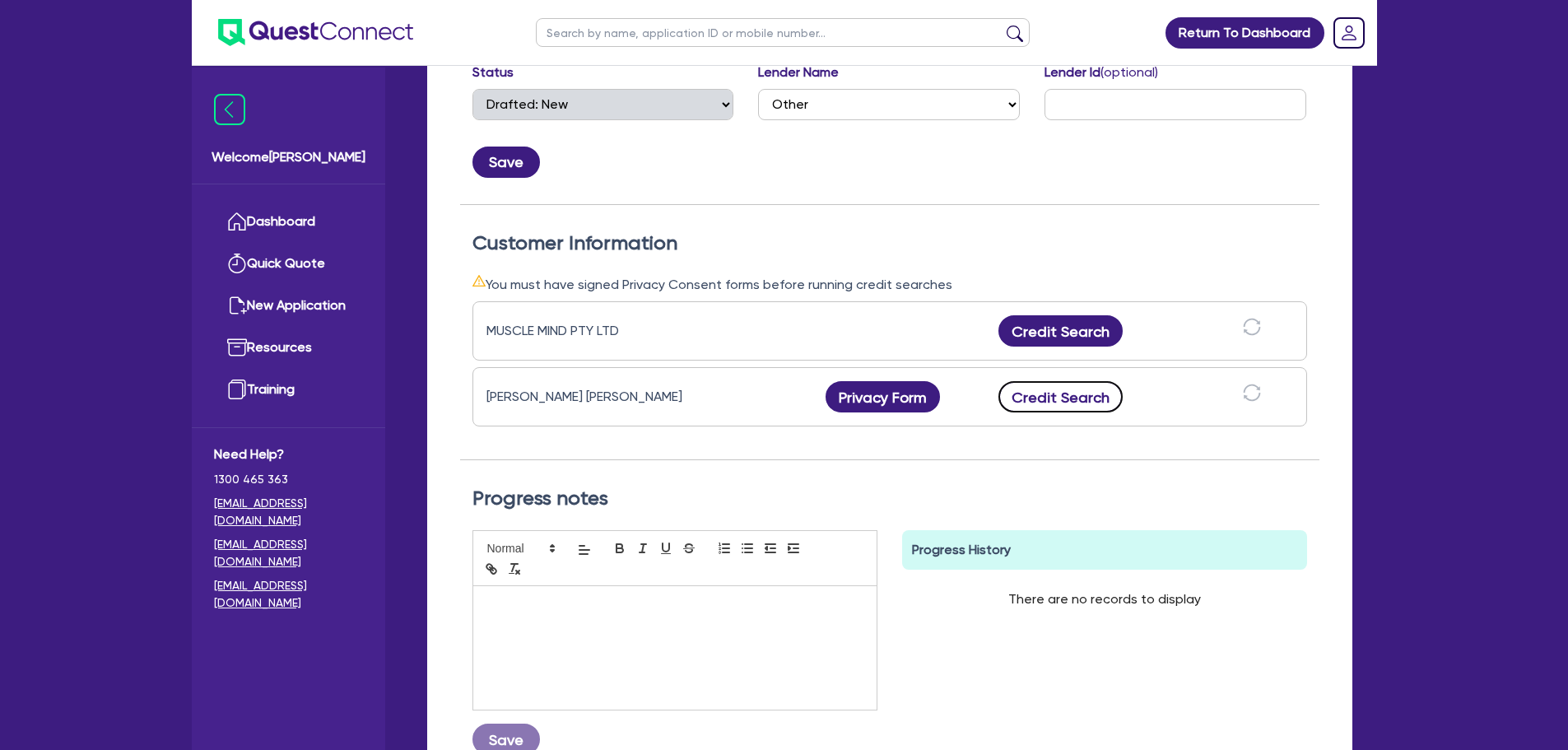
click at [1063, 400] on button "Credit Search" at bounding box center [1060, 397] width 125 height 31
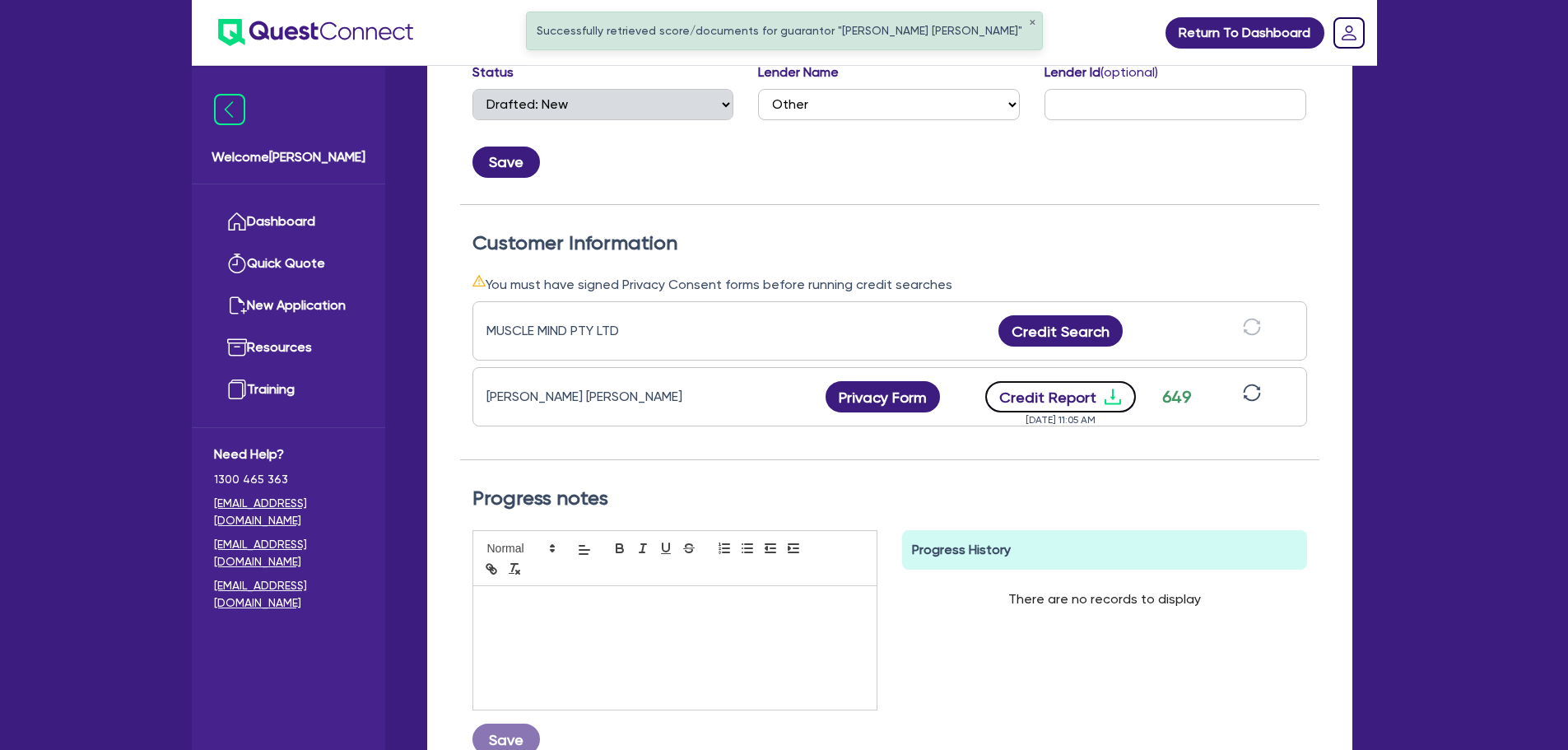
click at [1057, 390] on button "Credit Report" at bounding box center [1060, 397] width 151 height 31
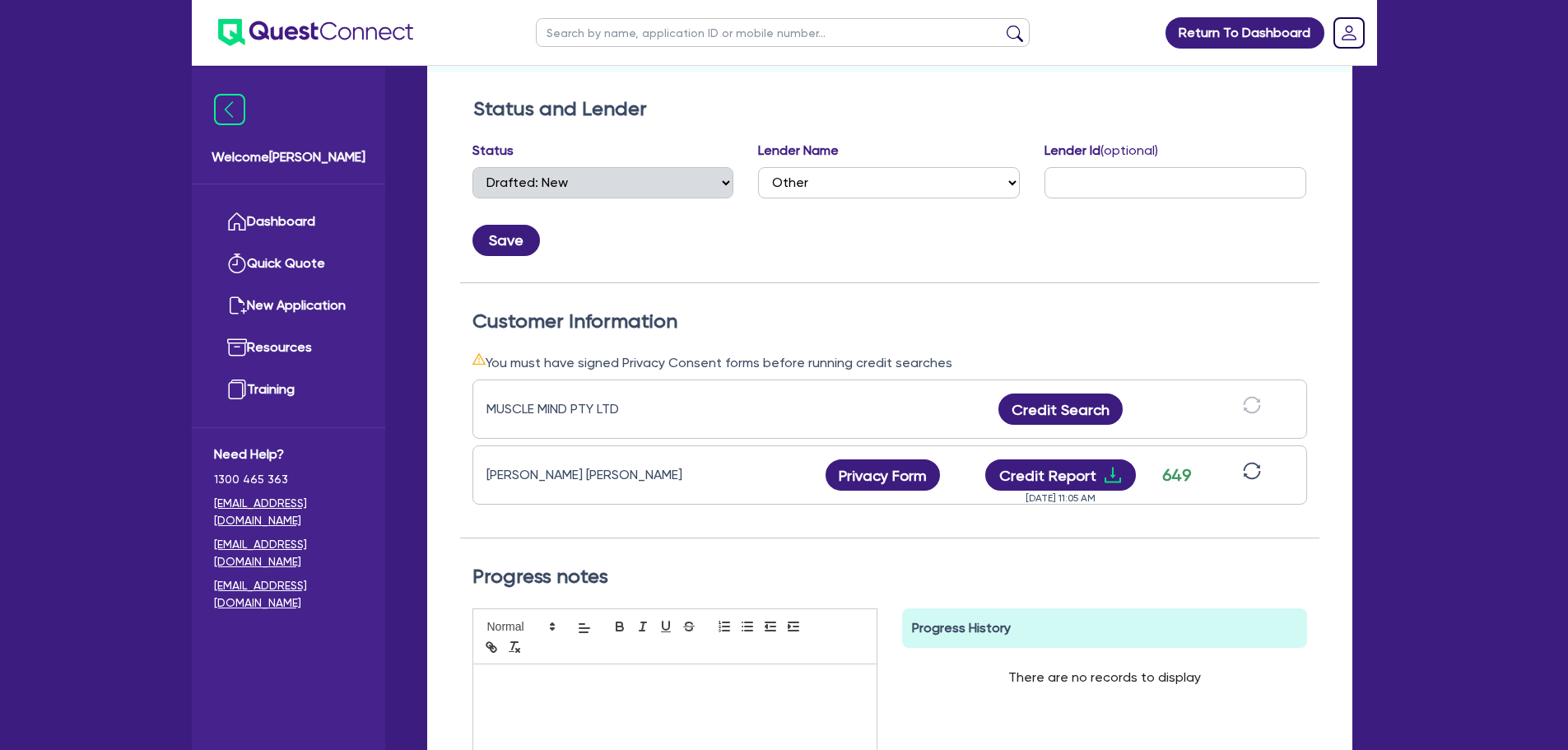
scroll to position [0, 0]
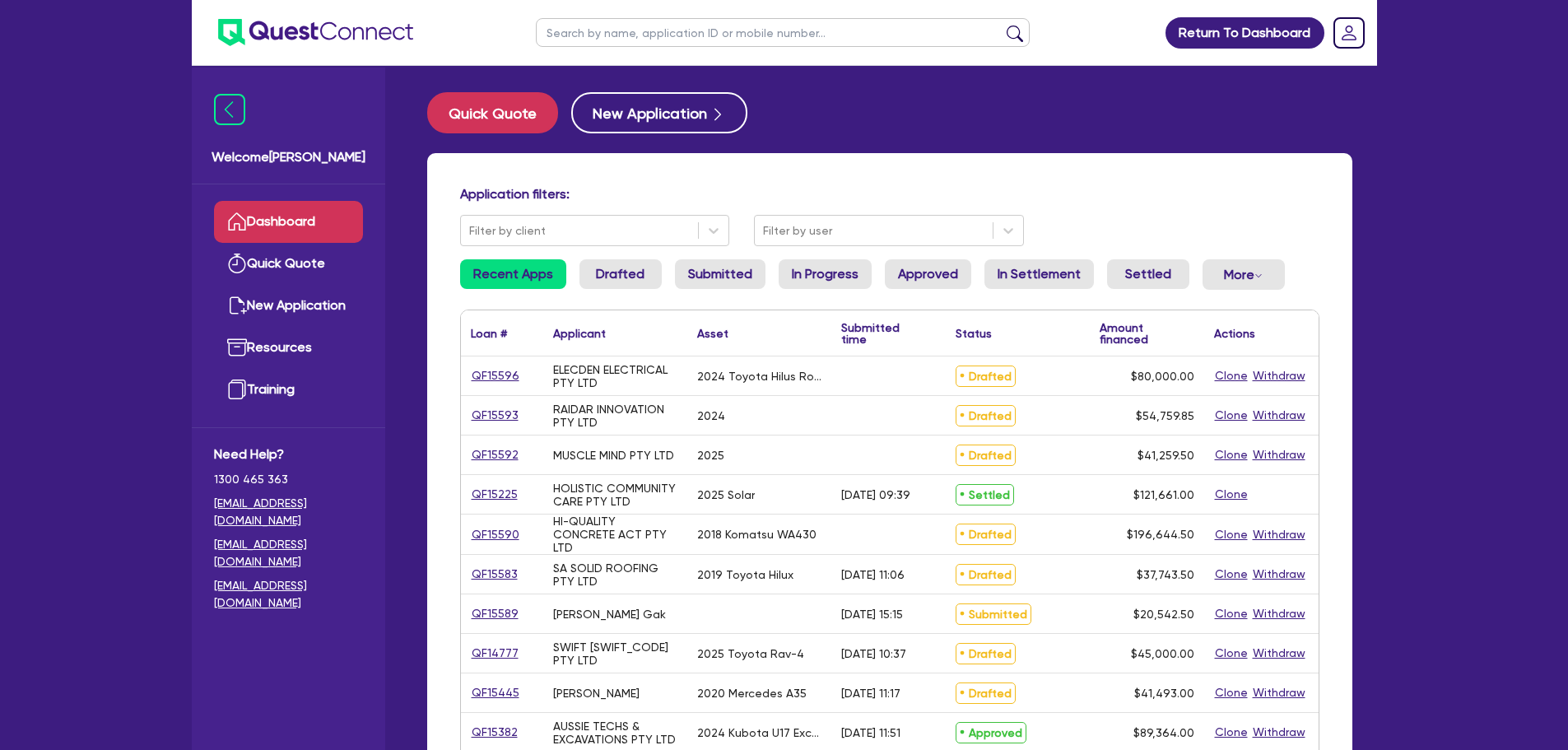
click at [632, 27] on input "text" at bounding box center [782, 32] width 494 height 29
type input "vyapp"
click at [1002, 25] on button "submit" at bounding box center [1015, 37] width 26 height 23
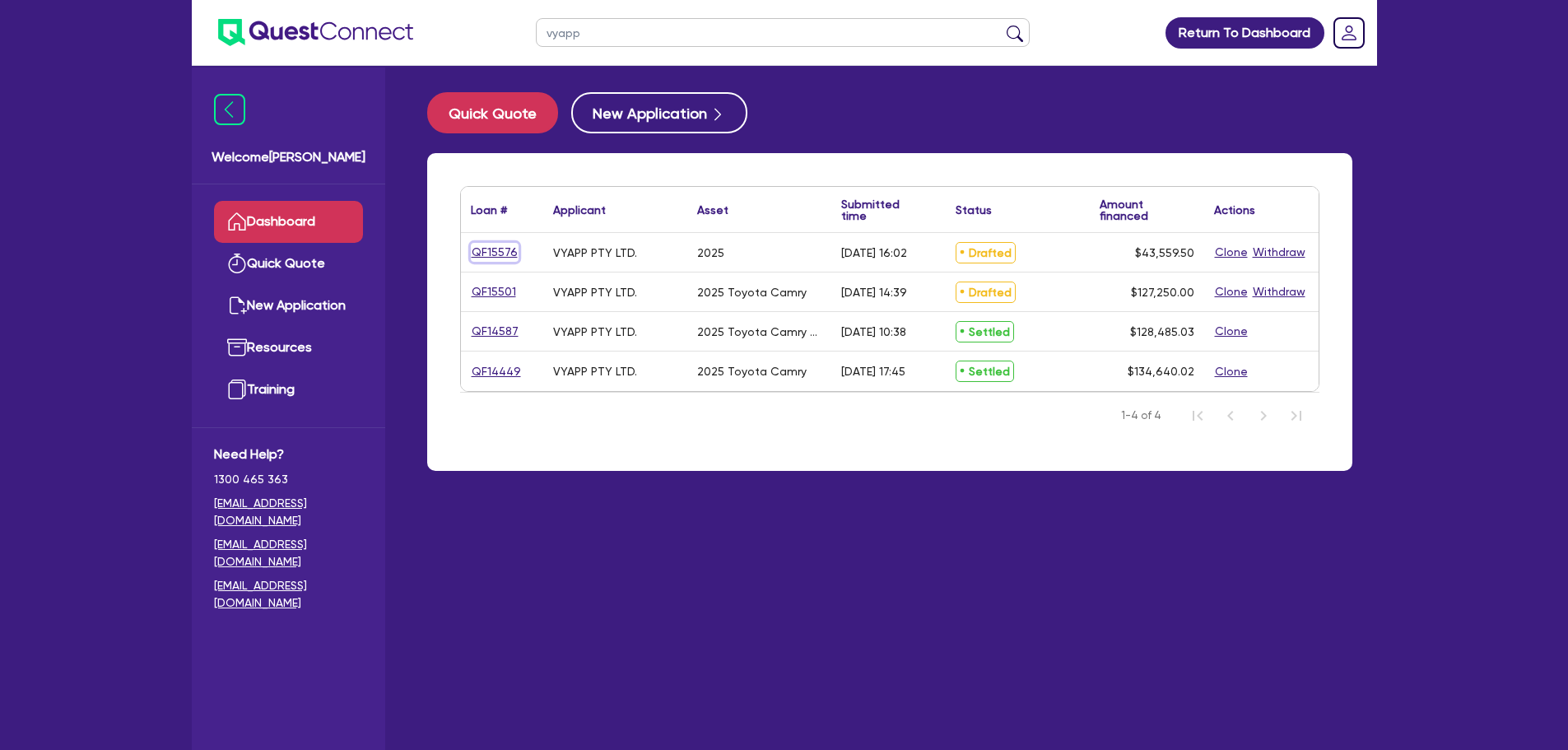
click at [503, 249] on link "QF15576" at bounding box center [494, 252] width 48 height 19
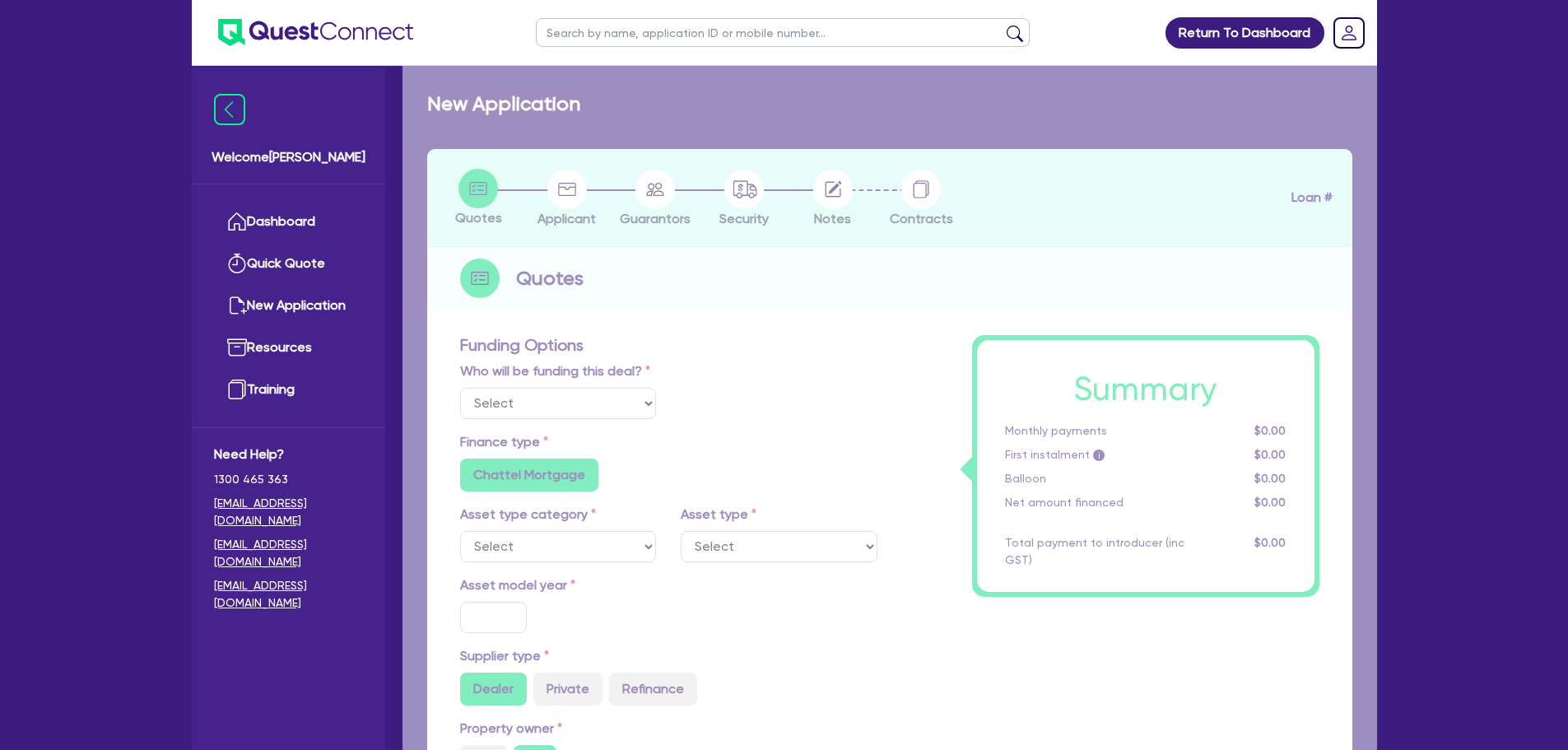
select select "Other"
select select "CARS_AND_LIGHT_TRUCKS"
type input "2025"
radio input "true"
type input "42,300"
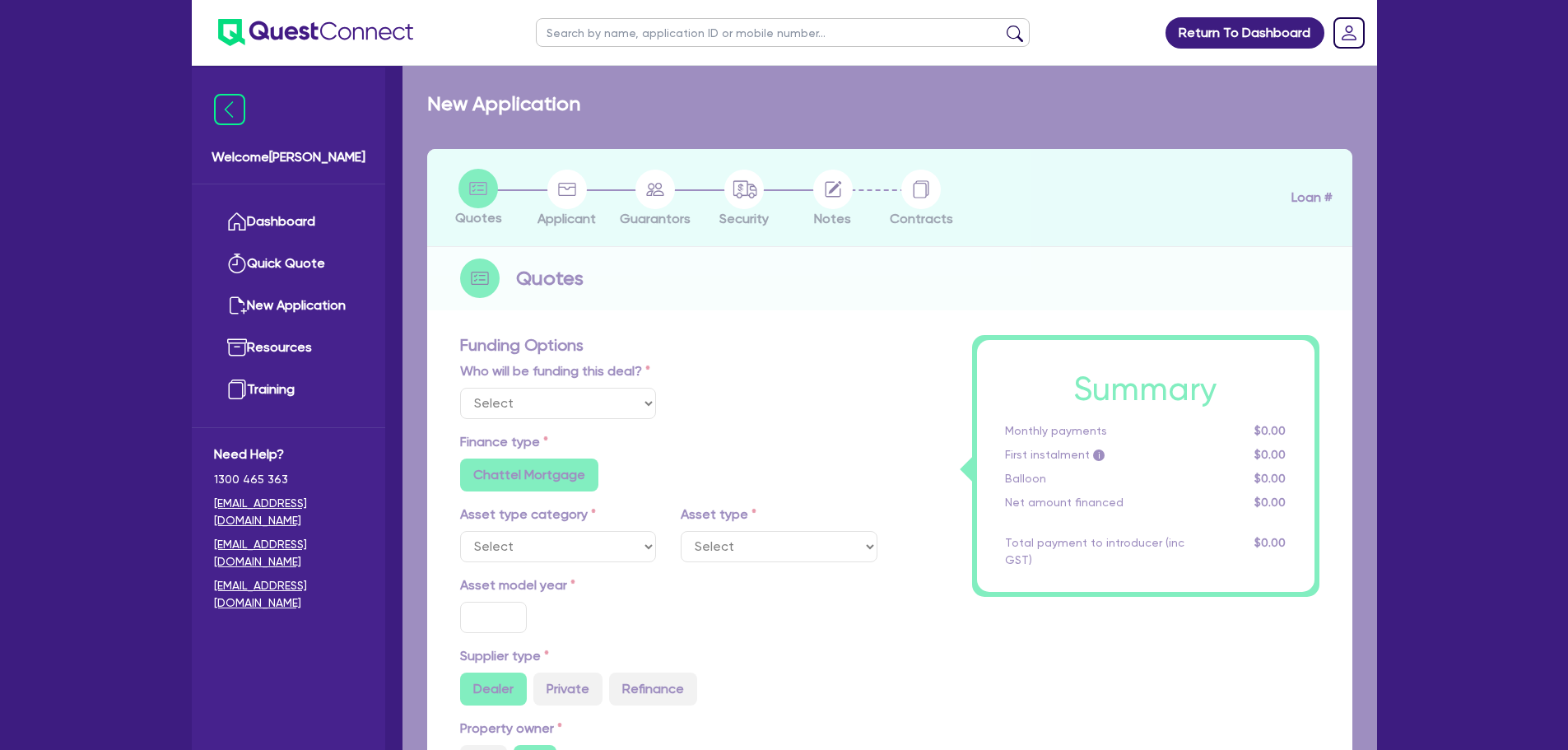
type input "1"
type input "435.6"
type input "6.99"
type input "550"
radio input "true"
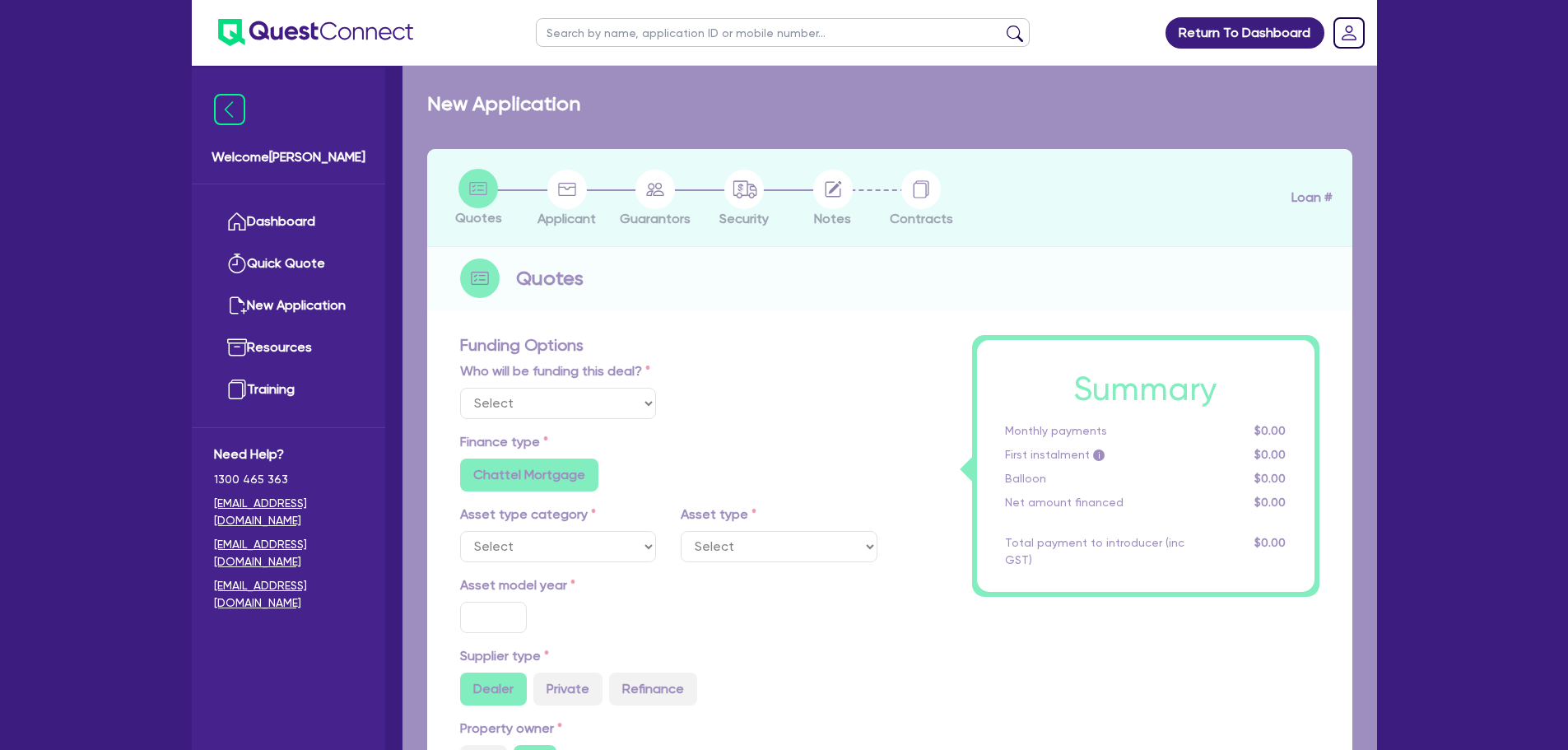
radio input "true"
select select "PASSENGER_VEHICLES"
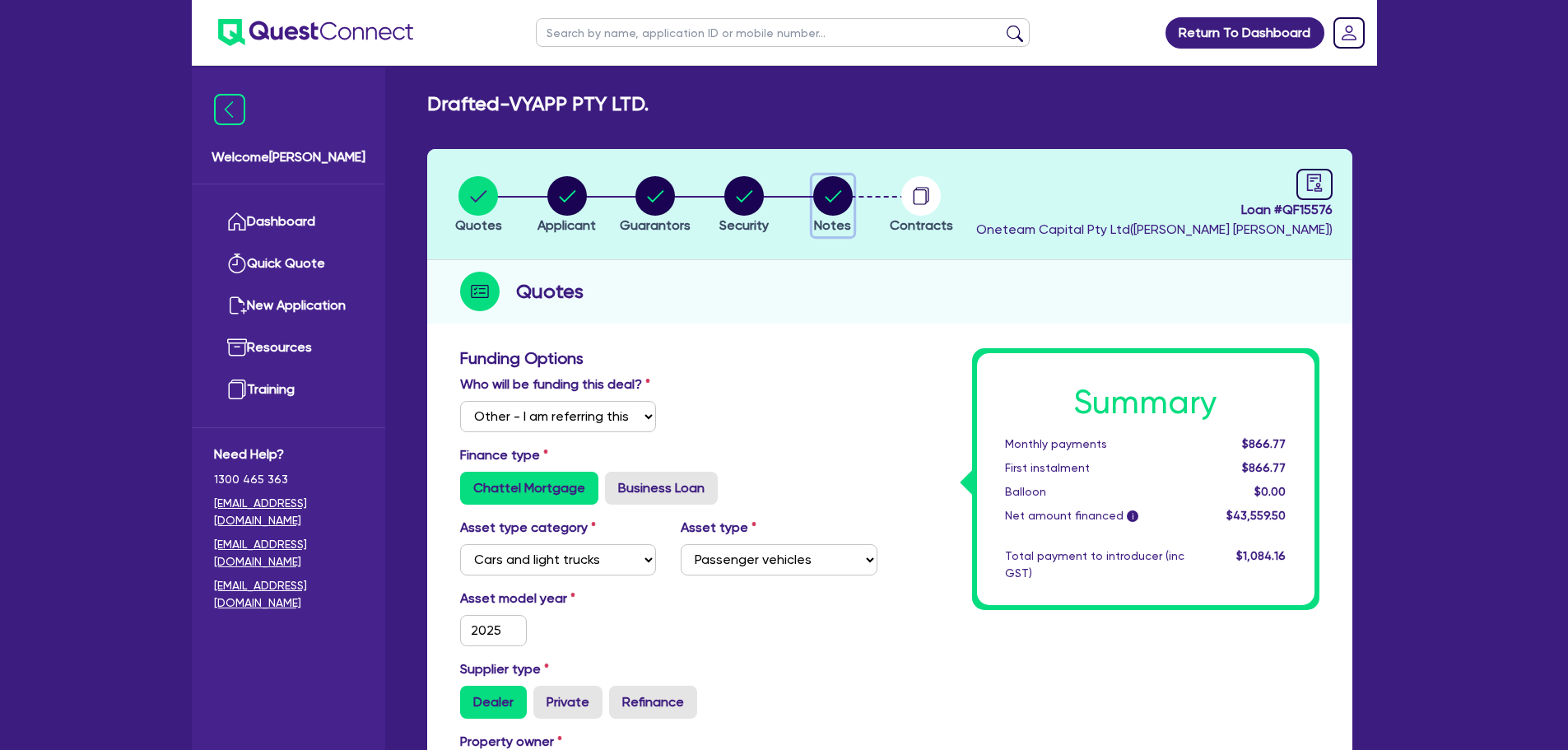
click at [841, 201] on circle "button" at bounding box center [832, 196] width 39 height 39
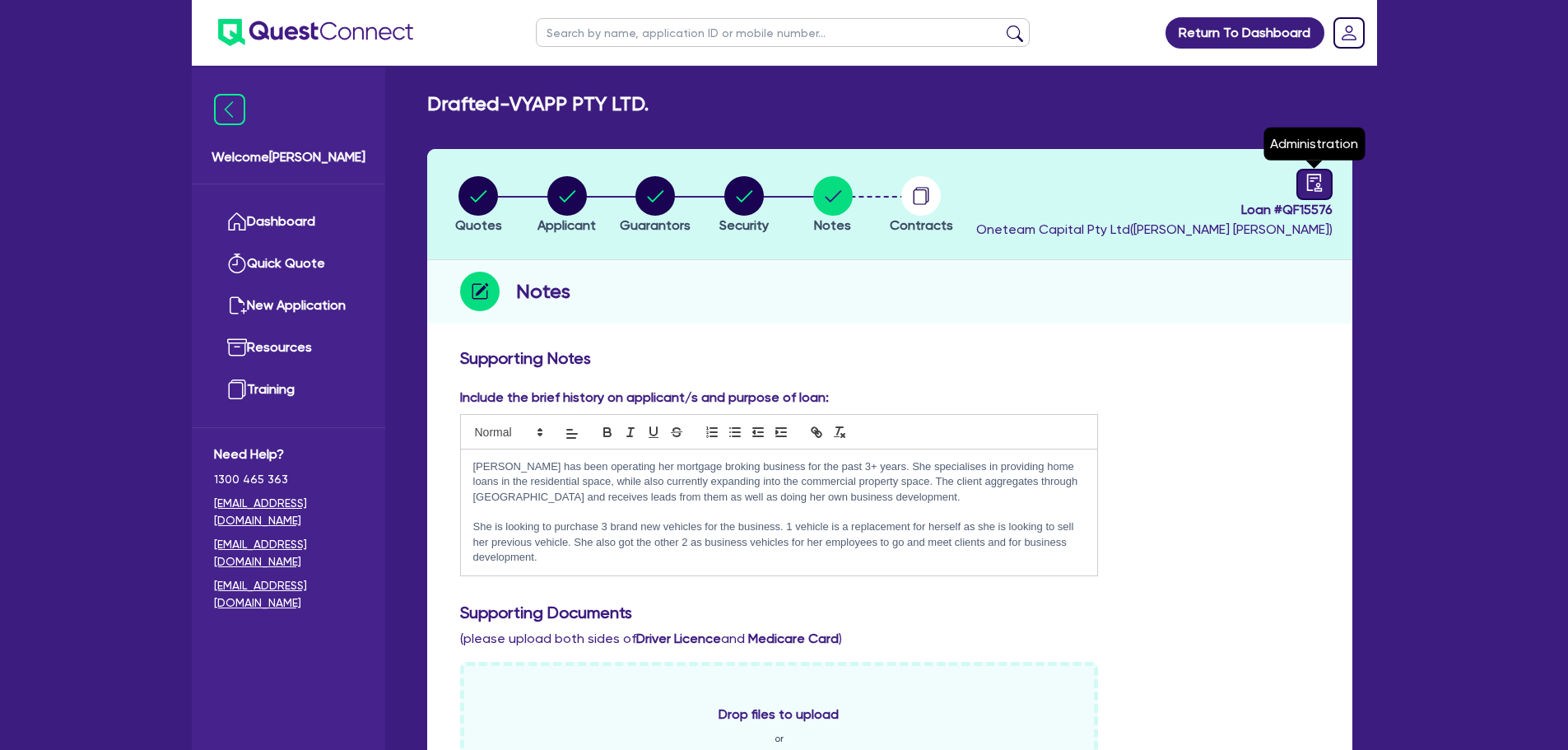
click at [1313, 186] on icon "audit" at bounding box center [1314, 183] width 18 height 18
select select "DRAFTED_AMENDED"
select select "Other"
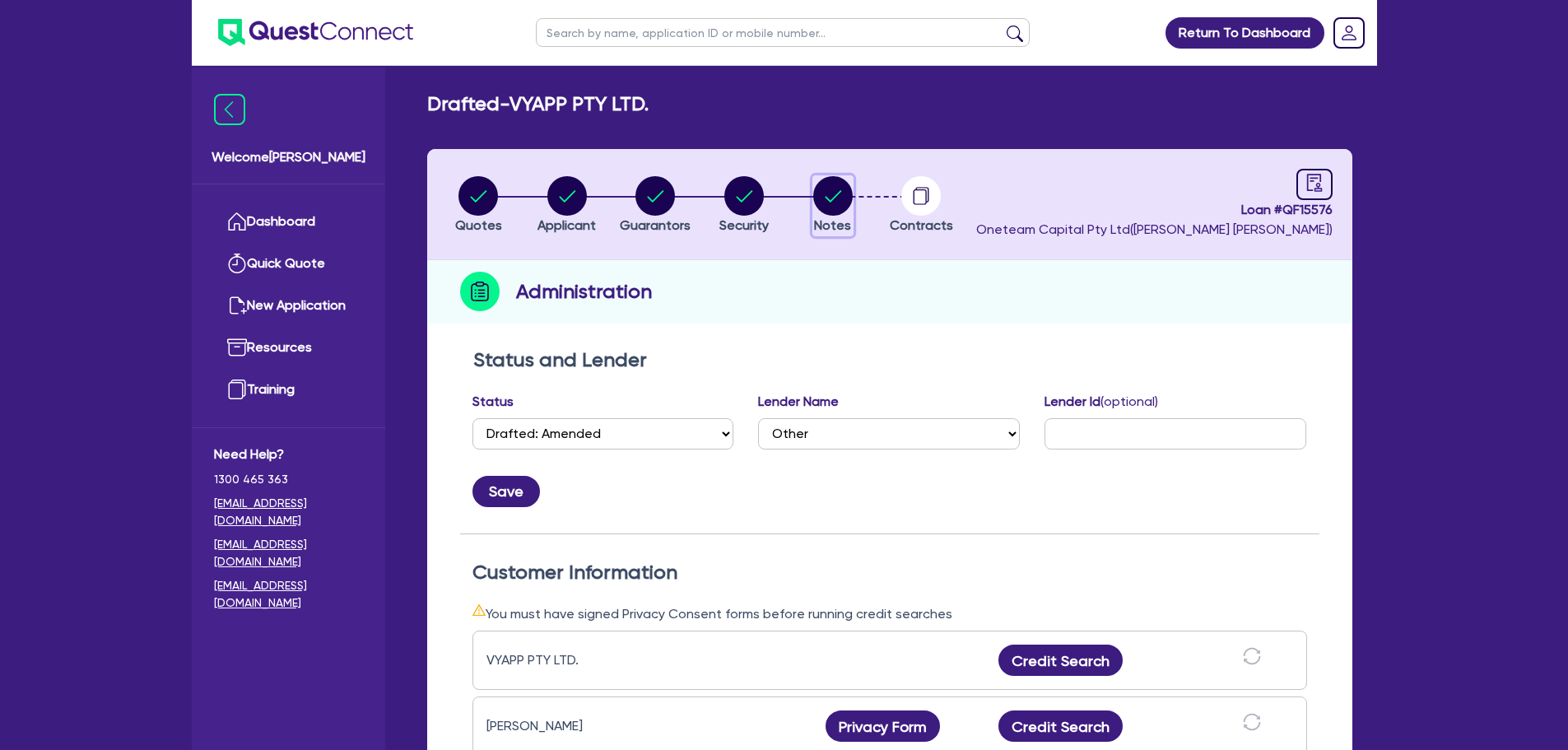
click at [824, 202] on circle "button" at bounding box center [832, 196] width 39 height 39
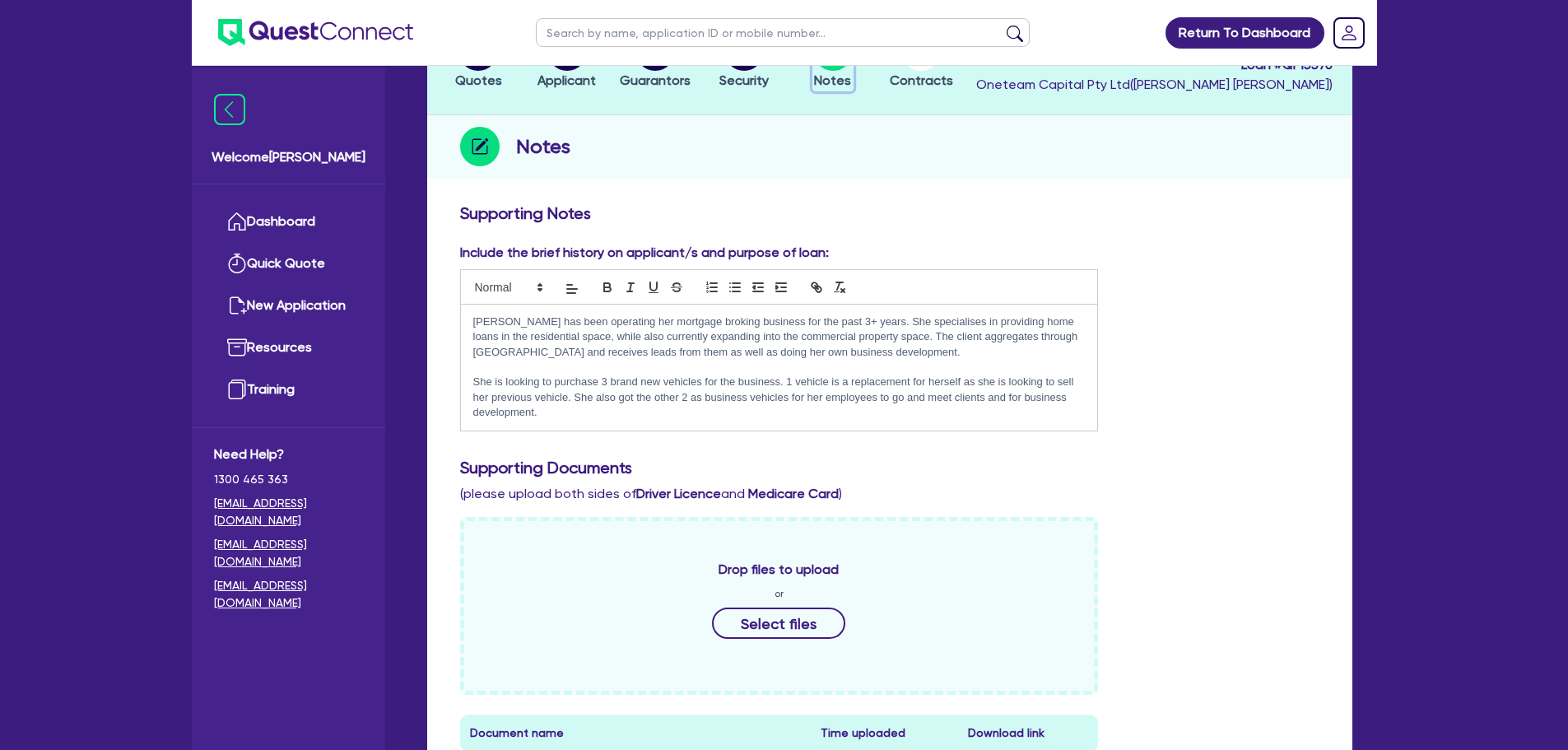
scroll to position [494, 0]
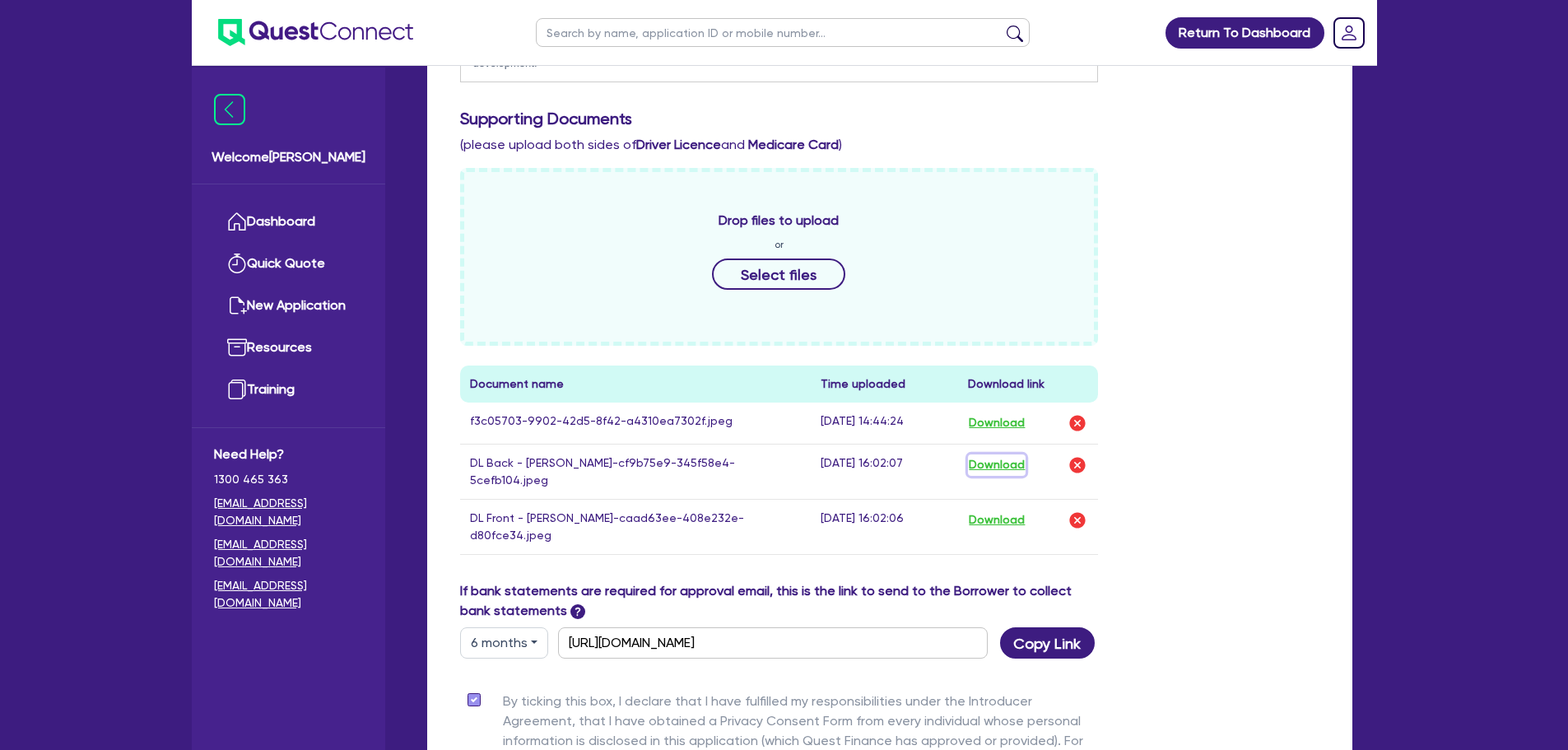
click at [989, 462] on button "Download" at bounding box center [997, 465] width 57 height 22
click at [1007, 523] on button "Download" at bounding box center [997, 520] width 57 height 22
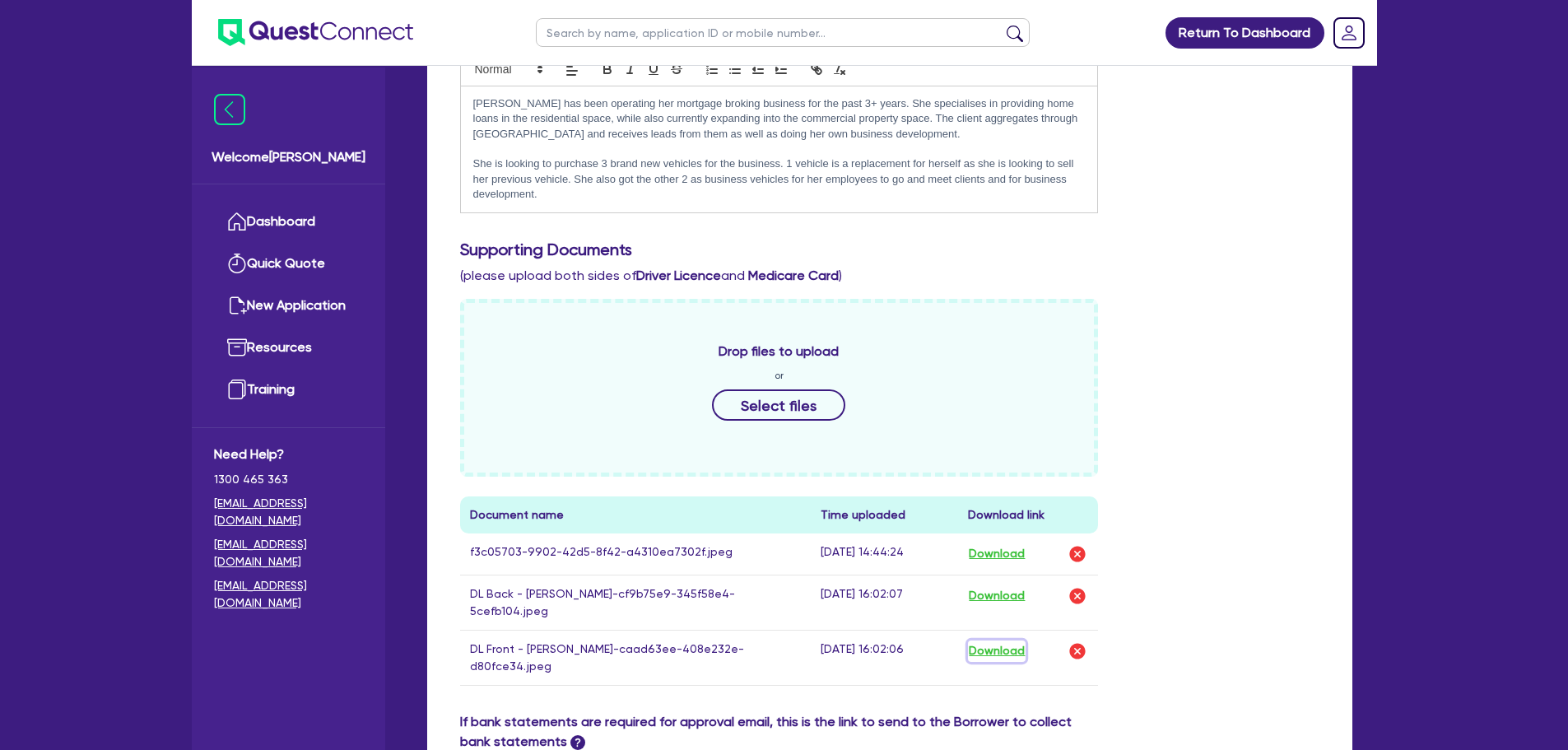
scroll to position [83, 0]
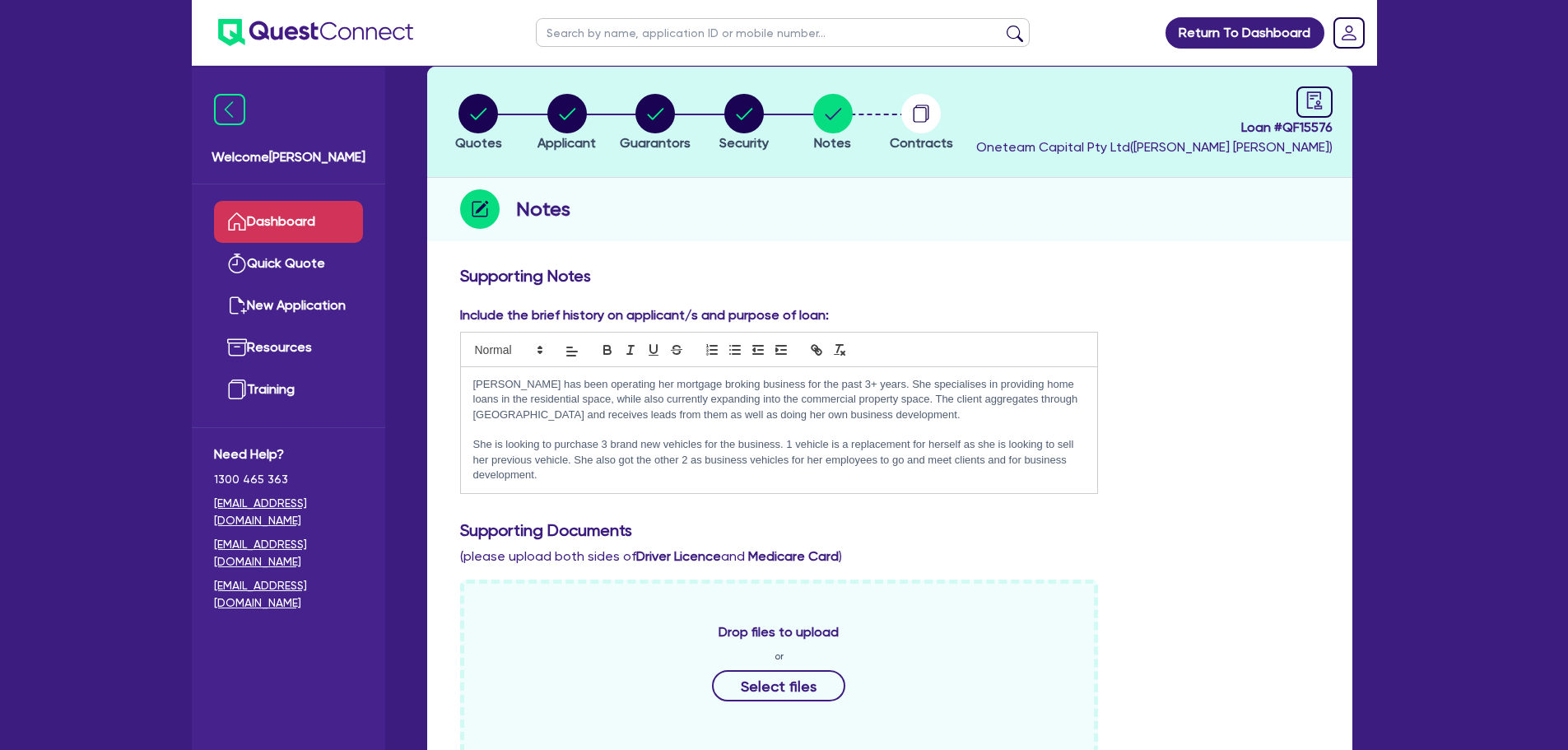
click at [248, 222] on link "Dashboard" at bounding box center [289, 222] width 149 height 42
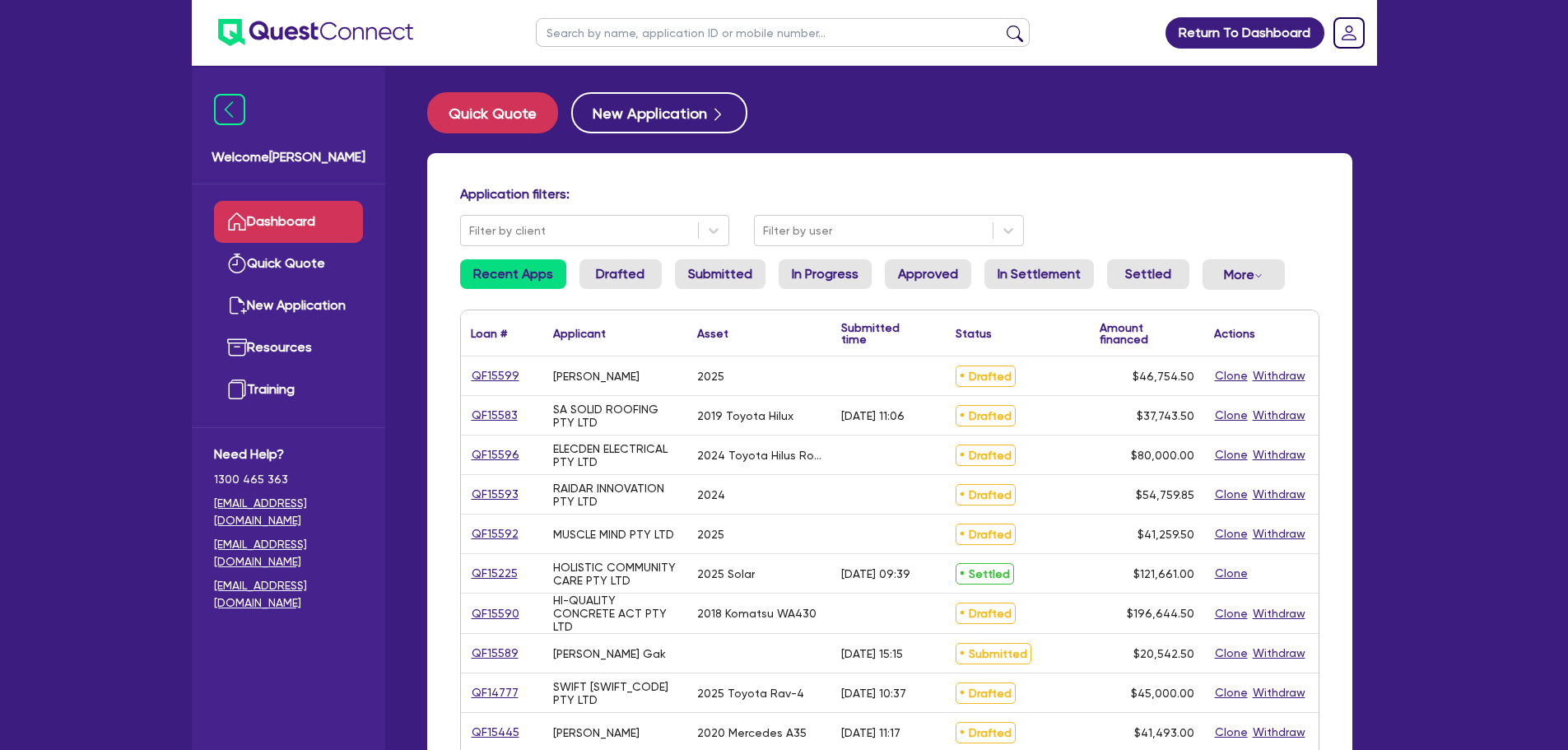
click at [579, 48] on ul at bounding box center [782, 32] width 527 height 65
click at [580, 41] on input "text" at bounding box center [782, 32] width 494 height 29
type input "vyapp"
click at [1002, 25] on button "submit" at bounding box center [1015, 37] width 26 height 23
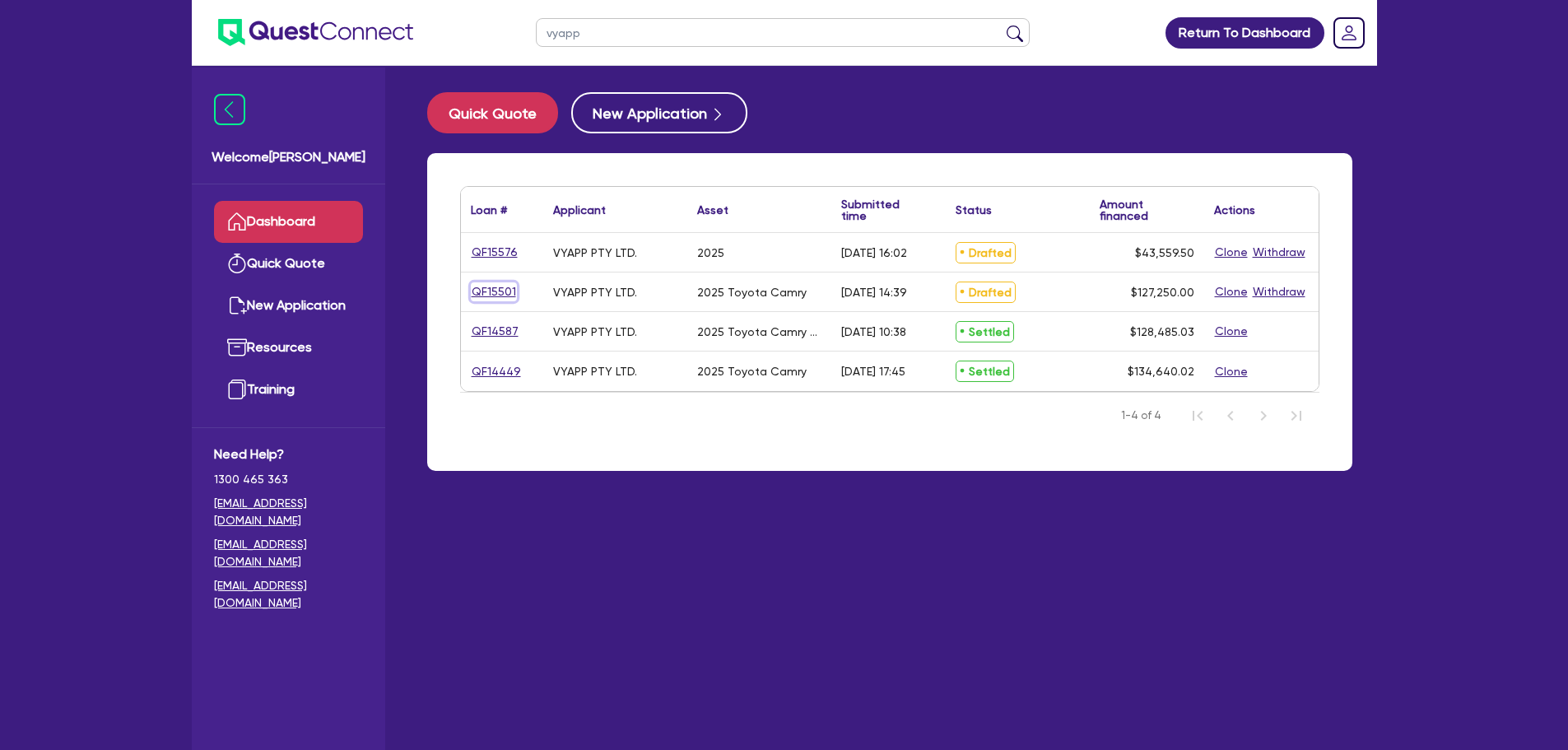
click at [499, 290] on link "QF15501" at bounding box center [493, 292] width 46 height 19
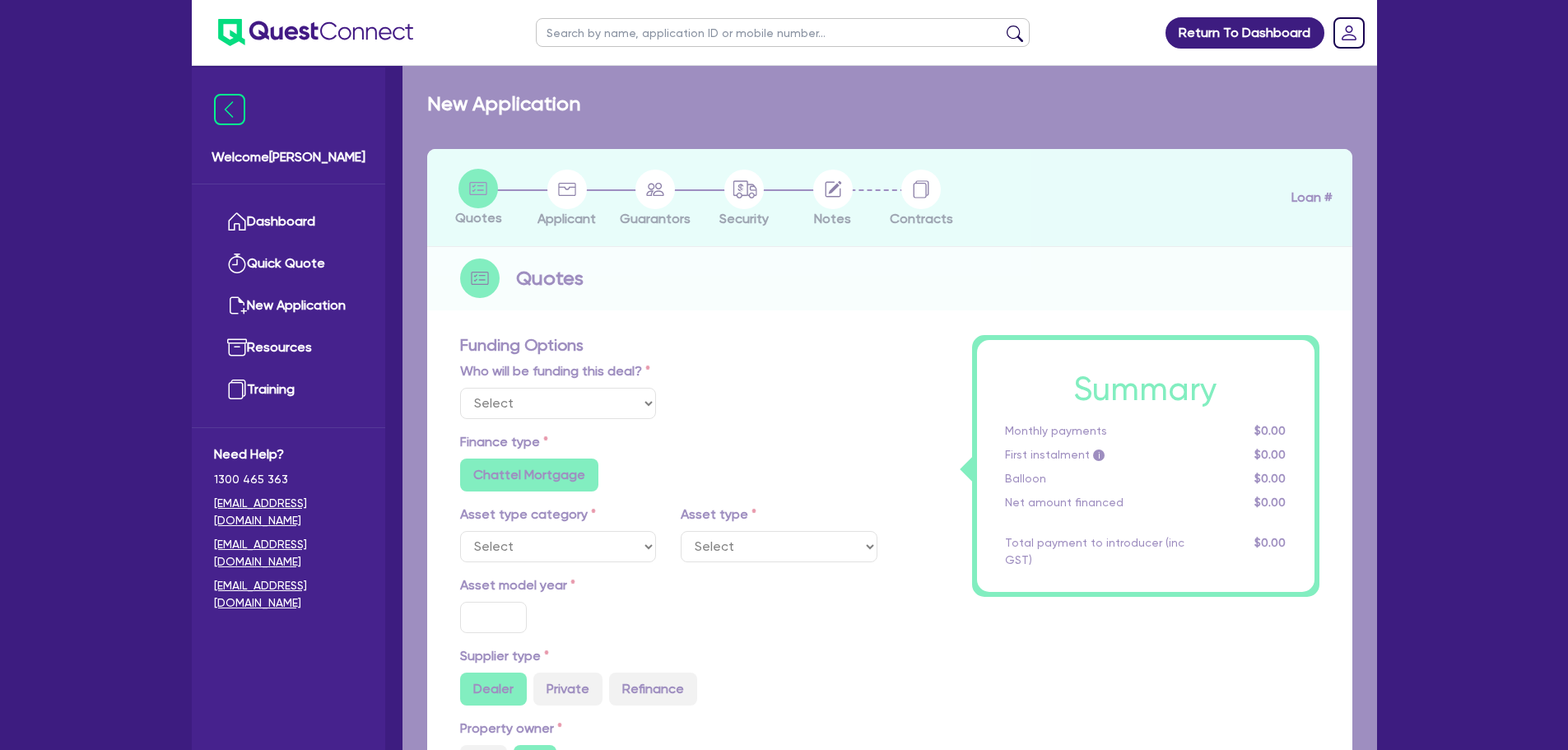
select select "Other"
select select "CARS_AND_LIGHT_TRUCKS"
type input "2025"
type input "126,900"
type input "2"
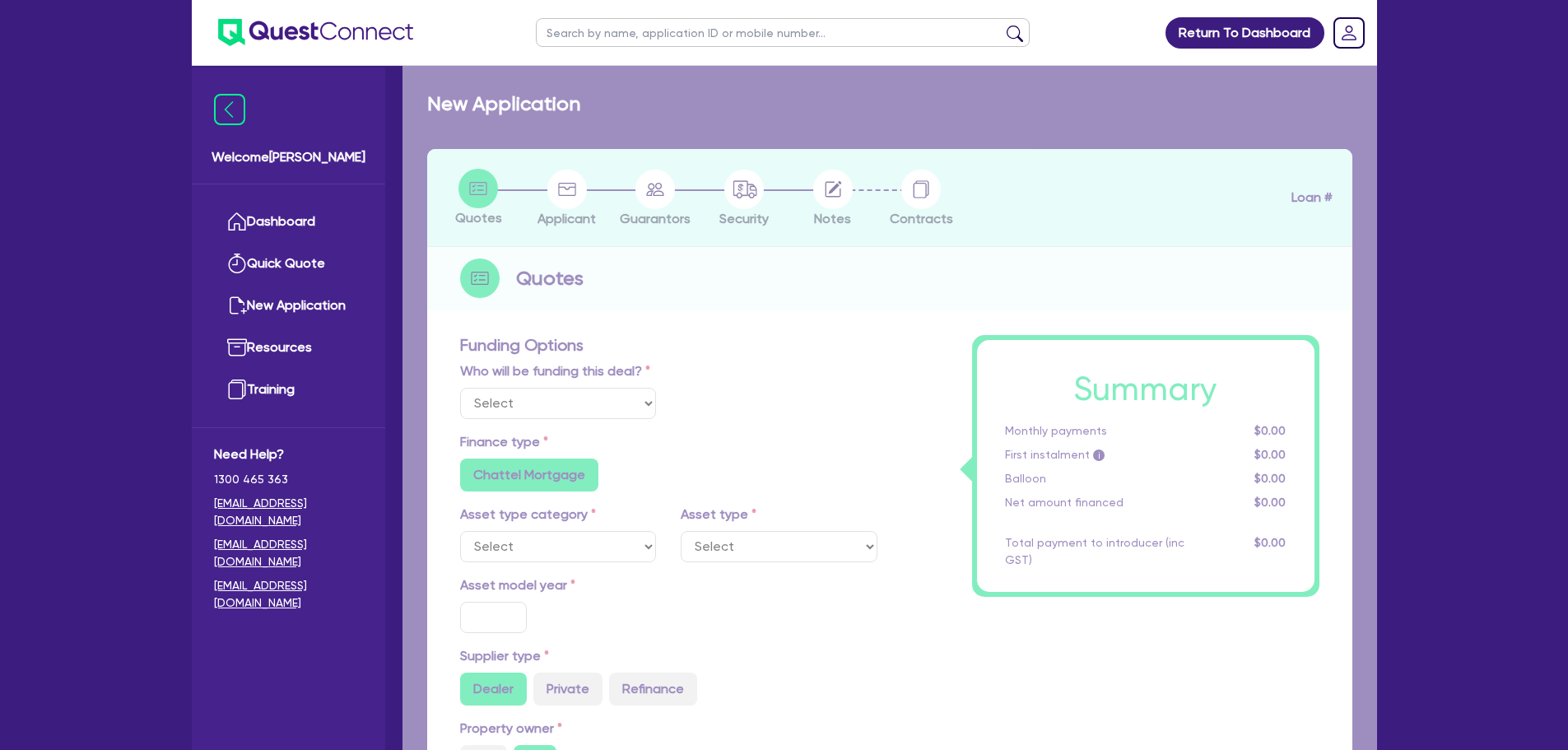
type input "2,545"
type input "6.4"
type input "318.18"
radio input "false"
radio input "true"
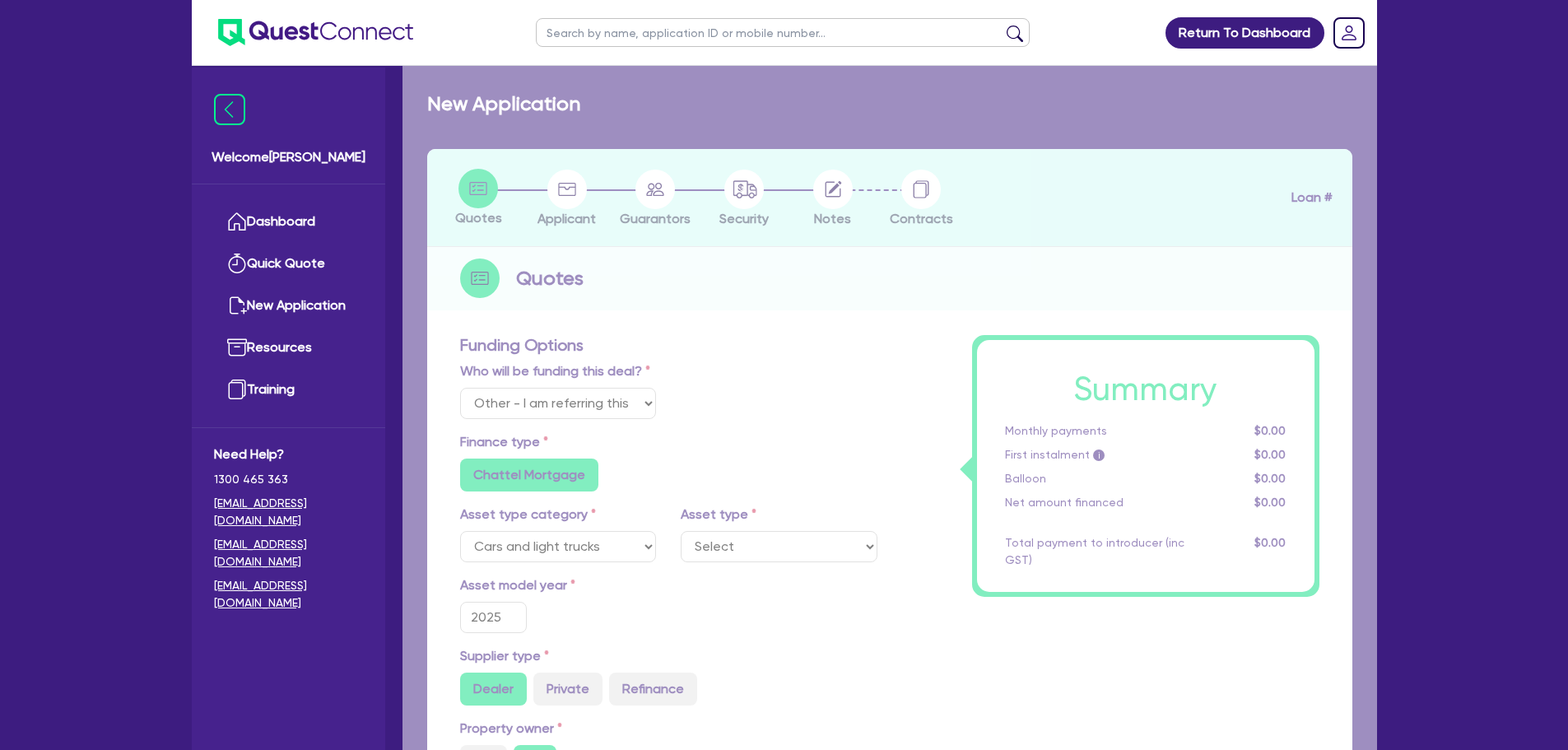
select select "PASSENGER_VEHICLES"
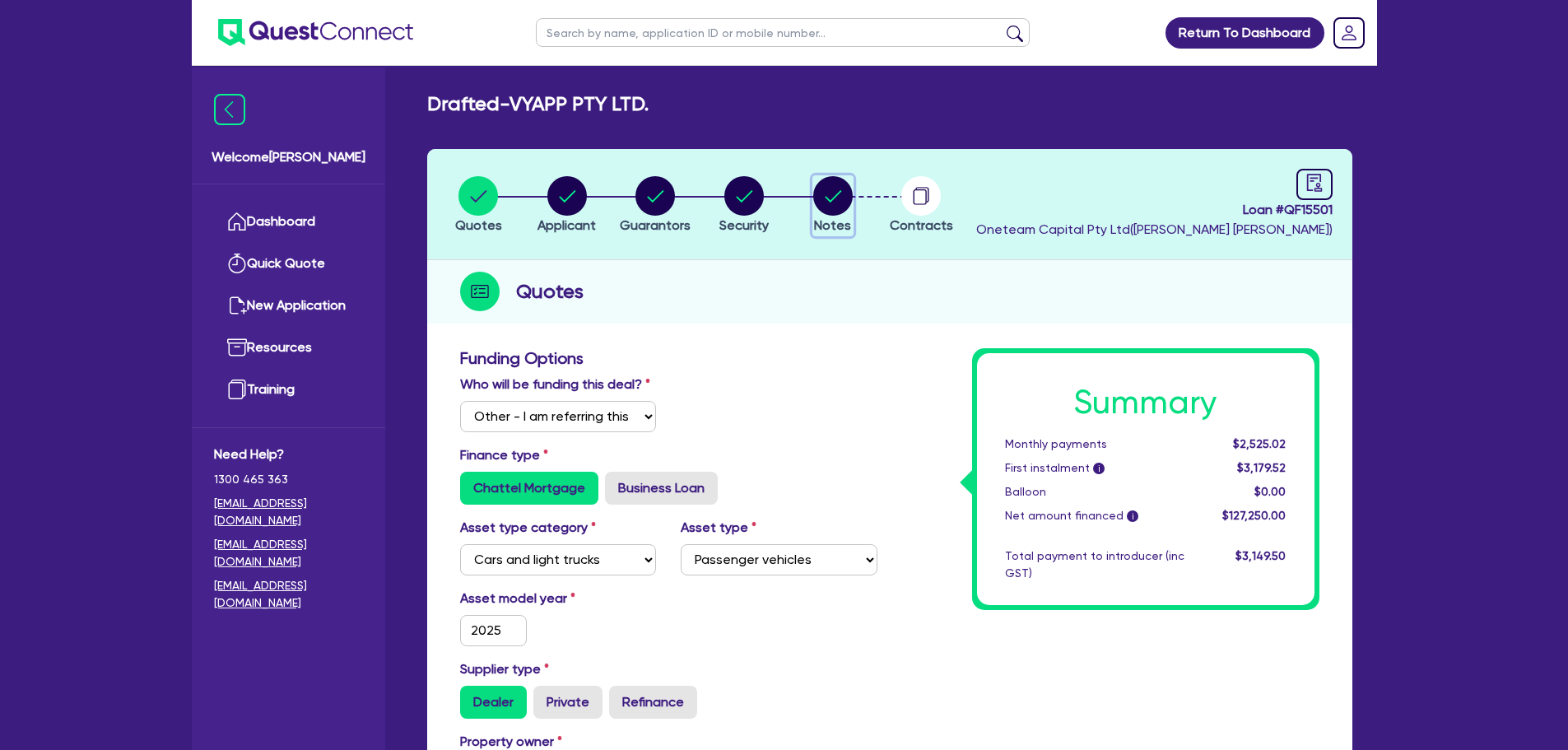
click at [837, 197] on circle "button" at bounding box center [832, 196] width 39 height 39
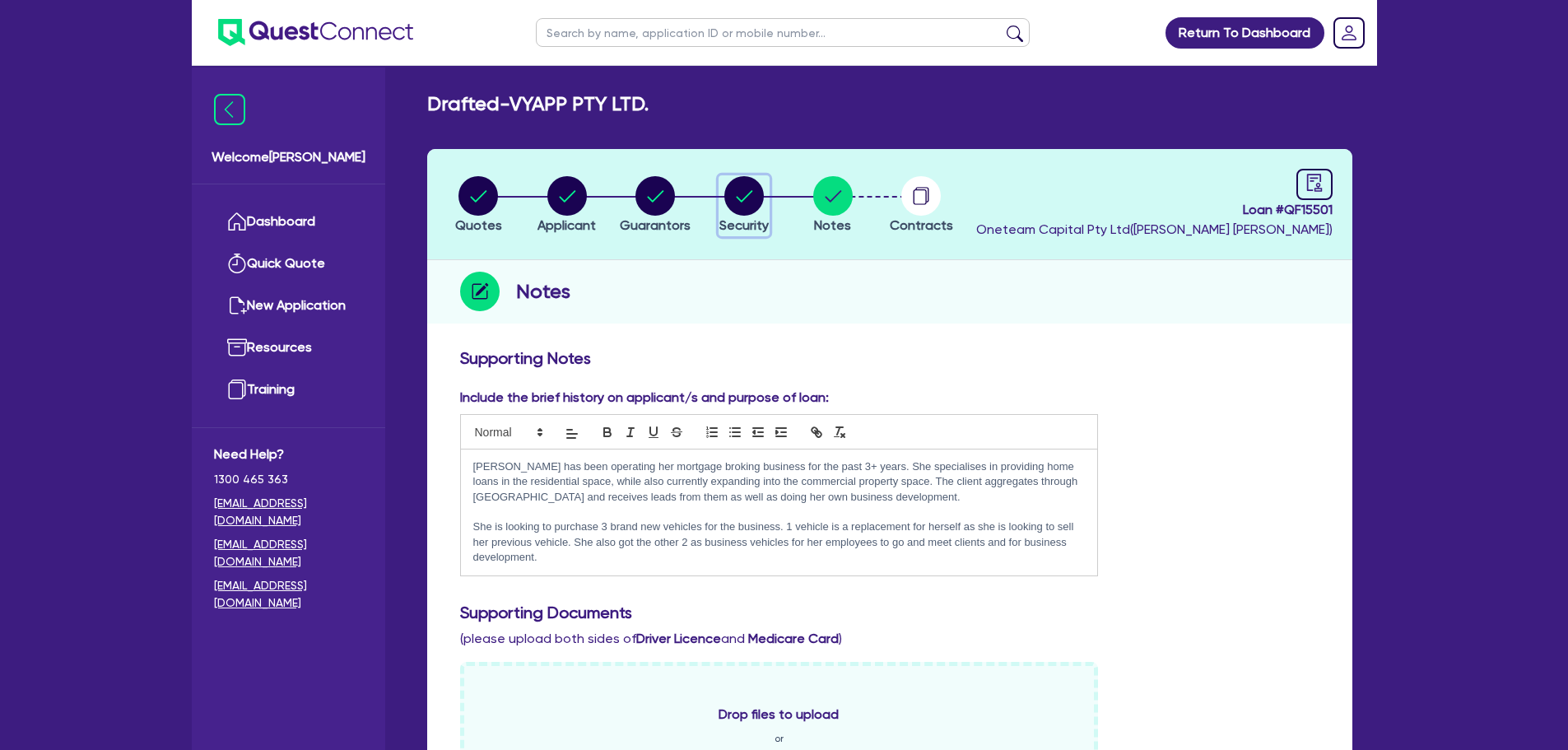
click at [744, 188] on circle "button" at bounding box center [744, 196] width 39 height 39
select select "CARS_AND_LIGHT_TRUCKS"
select select "PASSENGER_VEHICLES"
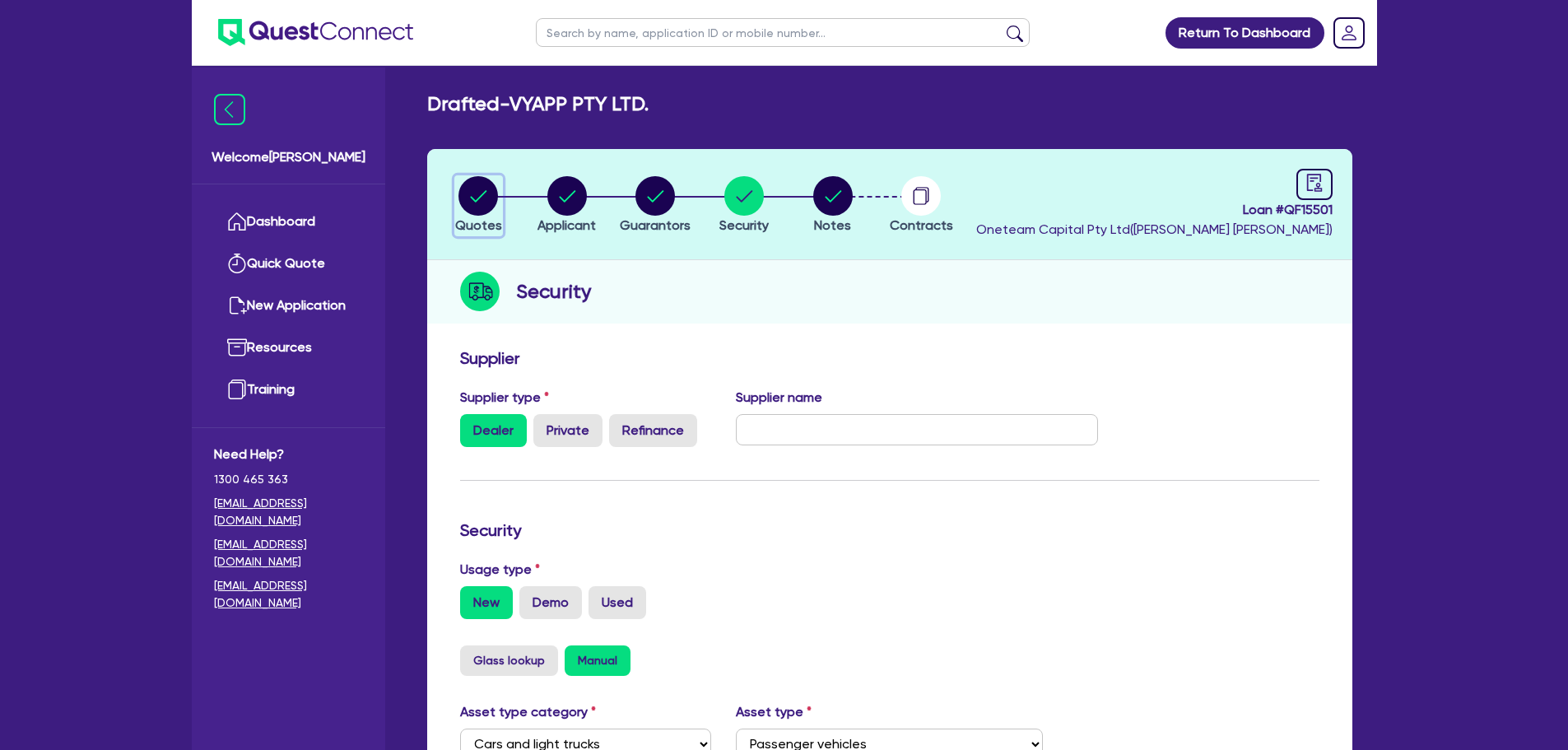
click at [455, 199] on button "Quotes" at bounding box center [478, 205] width 48 height 61
select select "Other"
select select "CARS_AND_LIGHT_TRUCKS"
select select "PASSENGER_VEHICLES"
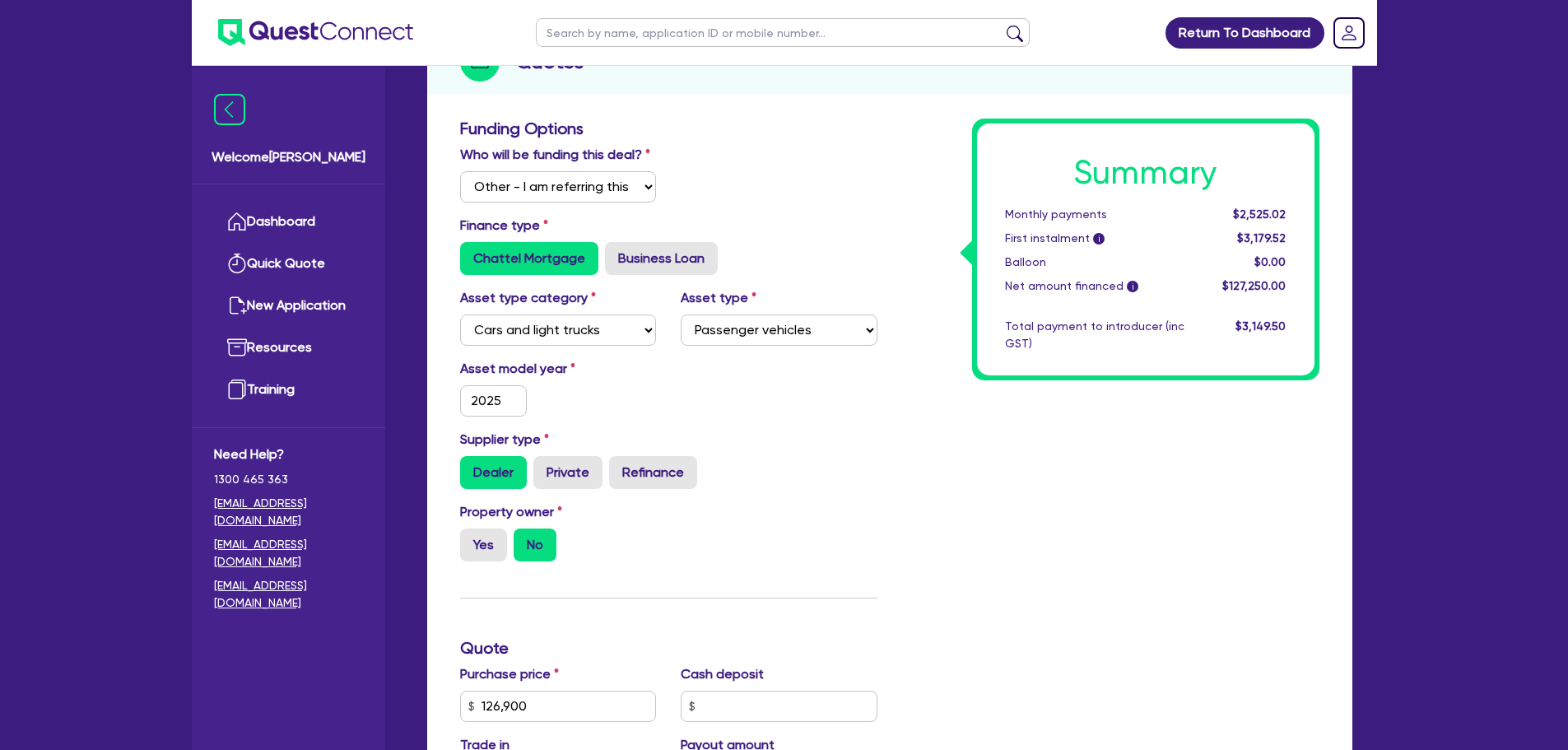
scroll to position [412, 0]
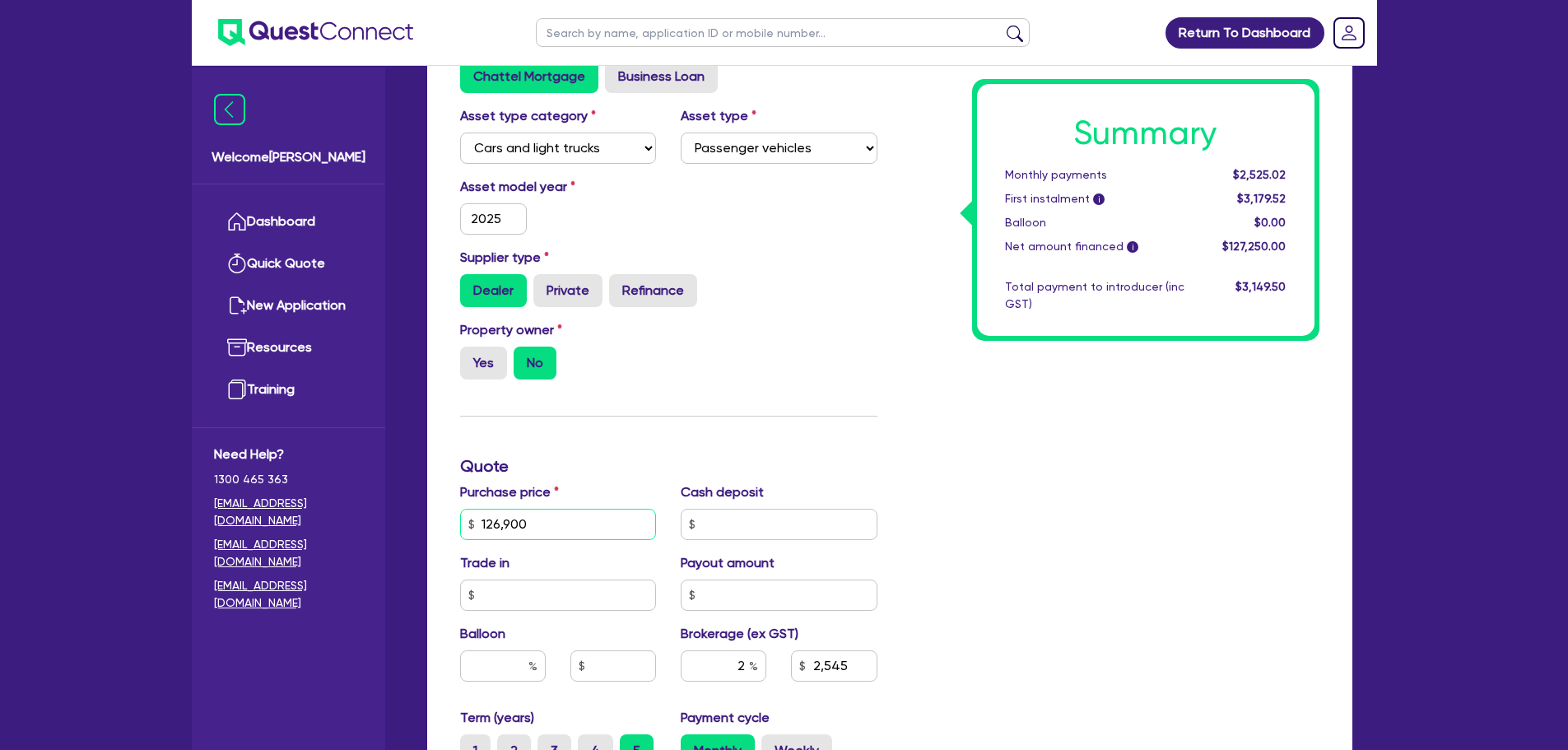
click at [427, 534] on div "Funding Options Who will be funding this deal? Select I will fund 100% I will c…" at bounding box center [889, 504] width 925 height 1152
type input "4"
type input "2,545"
type input "43"
type input "2,545"
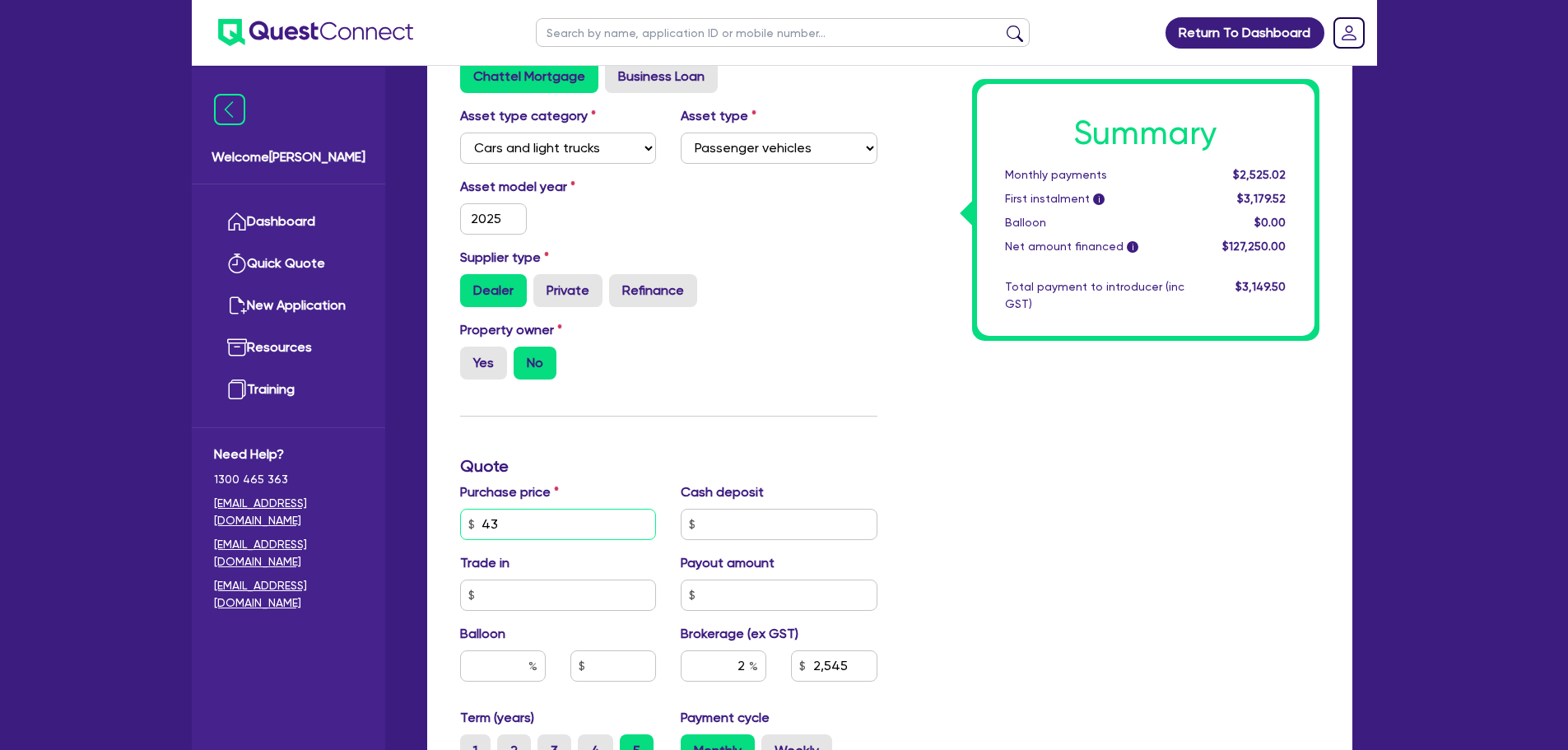
type input "430"
type input "2,545"
type input "4,300"
type input "2,545"
type input "43,000"
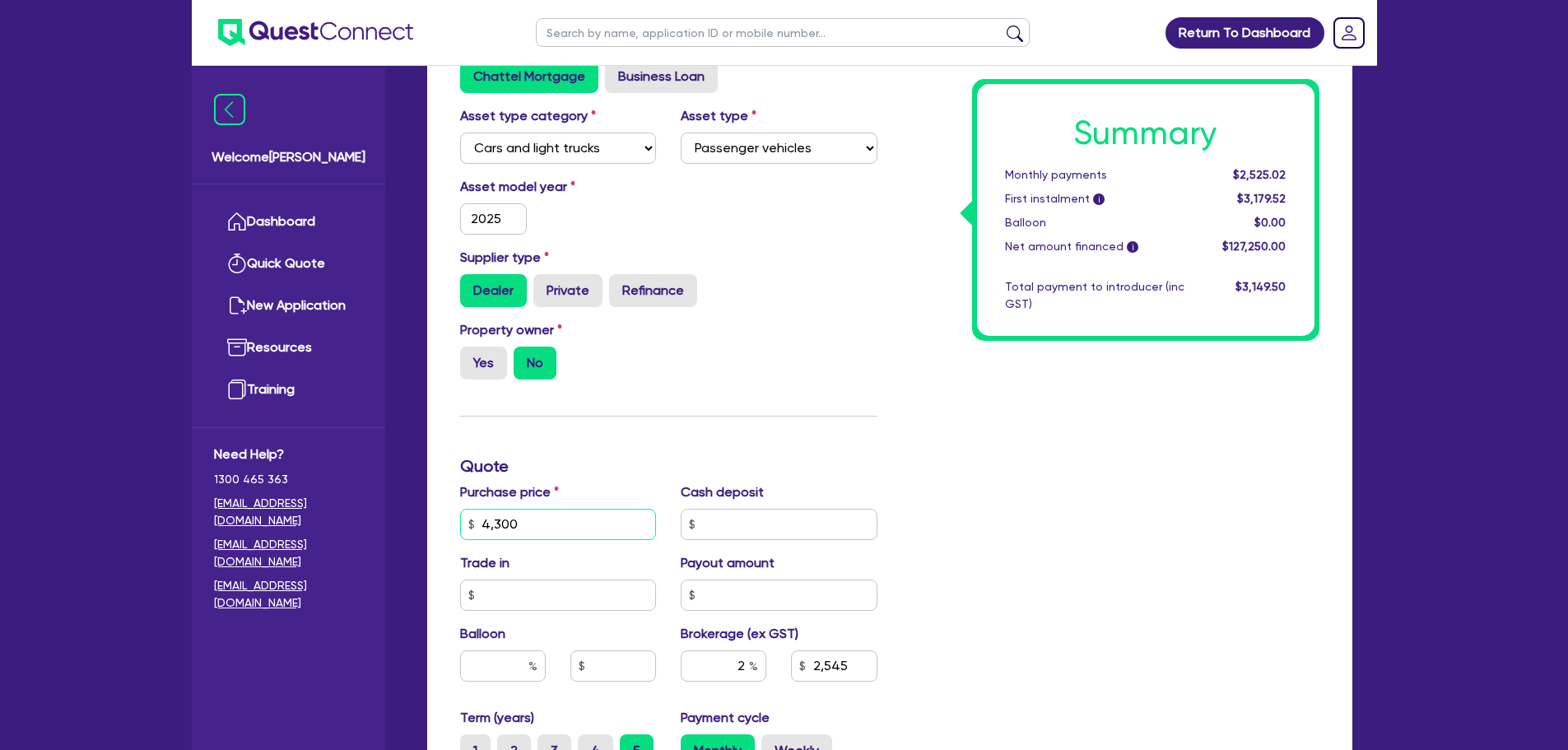
type input "2,545"
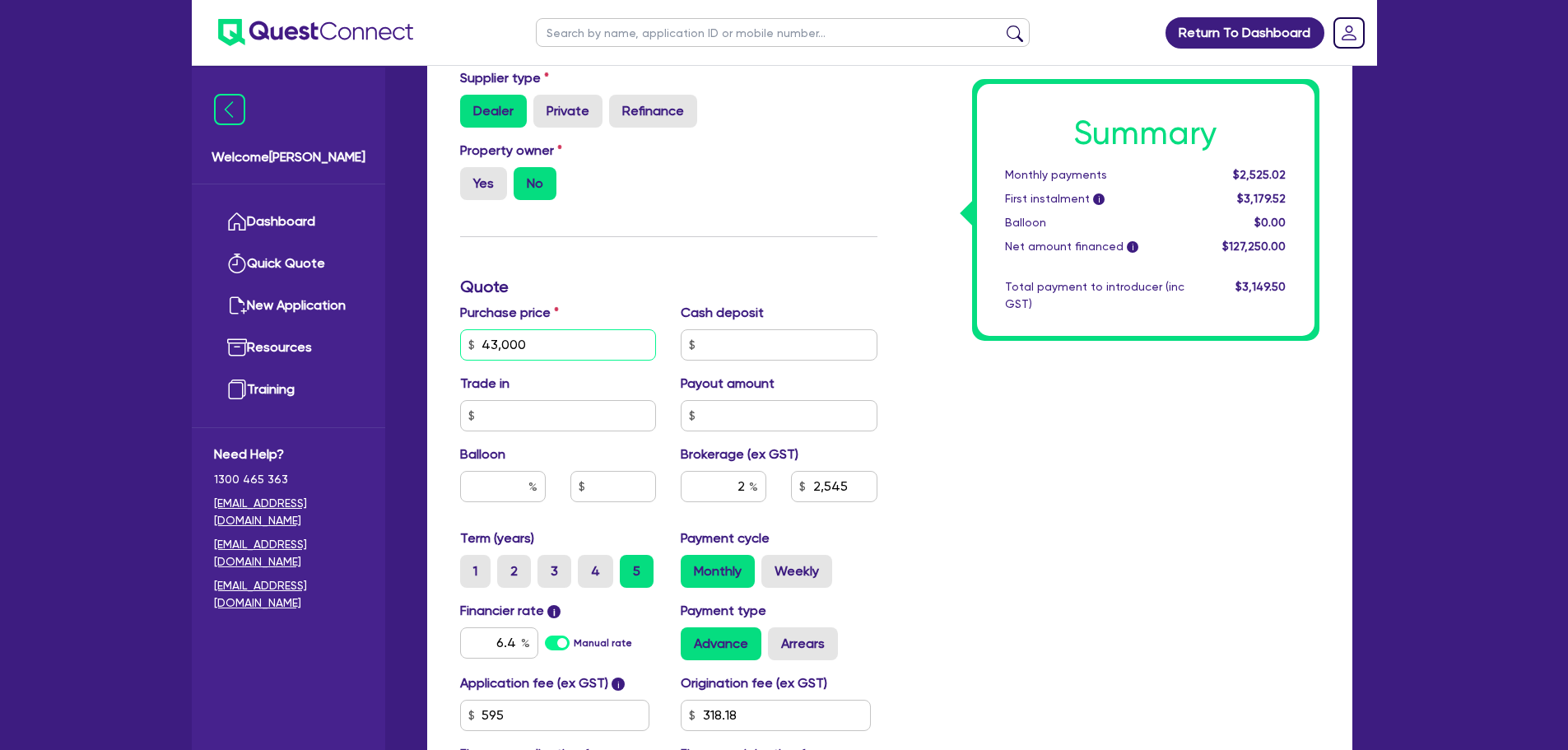
scroll to position [741, 0]
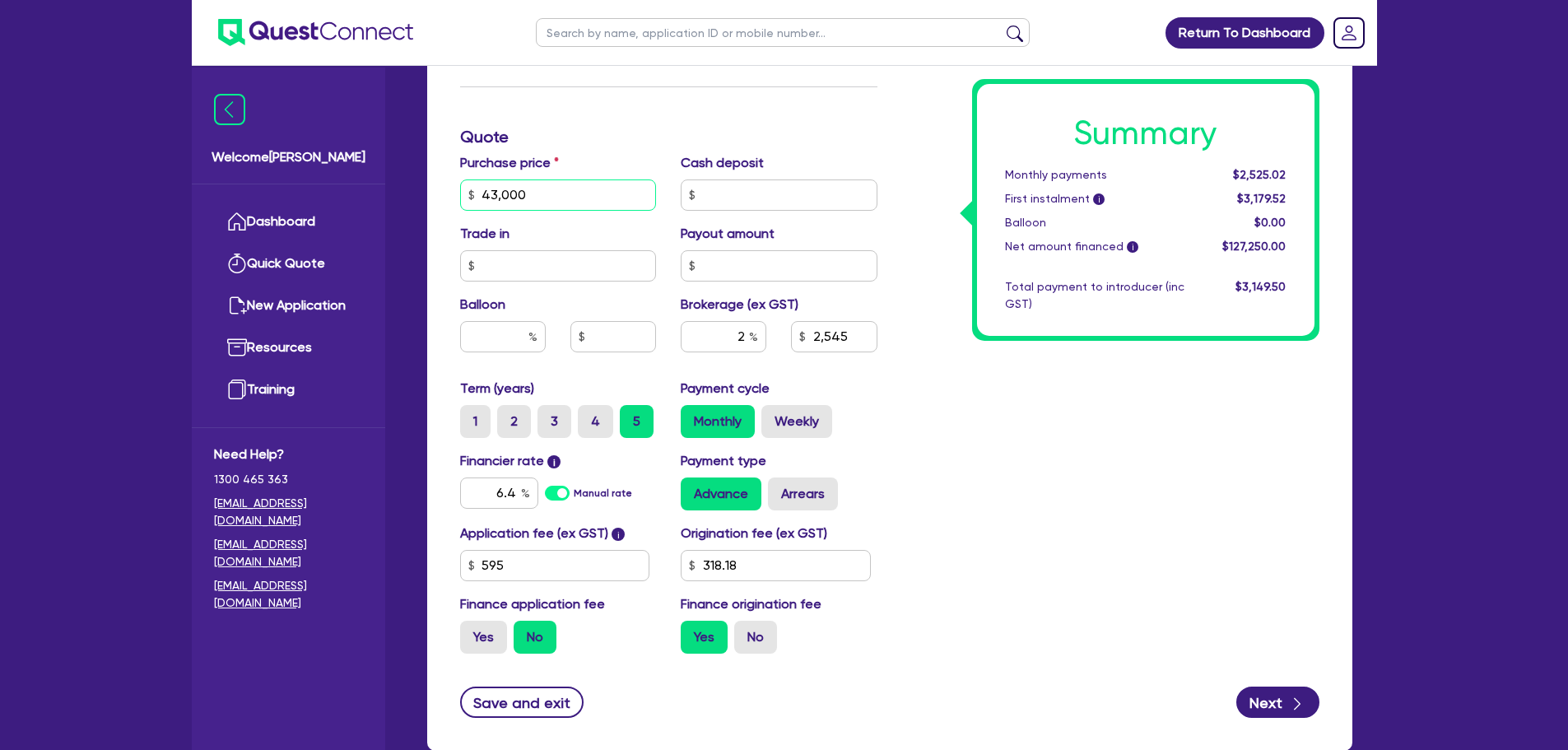
type input "43,000"
click at [961, 480] on div "Summary Monthly payments $2,525.02 First instalment i $3,179.52 Balloon $0.00 N…" at bounding box center [1111, 136] width 442 height 1060
type input "867"
drag, startPoint x: 517, startPoint y: 494, endPoint x: 489, endPoint y: 492, distance: 28.1
click at [490, 493] on input "6.4" at bounding box center [499, 493] width 78 height 31
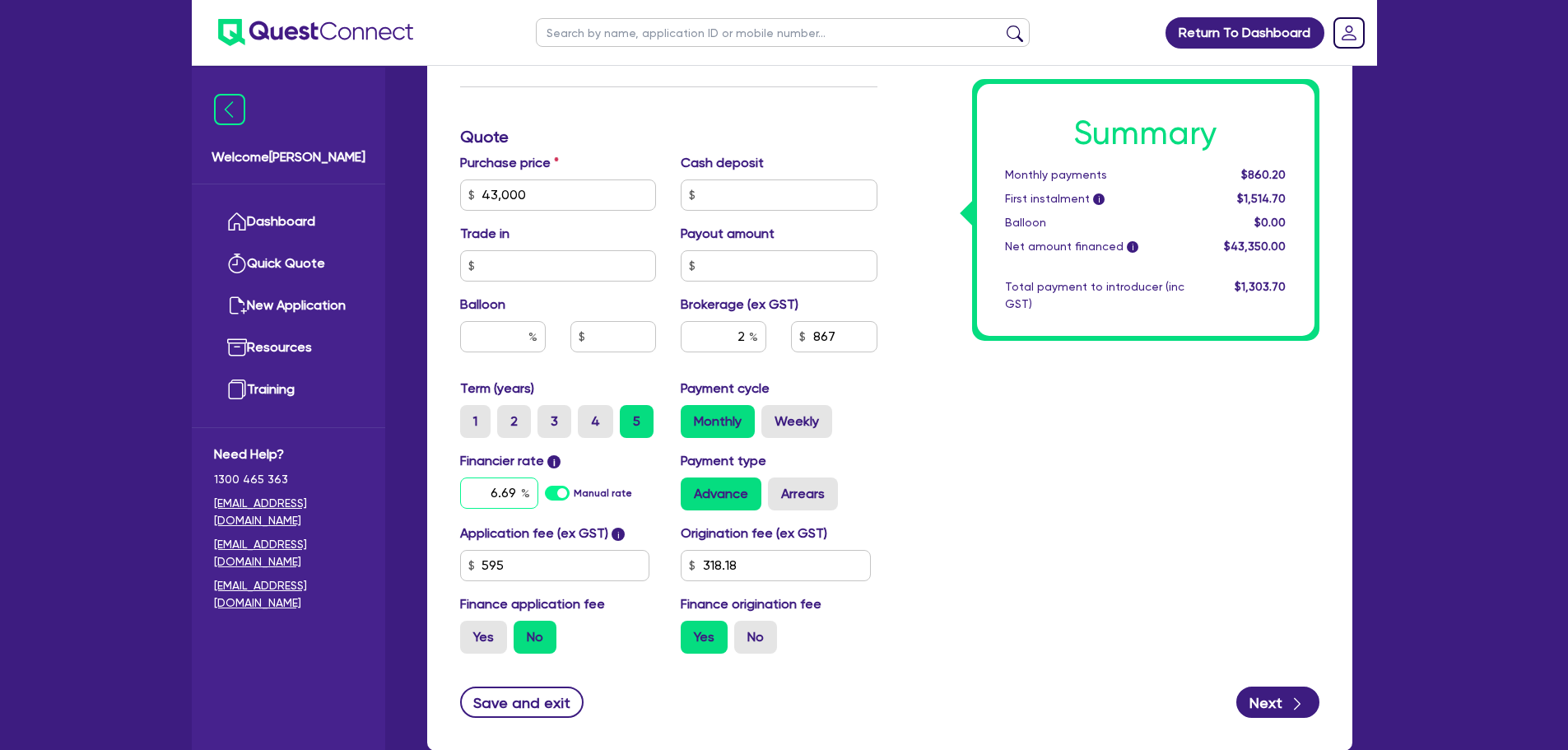
type input "6.69"
click at [911, 394] on div "Summary Monthly payments $860.20 First instalment i $1,514.70 Balloon $0.00 Net…" at bounding box center [1111, 136] width 442 height 1060
drag, startPoint x: 772, startPoint y: 561, endPoint x: 684, endPoint y: 563, distance: 88.0
click at [684, 563] on input "318.18" at bounding box center [776, 565] width 190 height 31
type input "550"
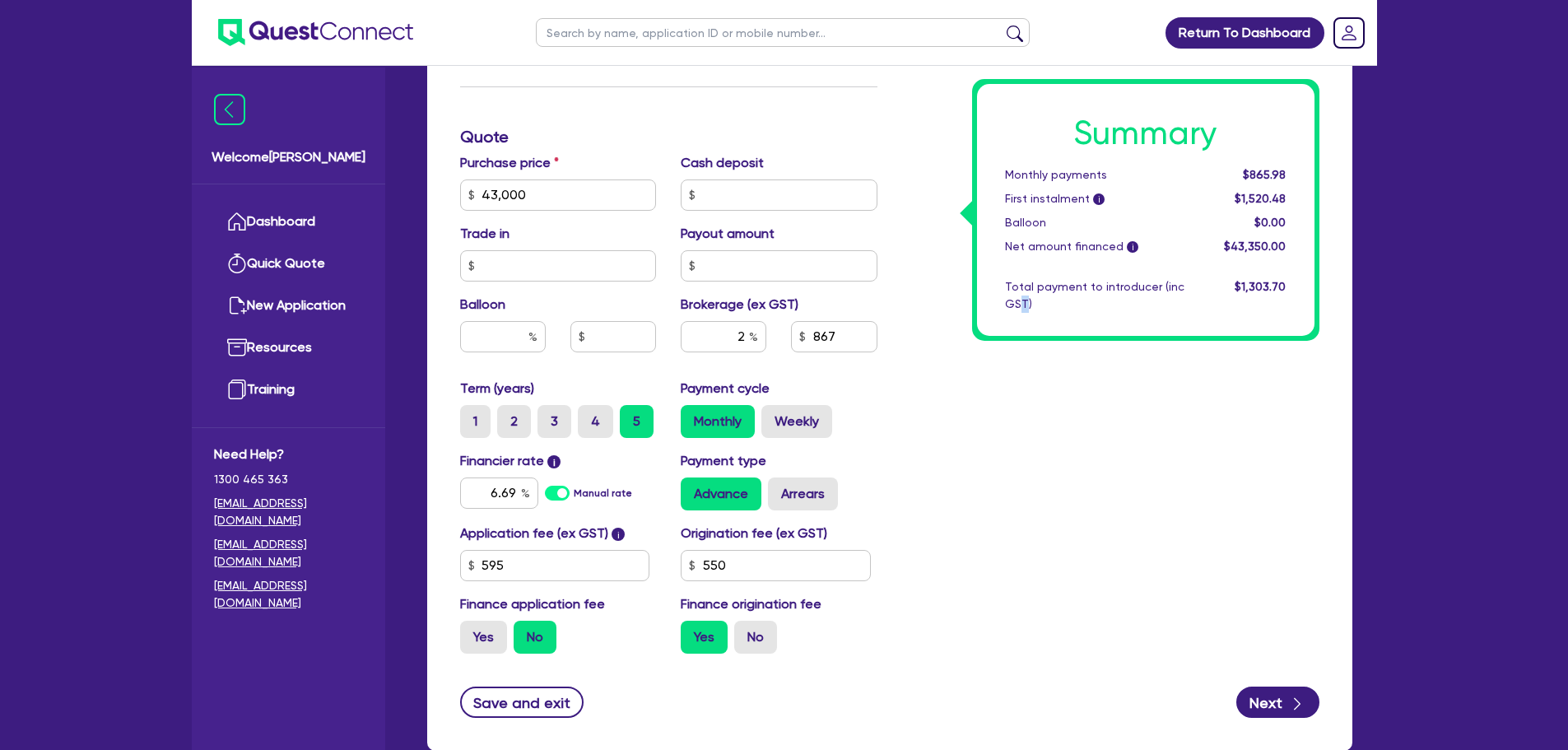
drag, startPoint x: 1021, startPoint y: 429, endPoint x: 845, endPoint y: 384, distance: 181.7
click at [1020, 430] on div "Summary Monthly payments $865.98 First instalment i $1,520.48 Balloon $0.00 Net…" at bounding box center [1111, 136] width 442 height 1060
type input "872.1"
click at [951, 436] on div "Summary Monthly payments $871.07 First instalment i $1,525.57 Balloon $0.00 Net…" at bounding box center [1111, 136] width 442 height 1060
drag, startPoint x: 743, startPoint y: 332, endPoint x: 731, endPoint y: 333, distance: 12.0
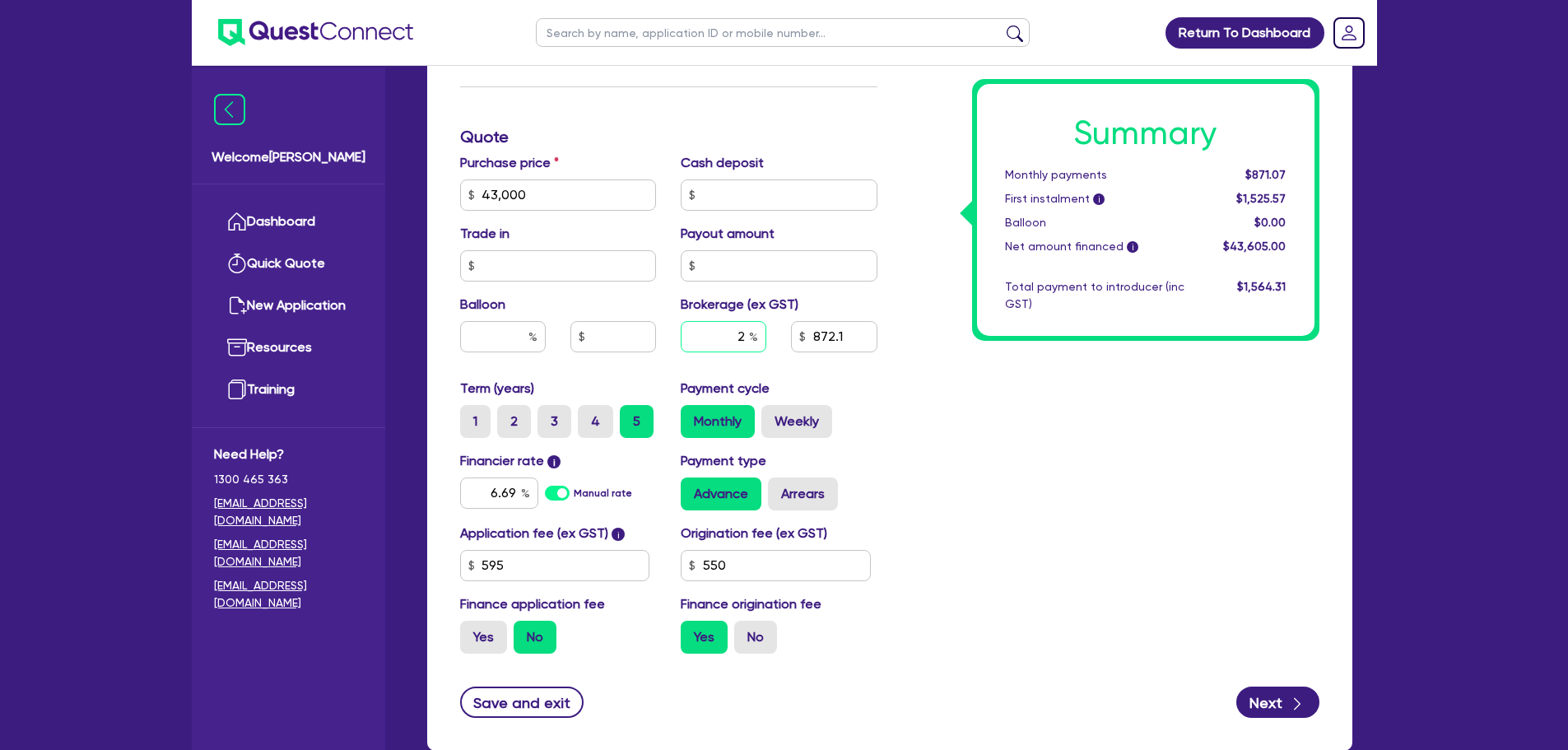
click at [731, 333] on input "2" at bounding box center [723, 336] width 85 height 31
type input "3"
click at [983, 408] on div "Summary Monthly payments $871.07 First instalment i $1,525.57 Balloon $0.00 Net…" at bounding box center [1111, 136] width 442 height 1060
type input "1,308.15"
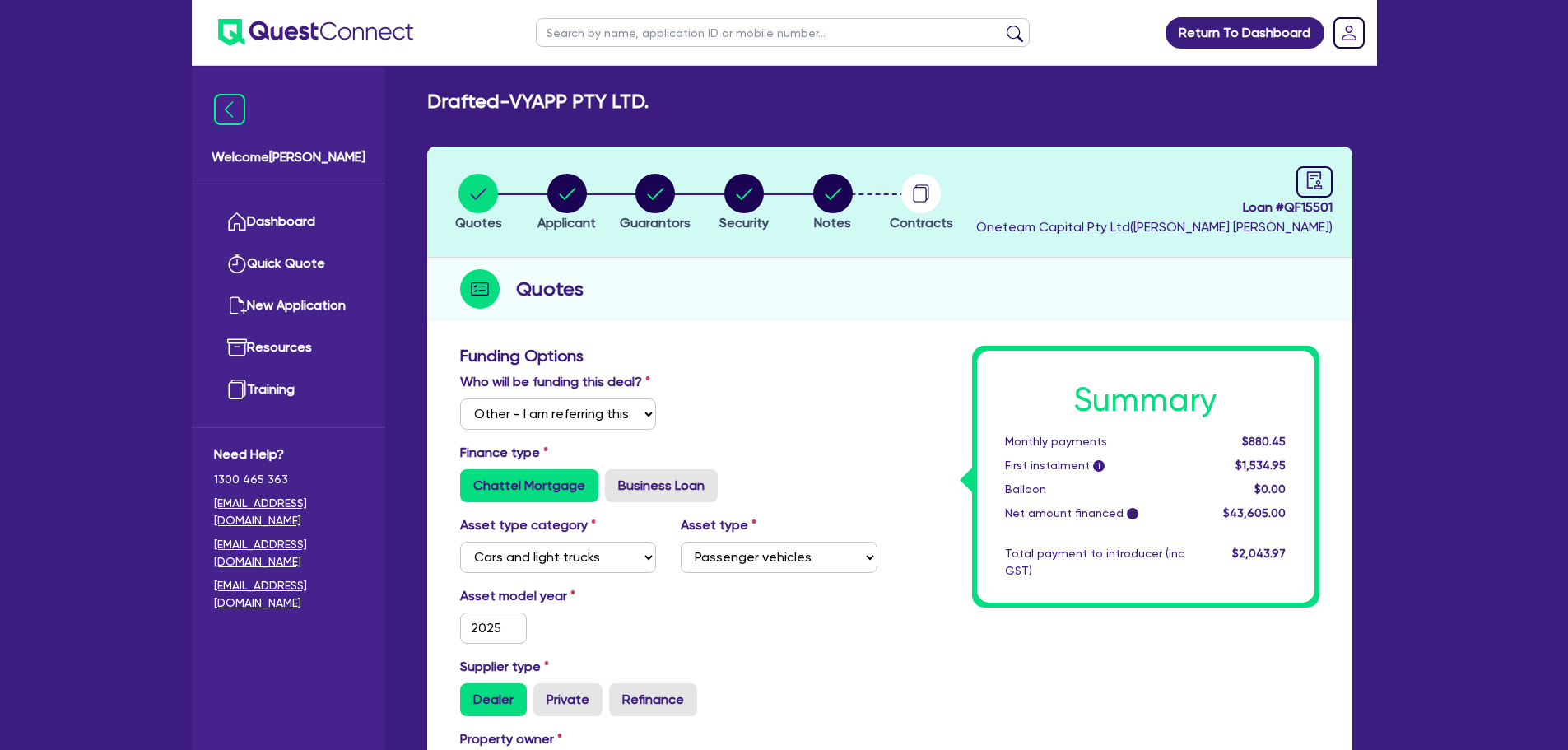
scroll to position [0, 0]
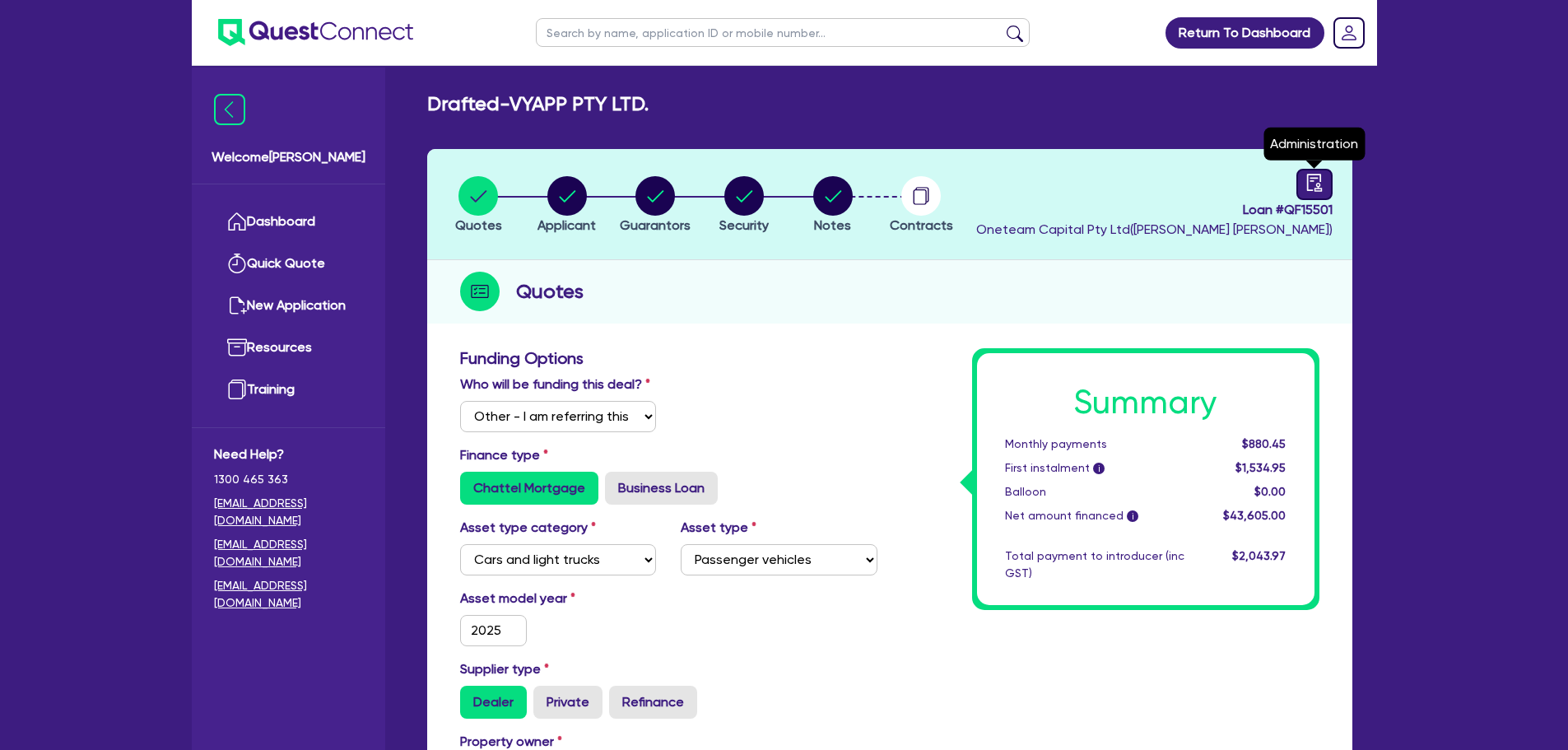
click at [1308, 178] on icon "audit" at bounding box center [1313, 182] width 15 height 17
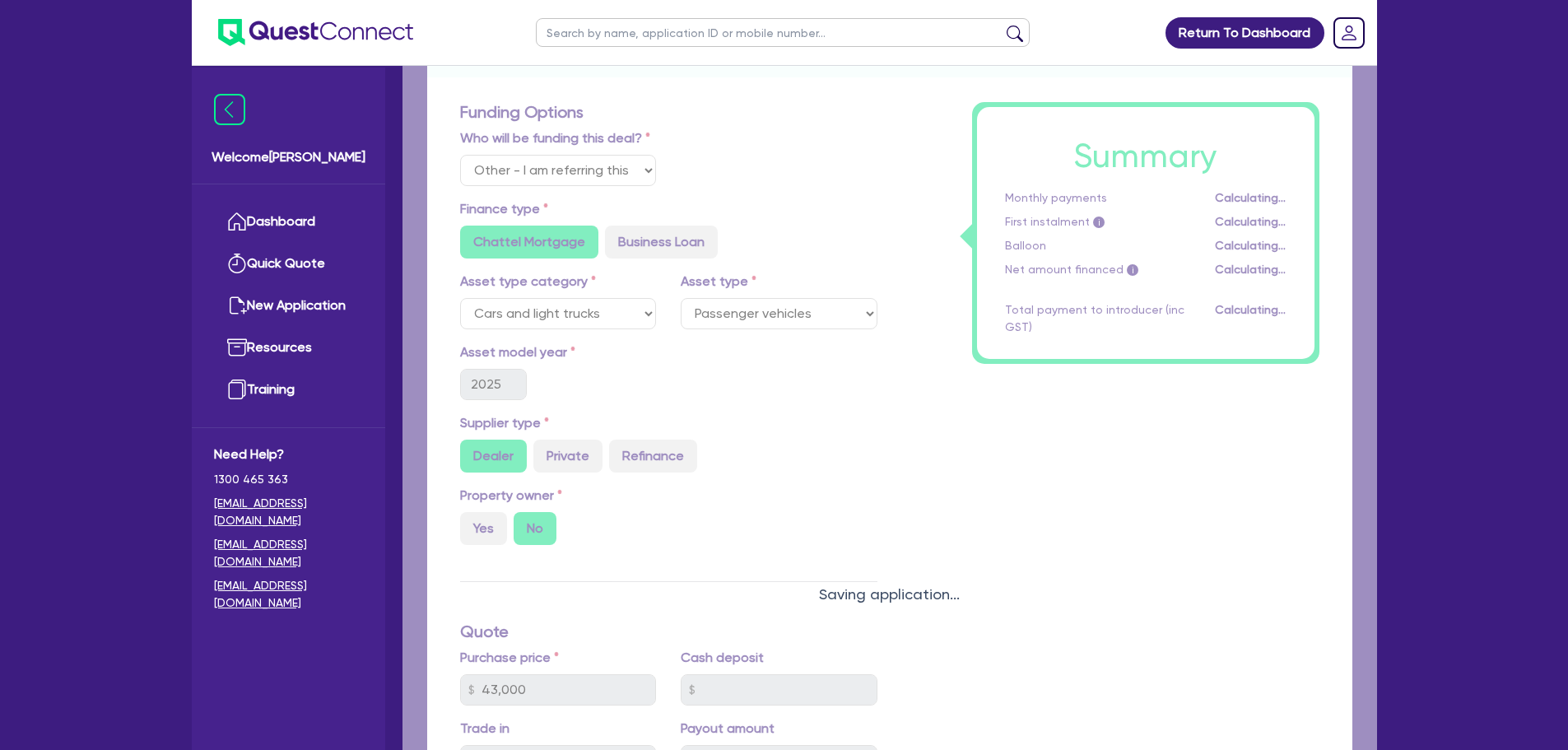
select select "DRAFTED_AMENDED"
select select "Other"
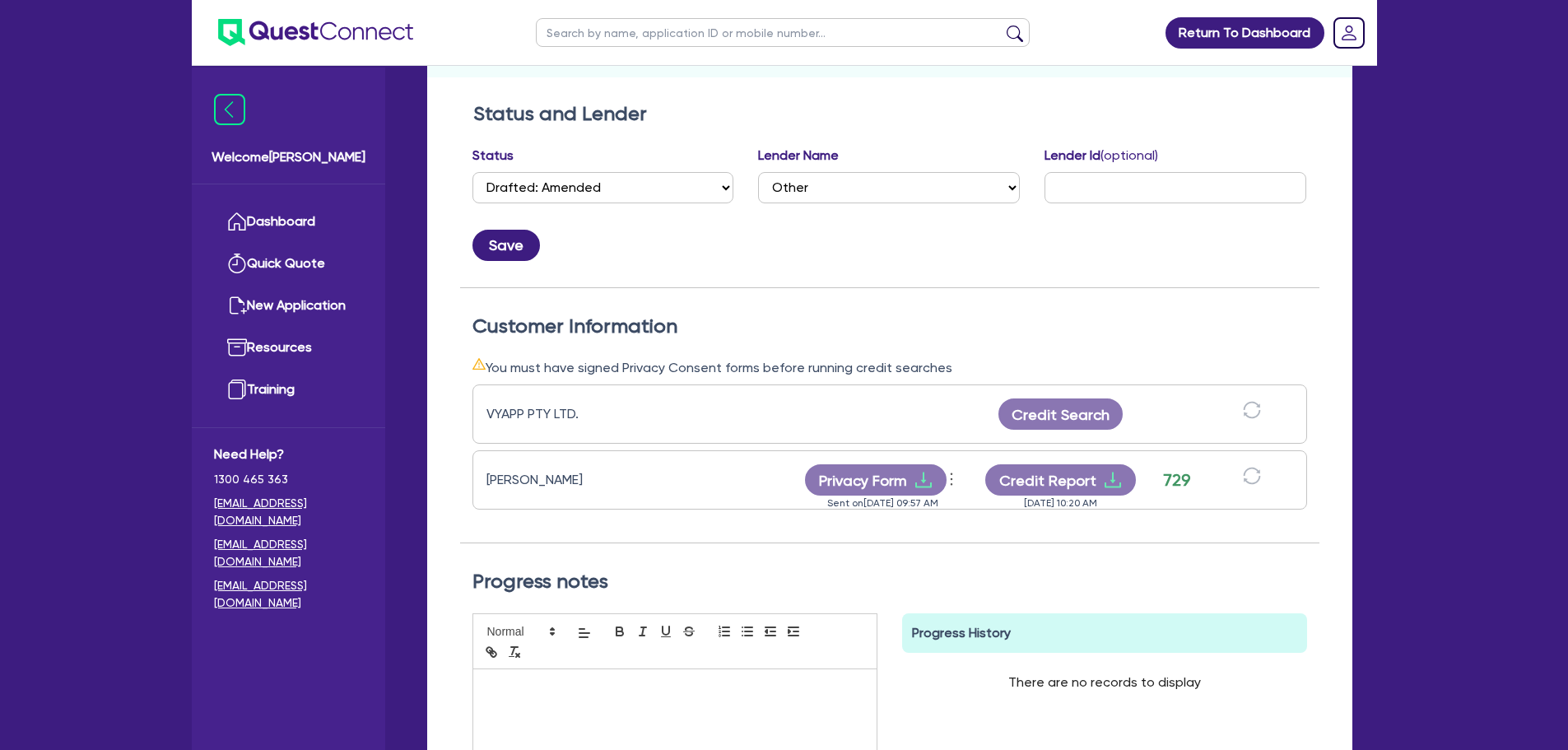
scroll to position [247, 0]
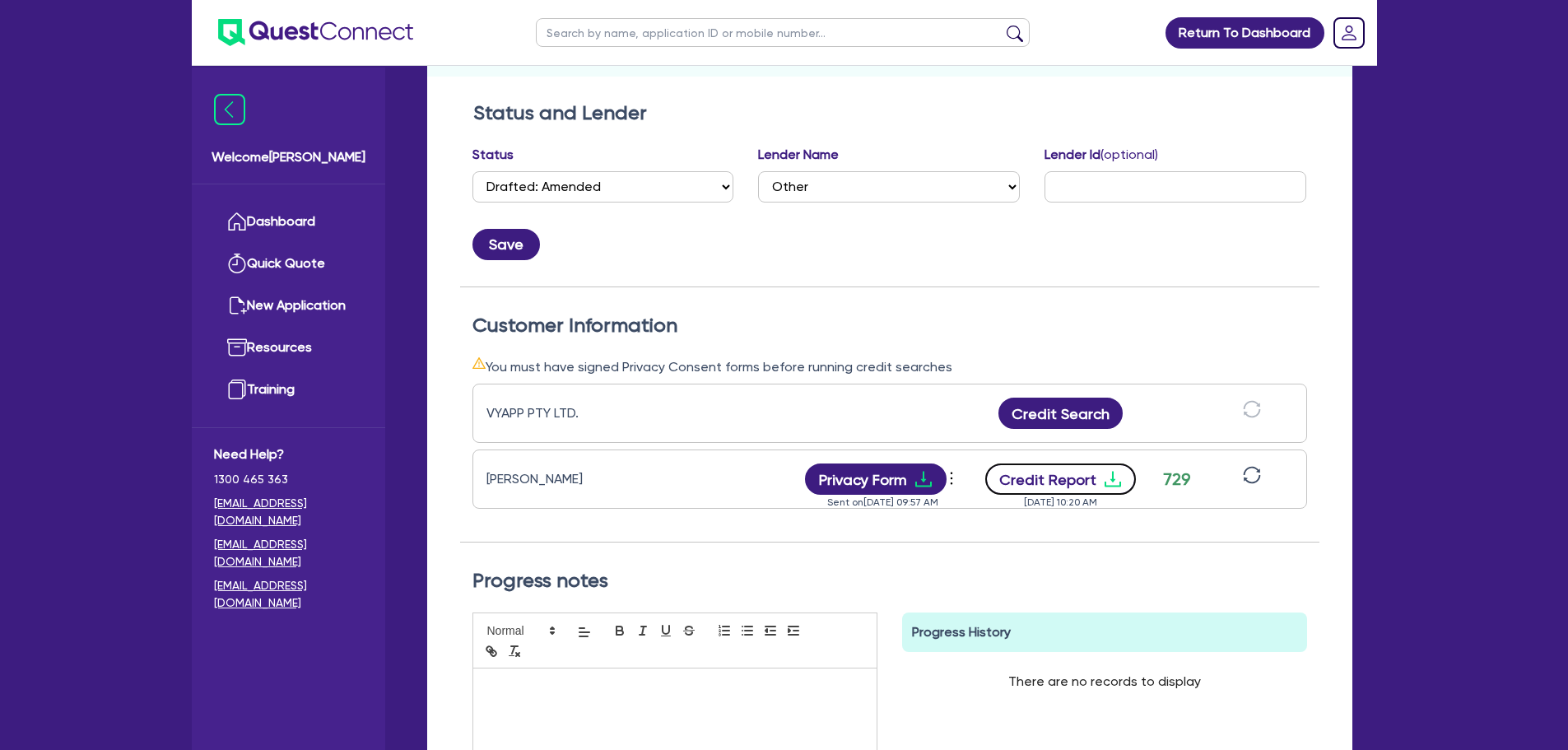
click at [1088, 478] on button "Credit Report" at bounding box center [1060, 479] width 151 height 31
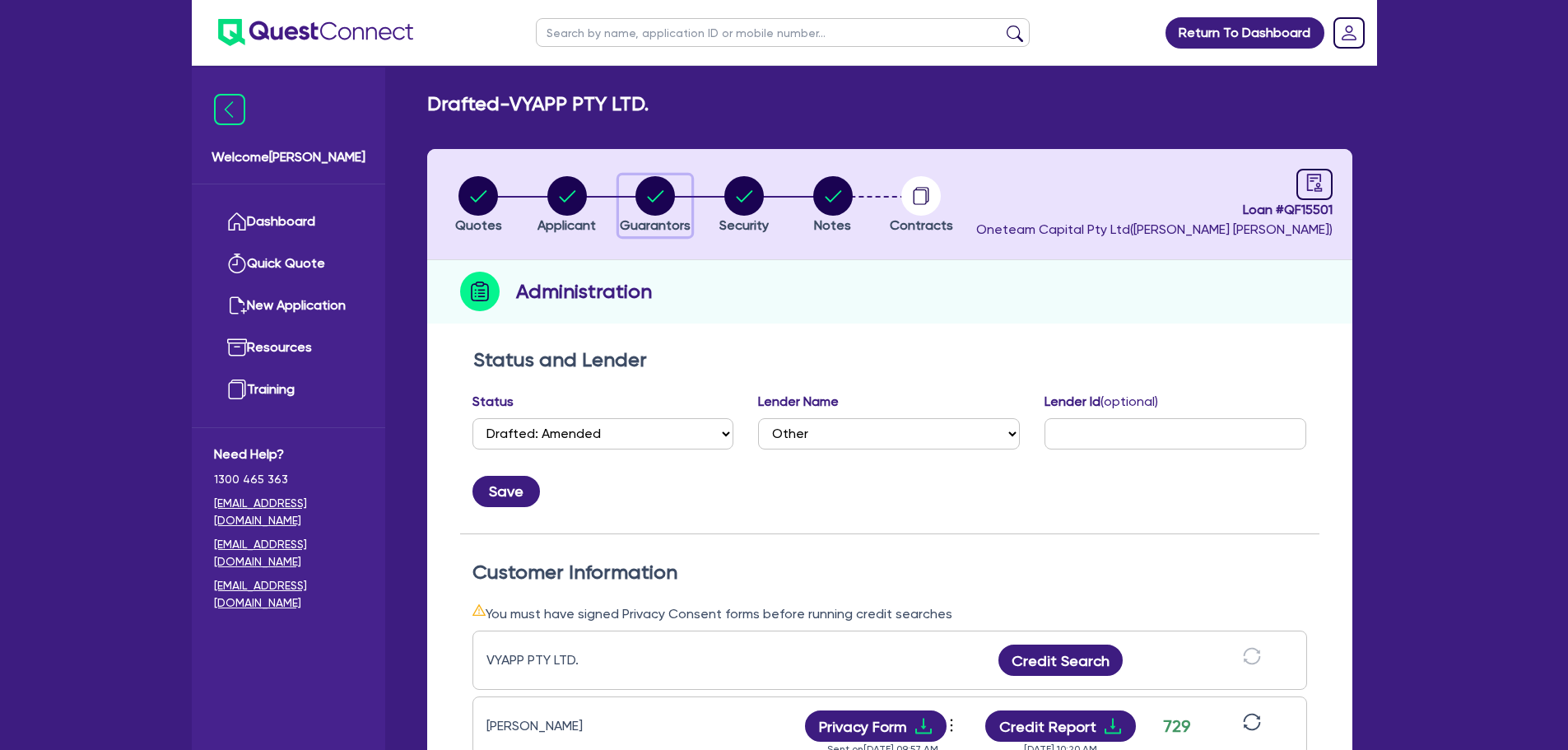
click at [652, 180] on circle "button" at bounding box center [655, 196] width 39 height 39
select select "MRS"
select select "NSW"
select select "MARRIED"
select select "PROPERTY"
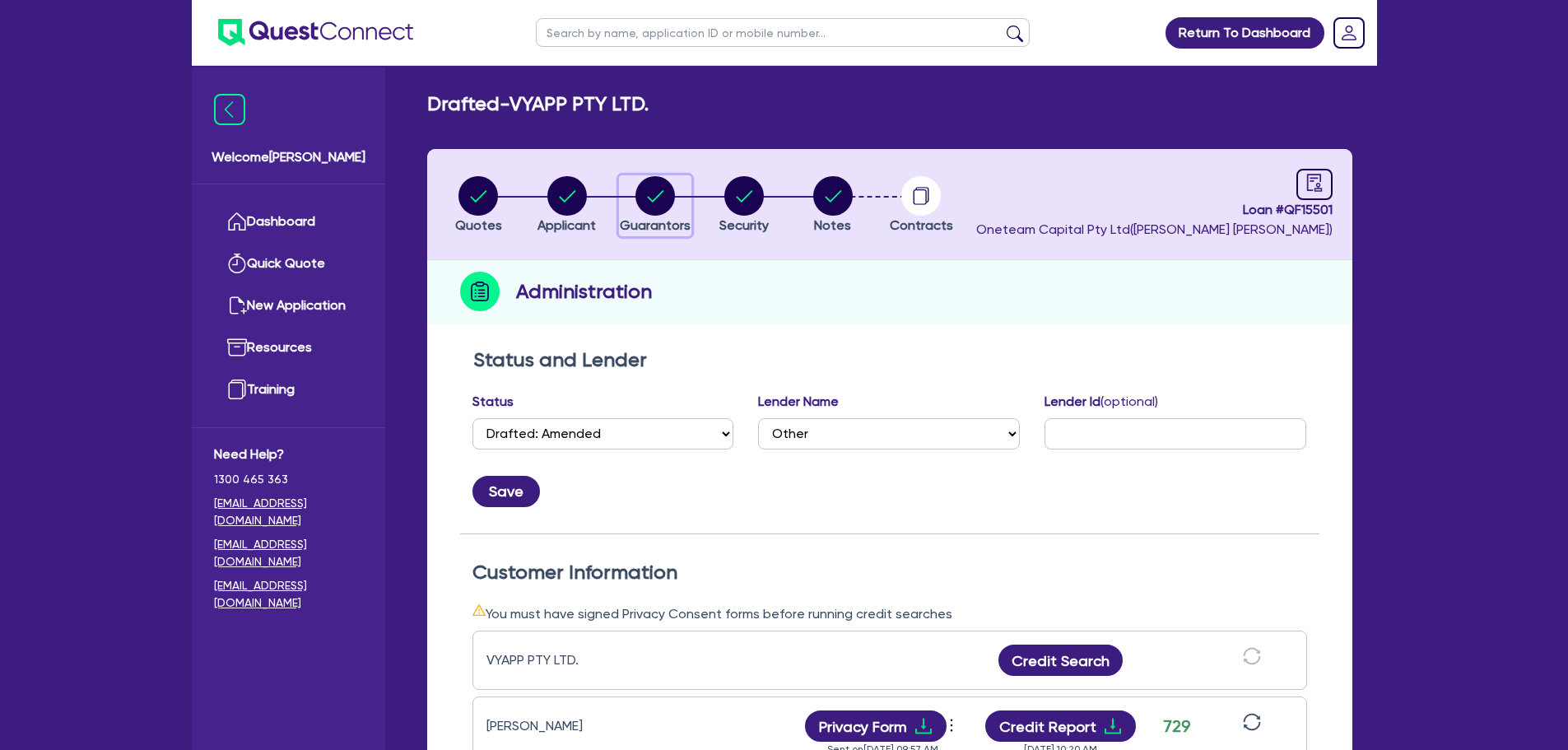
select select "PROPERTY"
select select "VEHICLE"
select select "CASH"
select select "HOUSEHOLD_PERSONAL"
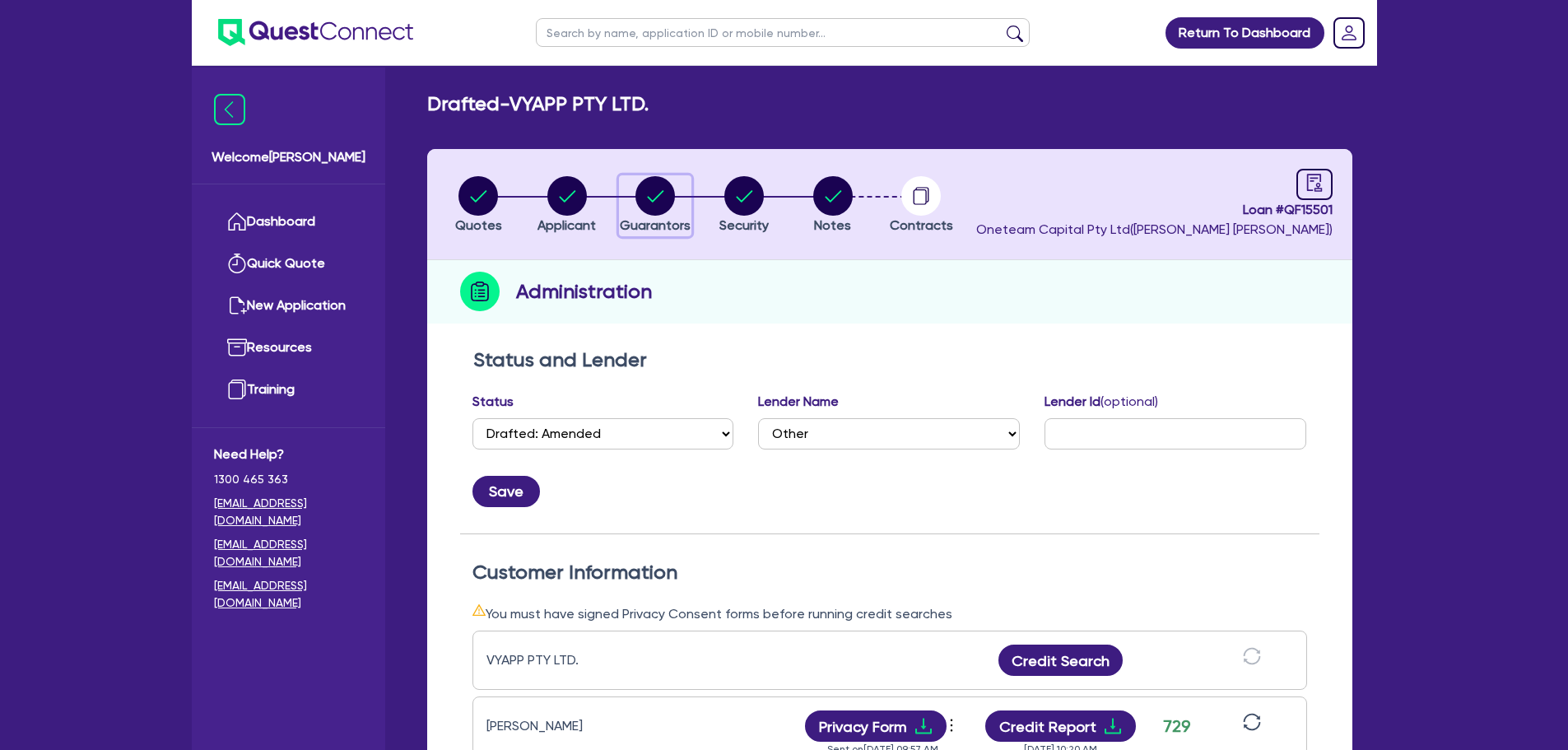
select select "MORTGAGE"
select select "VEHICLE_LOAN"
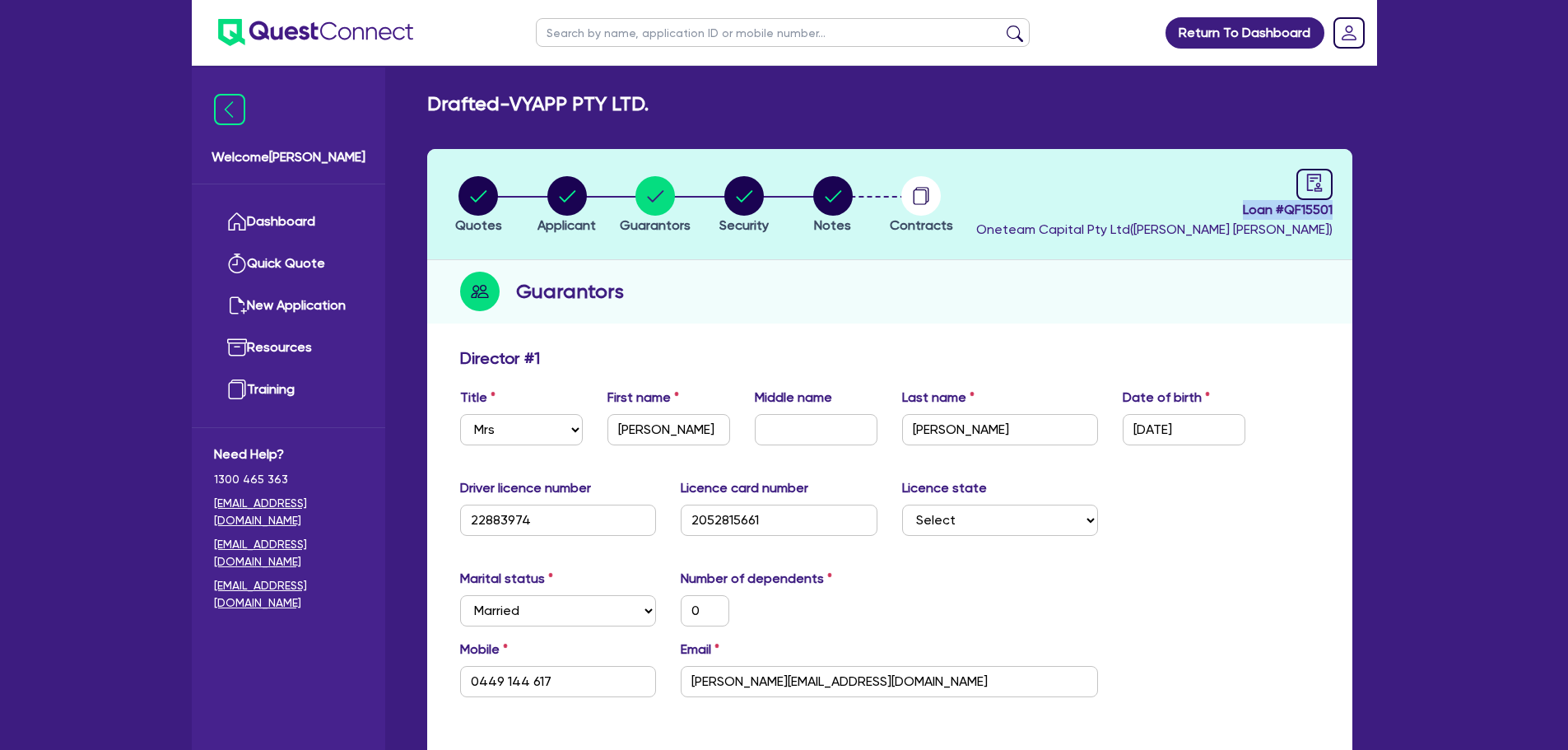
drag, startPoint x: 1238, startPoint y: 214, endPoint x: 1343, endPoint y: 213, distance: 105.0
click at [1343, 213] on header "Quotes Applicant Guarantors Security Notes Contracts Loan # QF15501 Oneteam Cap…" at bounding box center [889, 205] width 925 height 111
click at [837, 198] on circle "button" at bounding box center [832, 196] width 39 height 39
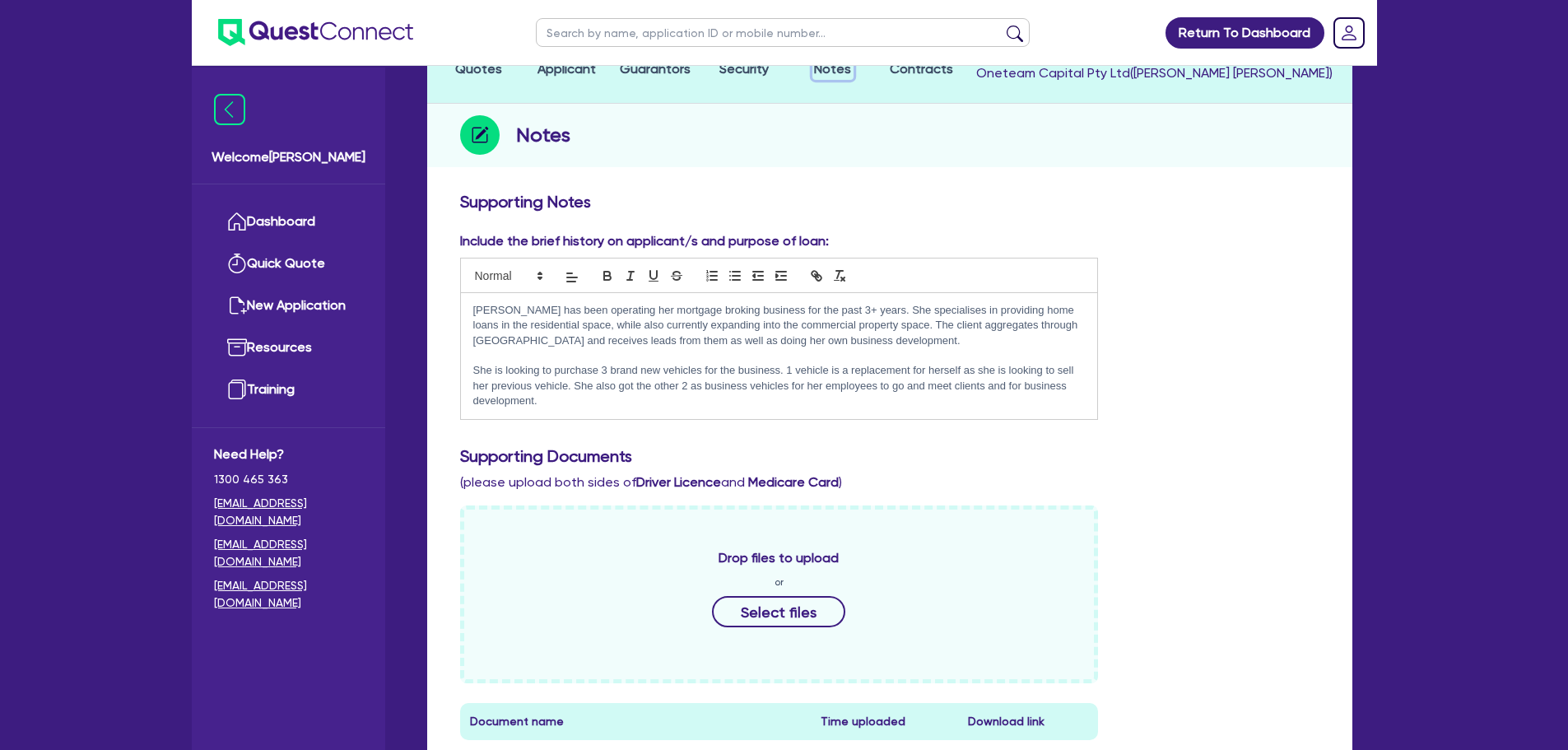
scroll to position [165, 0]
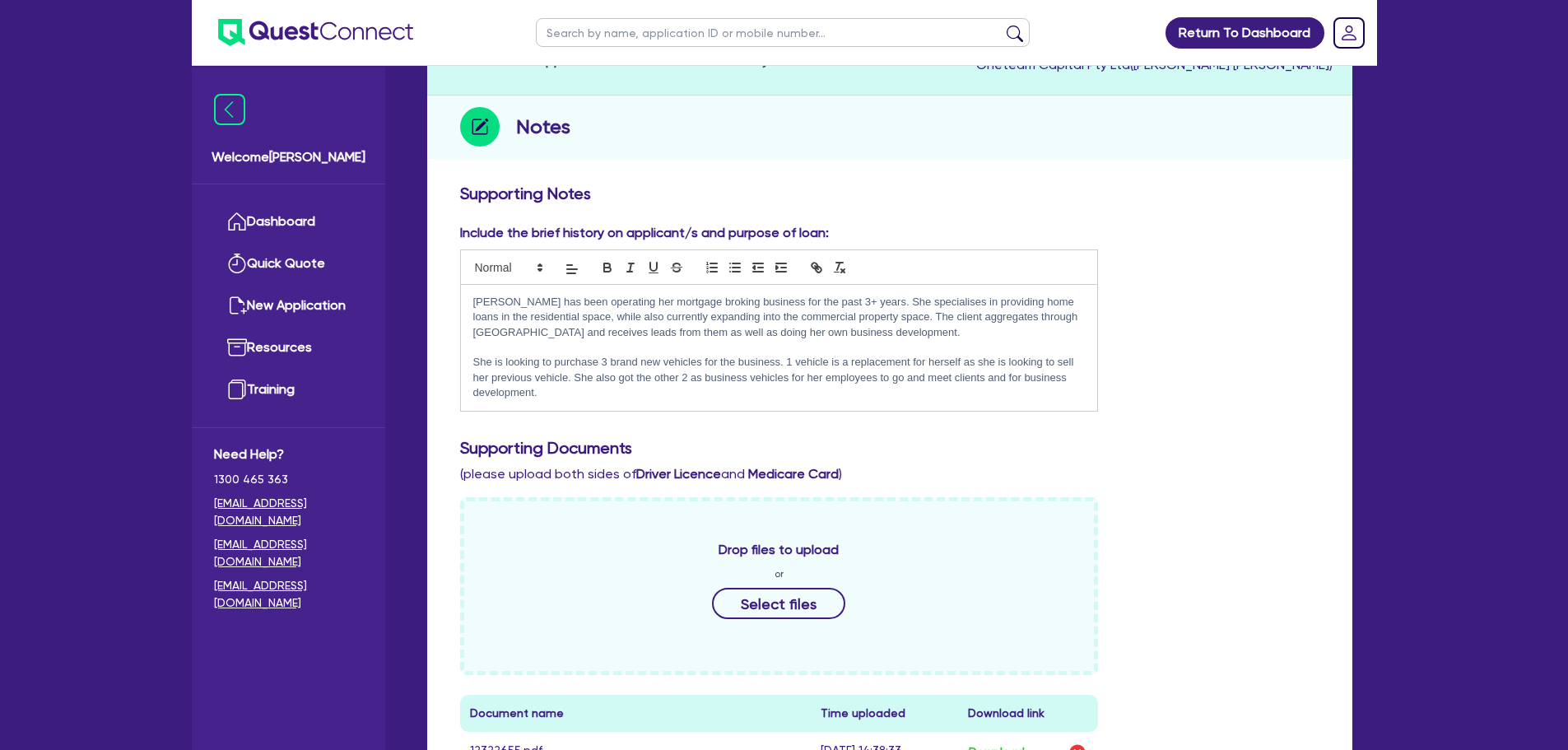
click at [585, 395] on p "She is looking to purchase 3 brand new vehicles for the business. 1 vehicle is …" at bounding box center [780, 377] width 613 height 45
click at [605, 360] on p "She is looking to purchase 3 brand new vehicles for the business. 1 vehicle is …" at bounding box center [780, 377] width 613 height 45
click at [657, 395] on p "She is looking to purchase 1 brand new vehicles for the business. 1 vehicle is …" at bounding box center [780, 377] width 613 height 45
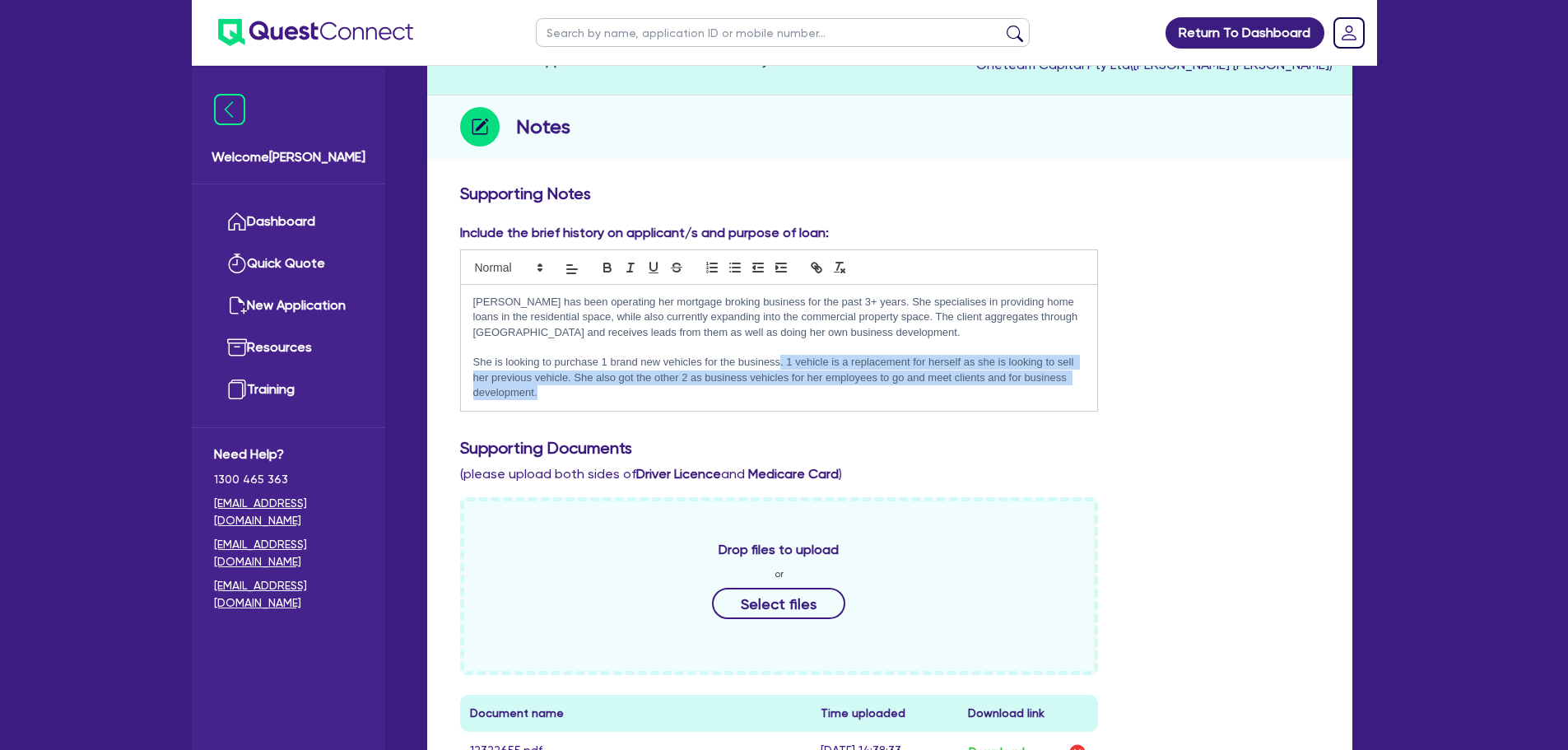
drag, startPoint x: 837, startPoint y: 397, endPoint x: 789, endPoint y: 366, distance: 57.1
click at [781, 363] on p "She is looking to purchase 1 brand new vehicles for the business. 1 vehicle is …" at bounding box center [780, 377] width 613 height 45
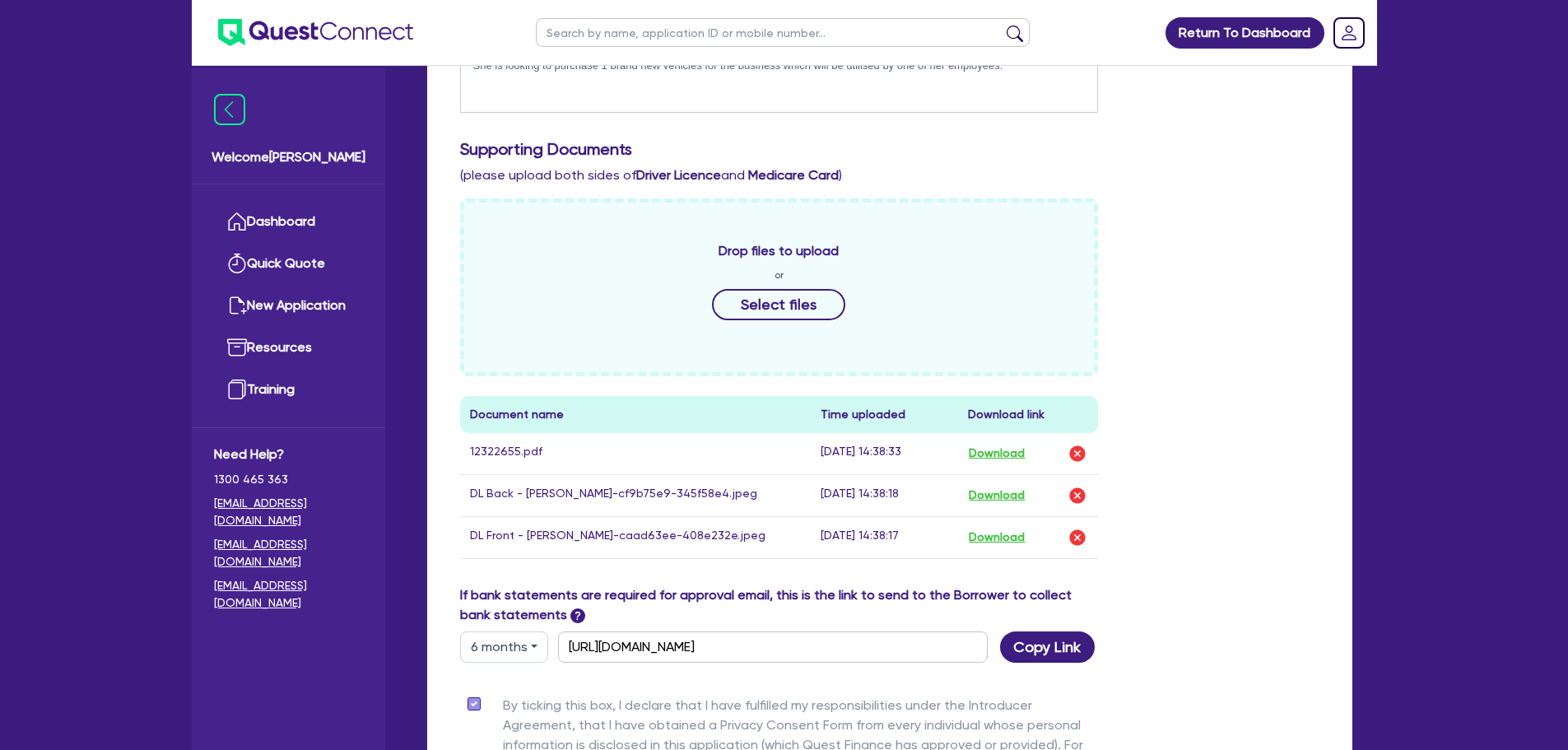
scroll to position [576, 0]
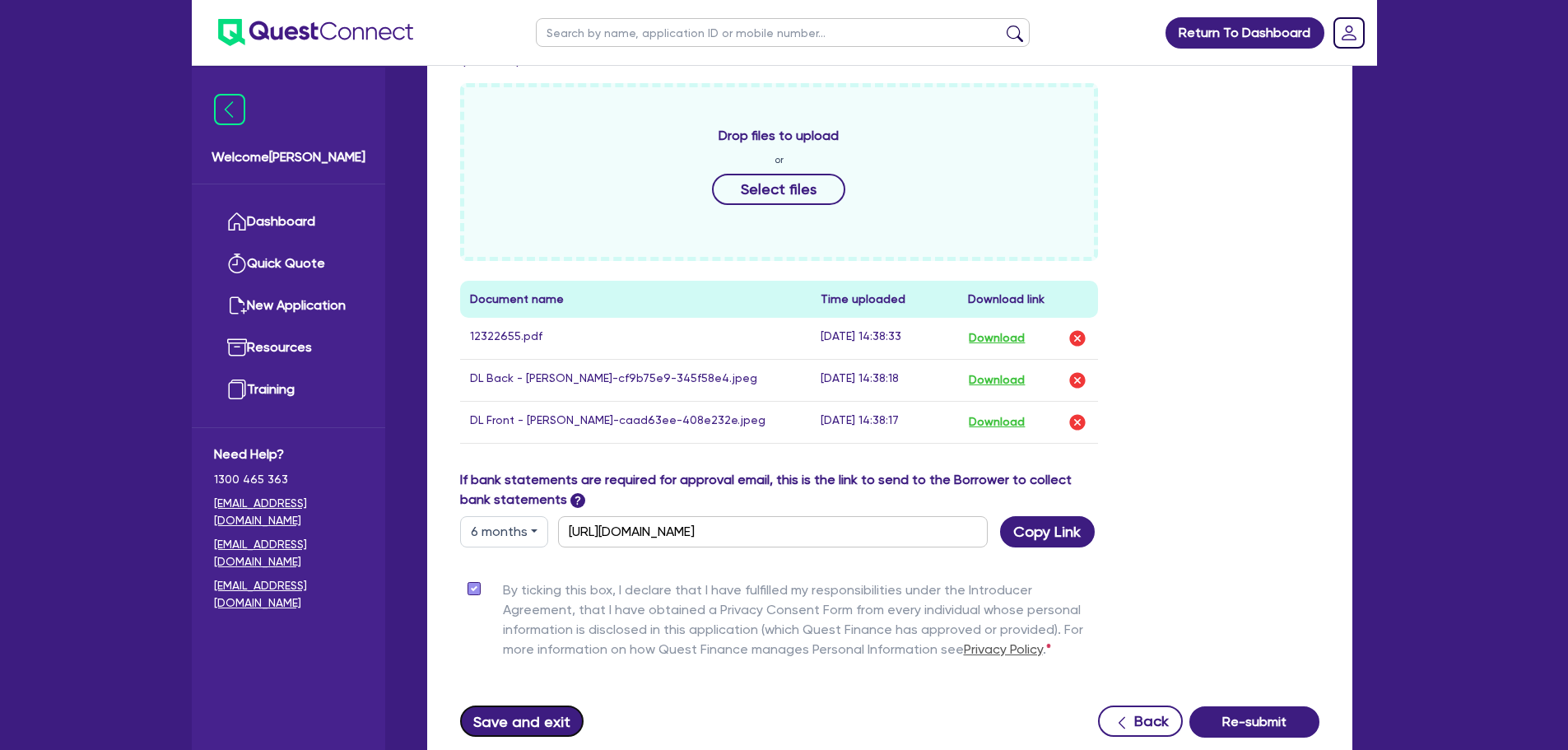
click at [553, 716] on button "Save and exit" at bounding box center [522, 720] width 125 height 31
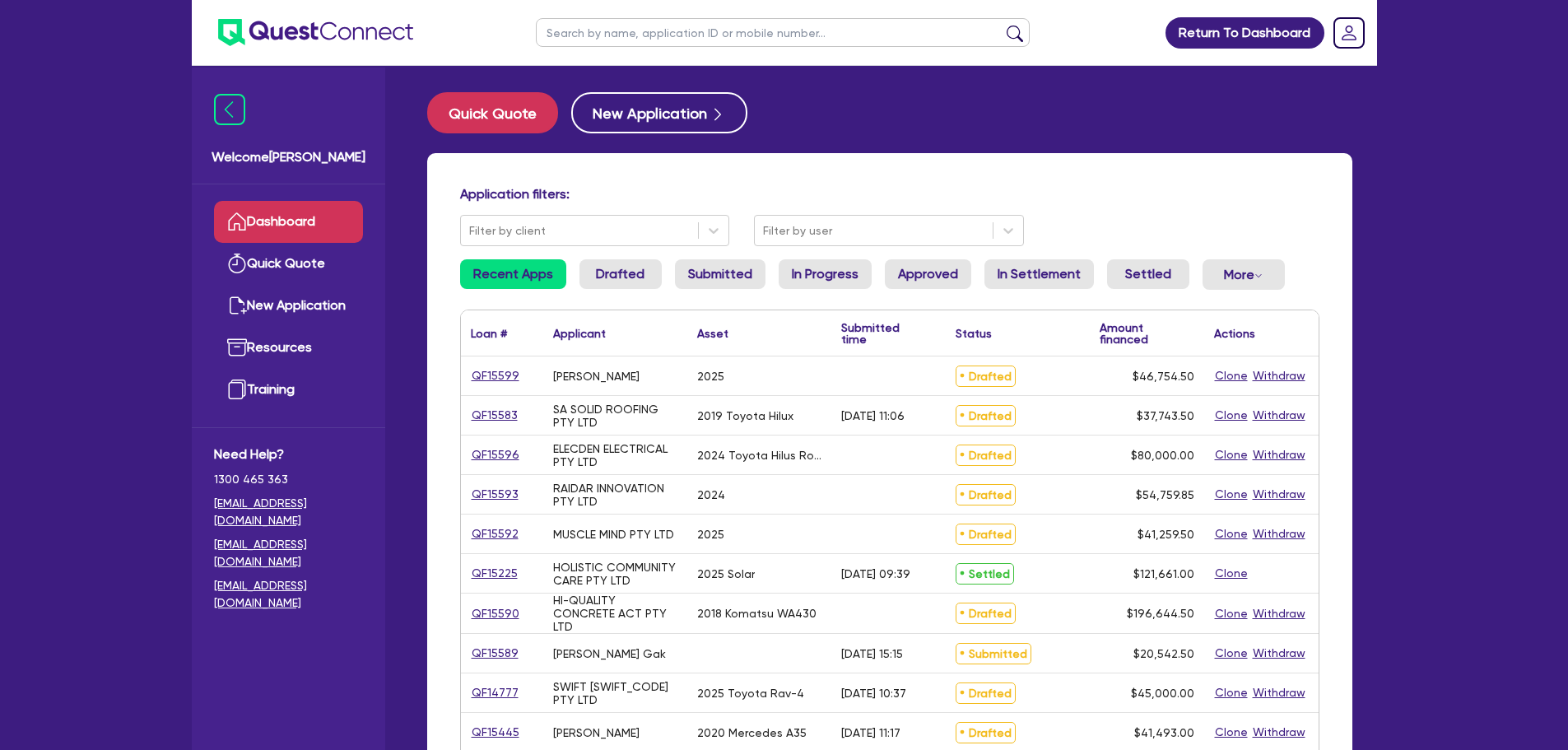
click at [614, 29] on input "text" at bounding box center [782, 32] width 494 height 29
type input "black"
click at [1002, 25] on button "submit" at bounding box center [1015, 37] width 26 height 23
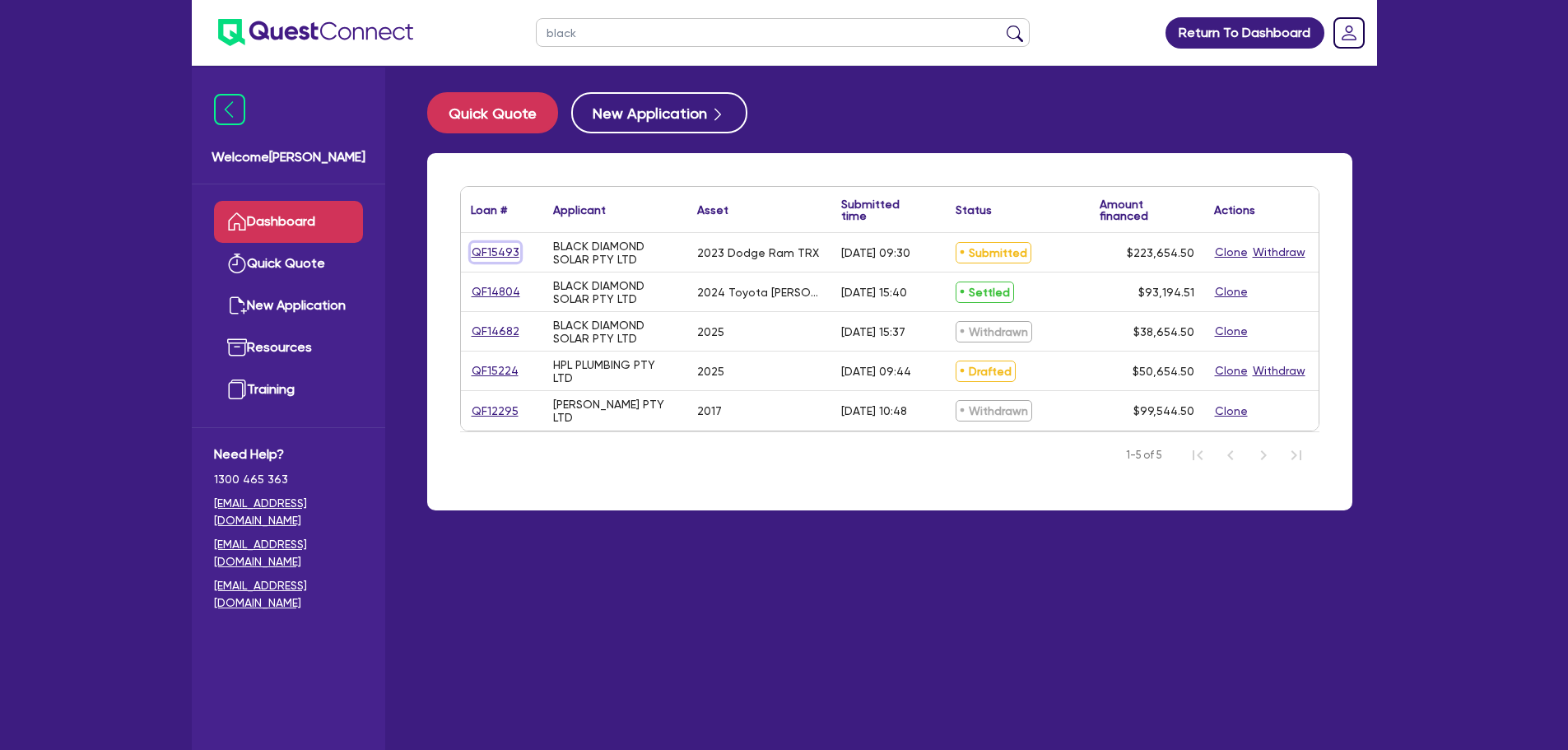
click at [483, 252] on link "QF15493" at bounding box center [495, 252] width 49 height 19
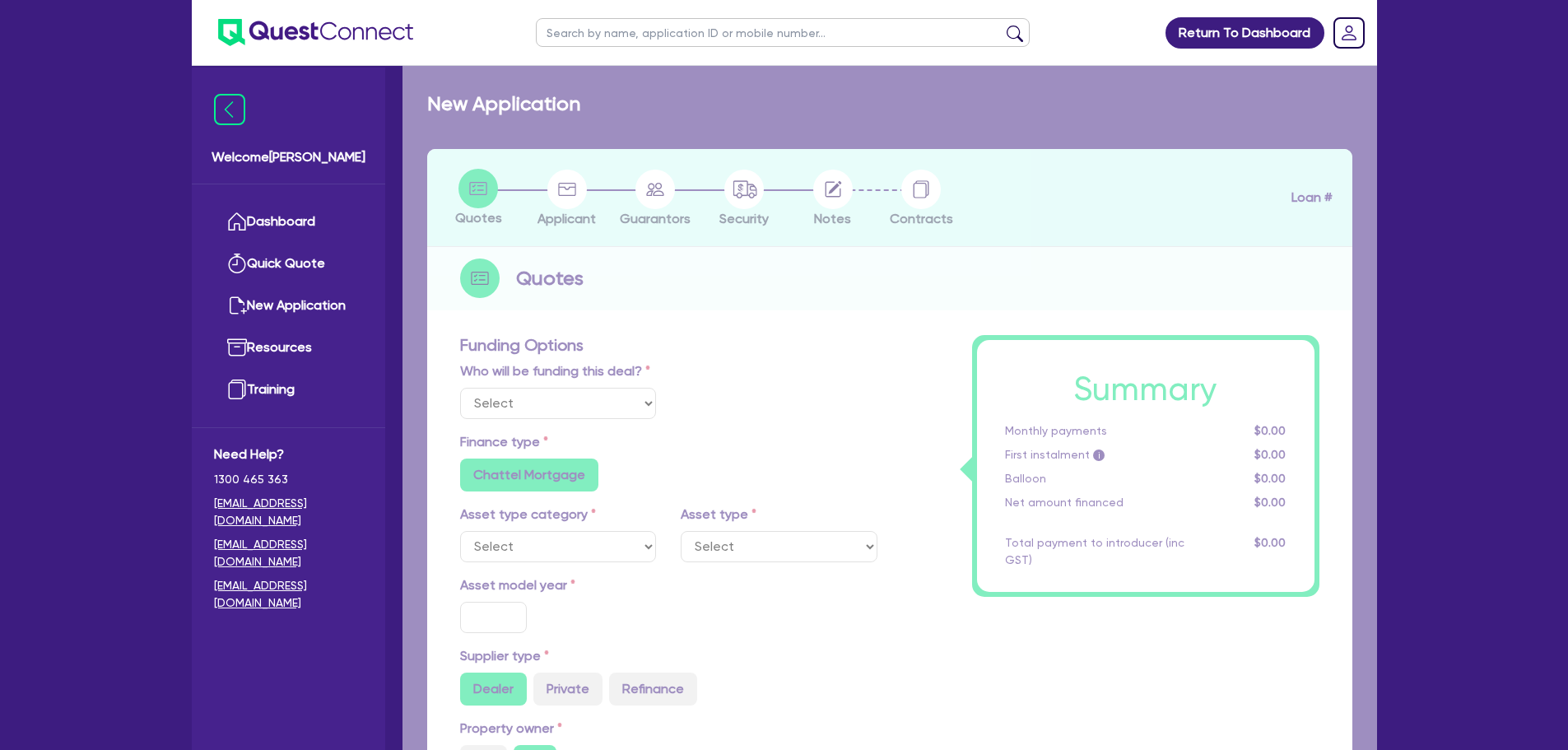
select select "Other"
select select "CARS_AND_LIGHT_TRUCKS"
type input "2023"
radio input "true"
type input "223,000"
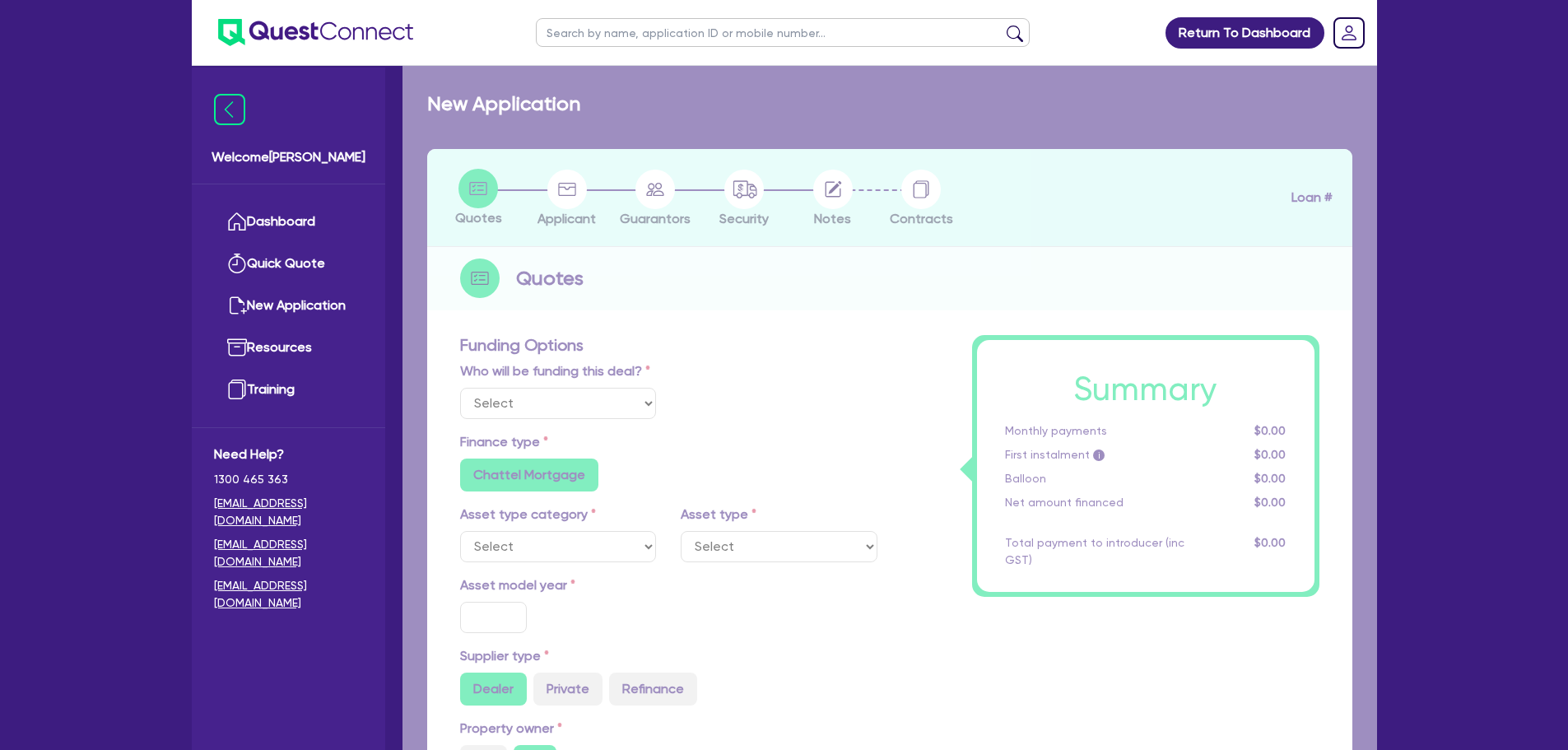
type input "30"
type input "66,900"
type input "4"
type input "8,946.18"
type input "7.15"
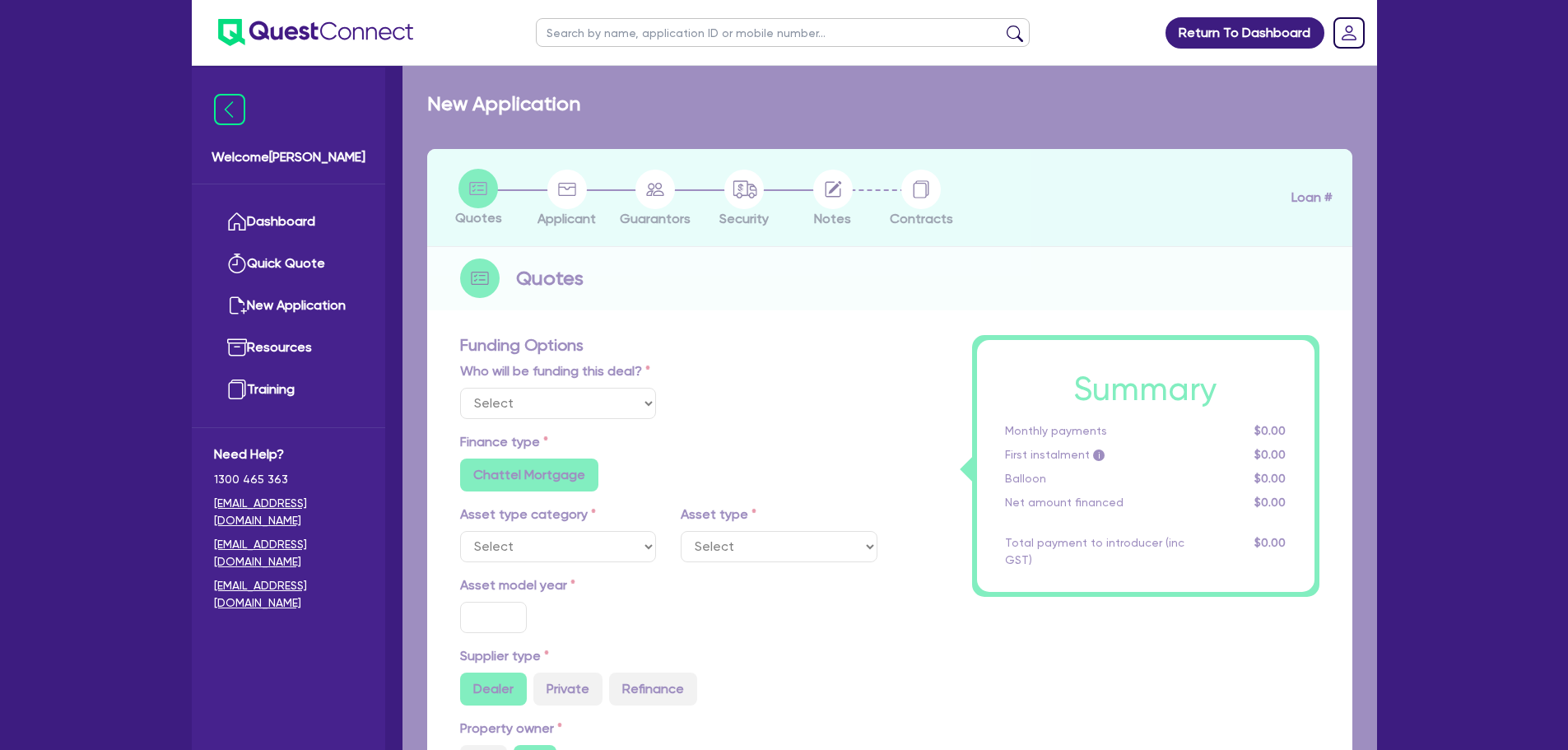
radio input "true"
radio input "false"
select select "PASSENGER_VEHICLES"
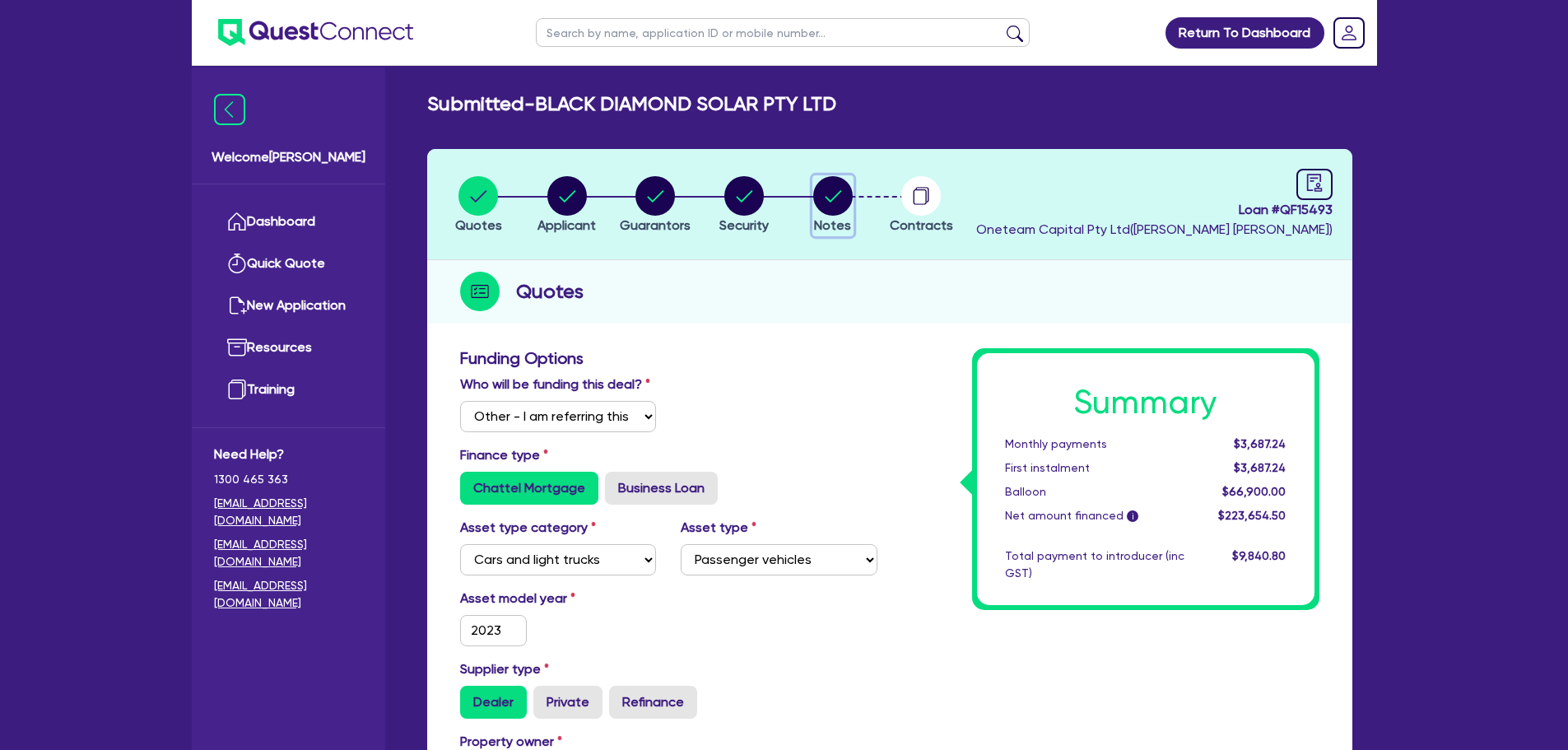
click at [848, 200] on circle "button" at bounding box center [832, 196] width 39 height 39
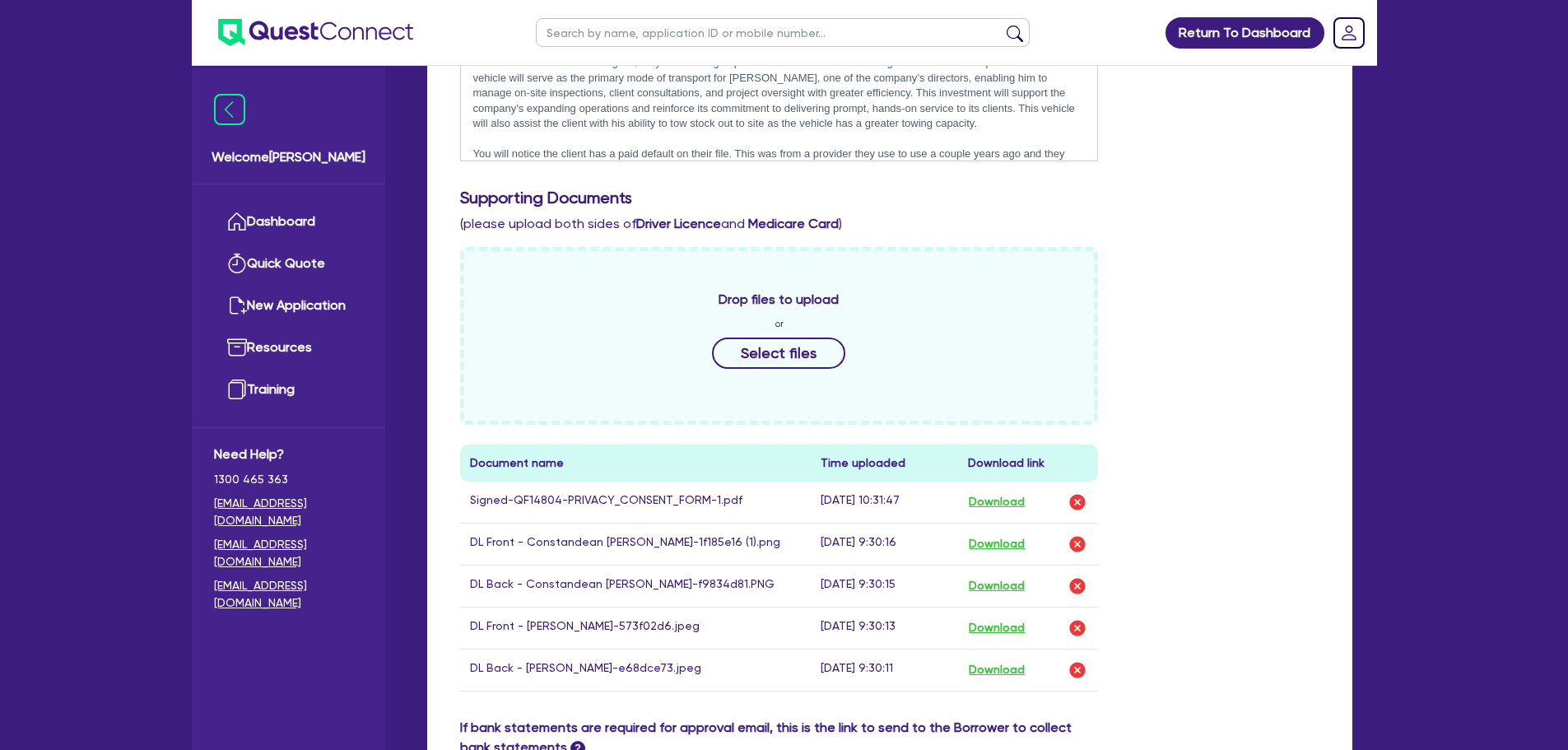
scroll to position [824, 0]
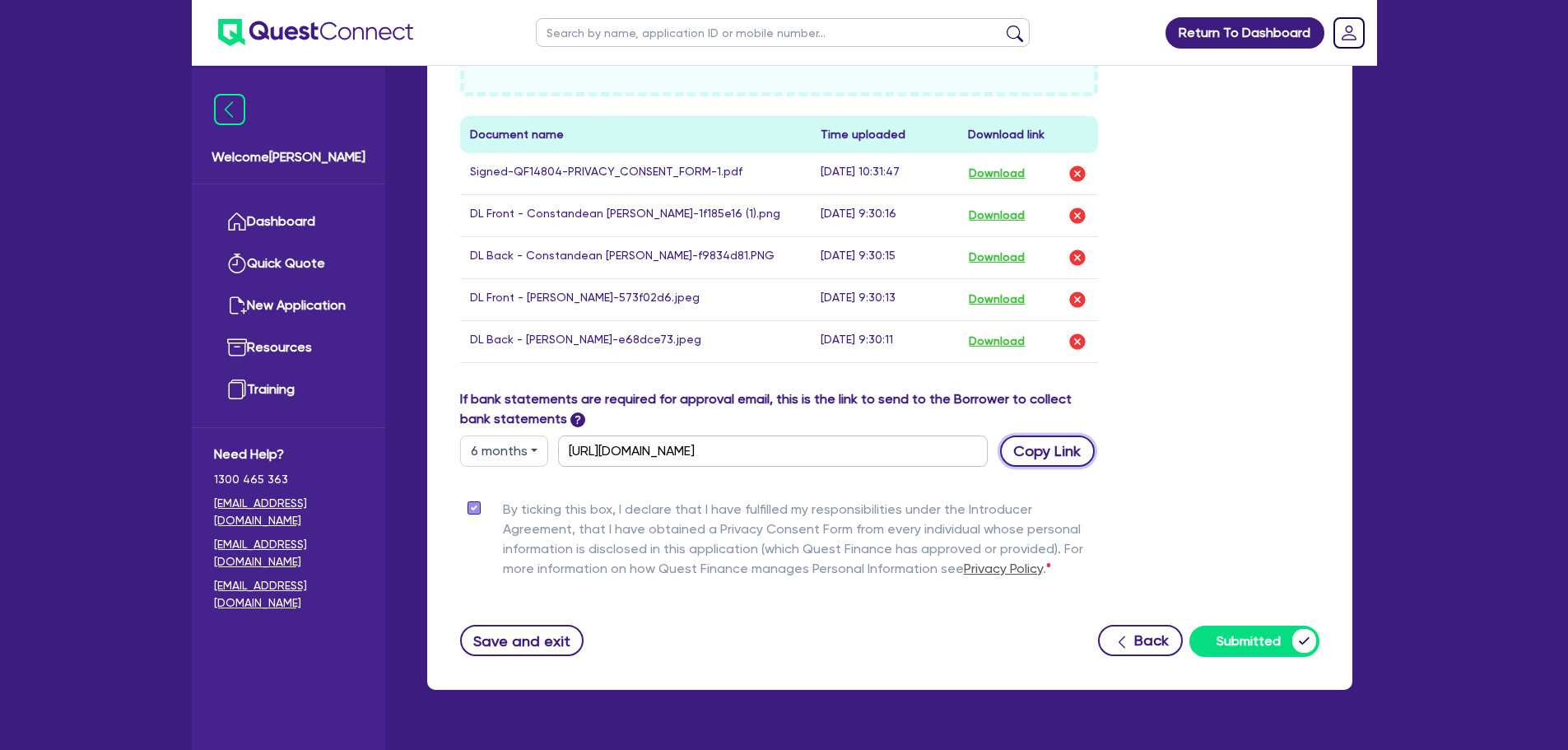
click at [1081, 464] on button "Copy Link" at bounding box center [1048, 450] width 95 height 31
